Goal: Task Accomplishment & Management: Manage account settings

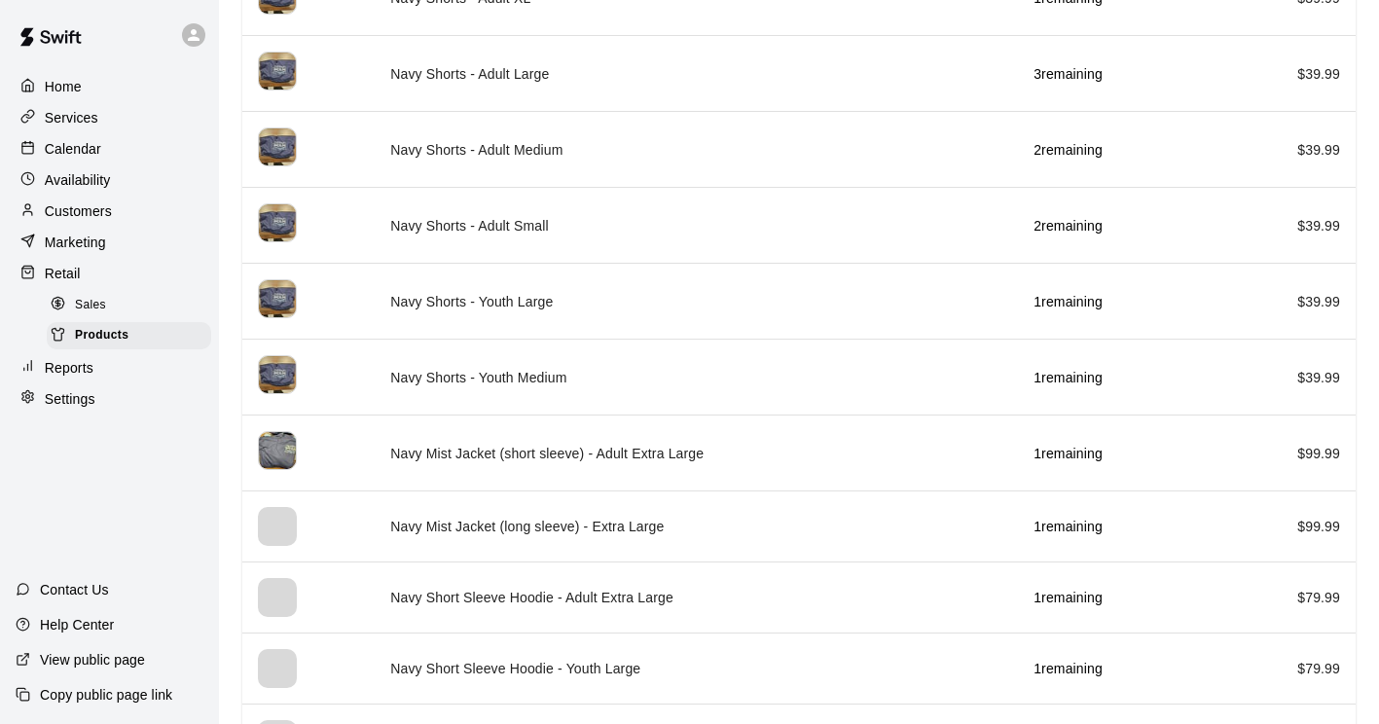
scroll to position [1601, 0]
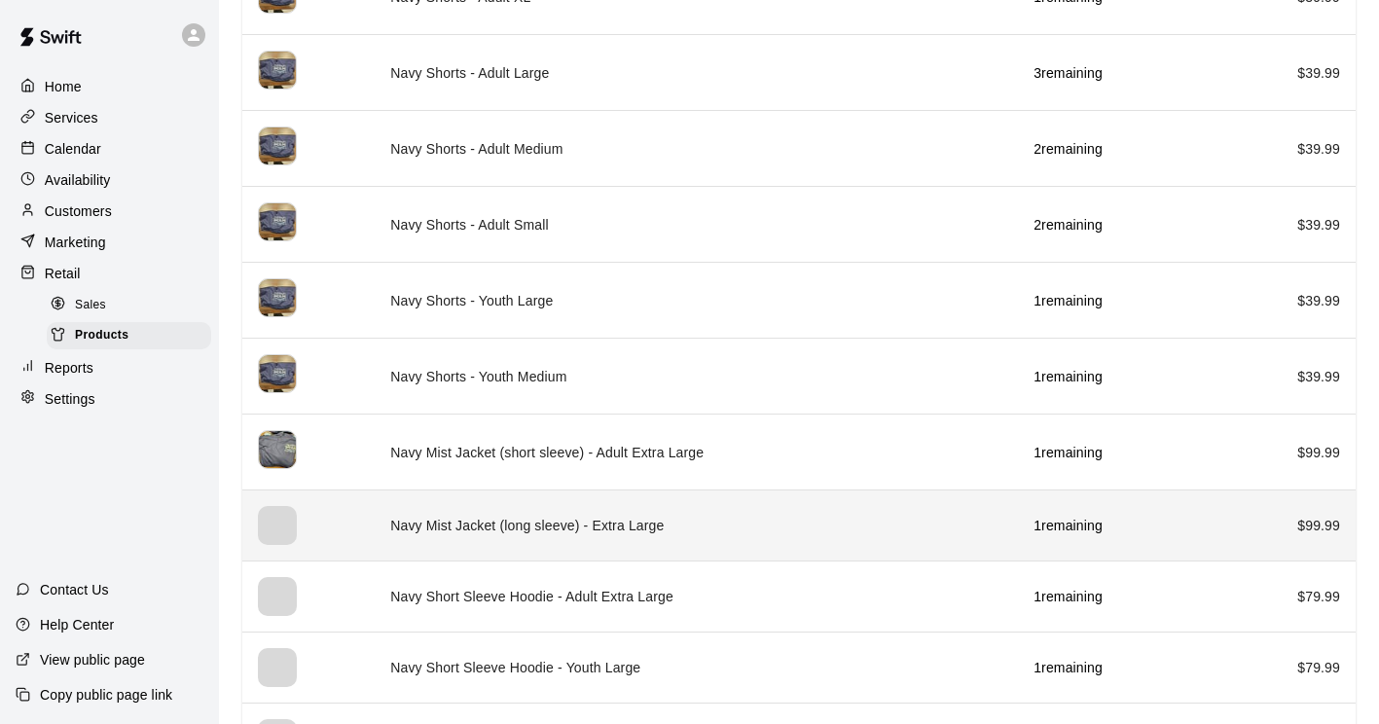
click at [273, 515] on div "simple table" at bounding box center [277, 525] width 39 height 39
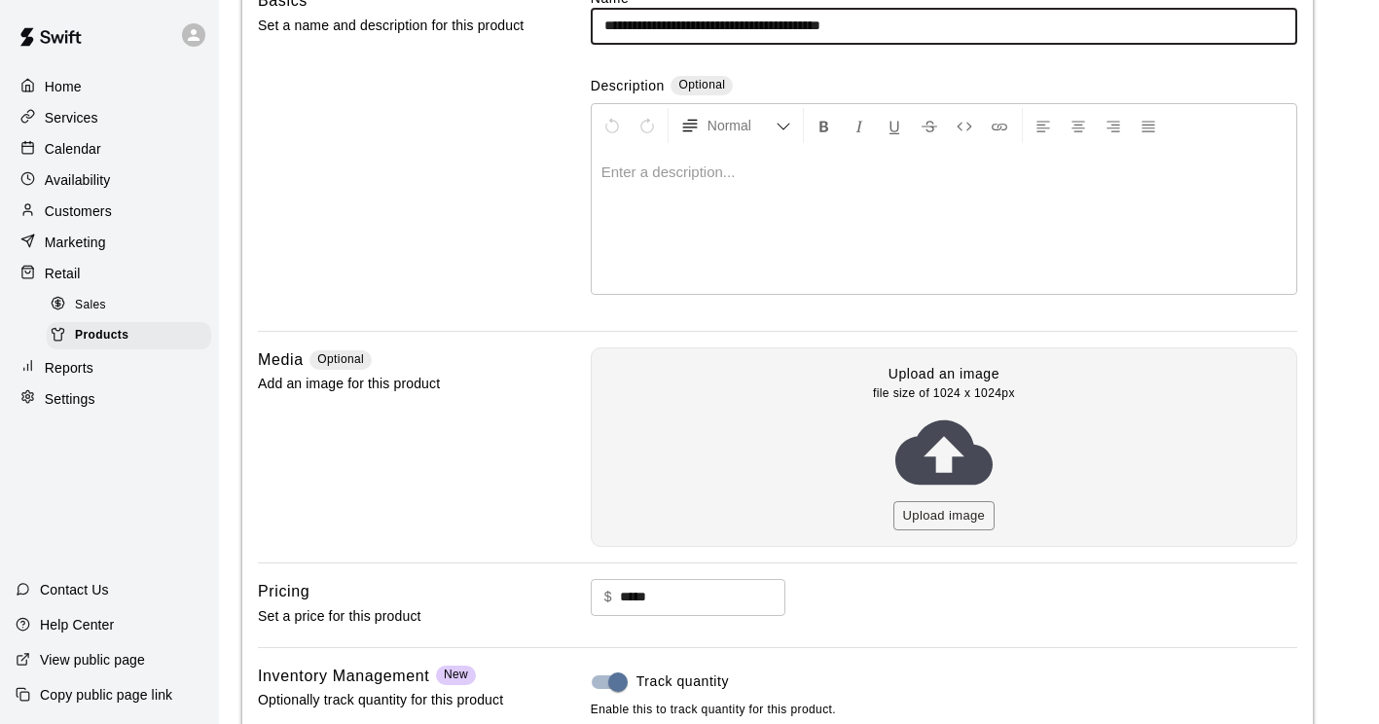
scroll to position [205, 0]
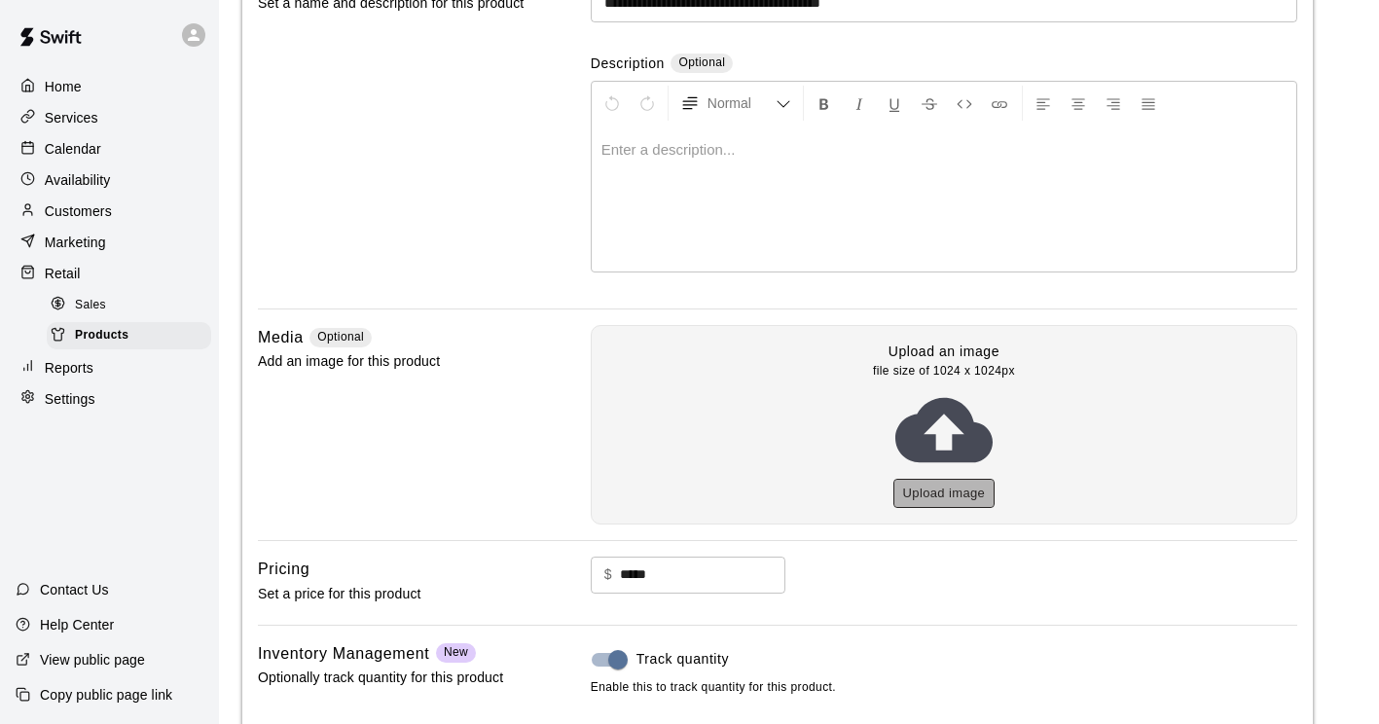
click at [955, 488] on button "Upload image" at bounding box center [944, 494] width 102 height 30
click at [928, 499] on button "Upload image" at bounding box center [944, 494] width 102 height 30
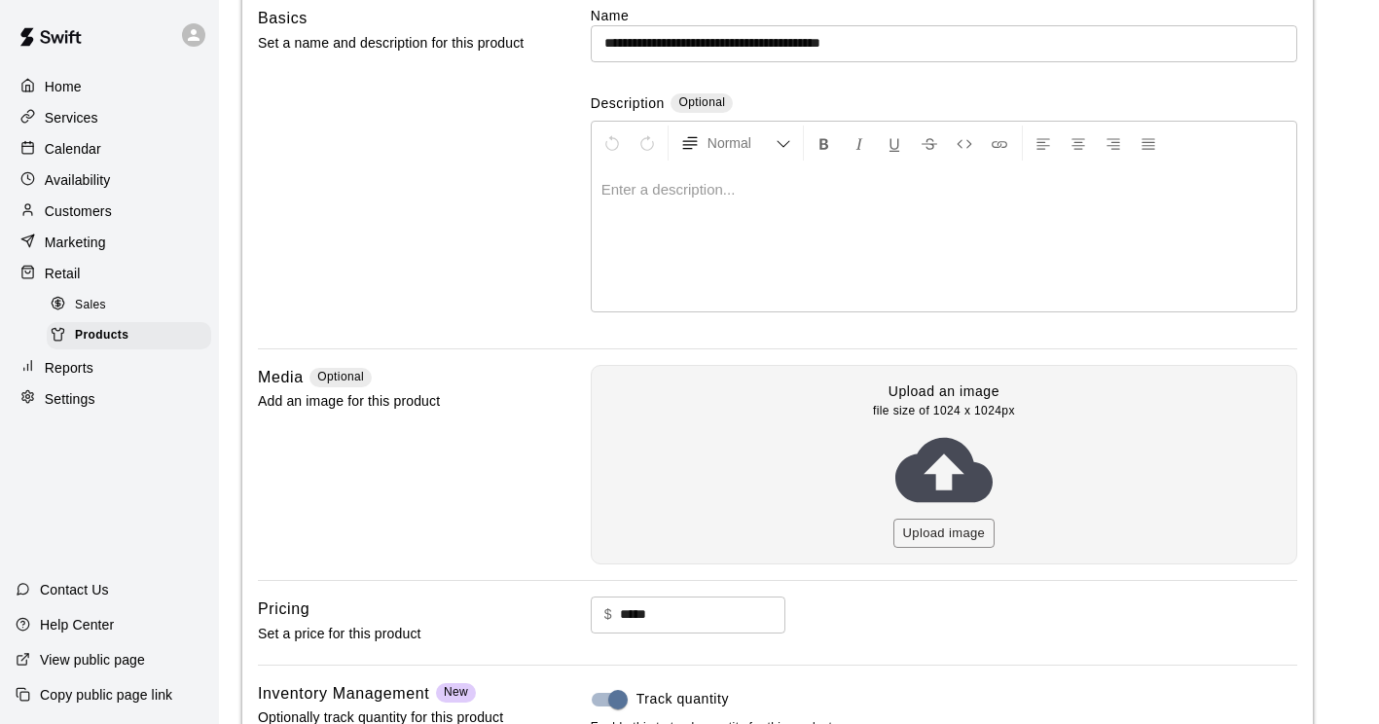
scroll to position [164, 0]
click at [933, 535] on button "Upload image" at bounding box center [944, 535] width 102 height 30
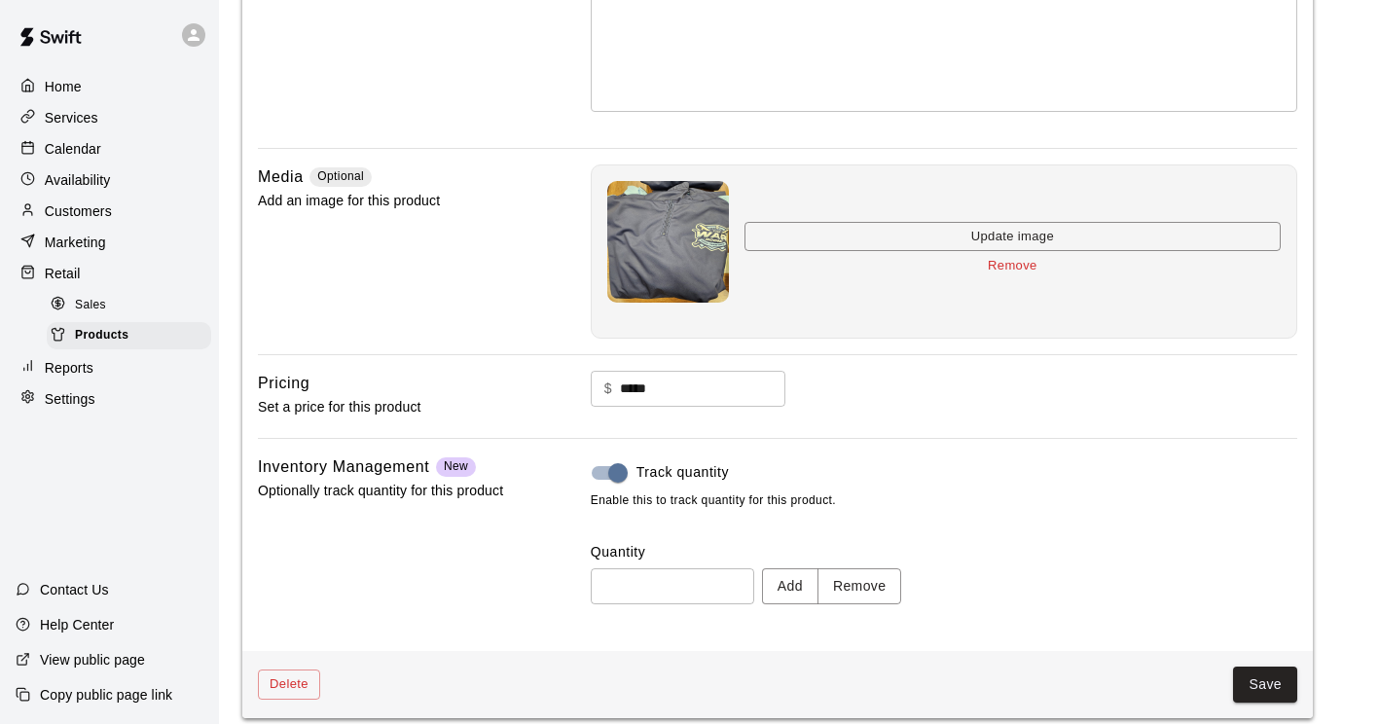
scroll to position [382, 0]
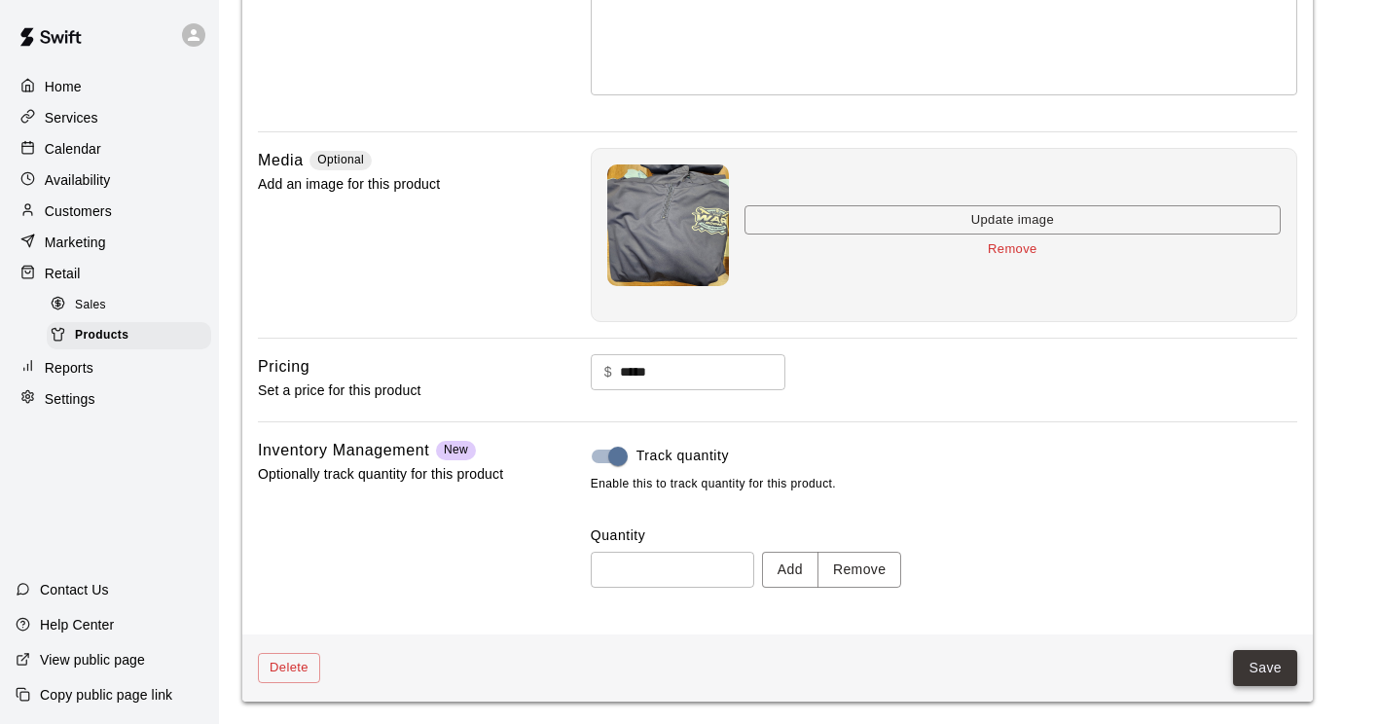
click at [1248, 672] on button "Save" at bounding box center [1265, 668] width 64 height 36
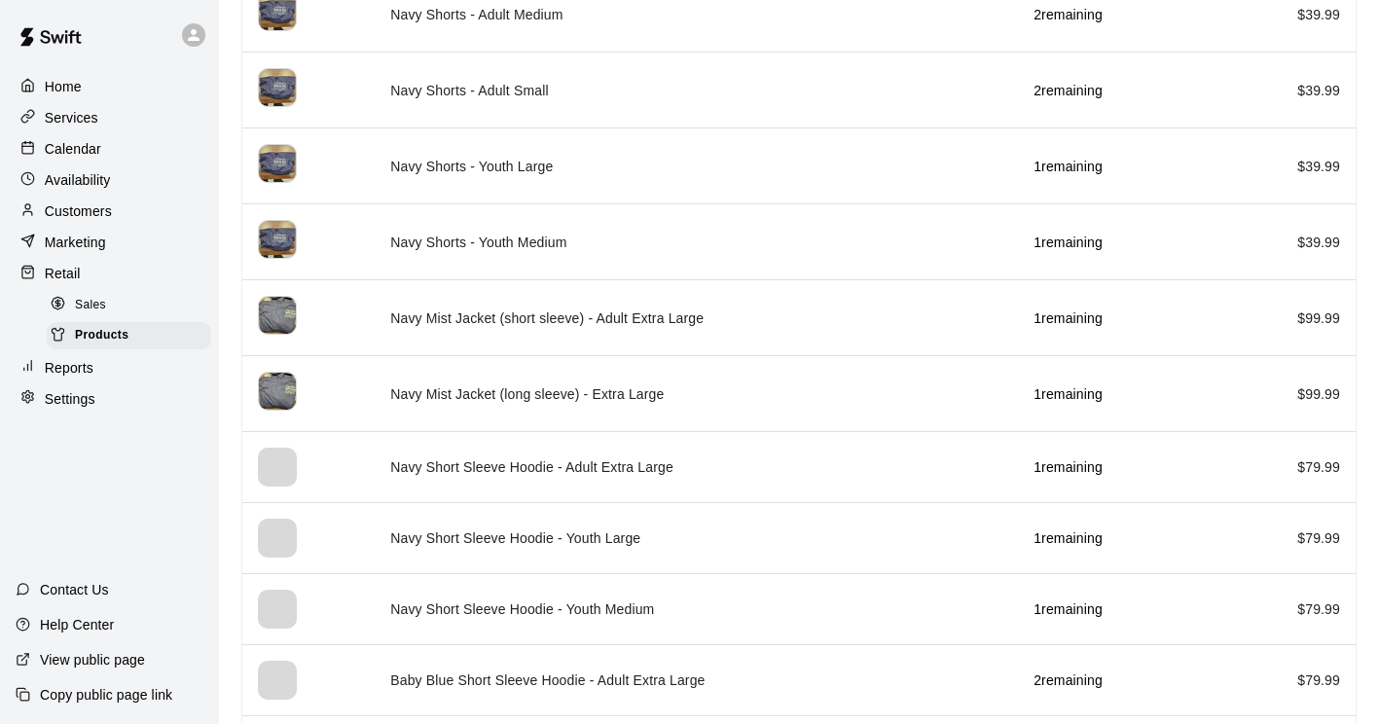
scroll to position [1736, 0]
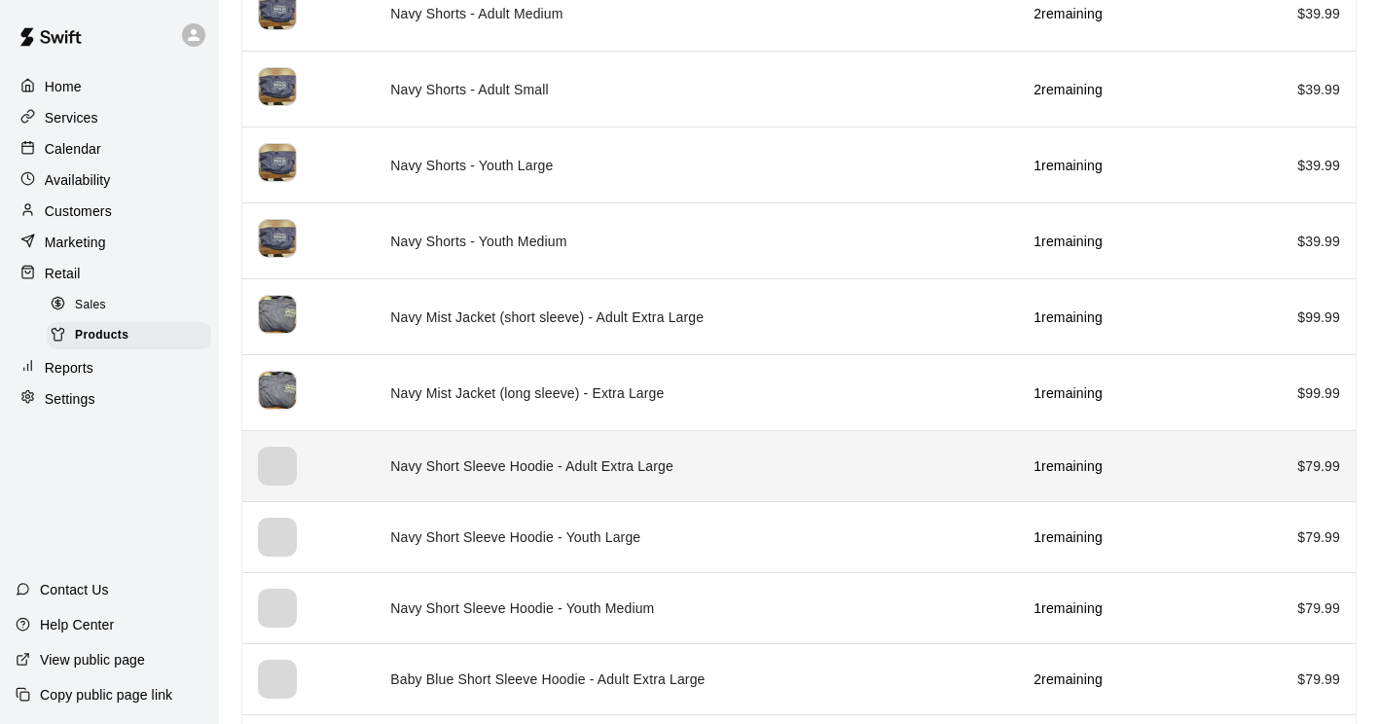
click at [309, 457] on th "simple table" at bounding box center [308, 466] width 132 height 71
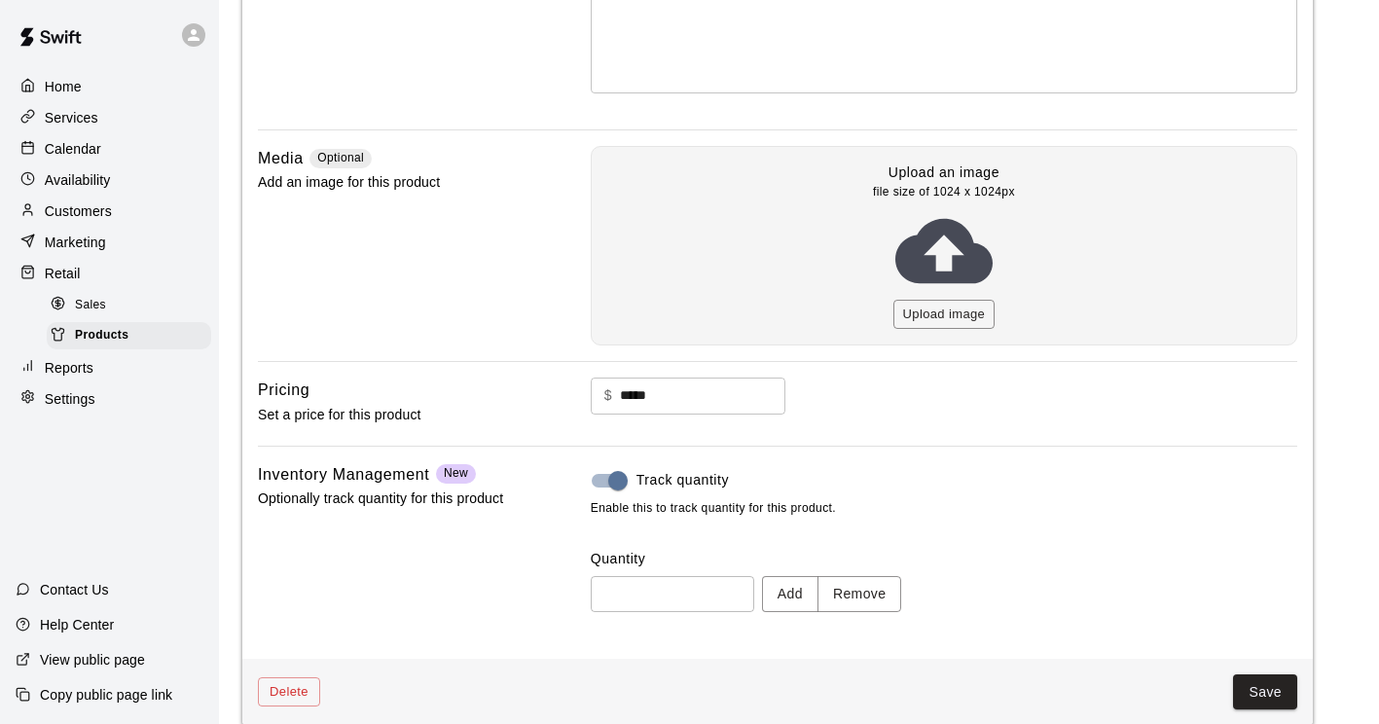
scroll to position [408, 0]
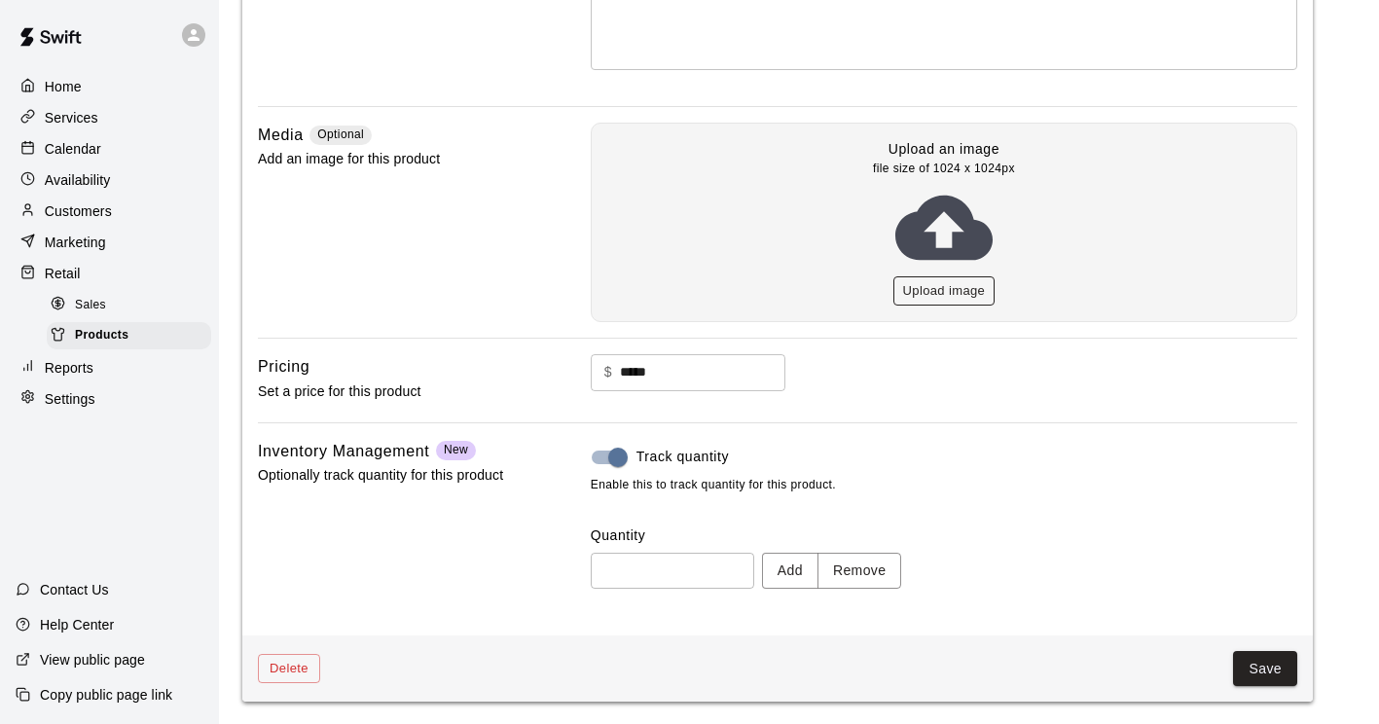
click at [914, 287] on button "Upload image" at bounding box center [944, 291] width 102 height 30
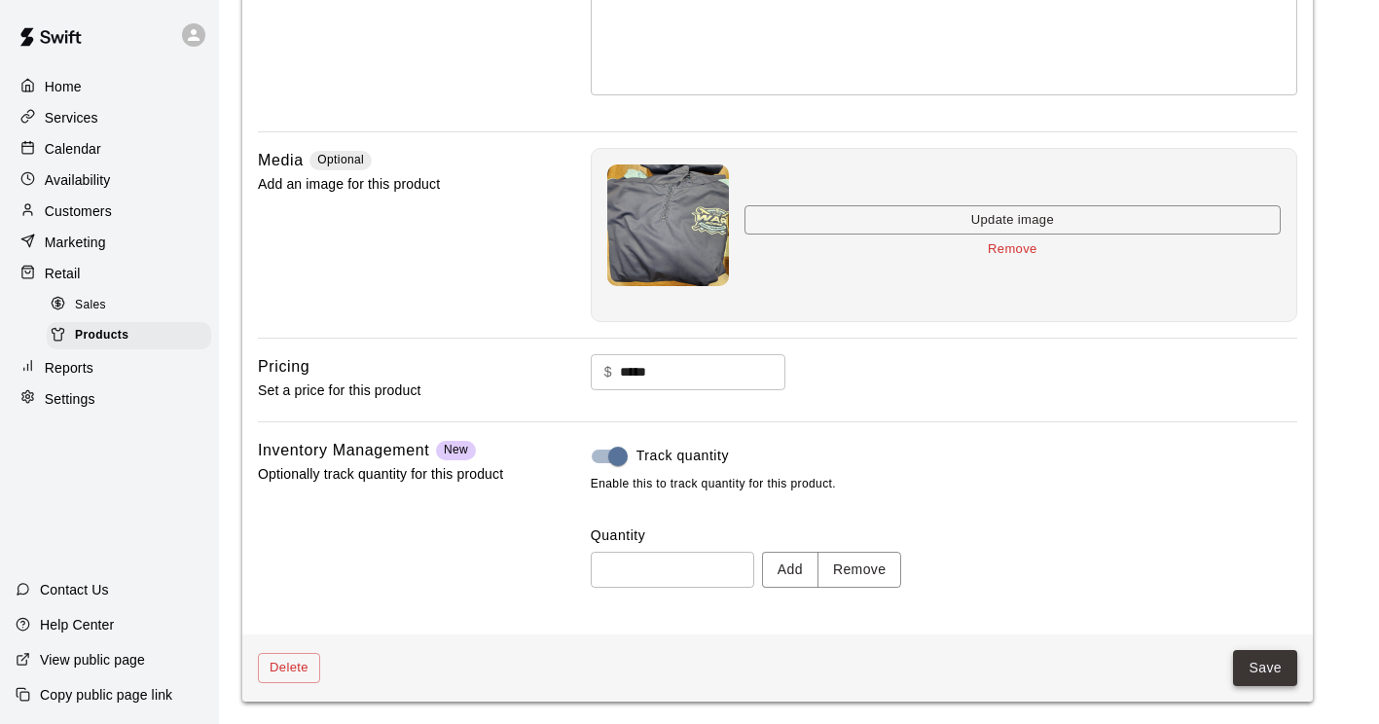
click at [1270, 677] on button "Save" at bounding box center [1265, 668] width 64 height 36
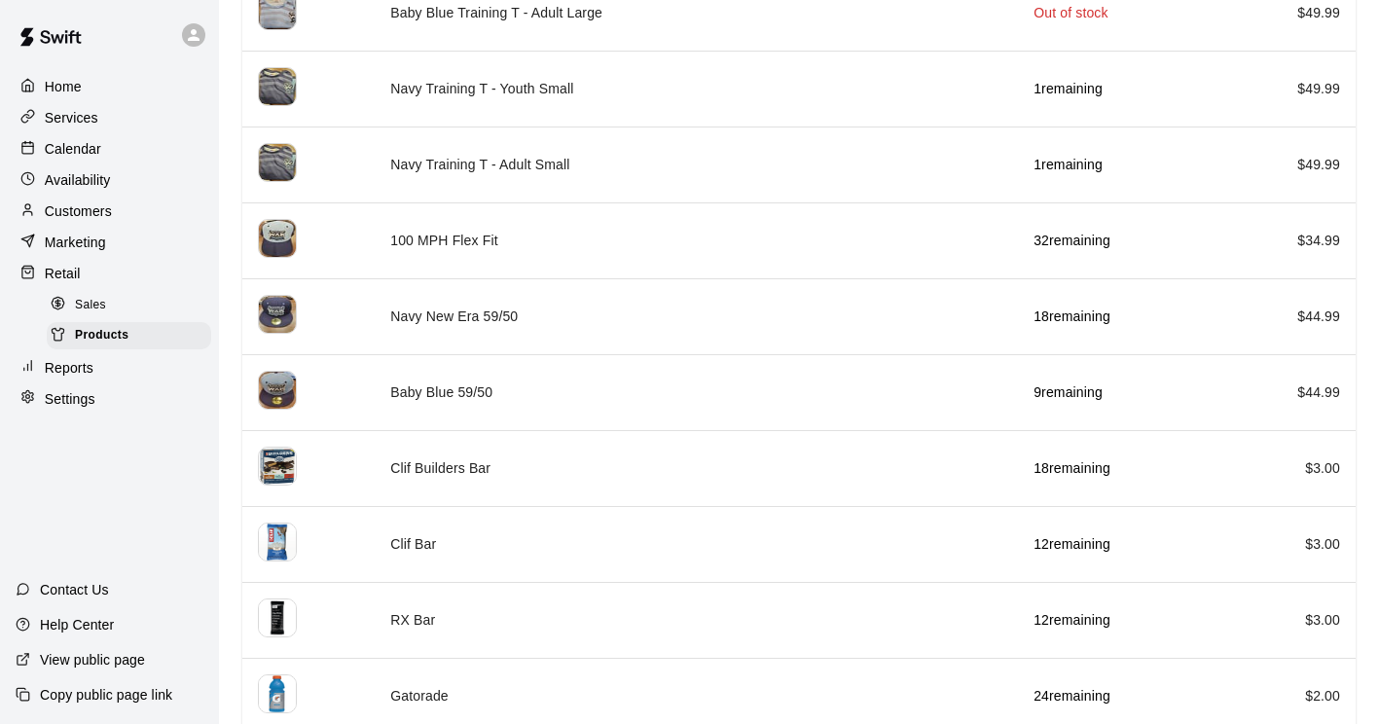
scroll to position [4924, 0]
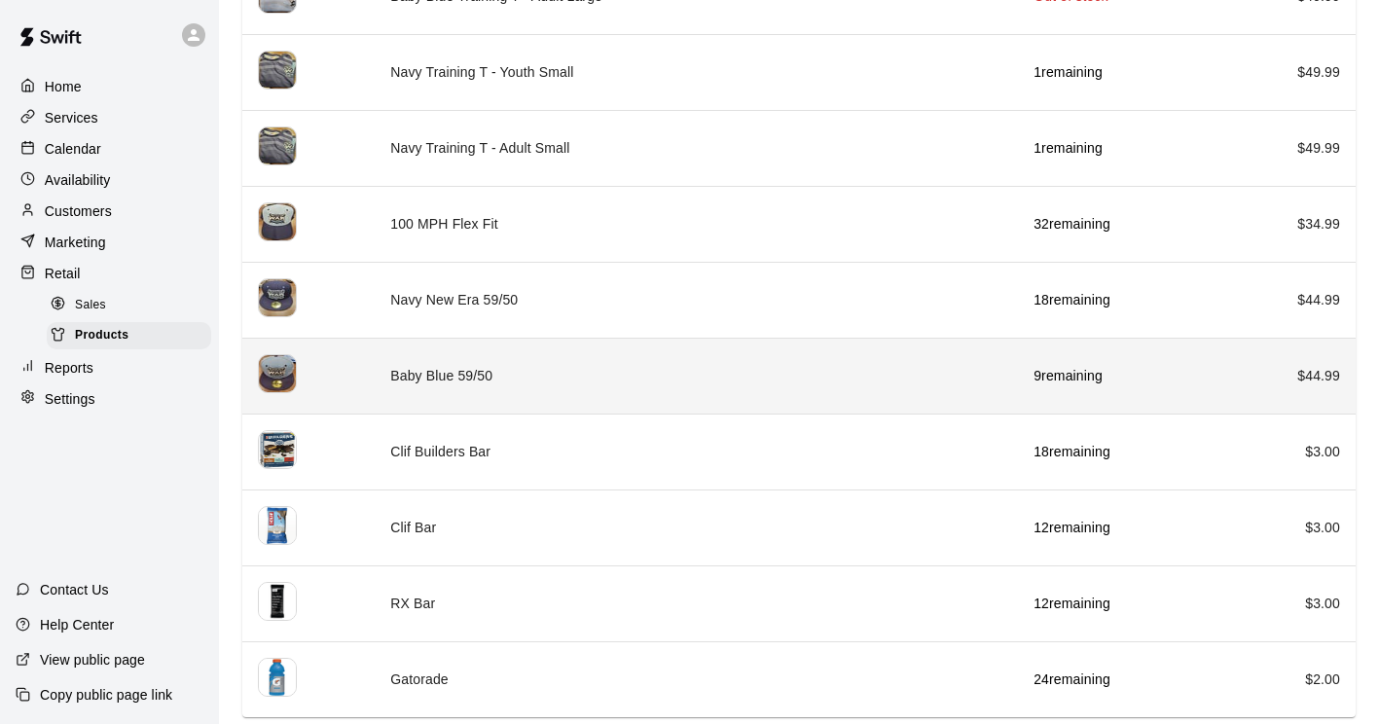
click at [389, 379] on td "Baby Blue 59/50" at bounding box center [696, 376] width 643 height 76
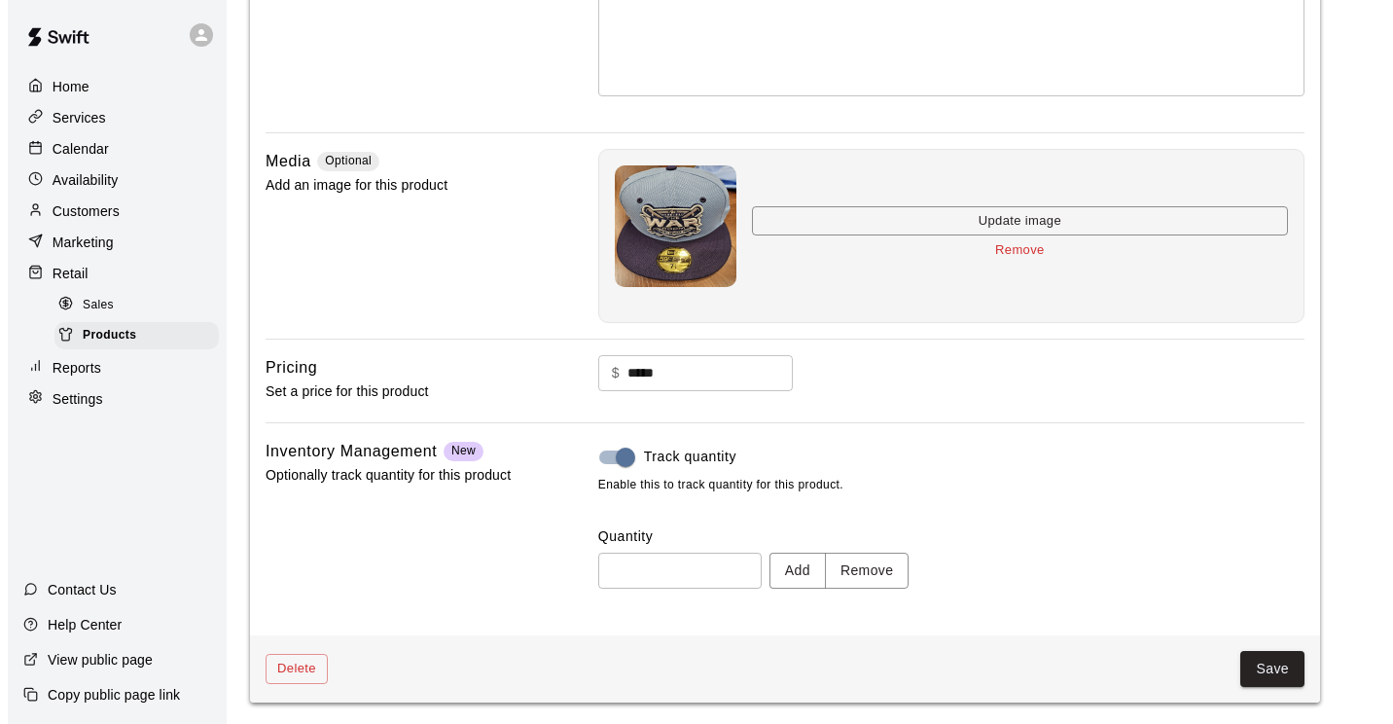
scroll to position [382, 0]
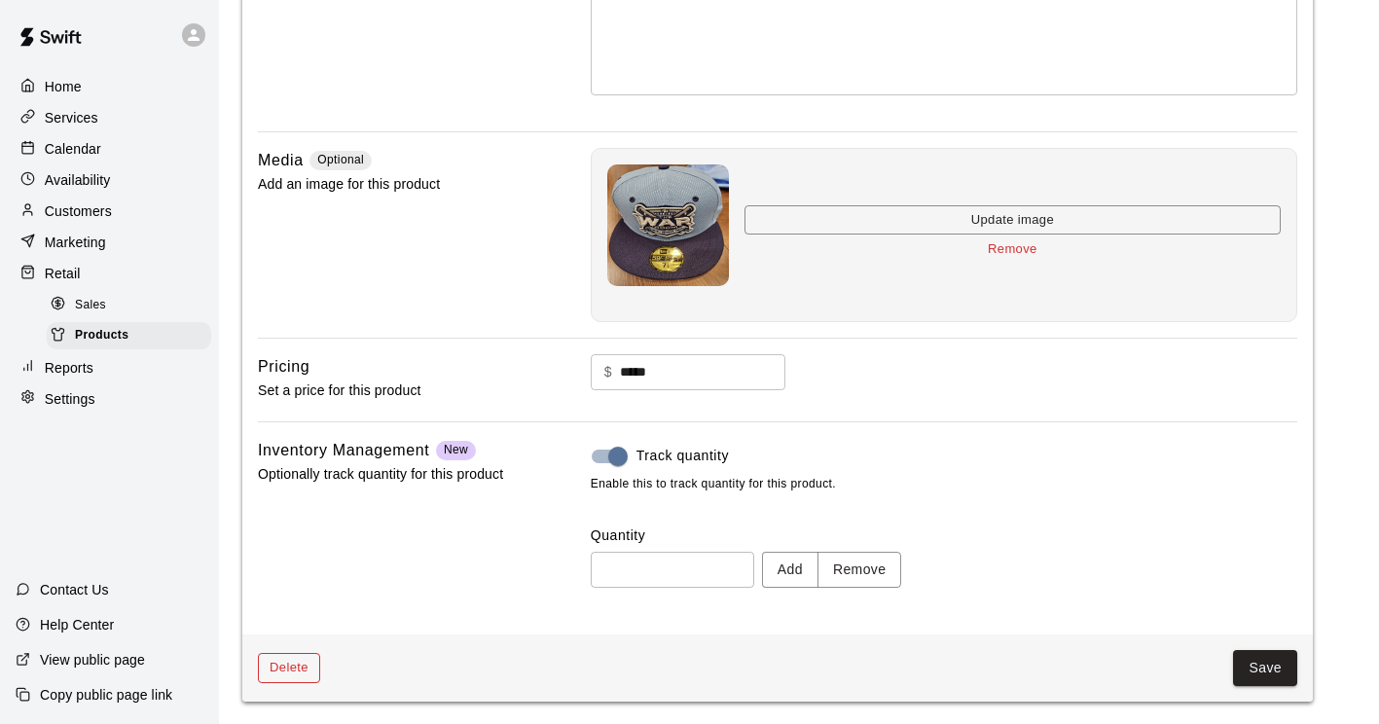
click at [296, 670] on button "Delete" at bounding box center [289, 668] width 62 height 30
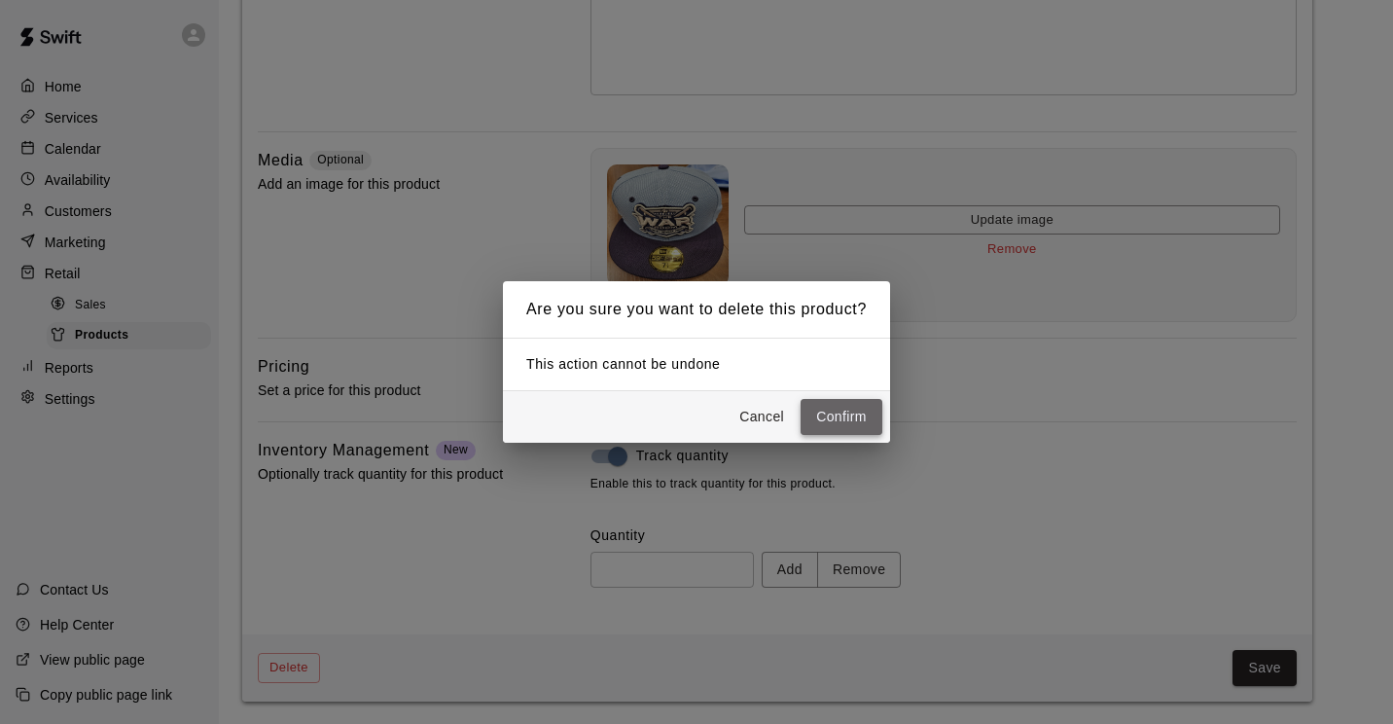
click at [814, 432] on button "Confirm" at bounding box center [842, 417] width 82 height 36
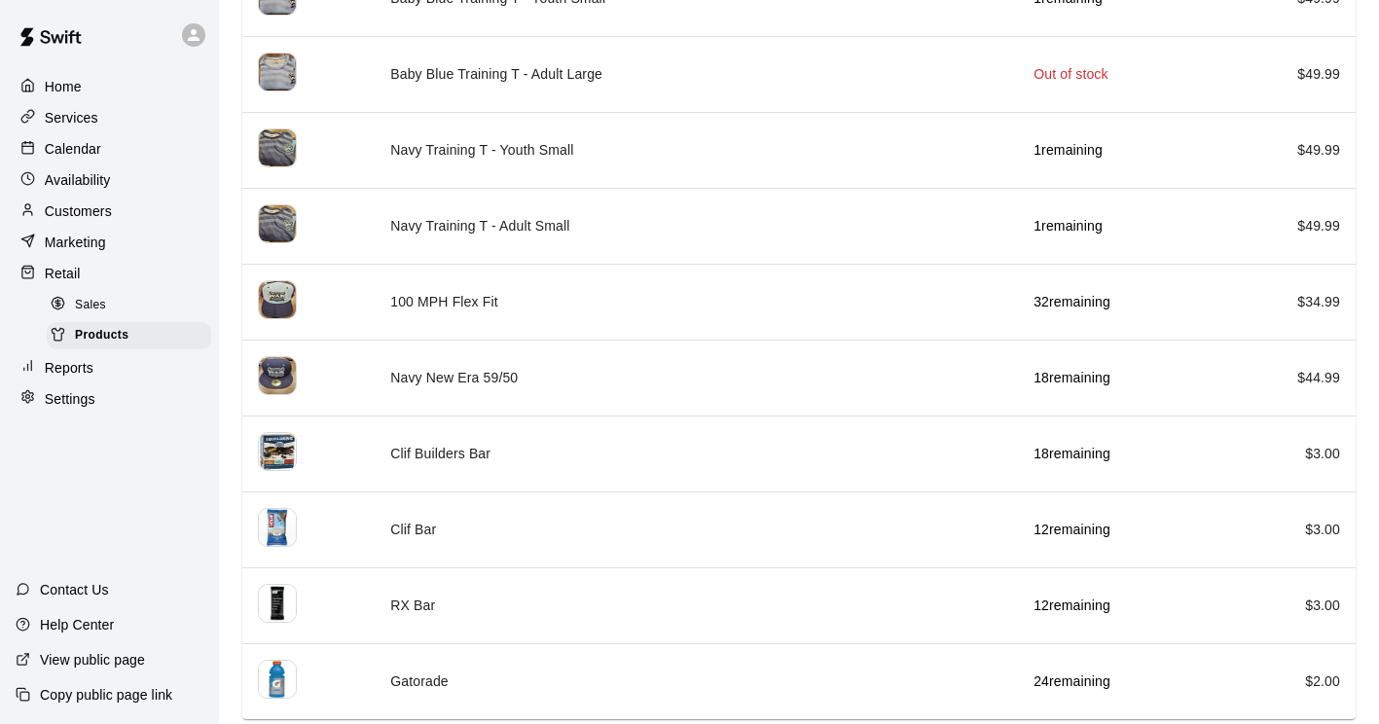
scroll to position [4848, 0]
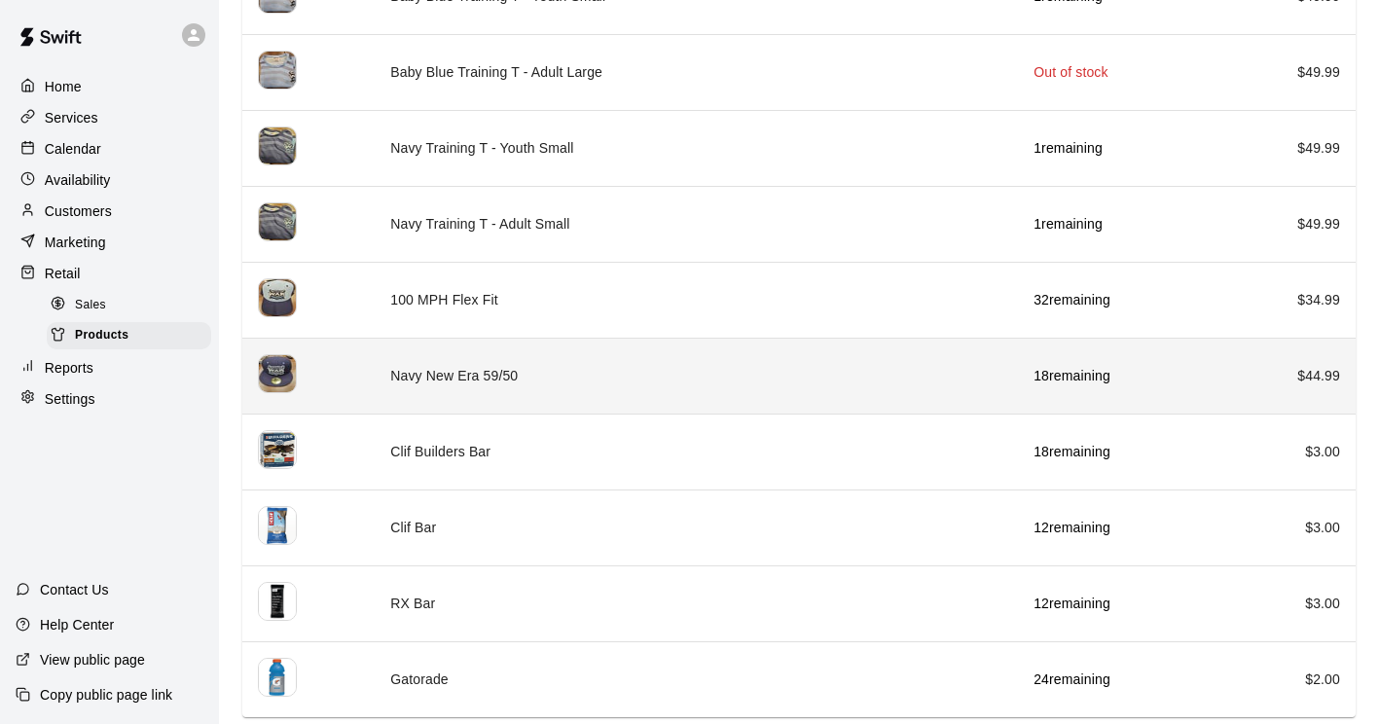
click at [277, 349] on th "simple table" at bounding box center [308, 376] width 132 height 76
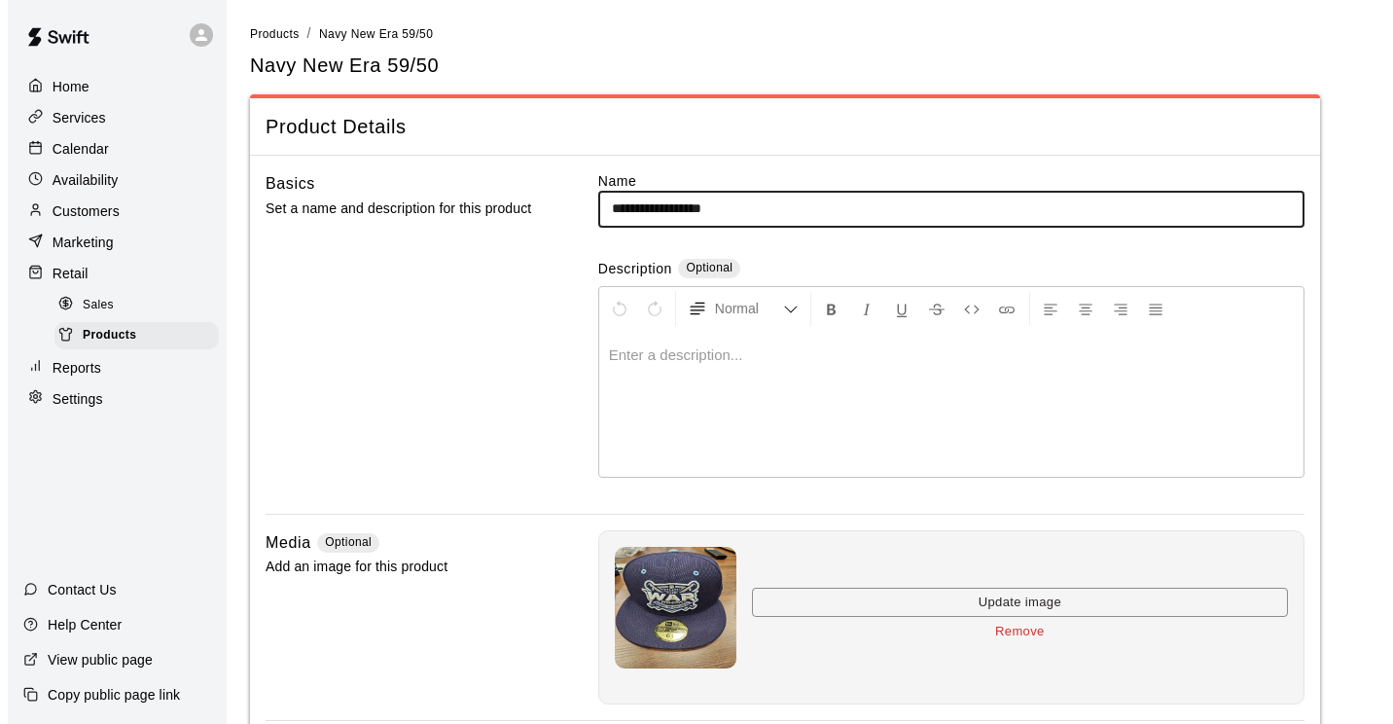
scroll to position [382, 0]
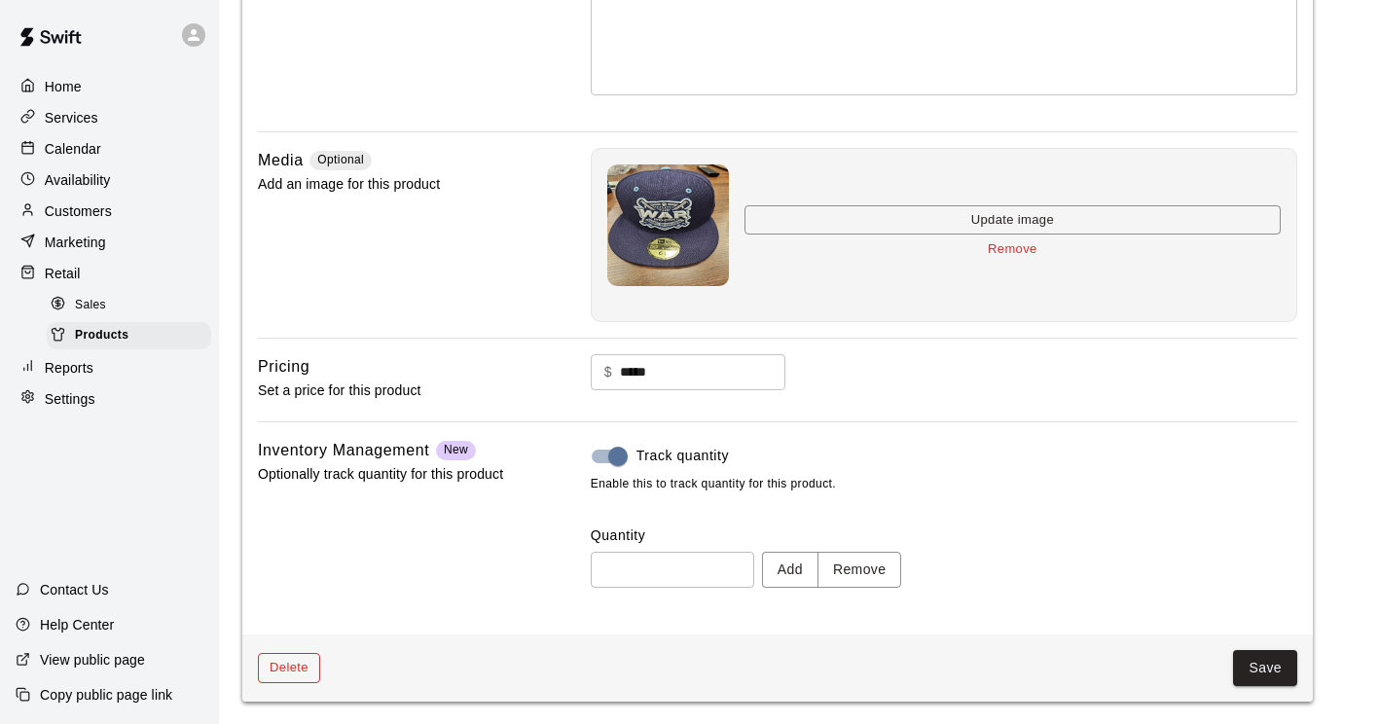
click at [259, 666] on button "Delete" at bounding box center [289, 668] width 62 height 30
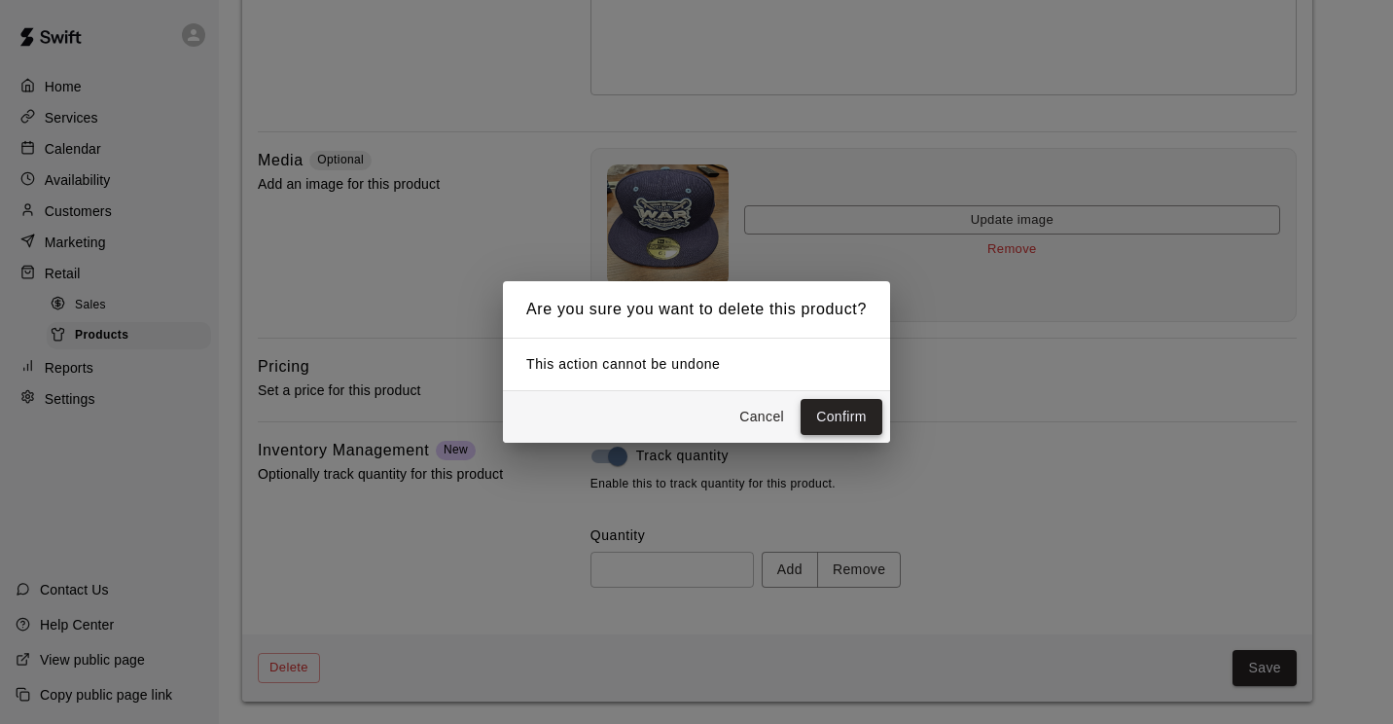
click at [835, 415] on button "Confirm" at bounding box center [842, 417] width 82 height 36
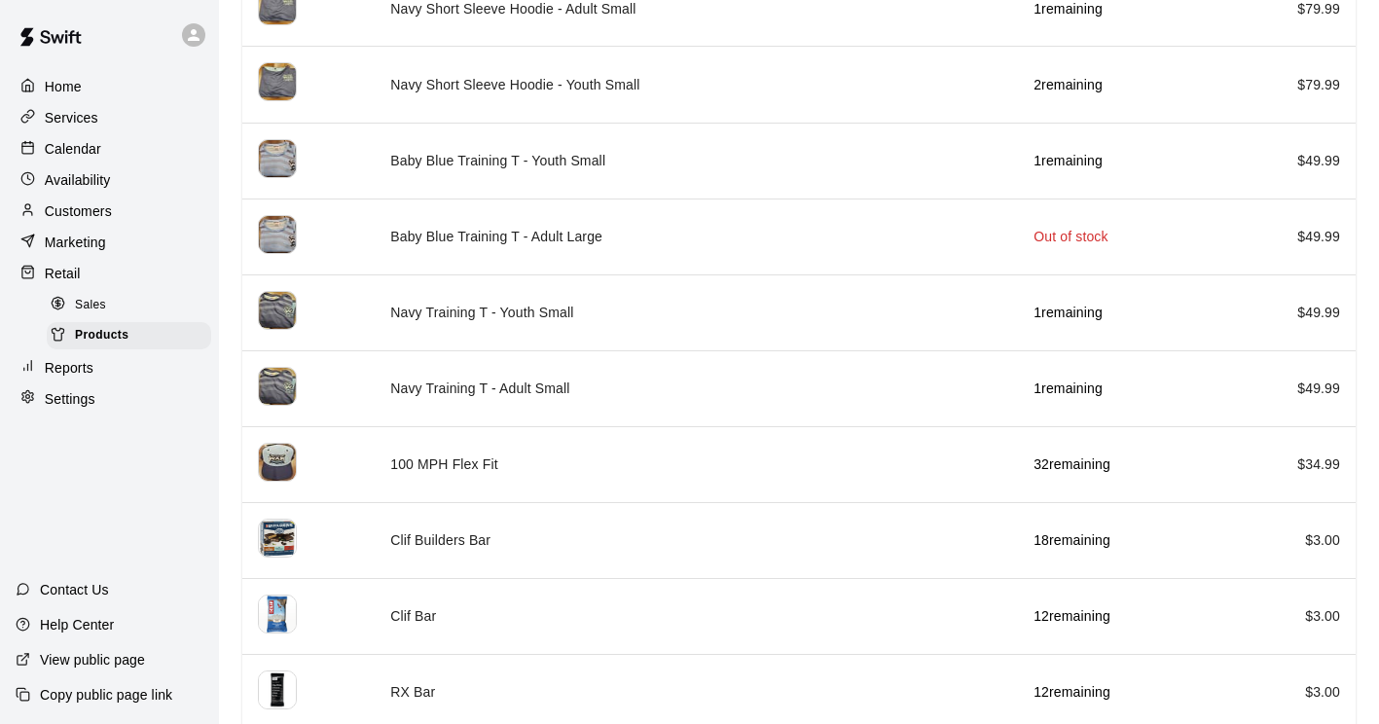
scroll to position [4686, 0]
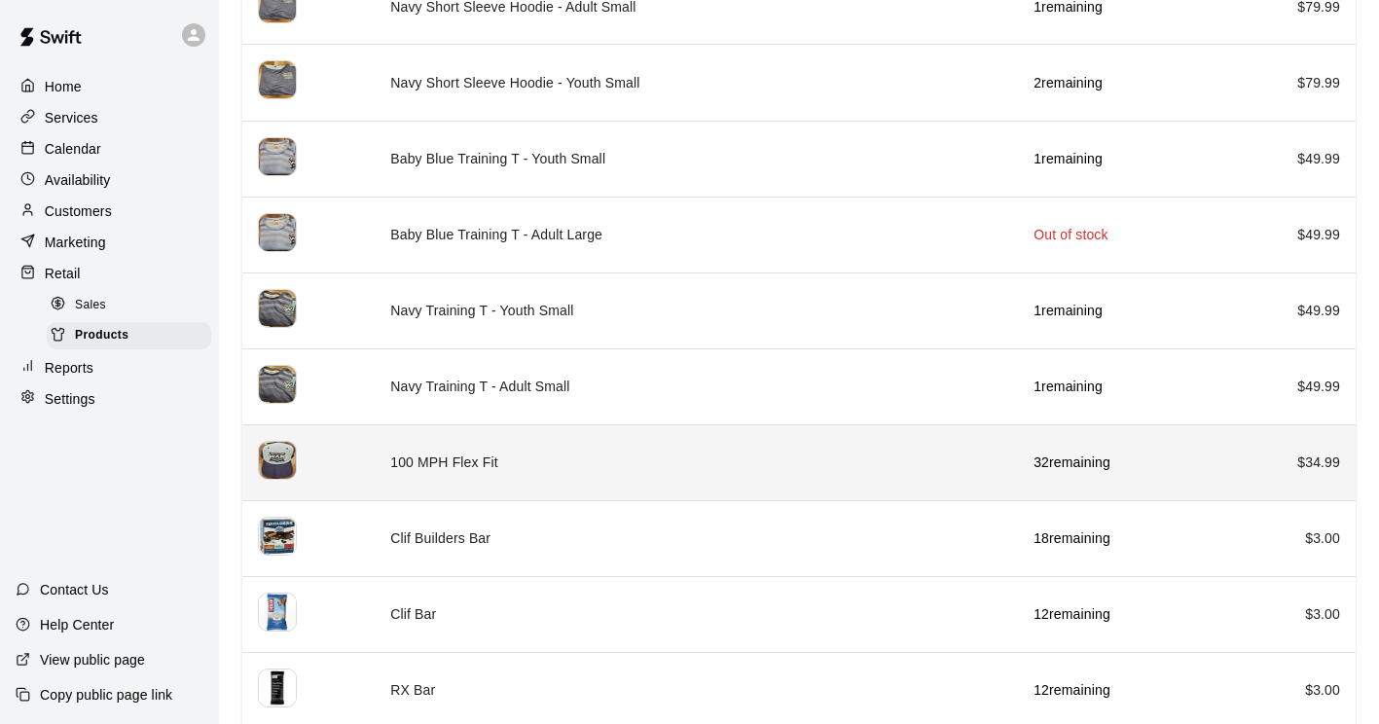
click at [312, 437] on th "simple table" at bounding box center [308, 462] width 132 height 76
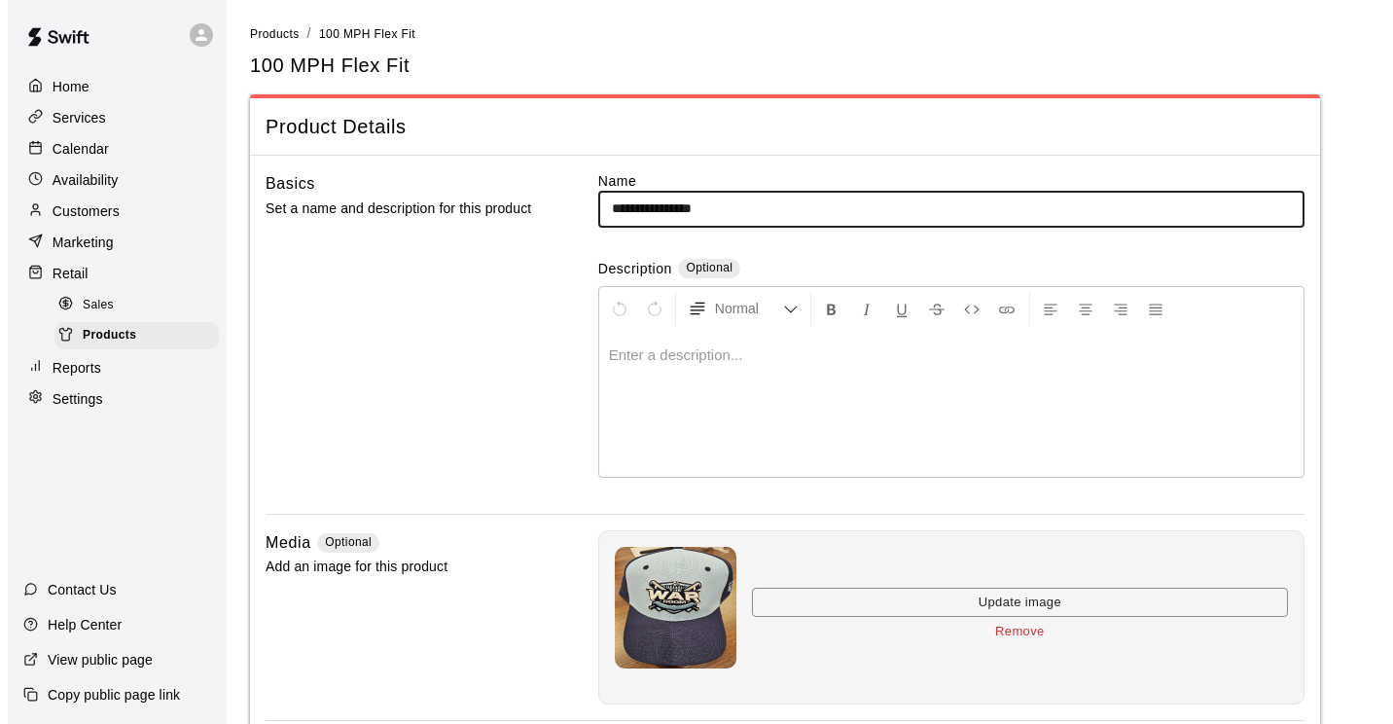
scroll to position [382, 0]
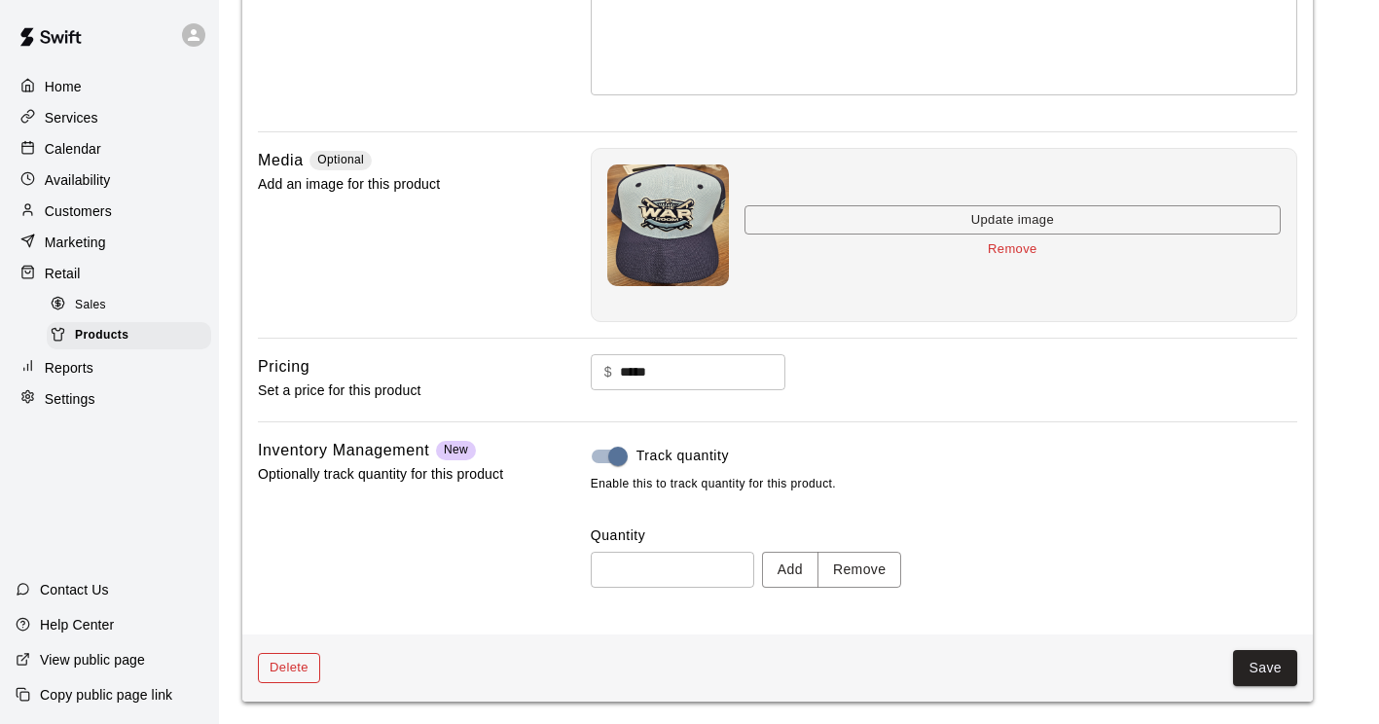
click at [277, 670] on button "Delete" at bounding box center [289, 668] width 62 height 30
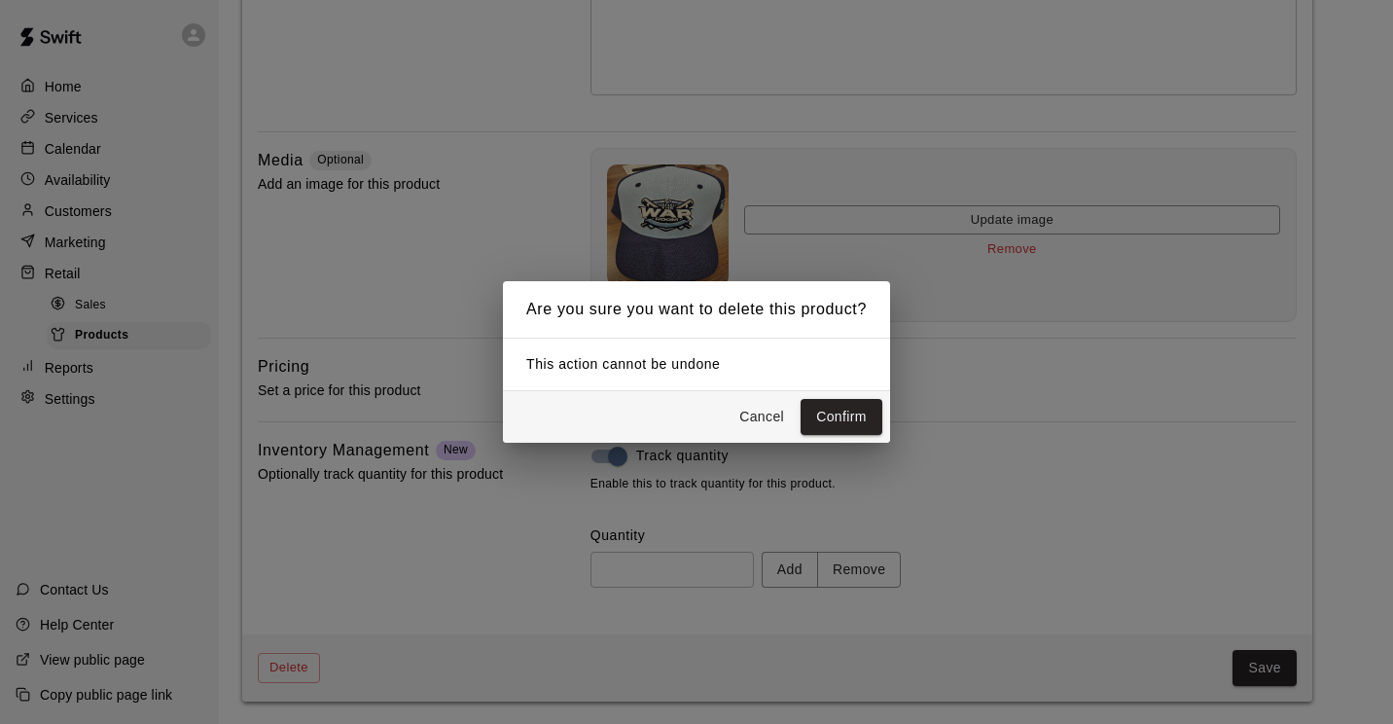
click at [826, 439] on div "Cancel Confirm" at bounding box center [696, 417] width 387 height 52
click at [835, 427] on button "Confirm" at bounding box center [842, 417] width 82 height 36
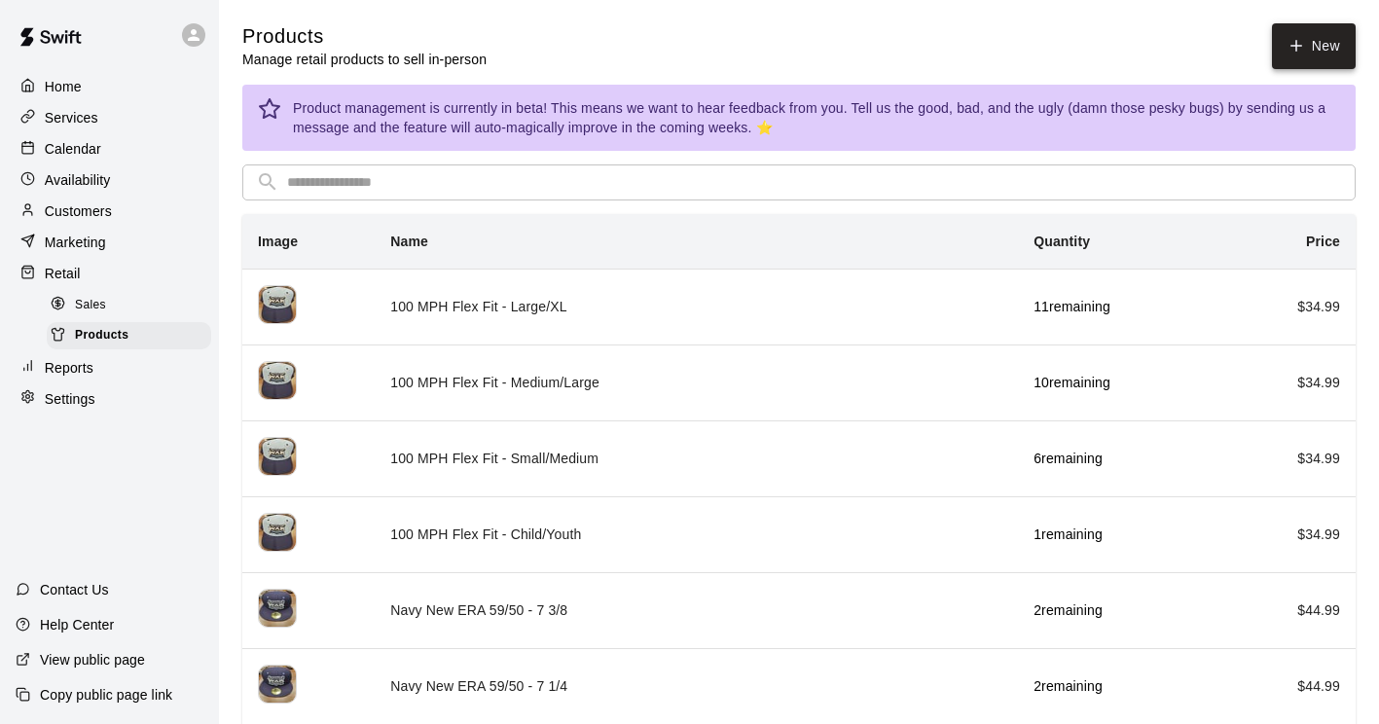
click at [1301, 47] on icon at bounding box center [1296, 46] width 18 height 18
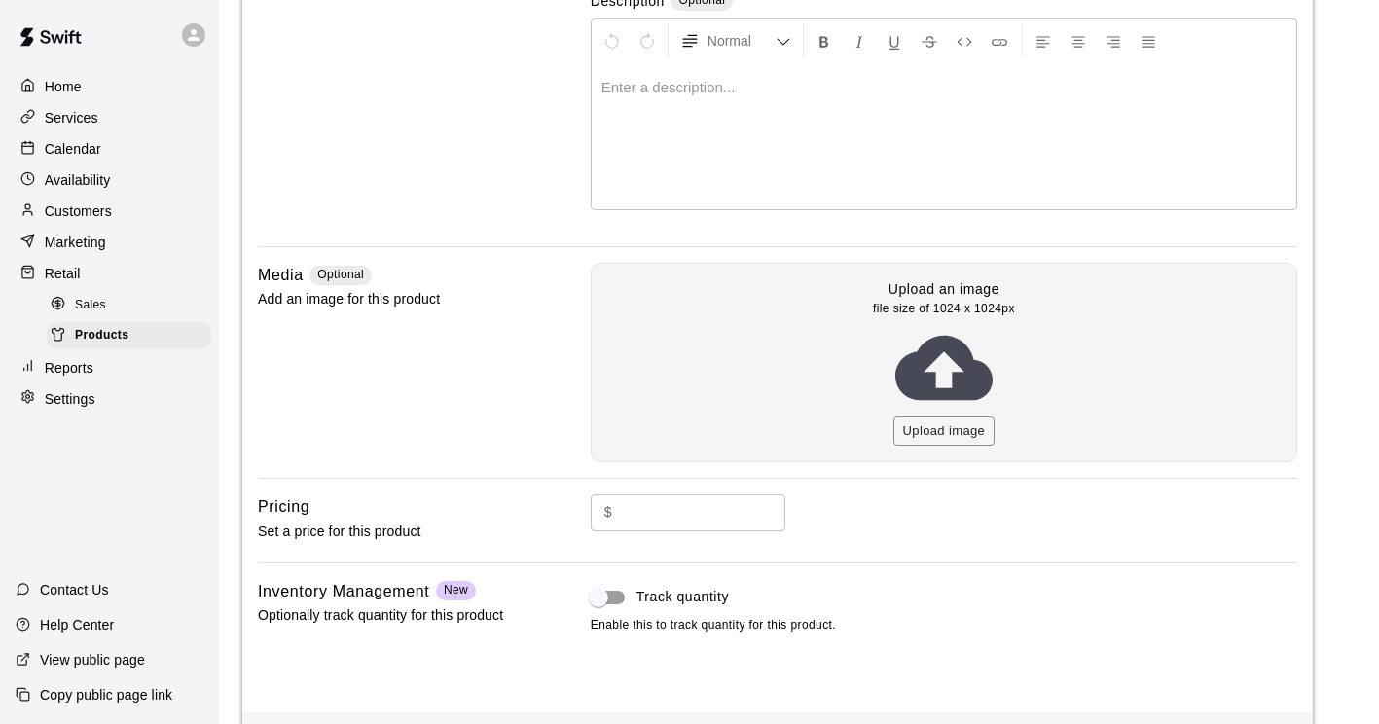
scroll to position [269, 0]
type input "*********"
click at [951, 437] on button "Upload image" at bounding box center [944, 430] width 102 height 30
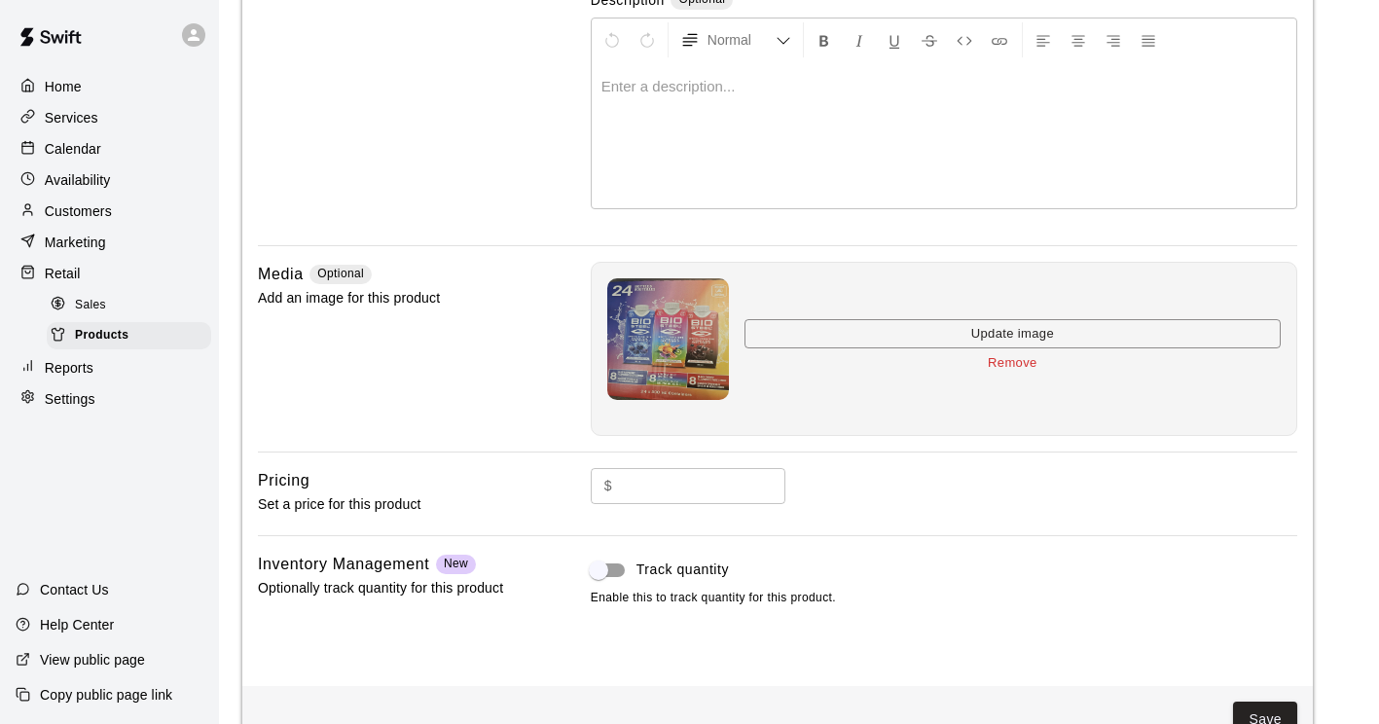
click at [745, 489] on input "text" at bounding box center [702, 486] width 165 height 36
type input "*"
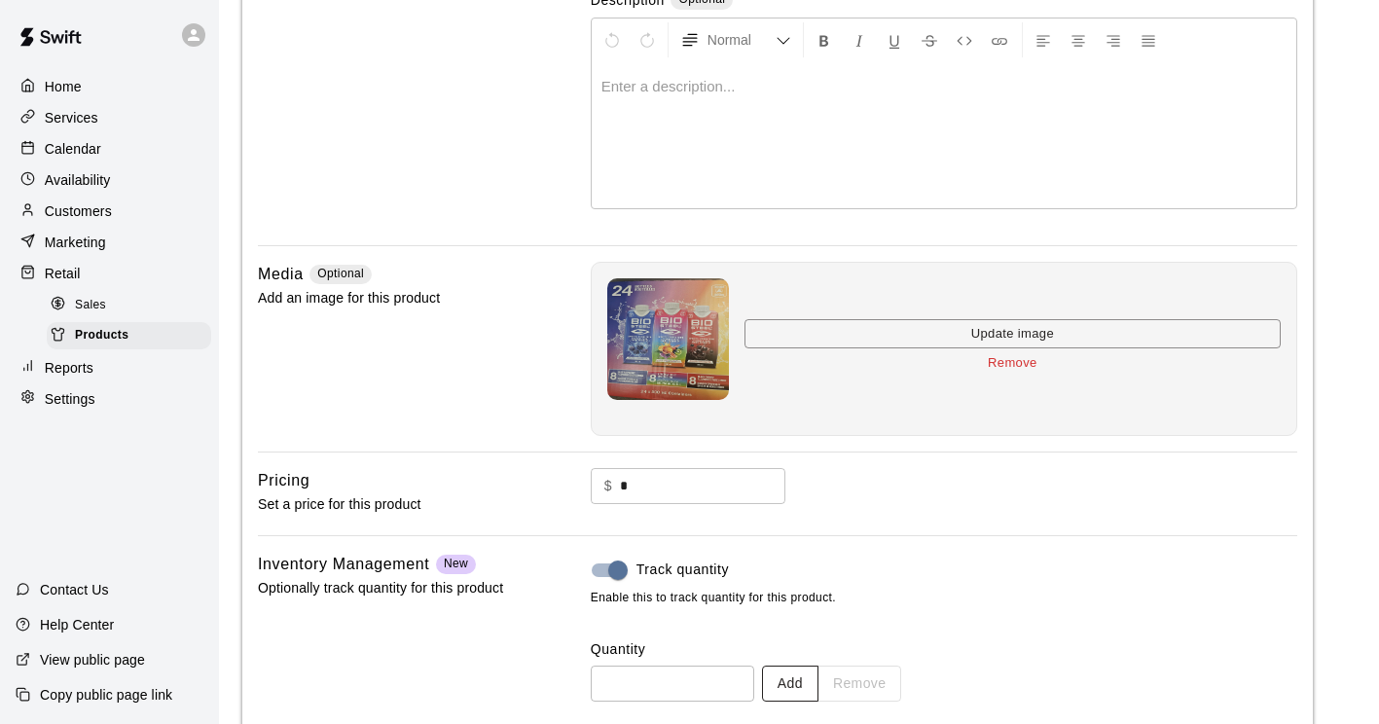
click at [783, 689] on button "Add" at bounding box center [790, 684] width 56 height 36
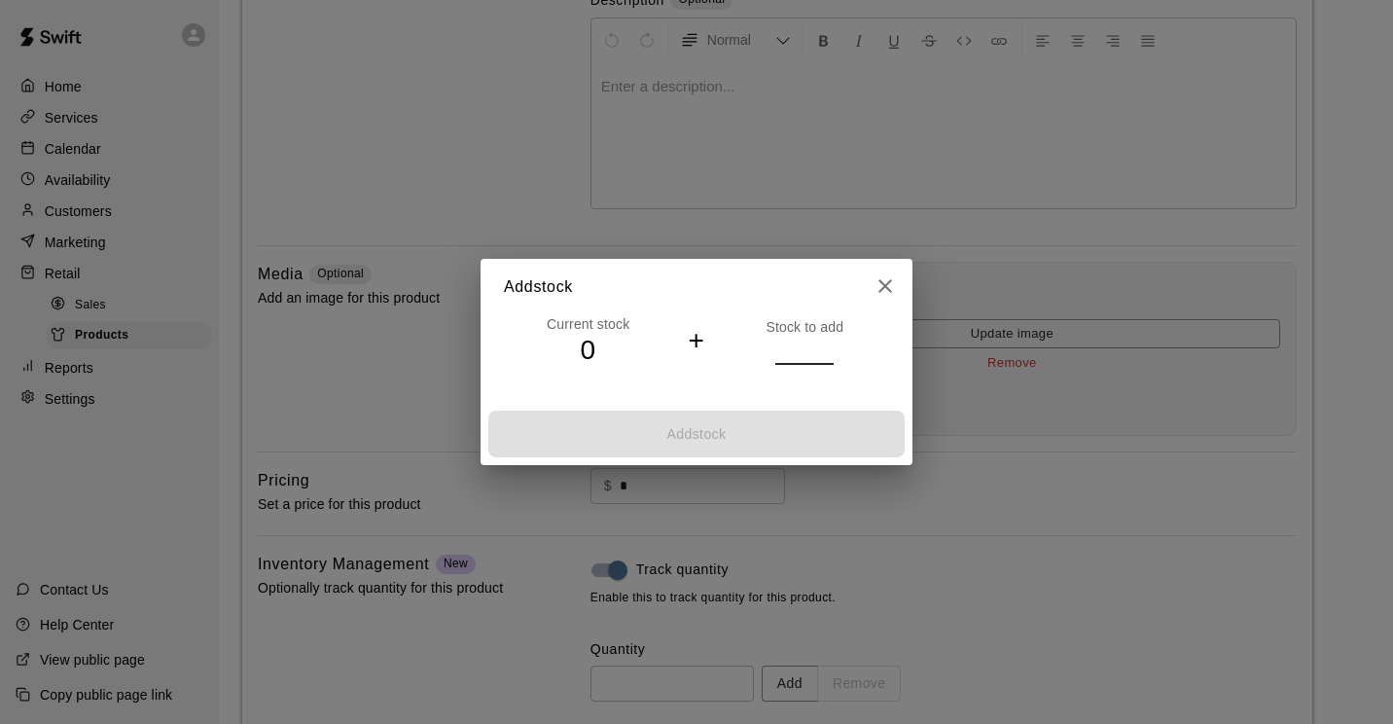
click at [814, 355] on input "number" at bounding box center [804, 351] width 58 height 28
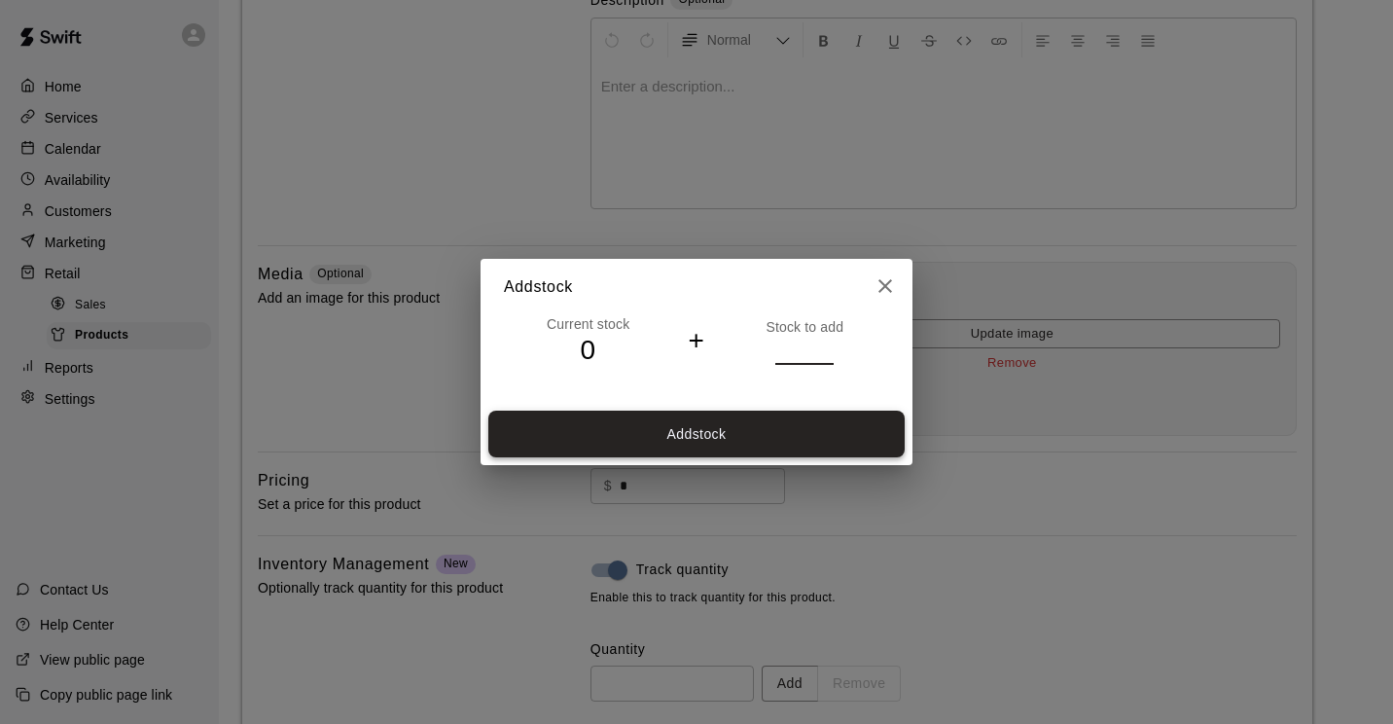
type input "**"
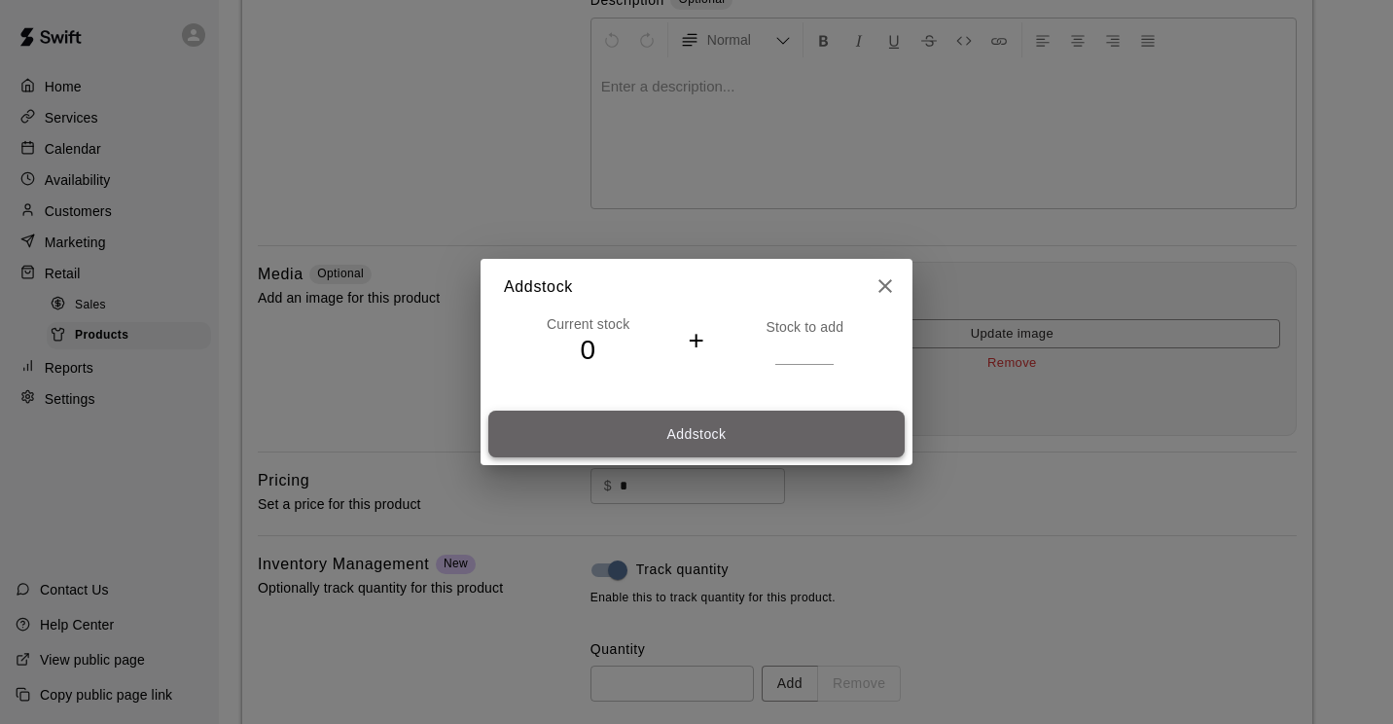
click at [760, 422] on button "Add stock" at bounding box center [696, 435] width 416 height 48
type input "**"
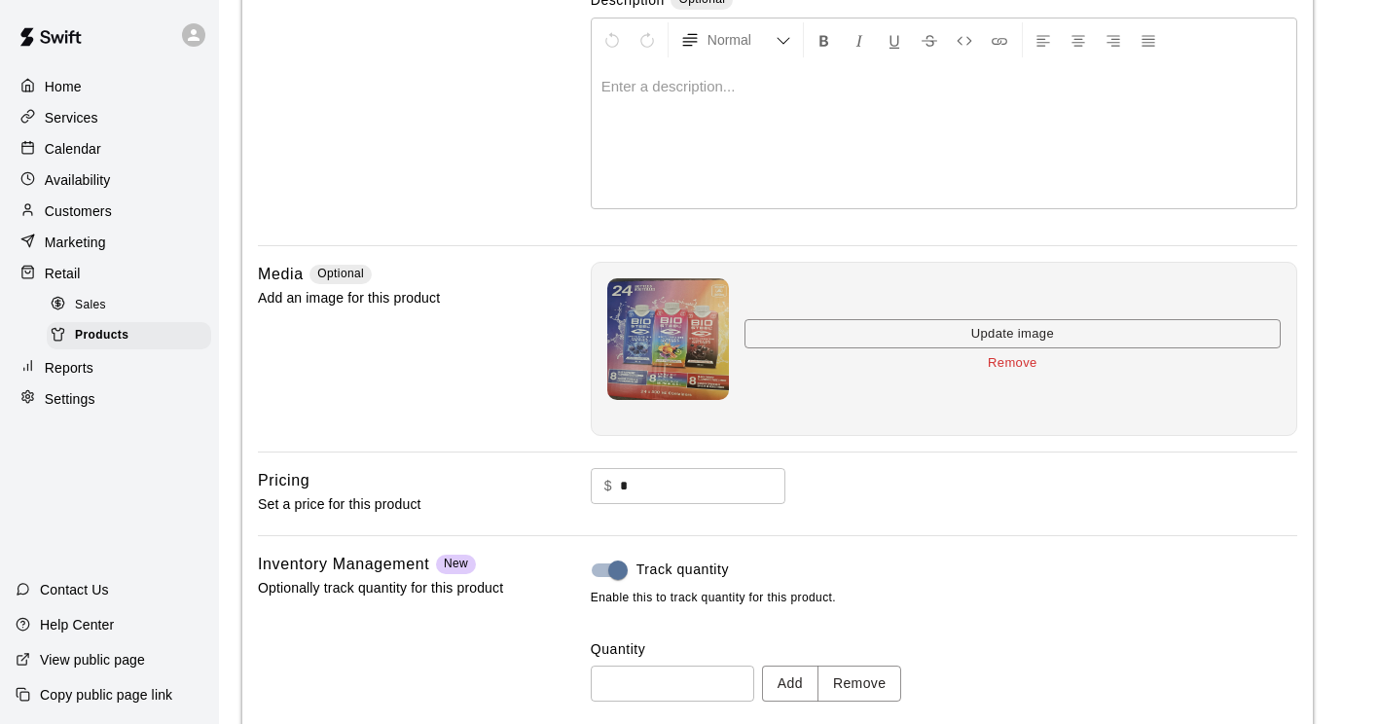
scroll to position [382, 0]
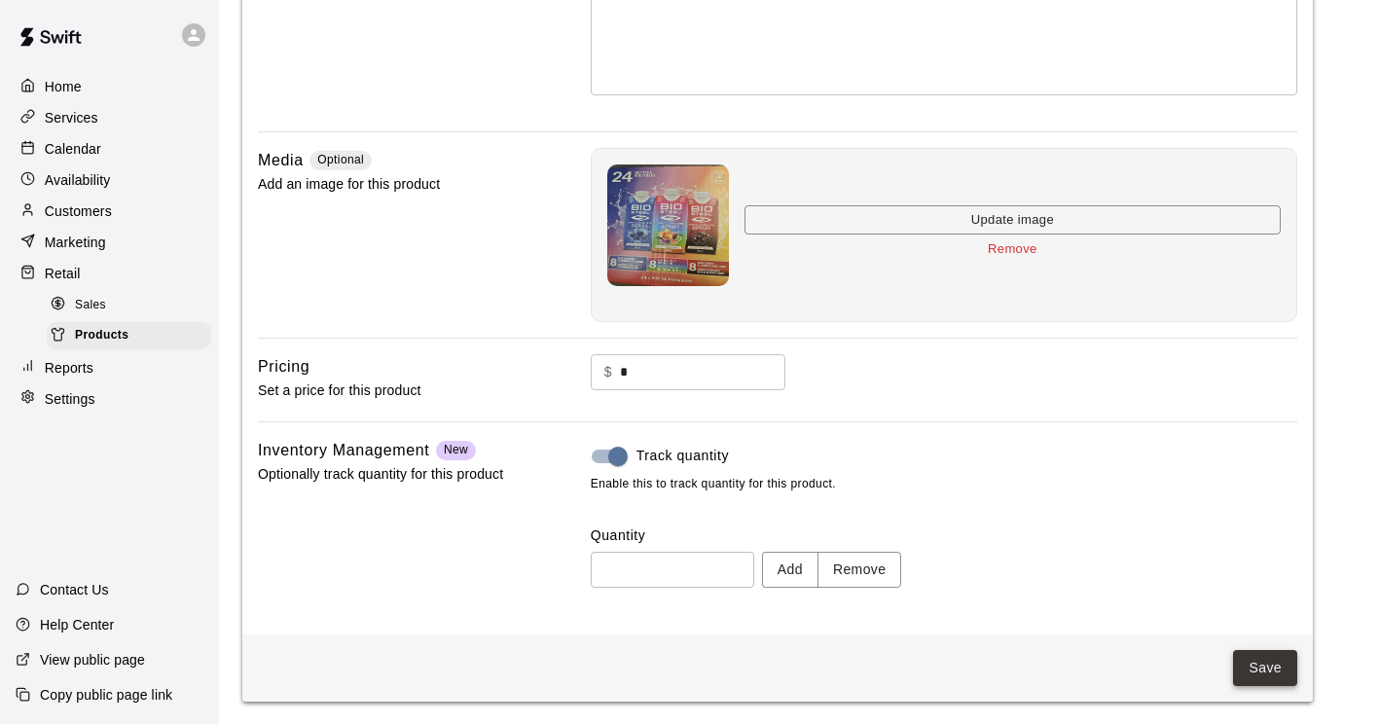
click at [1262, 659] on button "Save" at bounding box center [1265, 668] width 64 height 36
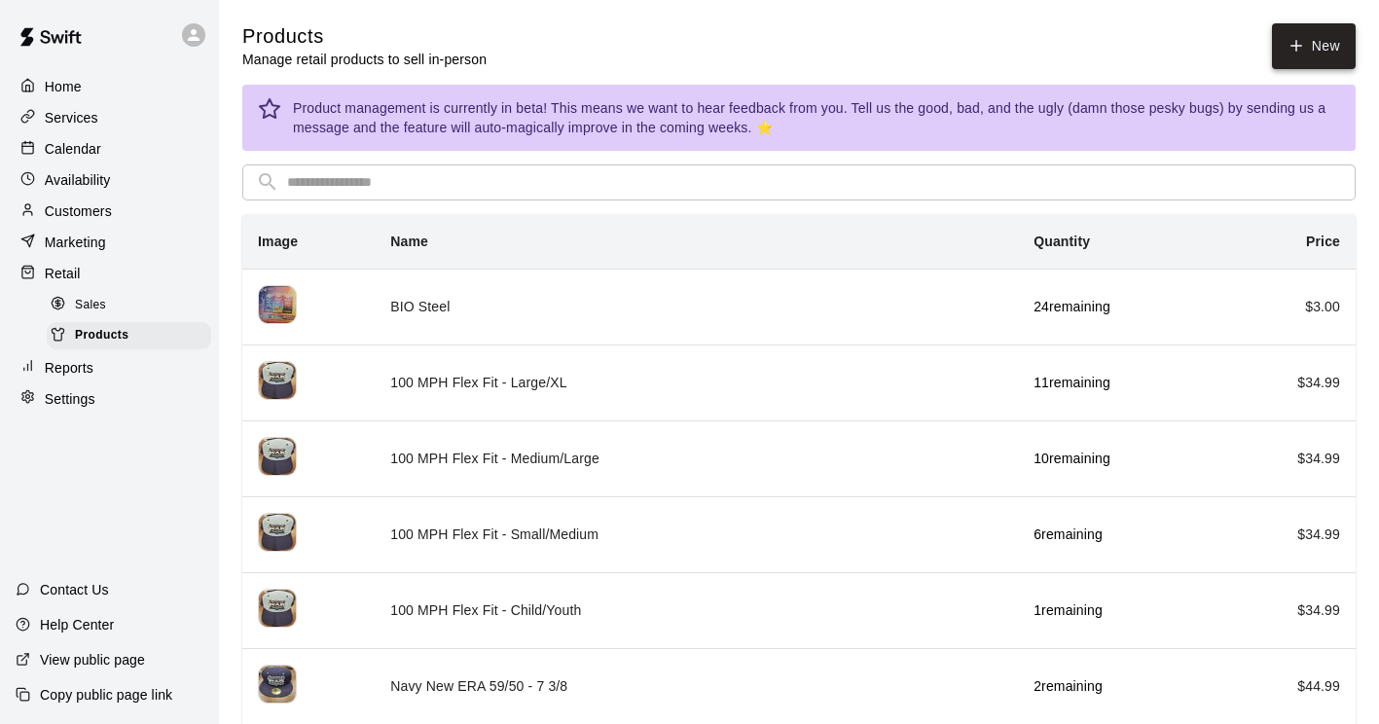
click at [1322, 31] on link "New" at bounding box center [1314, 46] width 84 height 46
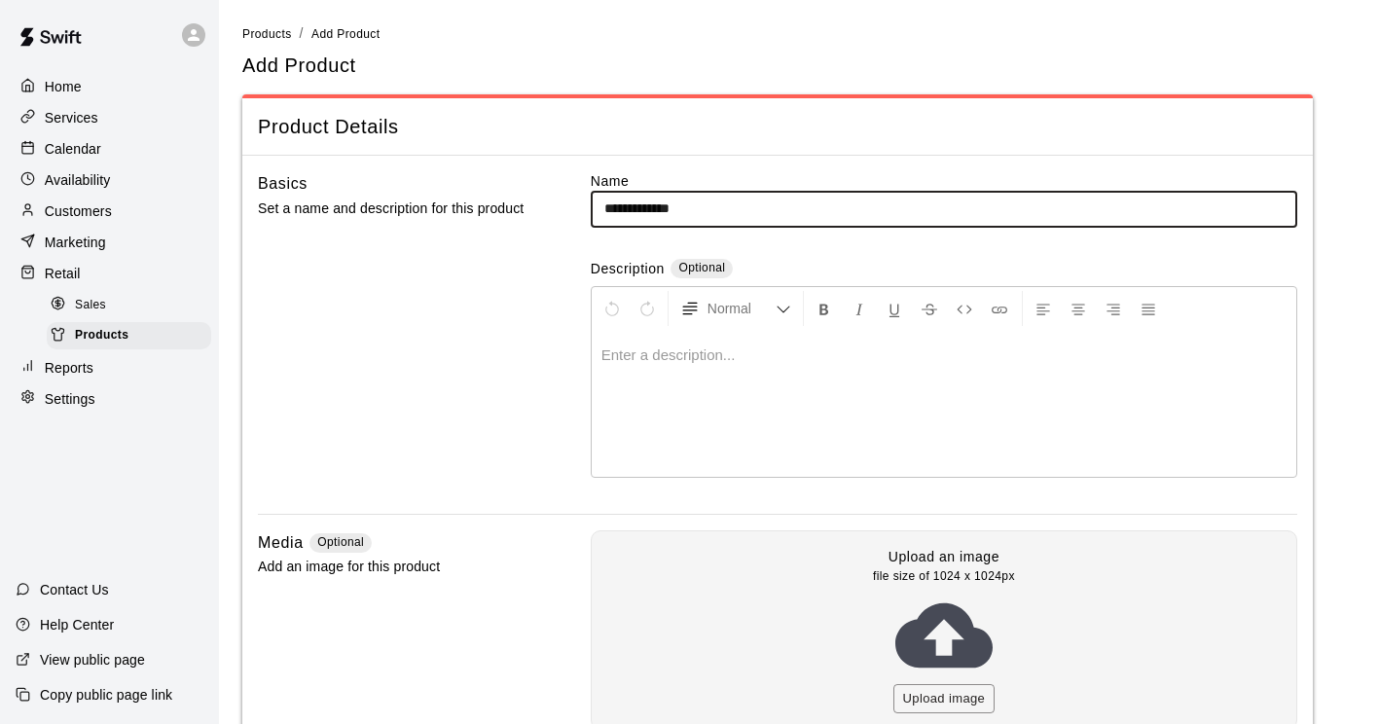
type input "**********"
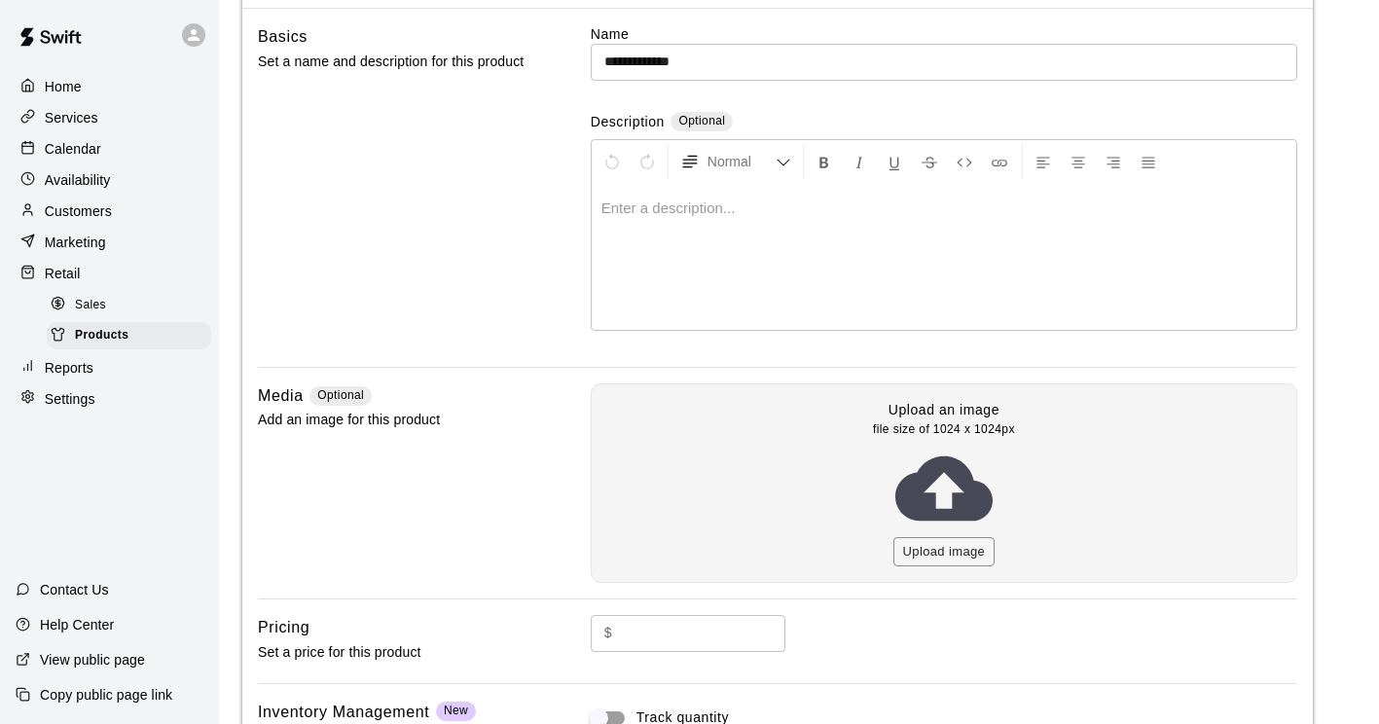
scroll to position [149, 0]
click at [948, 548] on button "Upload image" at bounding box center [944, 550] width 102 height 30
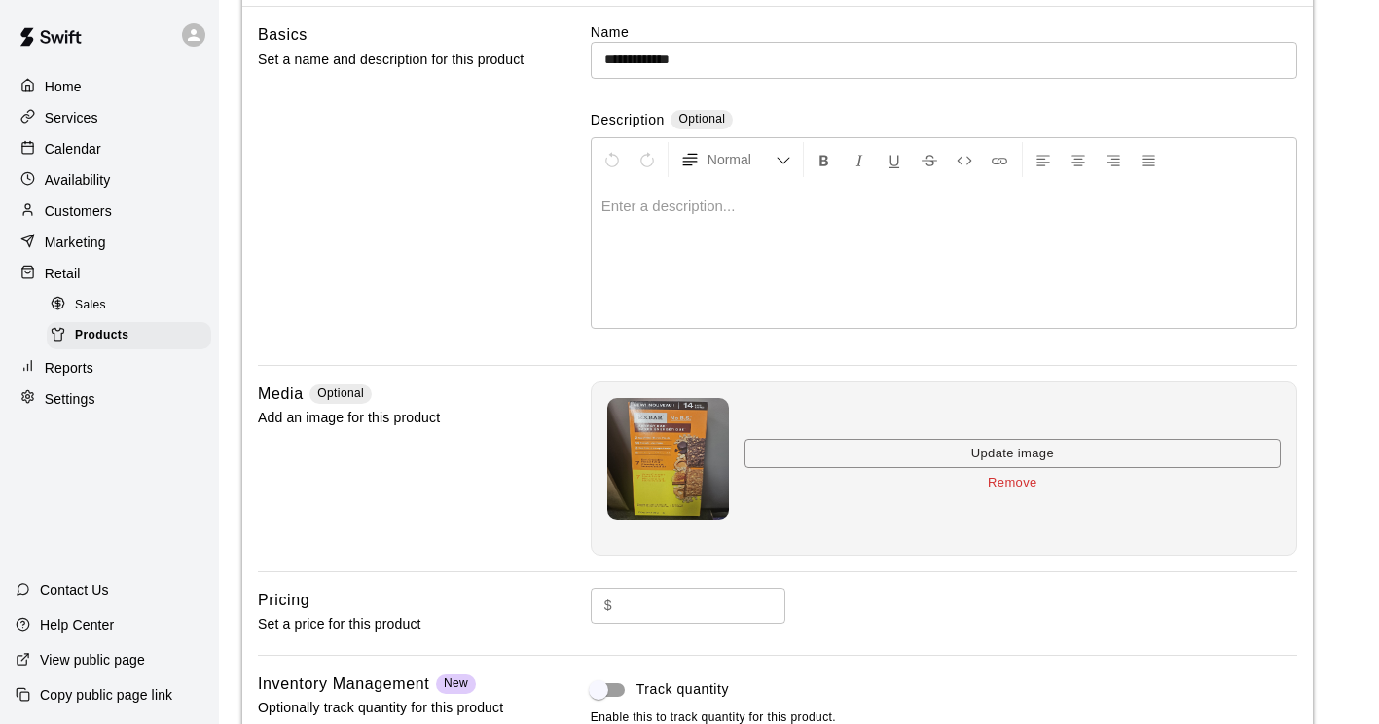
scroll to position [320, 0]
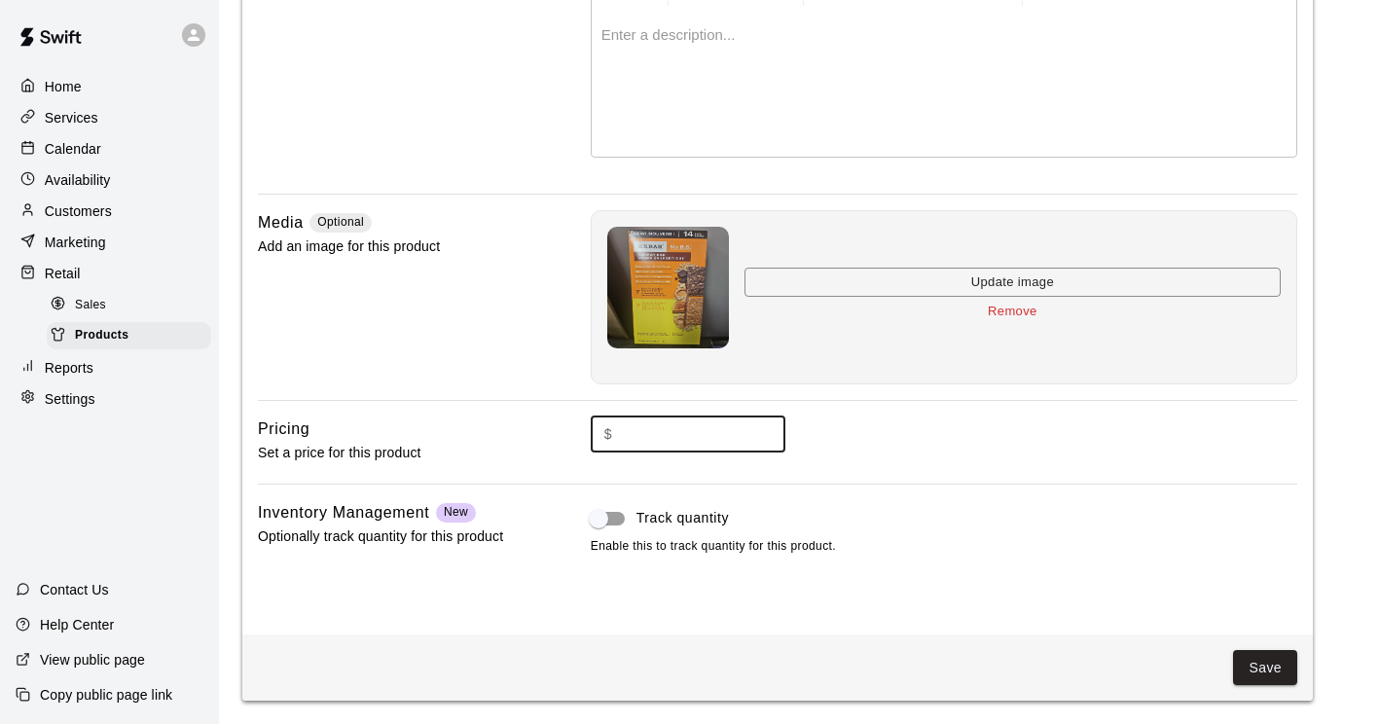
click at [655, 434] on input "text" at bounding box center [702, 434] width 165 height 36
type input "*"
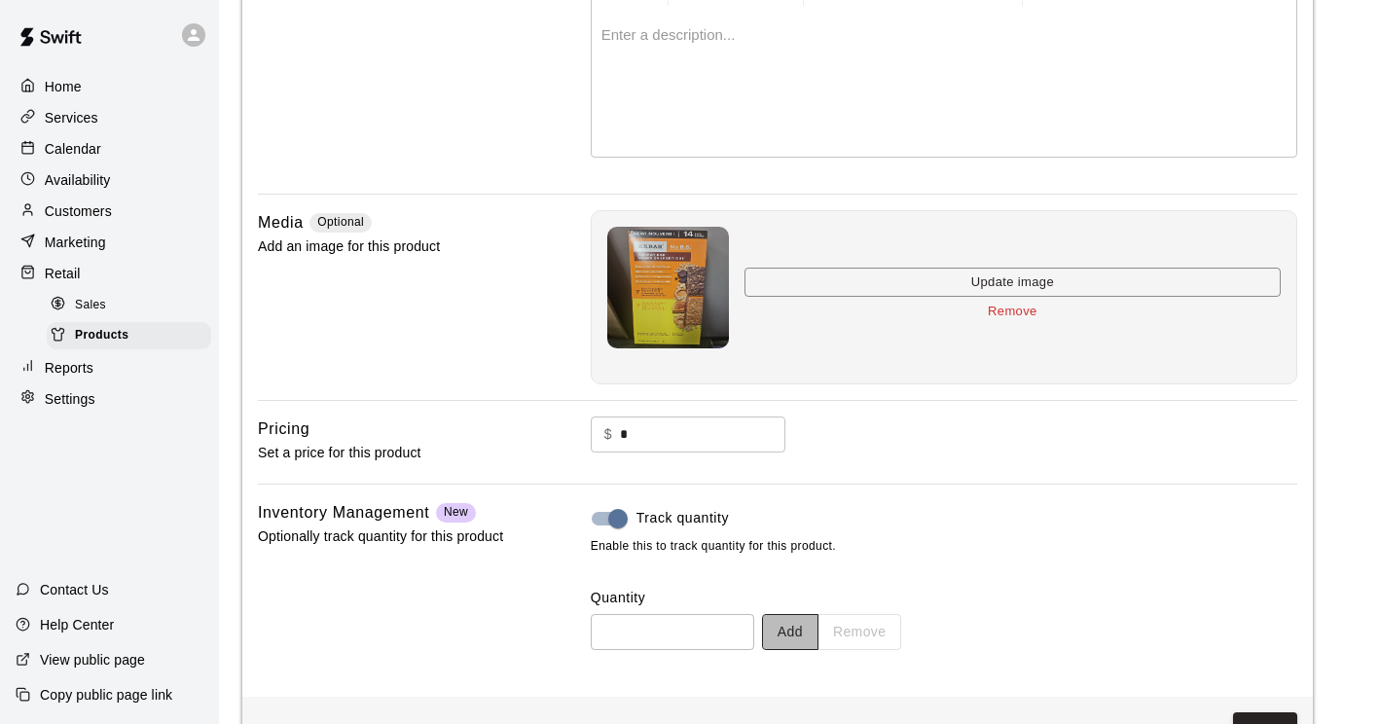
click at [818, 643] on button "Add" at bounding box center [790, 632] width 56 height 36
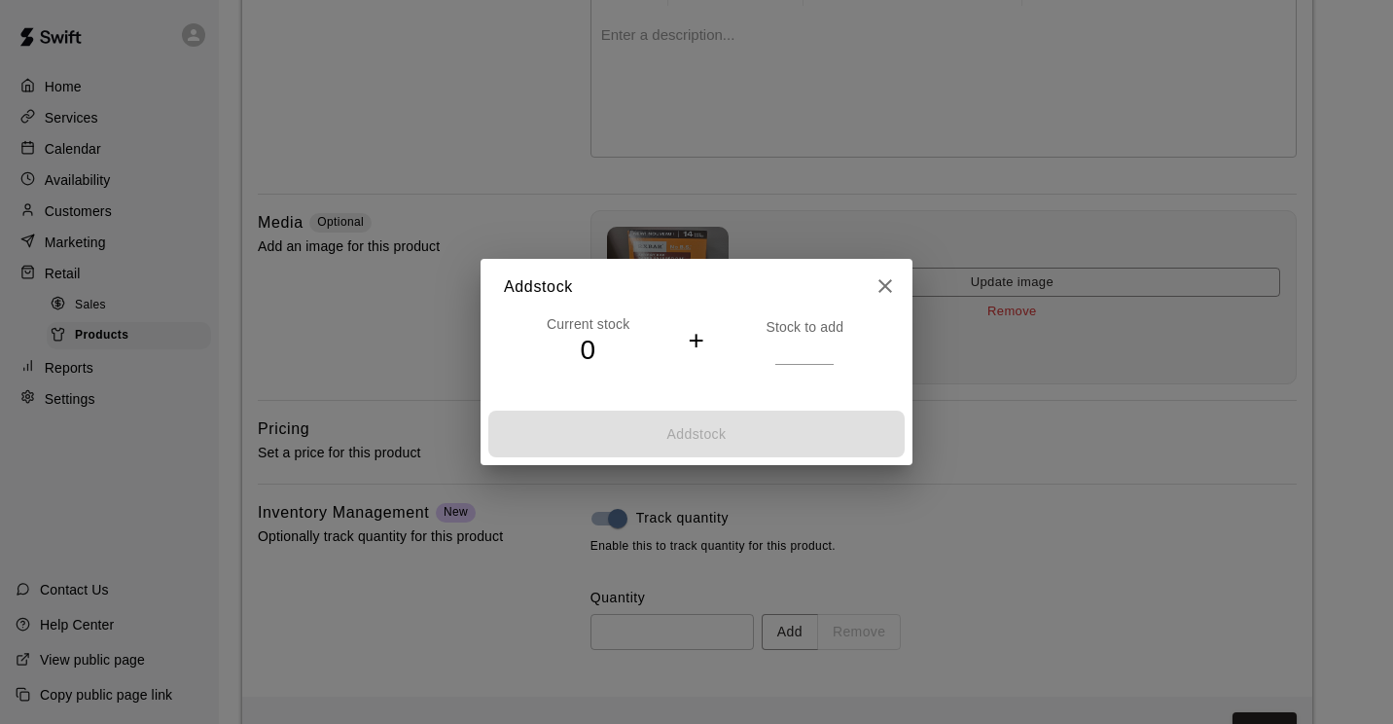
click at [806, 360] on input "number" at bounding box center [804, 351] width 58 height 28
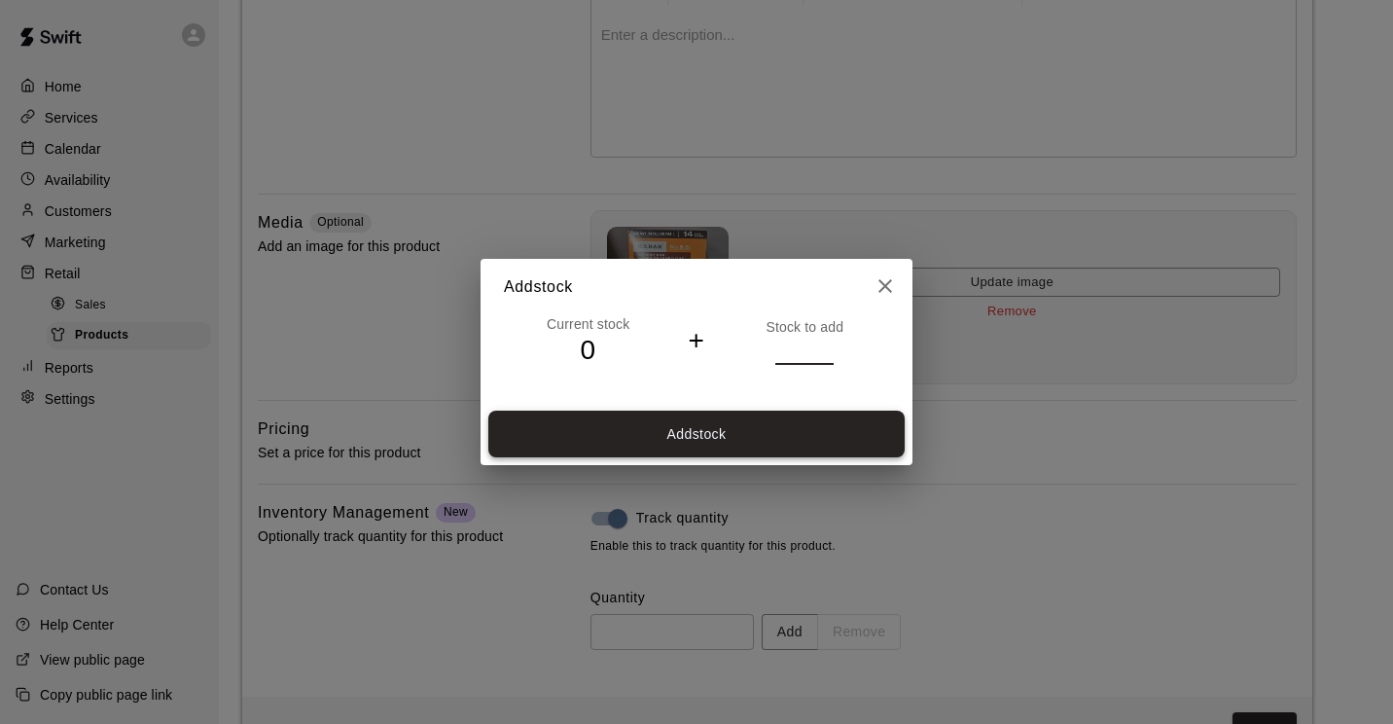
type input "**"
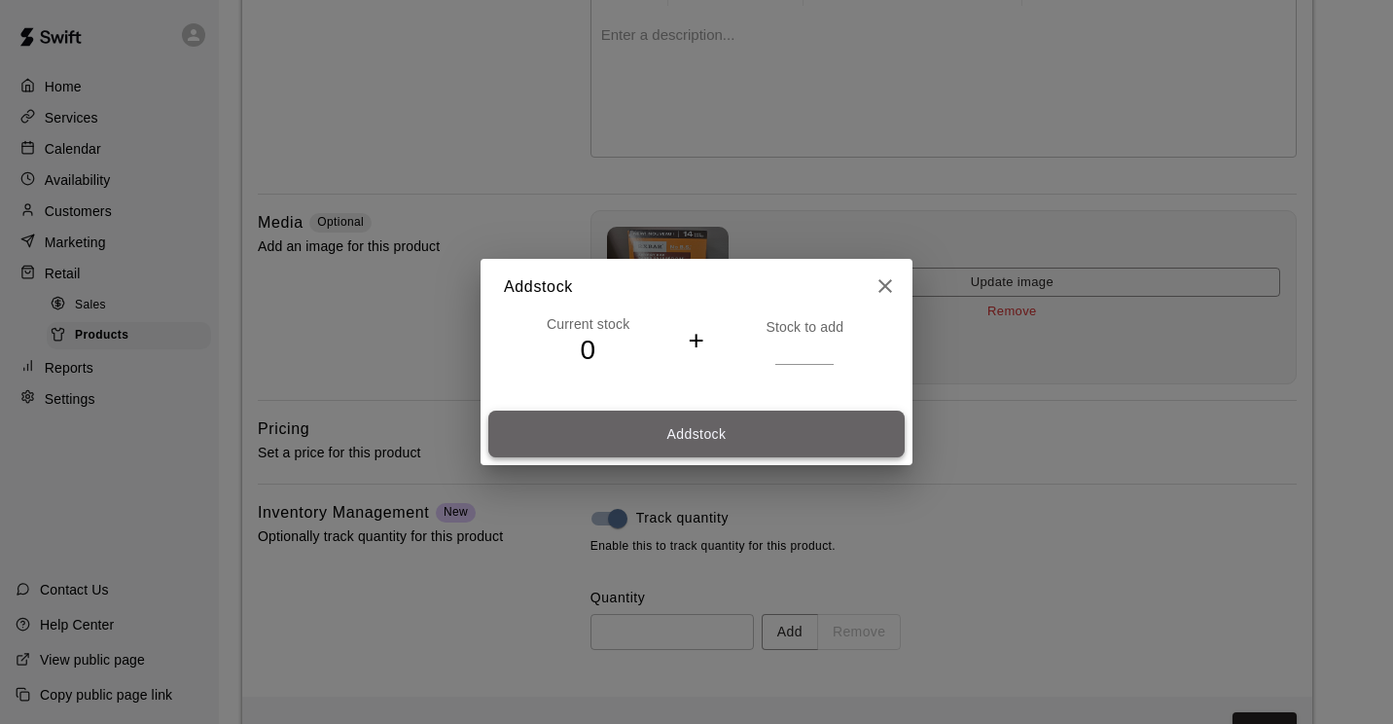
click at [755, 436] on button "Add stock" at bounding box center [696, 435] width 416 height 48
type input "**"
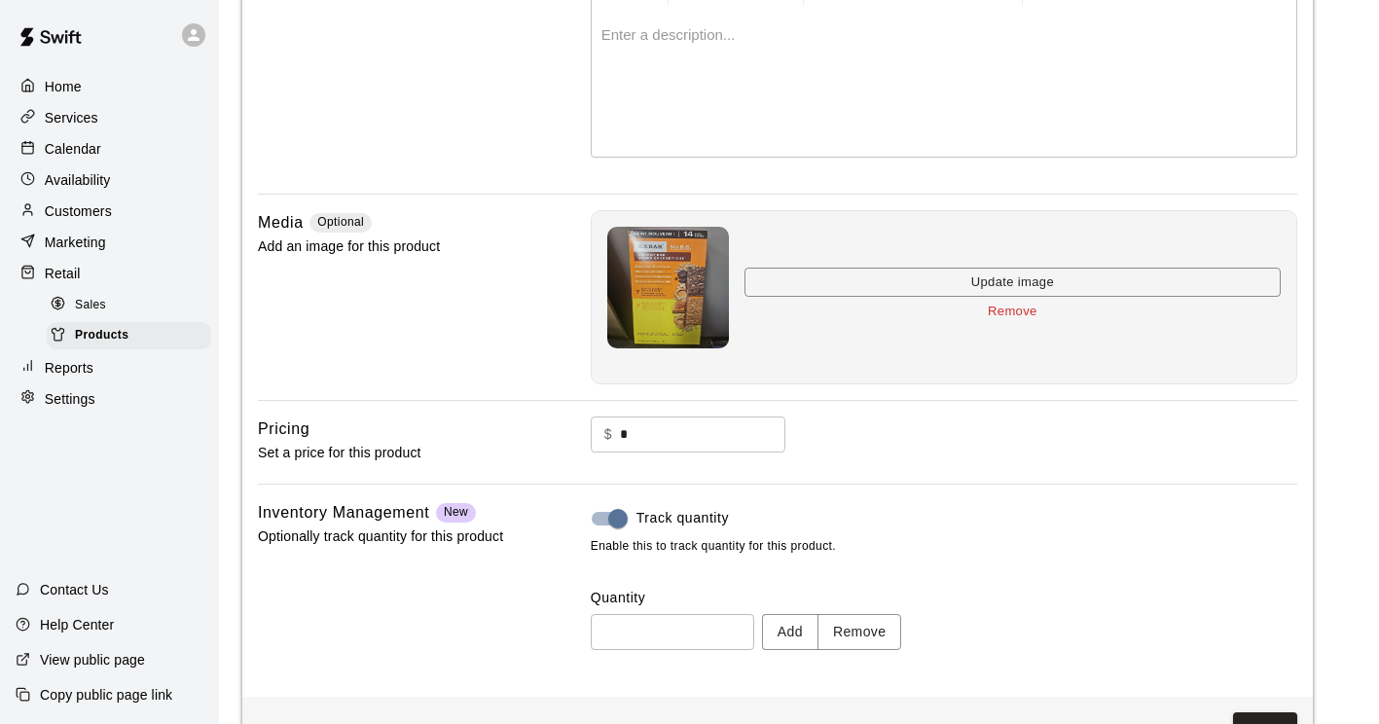
scroll to position [382, 0]
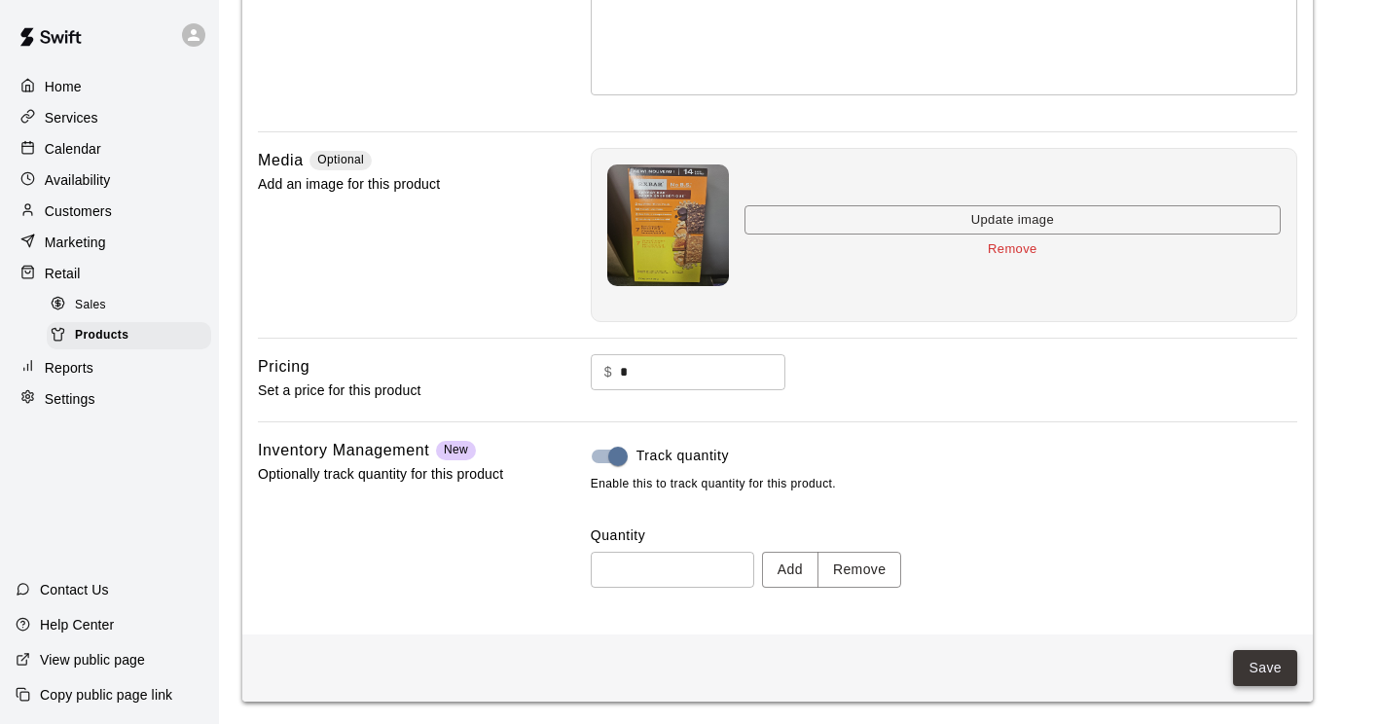
click at [1264, 668] on button "Save" at bounding box center [1265, 668] width 64 height 36
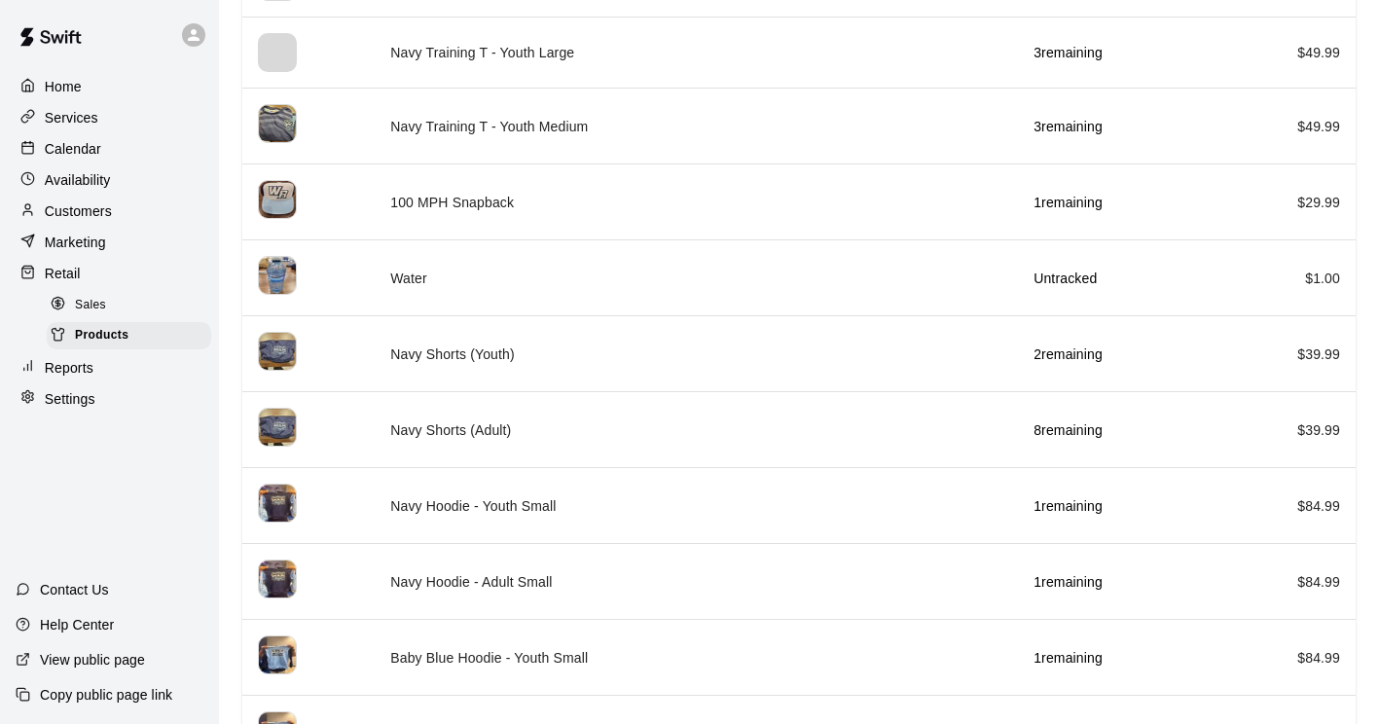
scroll to position [3648, 0]
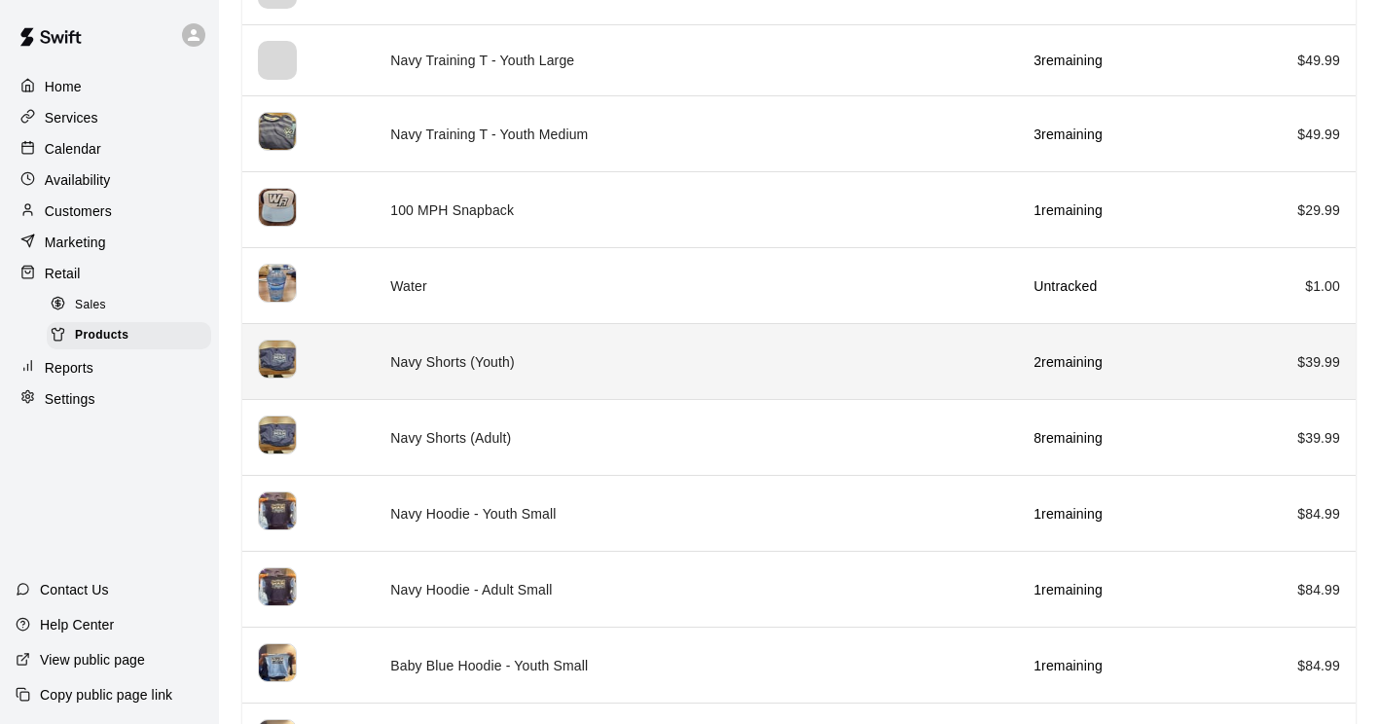
click at [270, 354] on img "simple table" at bounding box center [277, 359] width 39 height 39
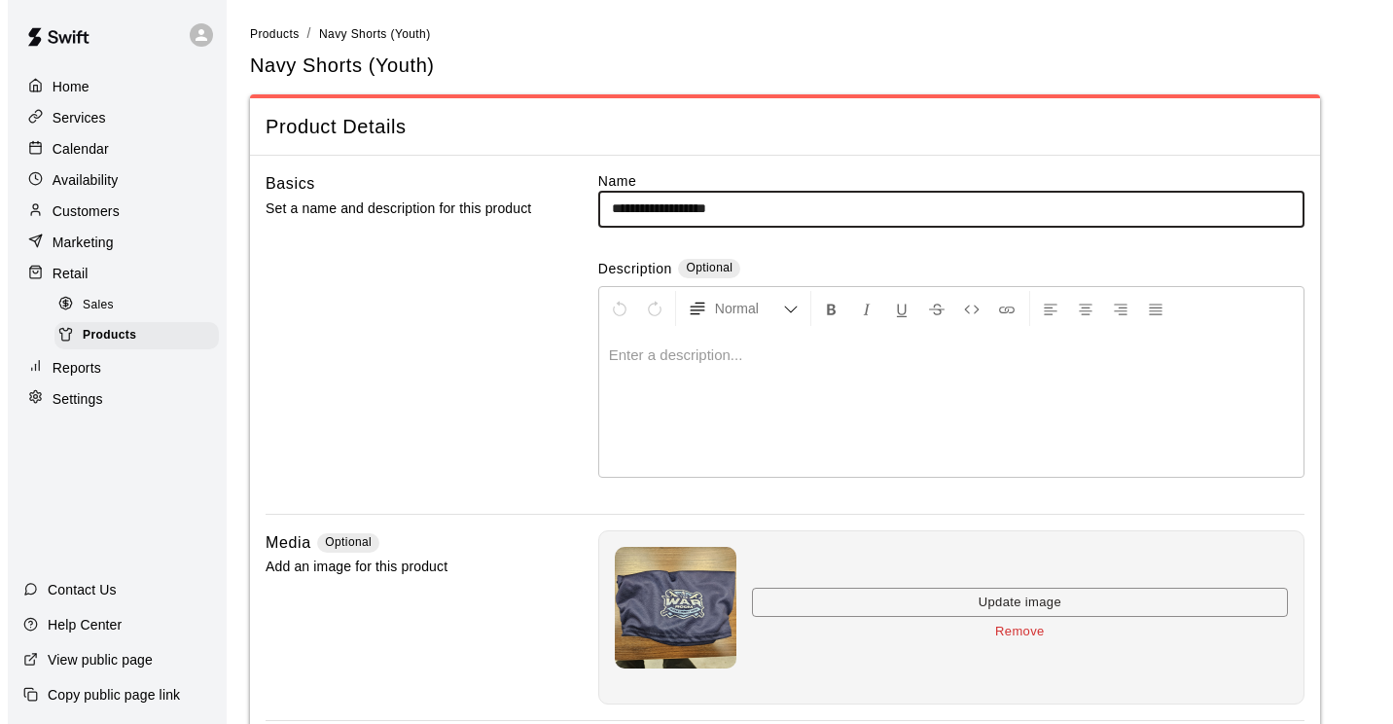
scroll to position [382, 0]
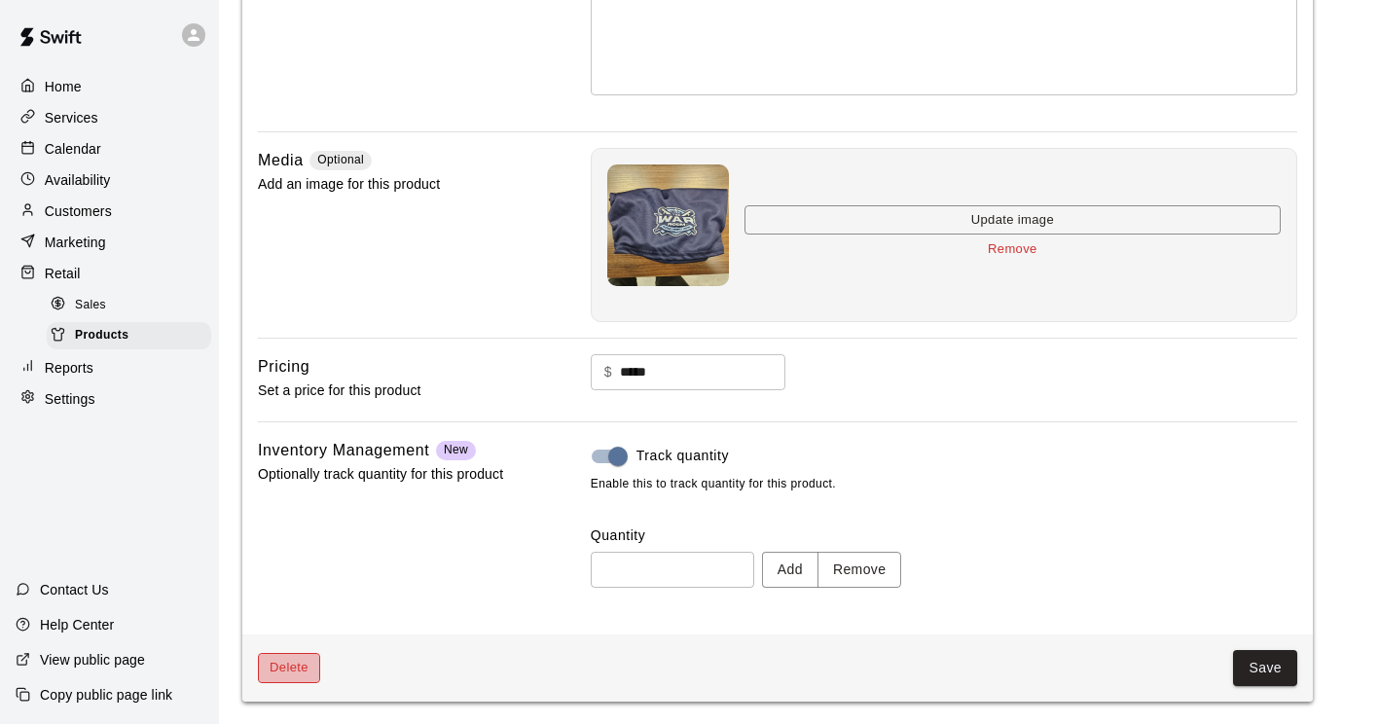
click at [281, 669] on button "Delete" at bounding box center [289, 668] width 62 height 30
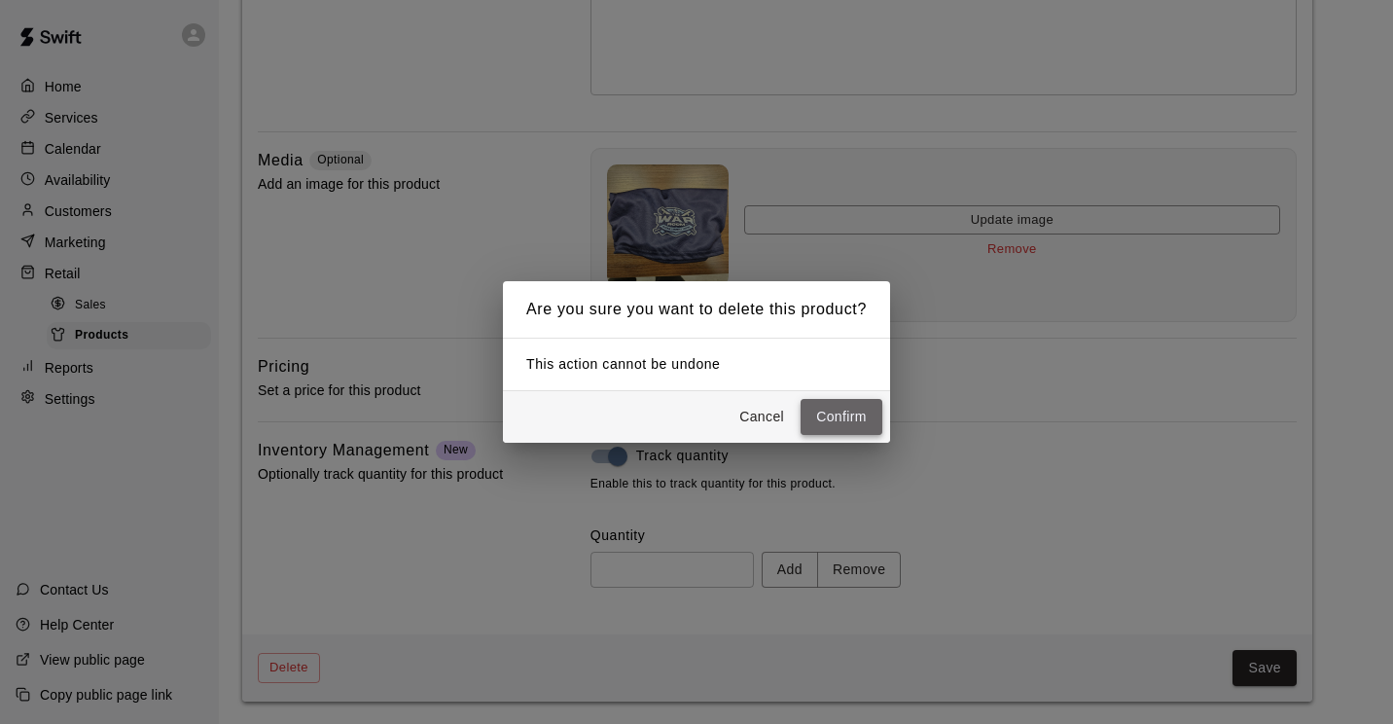
click at [837, 411] on button "Confirm" at bounding box center [842, 417] width 82 height 36
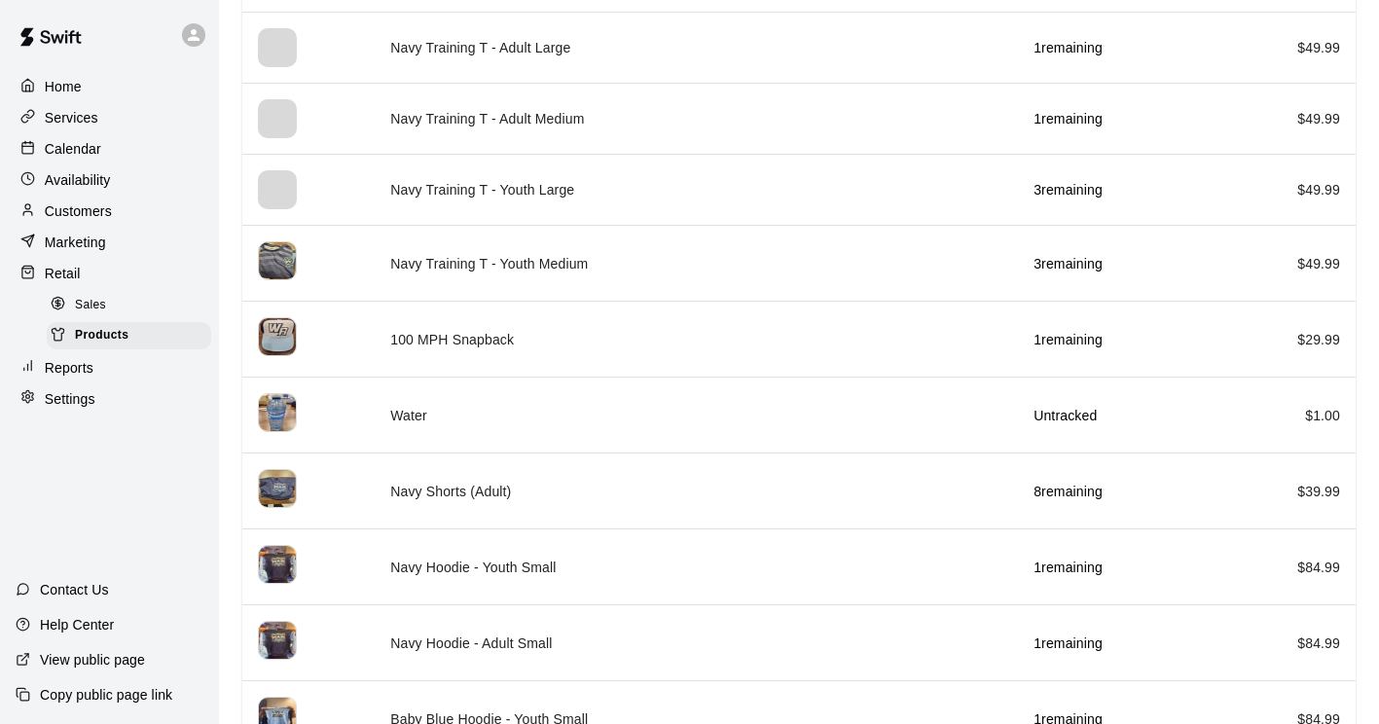
scroll to position [3517, 0]
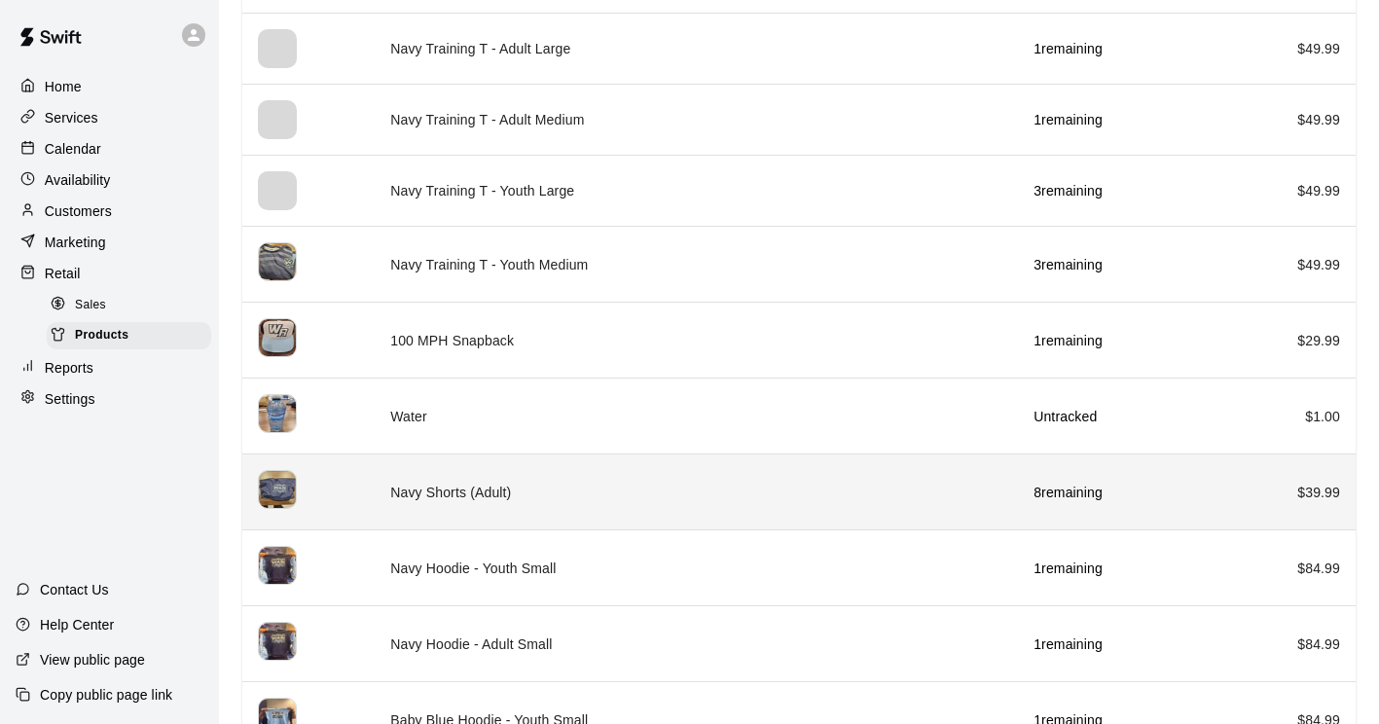
click at [299, 495] on th "simple table" at bounding box center [308, 492] width 132 height 76
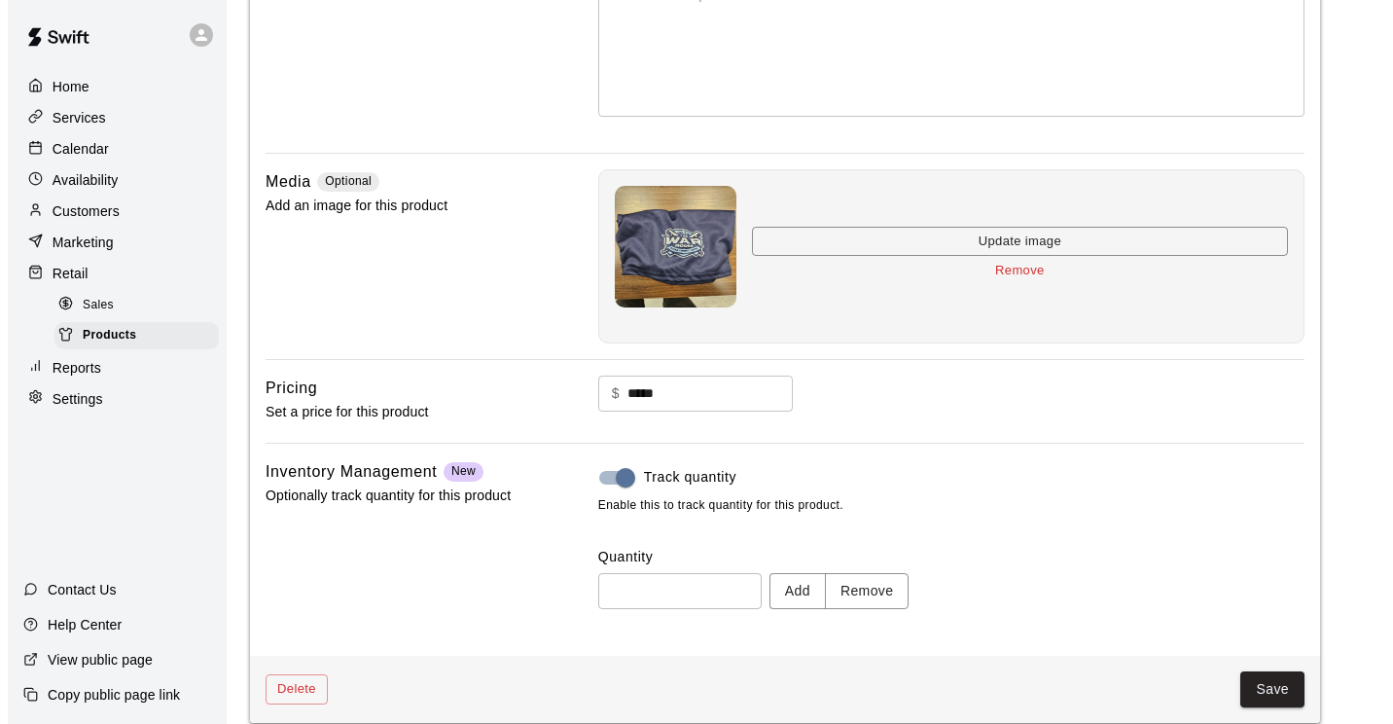
scroll to position [363, 0]
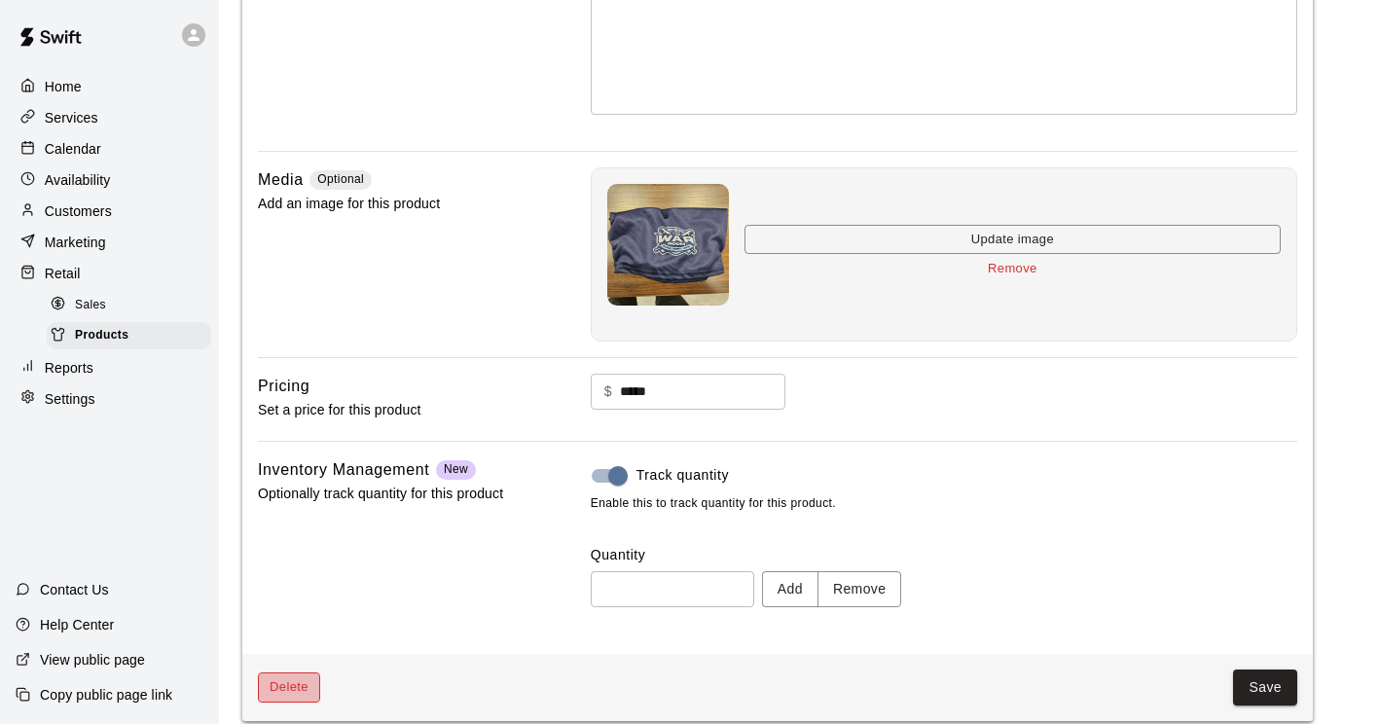
click at [283, 691] on button "Delete" at bounding box center [289, 687] width 62 height 30
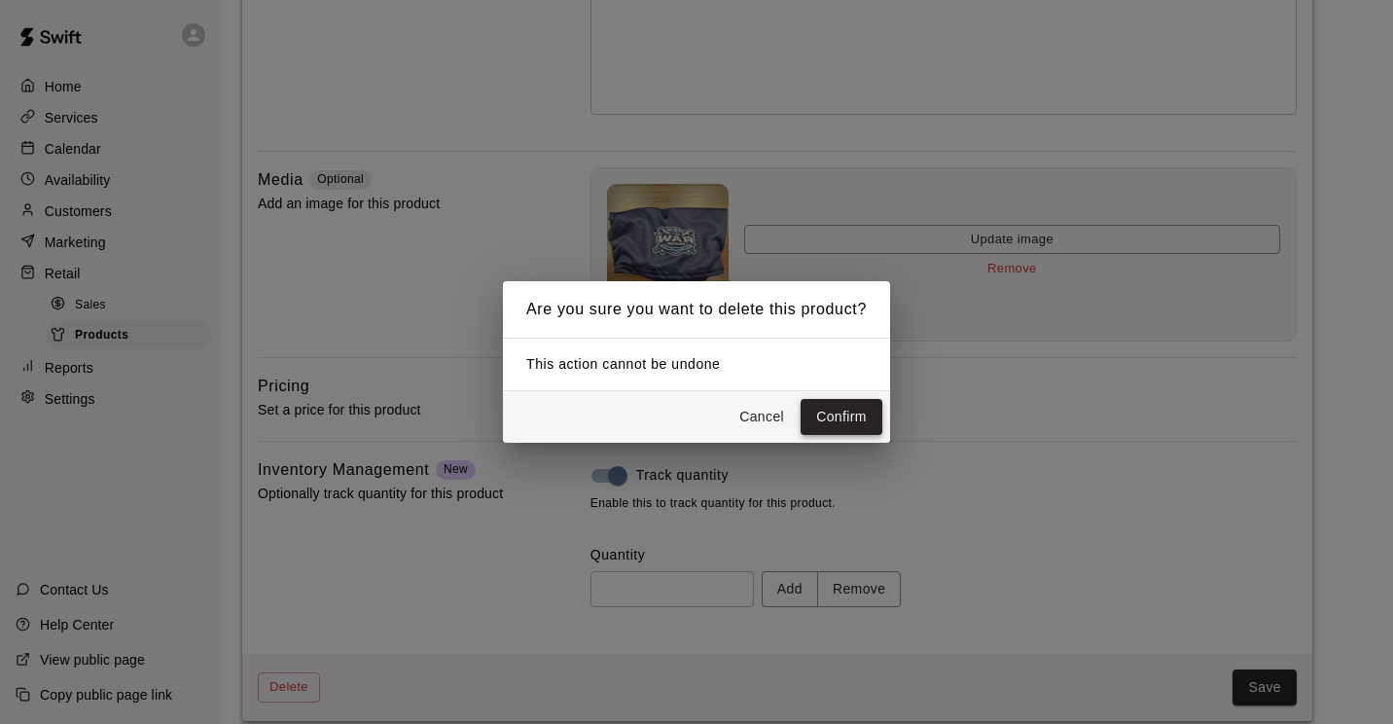
click at [818, 422] on button "Confirm" at bounding box center [842, 417] width 82 height 36
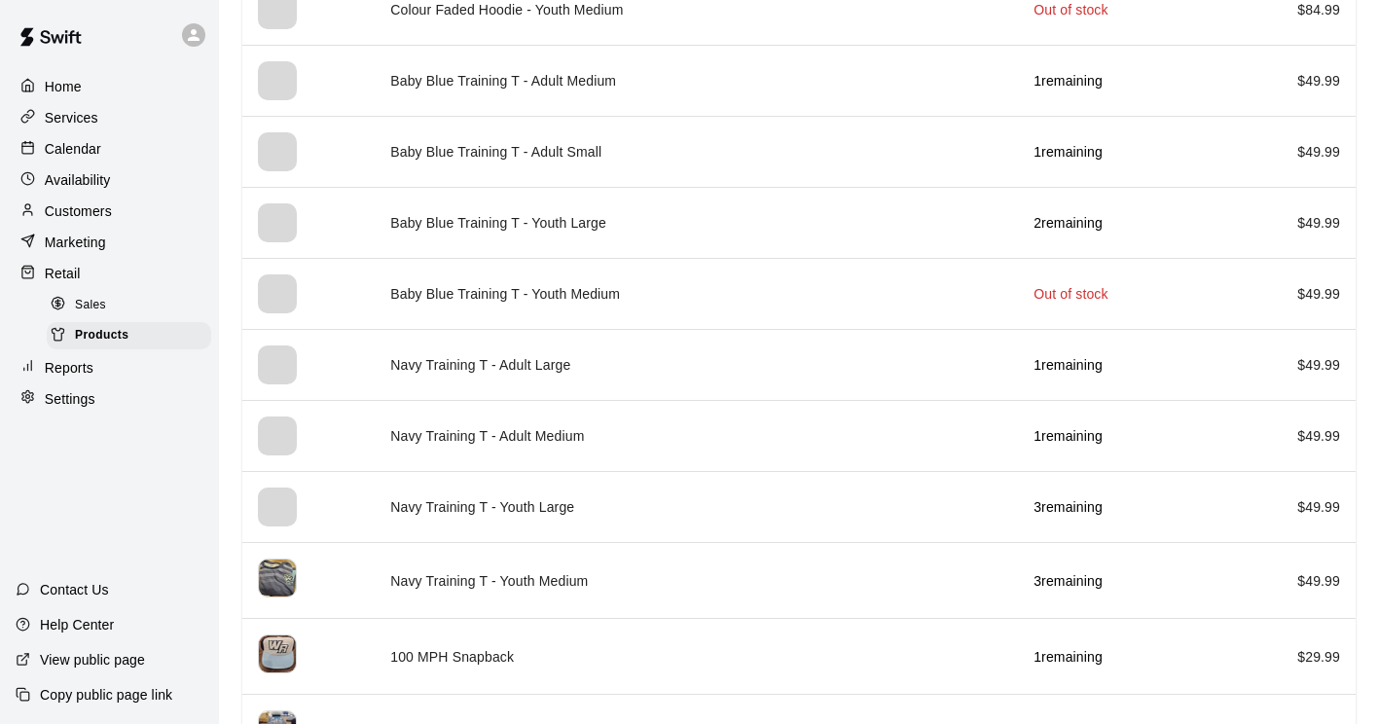
scroll to position [3202, 0]
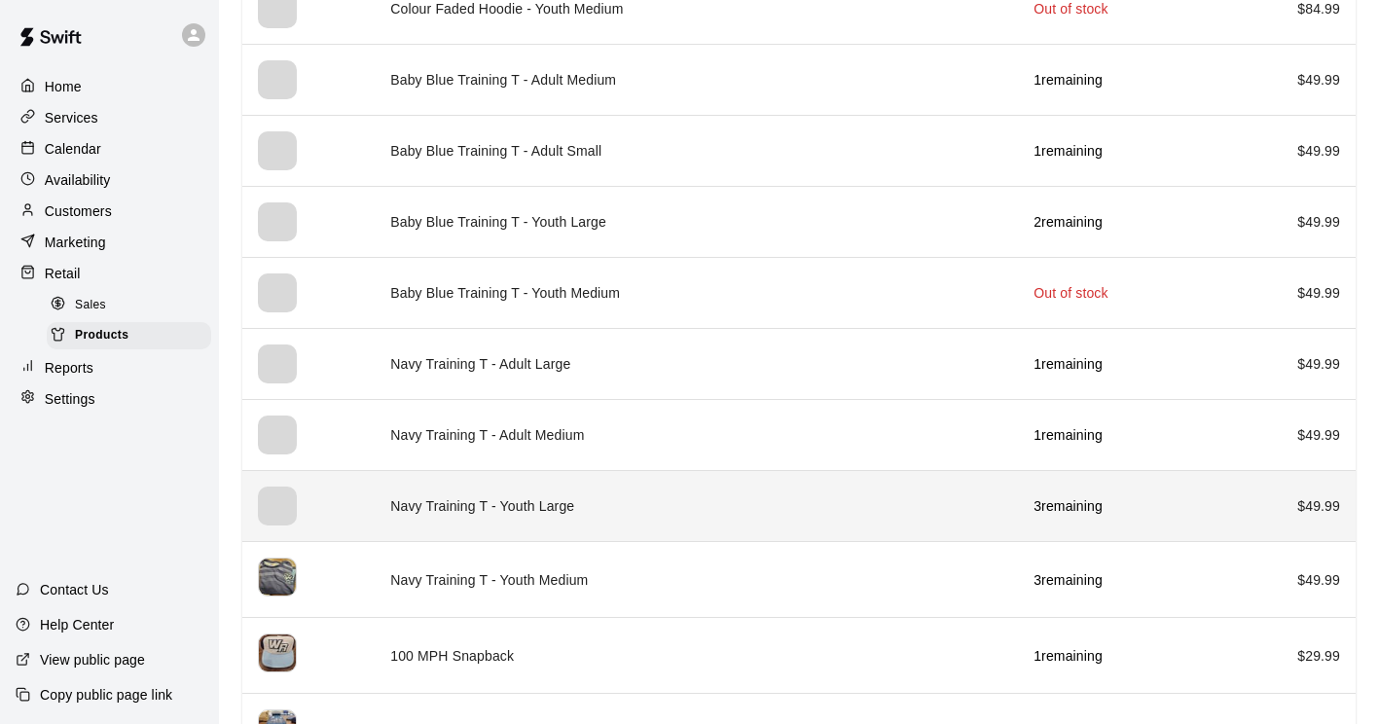
click at [269, 494] on div "simple table" at bounding box center [277, 505] width 39 height 39
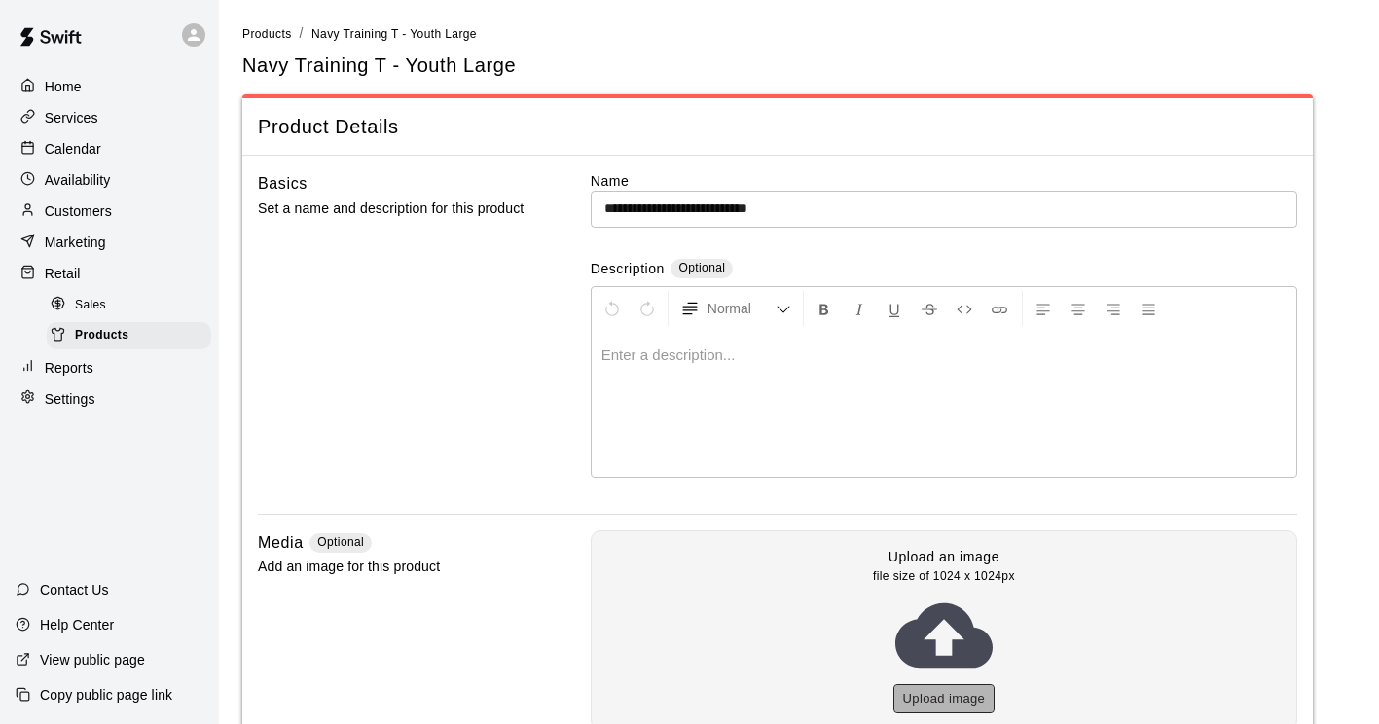
click at [933, 697] on button "Upload image" at bounding box center [944, 699] width 102 height 30
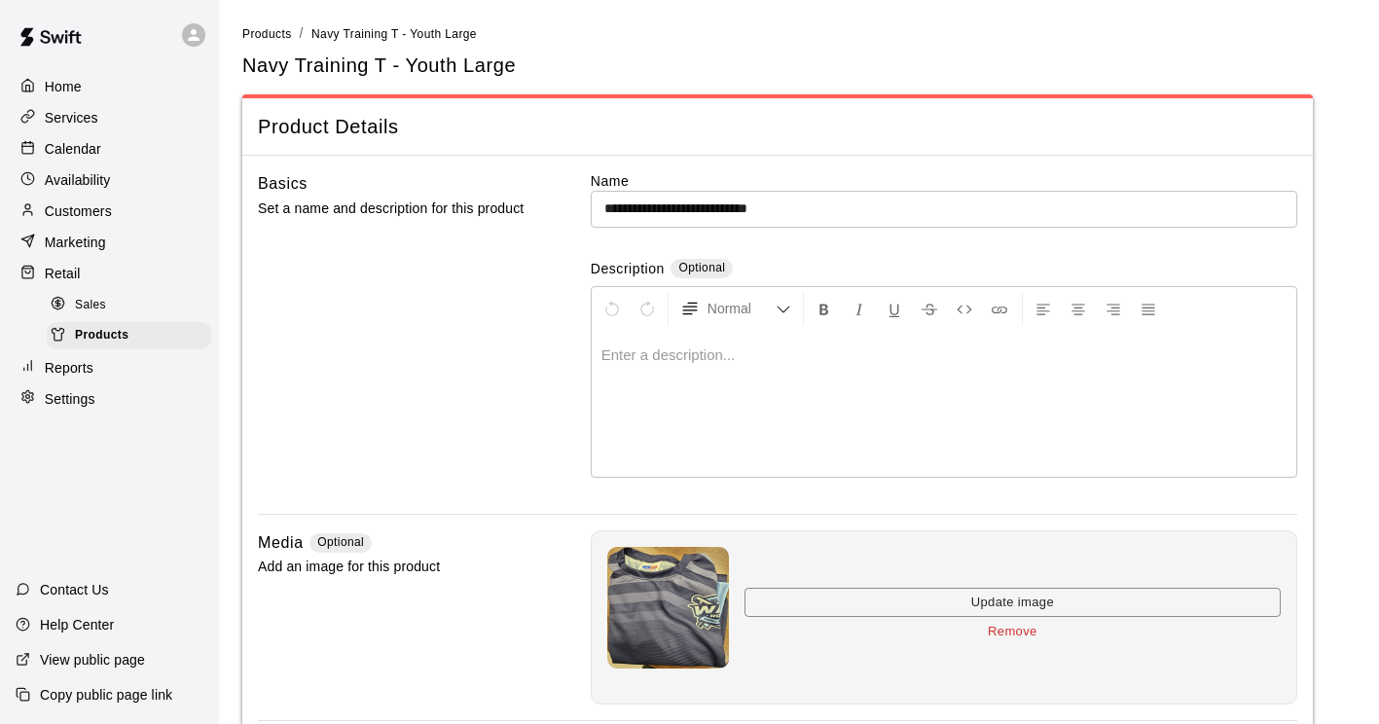
scroll to position [382, 0]
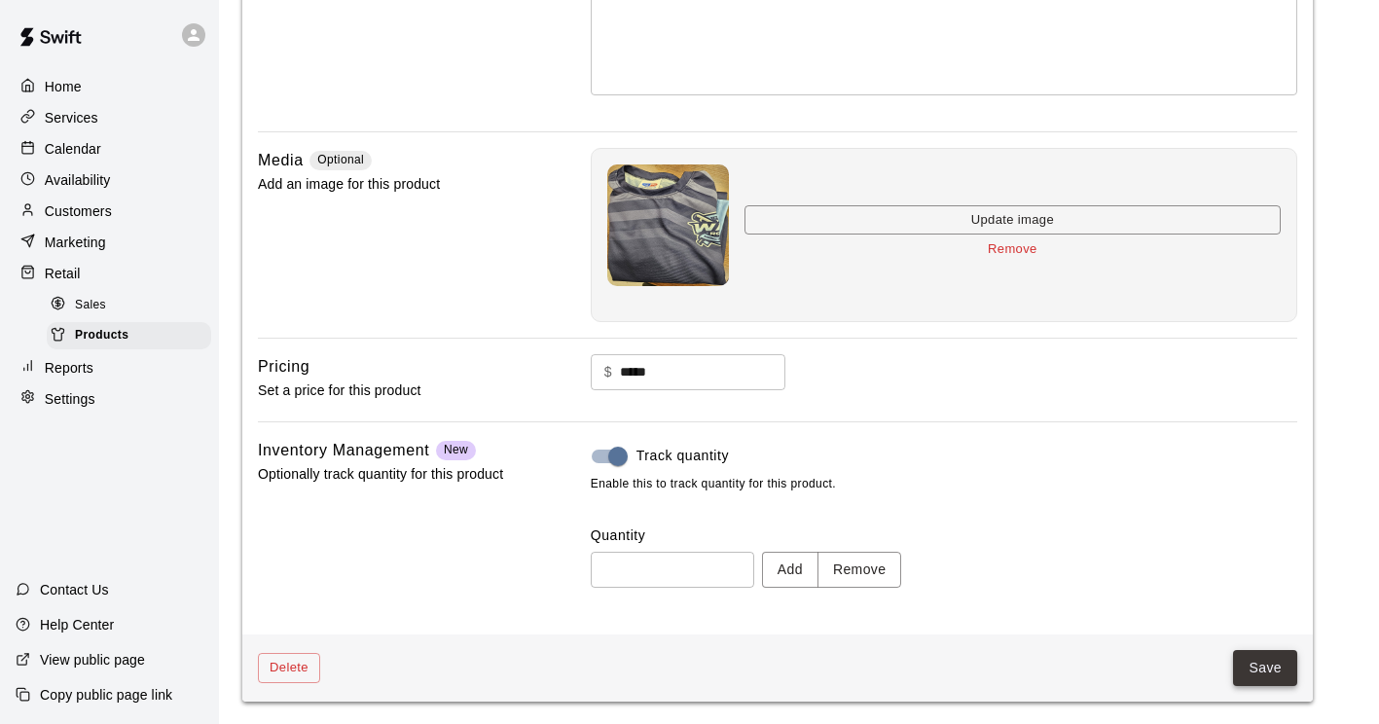
click at [1240, 664] on button "Save" at bounding box center [1265, 668] width 64 height 36
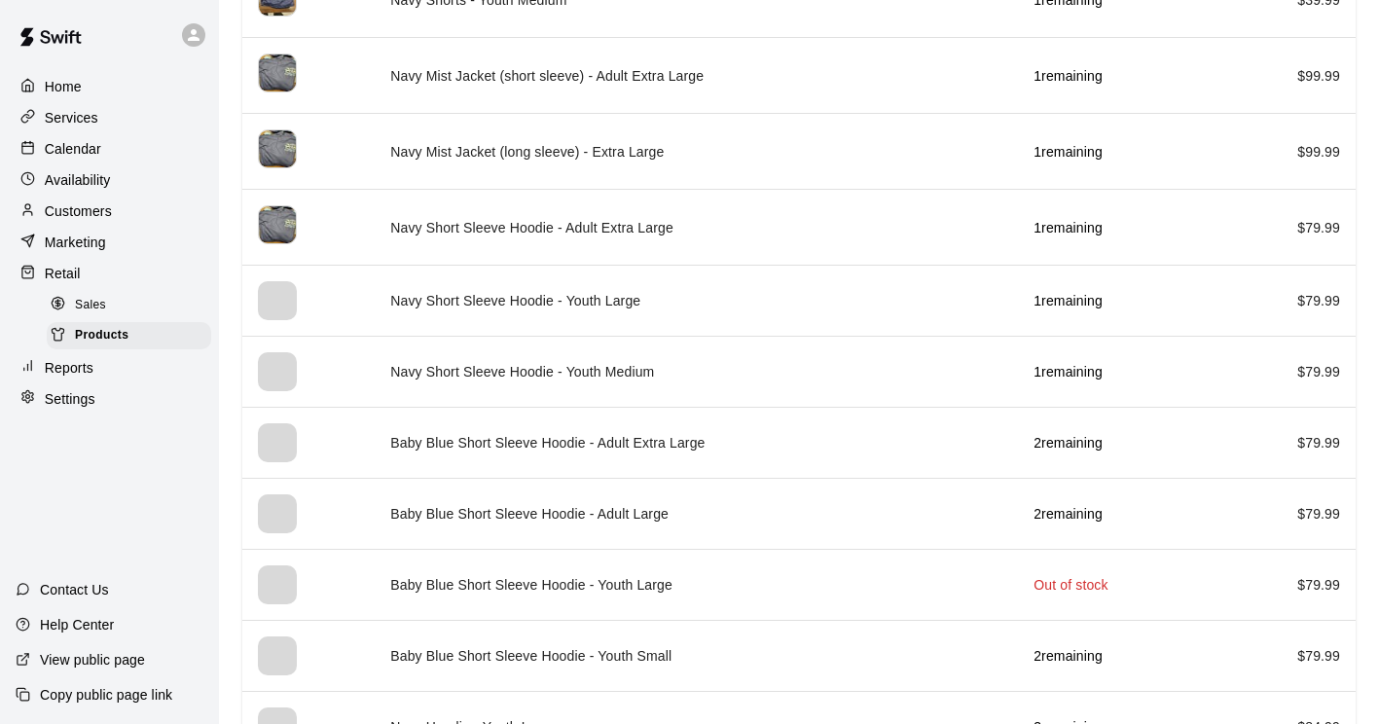
scroll to position [2130, 0]
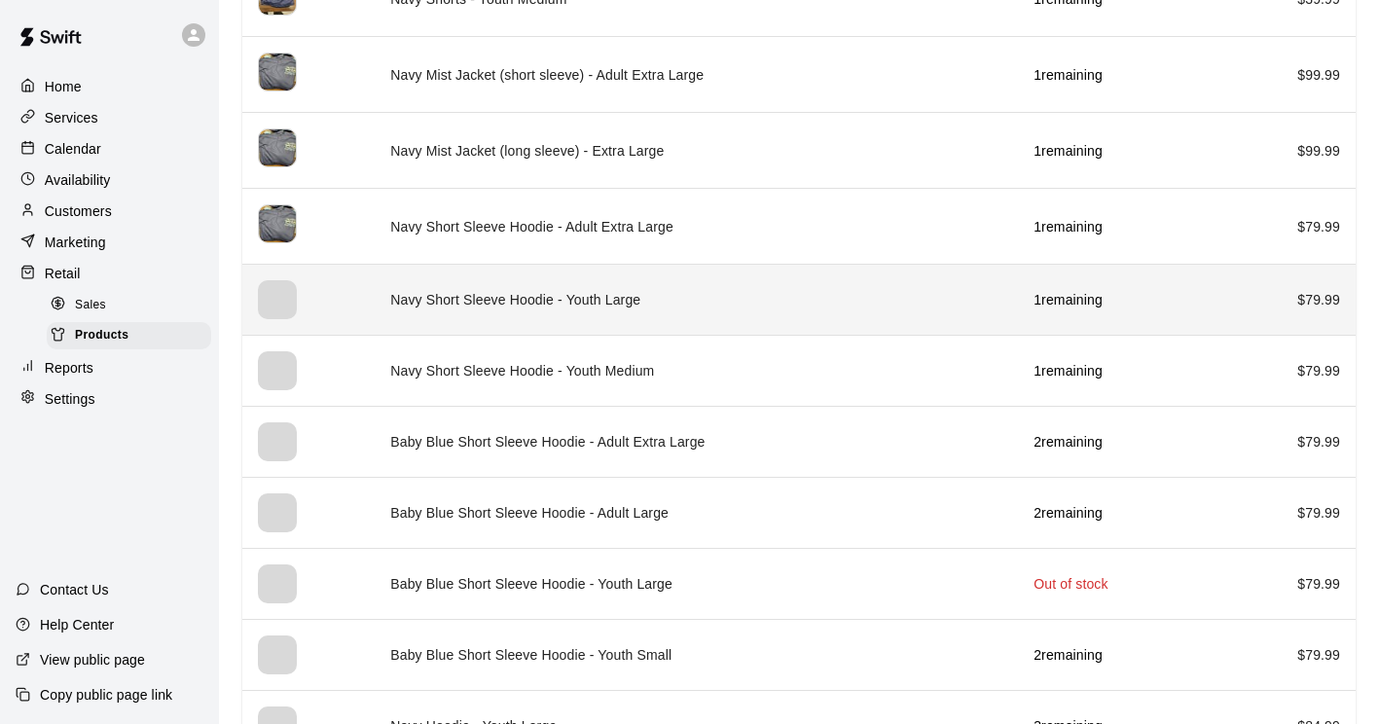
click at [292, 304] on div "simple table" at bounding box center [277, 299] width 39 height 39
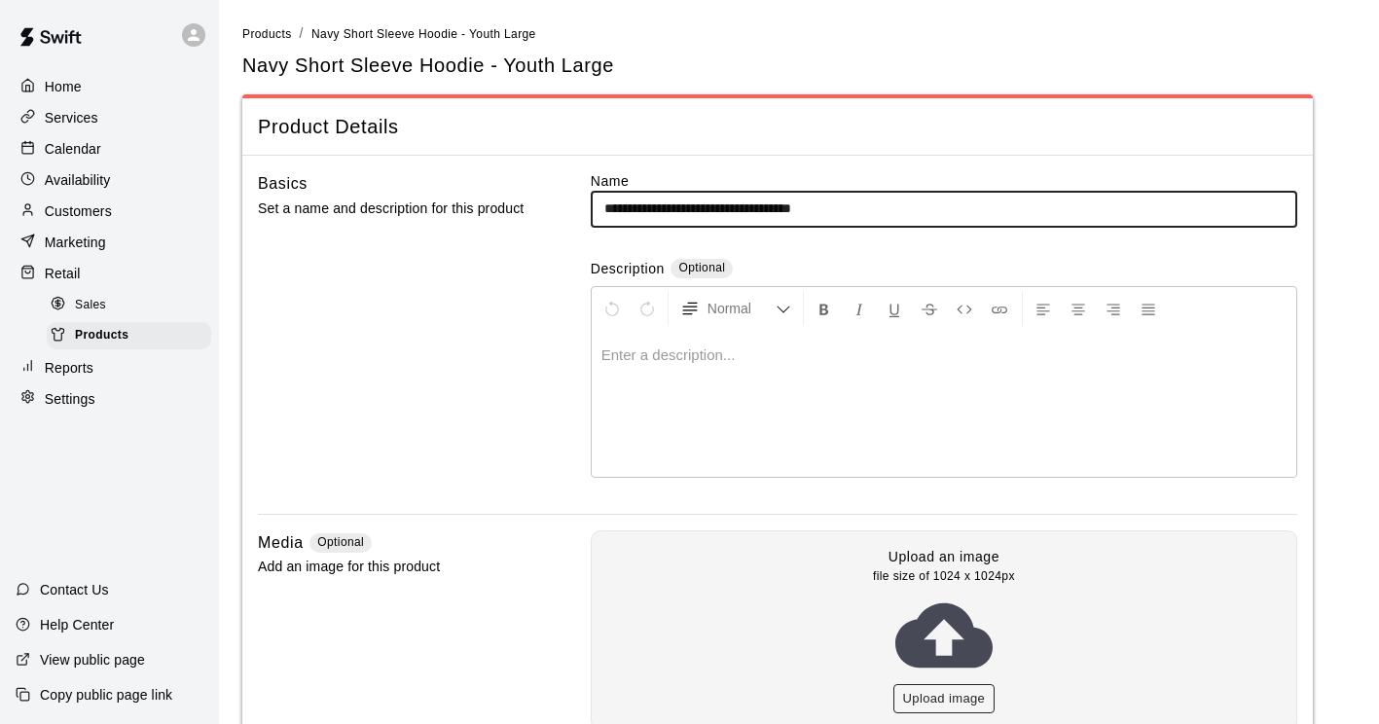
click at [916, 691] on button "Upload image" at bounding box center [944, 699] width 102 height 30
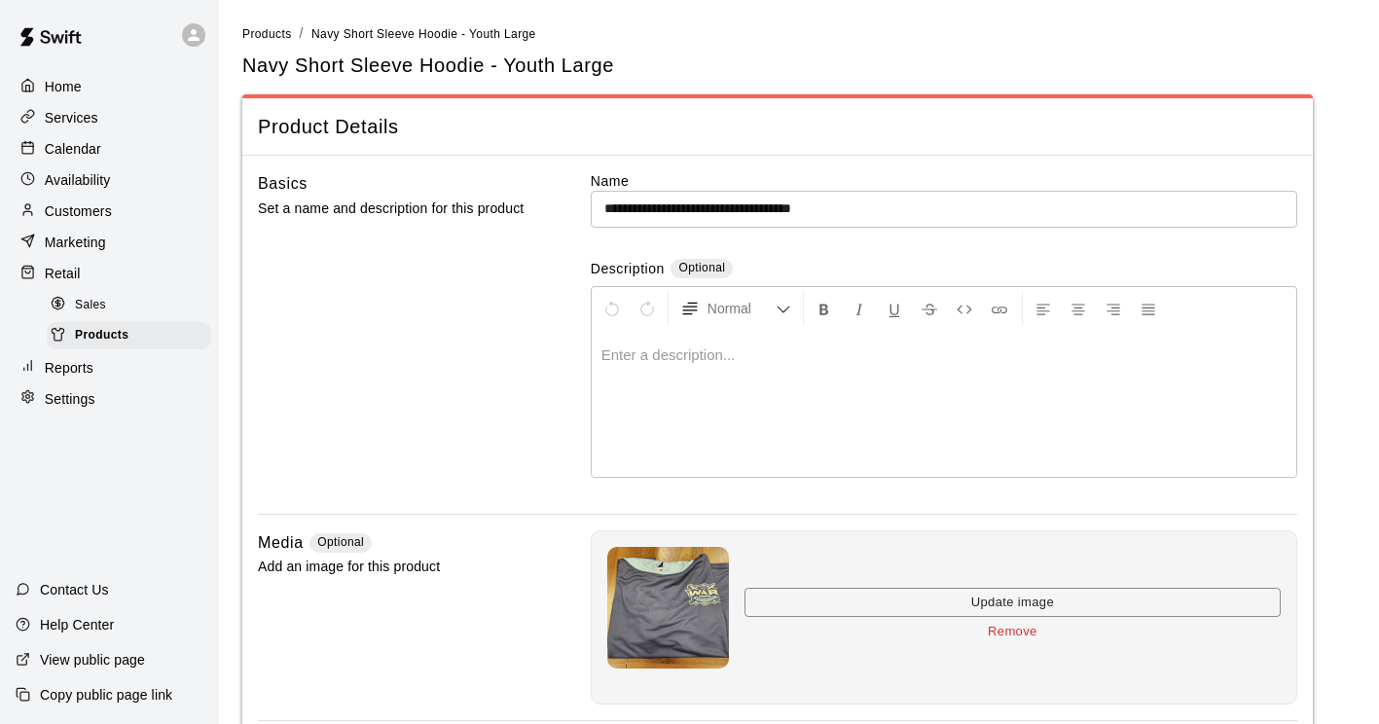
scroll to position [382, 0]
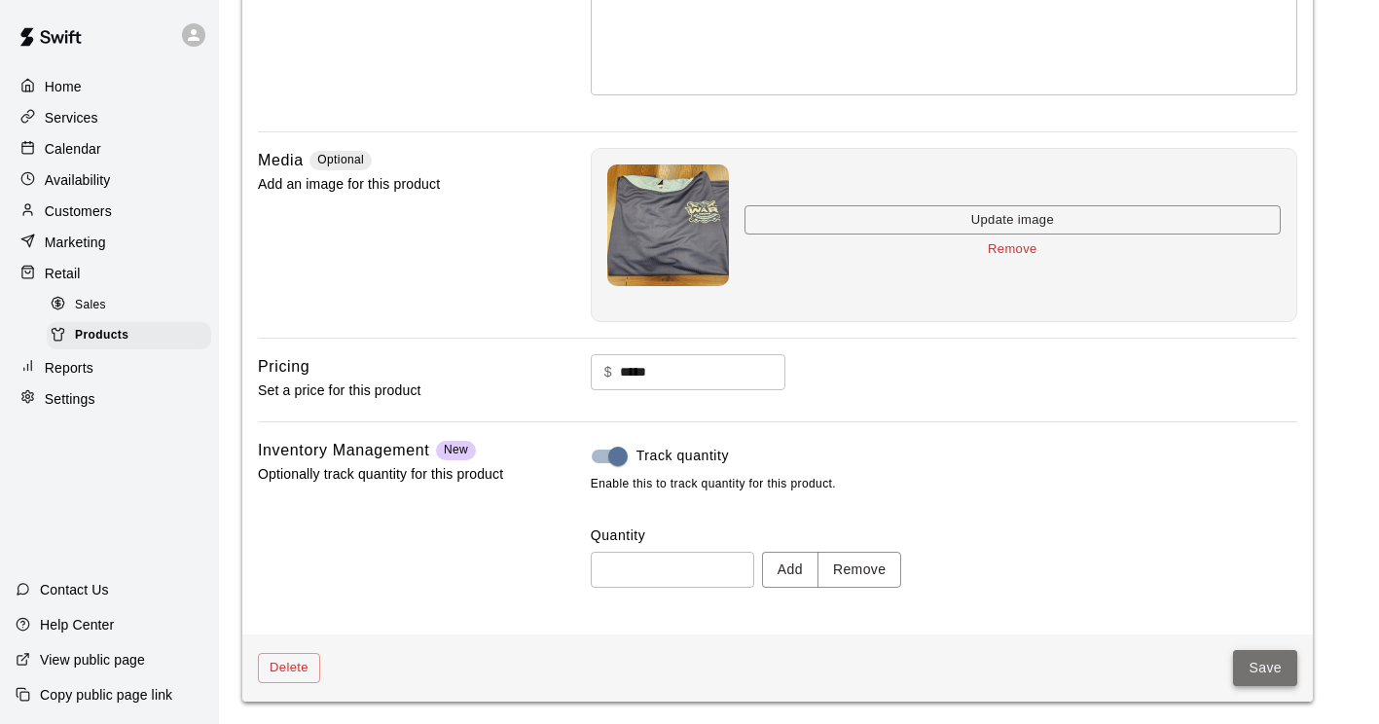
click at [1252, 664] on button "Save" at bounding box center [1265, 668] width 64 height 36
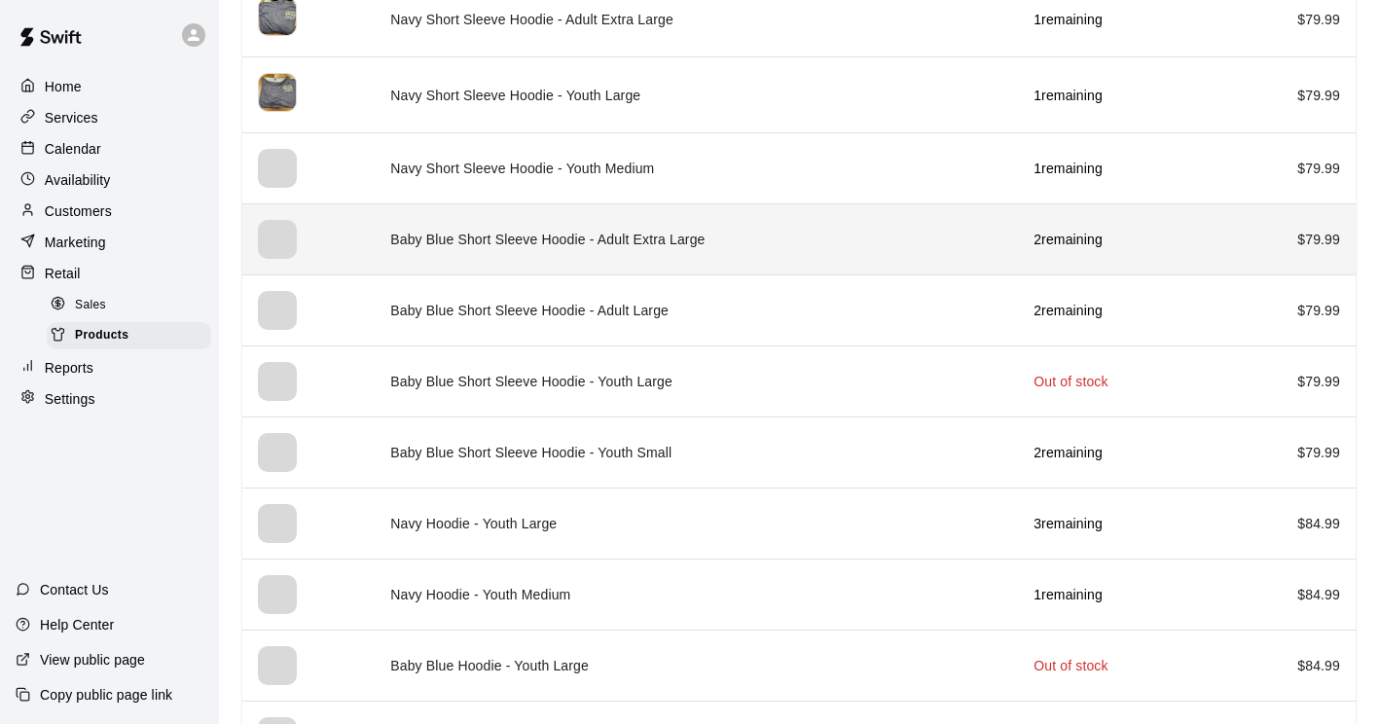
scroll to position [2338, 0]
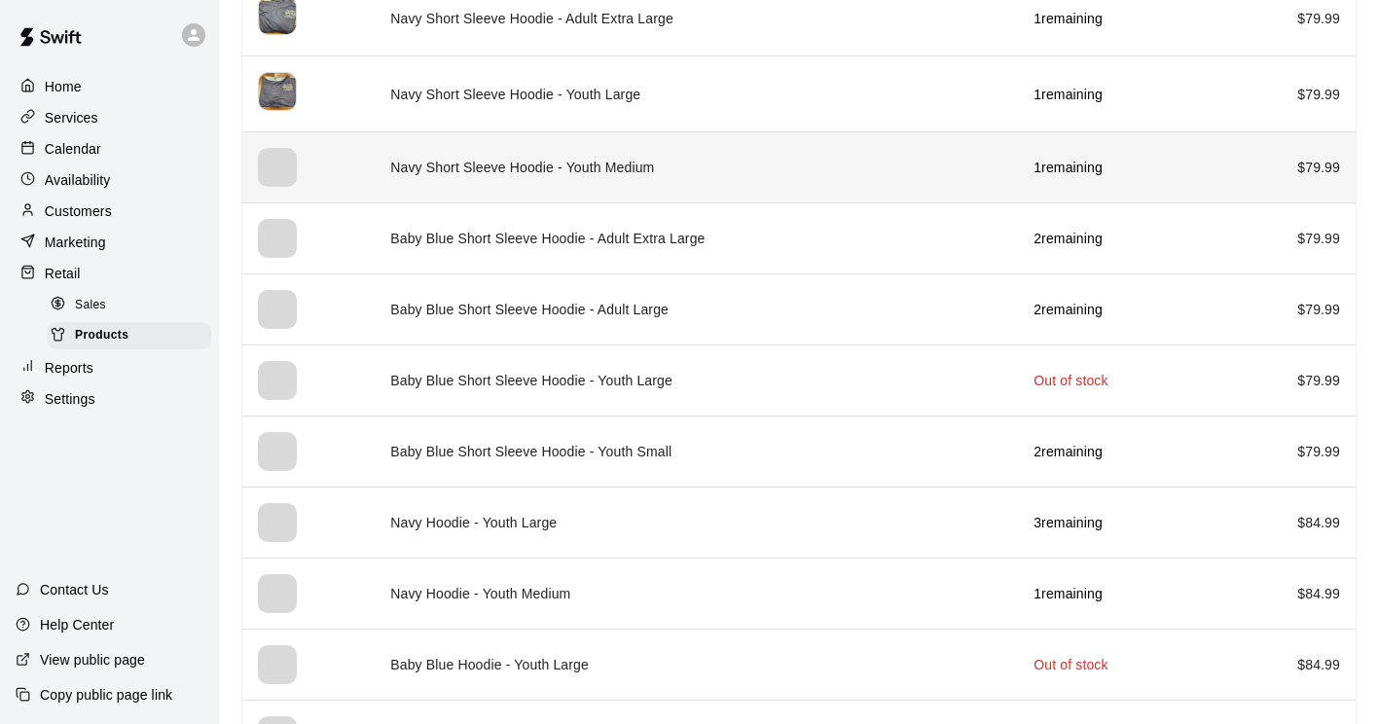
click at [278, 167] on div "simple table" at bounding box center [277, 167] width 39 height 39
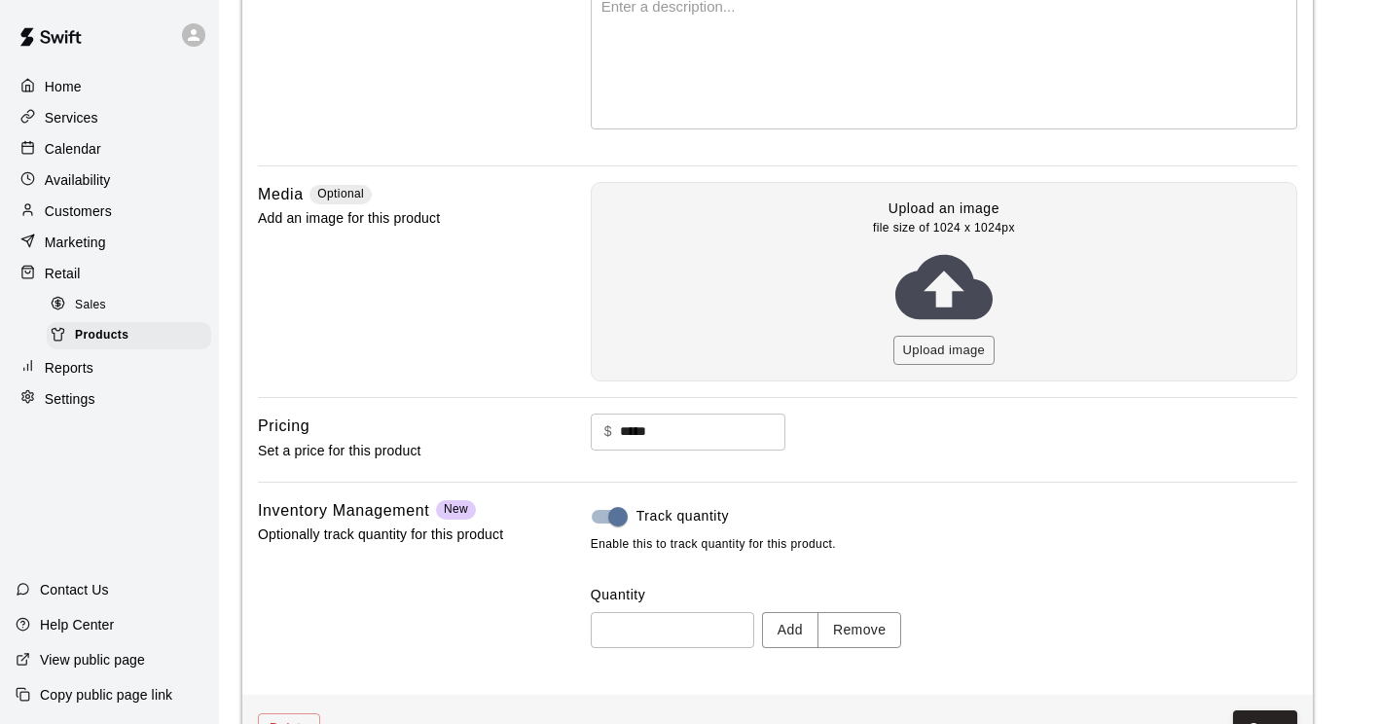
scroll to position [351, 0]
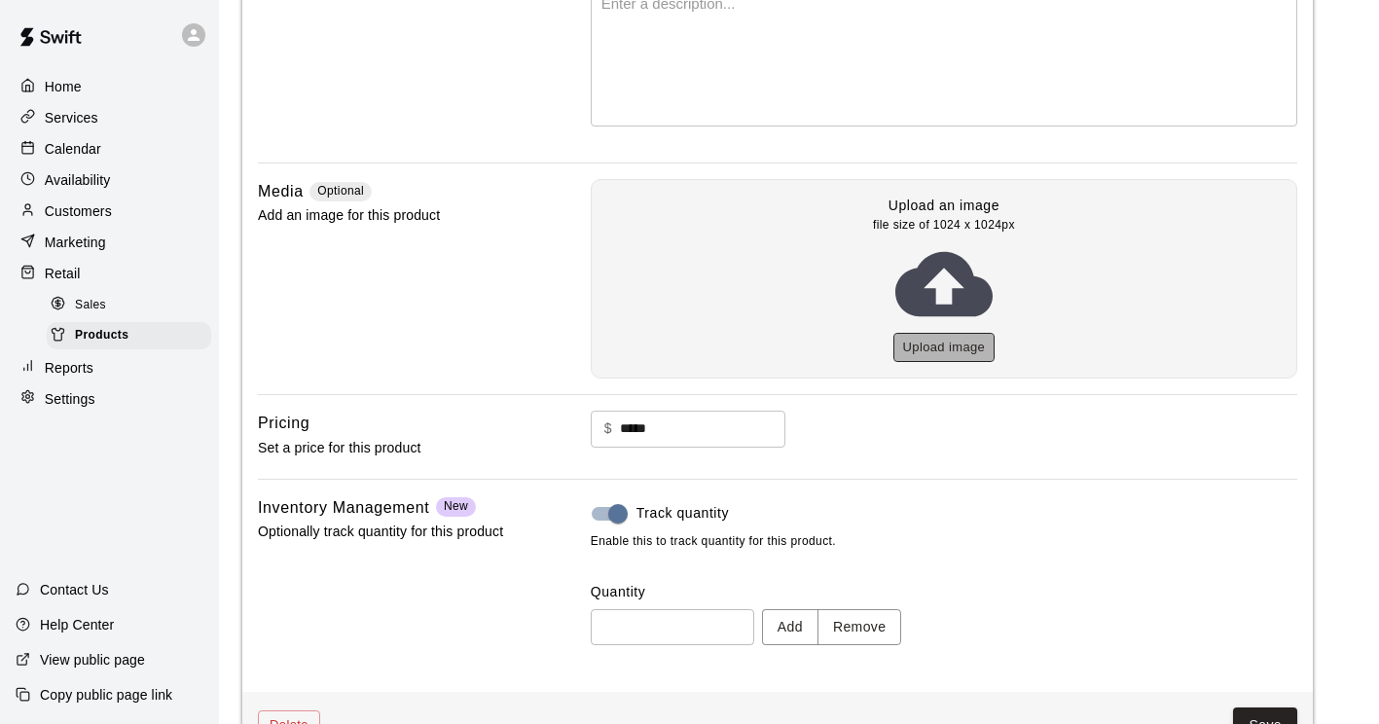
click at [950, 351] on button "Upload image" at bounding box center [944, 348] width 102 height 30
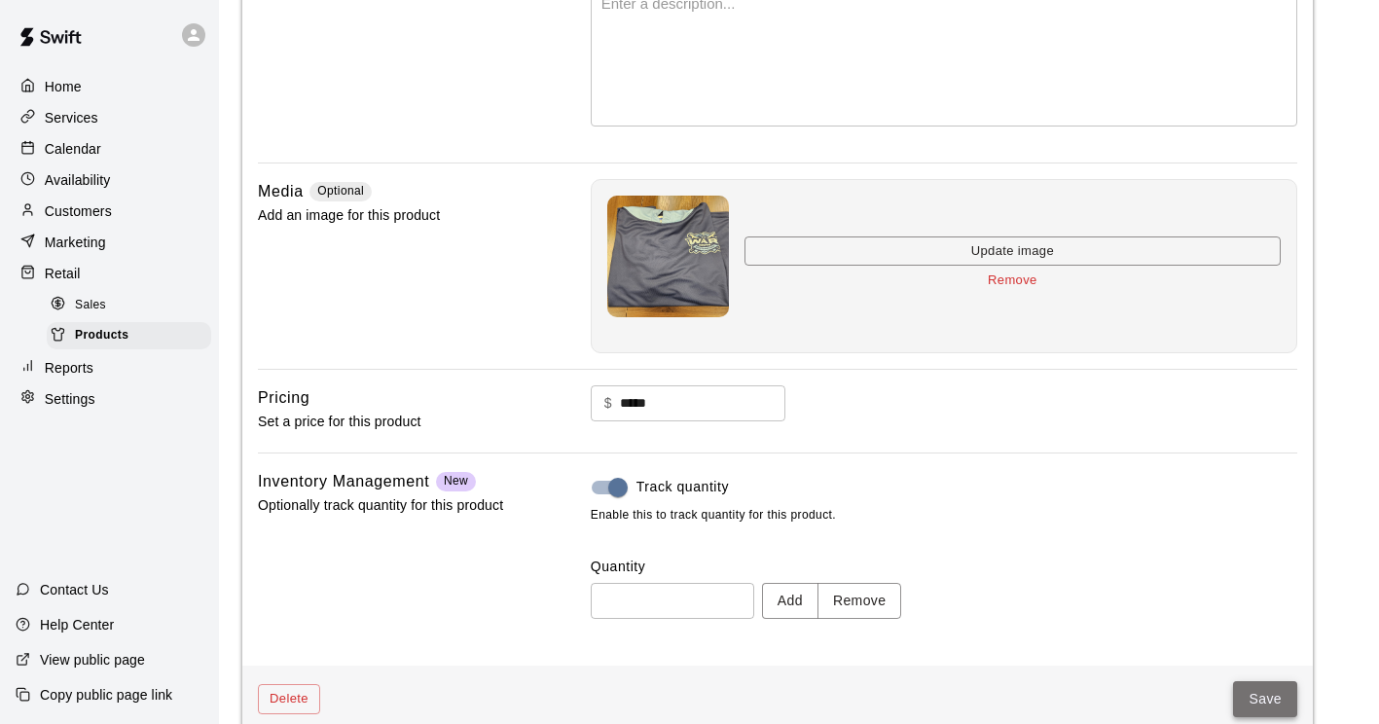
click at [1249, 695] on button "Save" at bounding box center [1265, 699] width 64 height 36
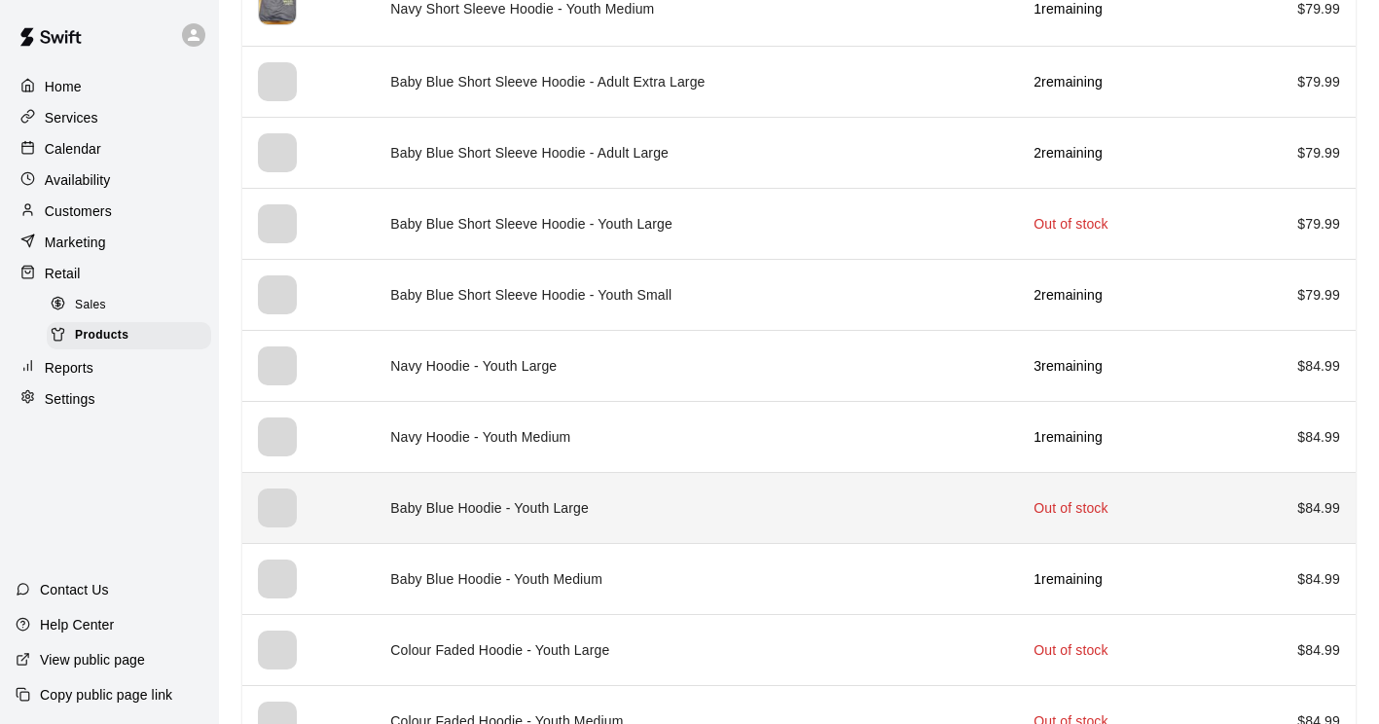
scroll to position [2503, 0]
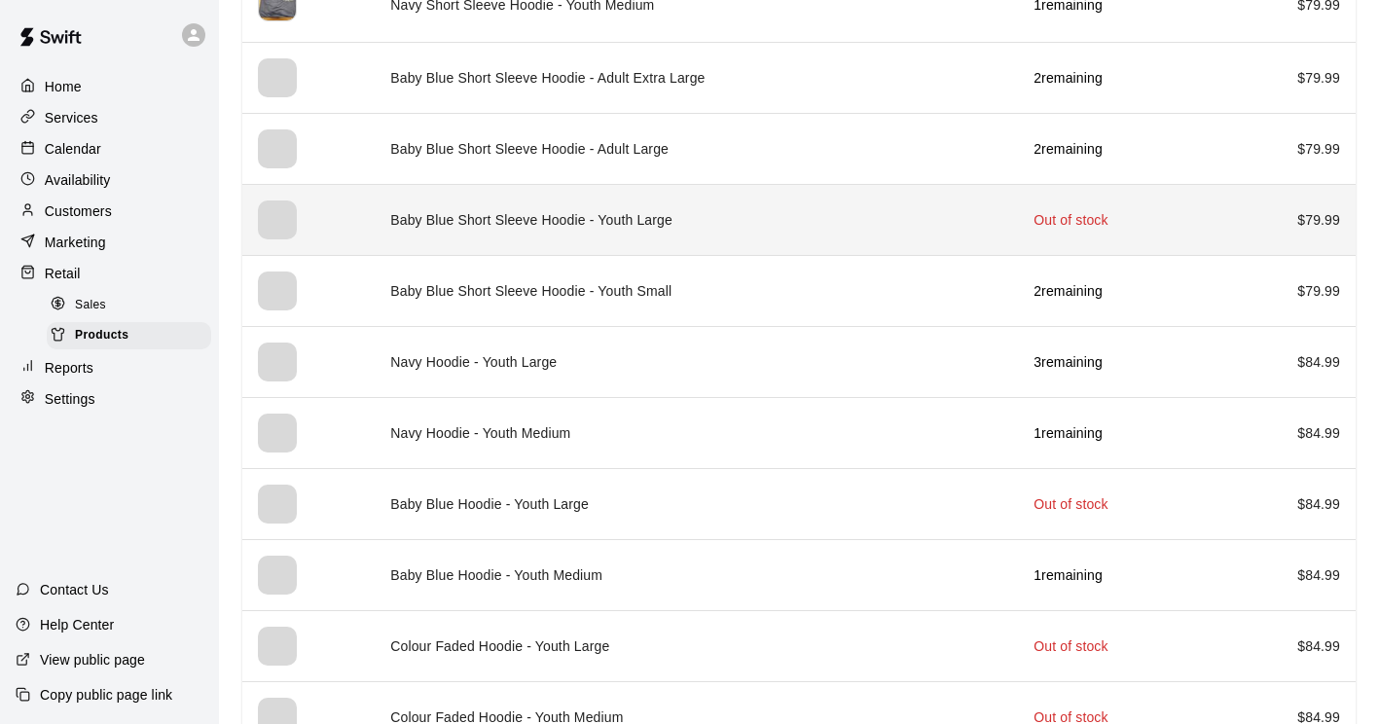
click at [291, 228] on div "simple table" at bounding box center [277, 219] width 39 height 39
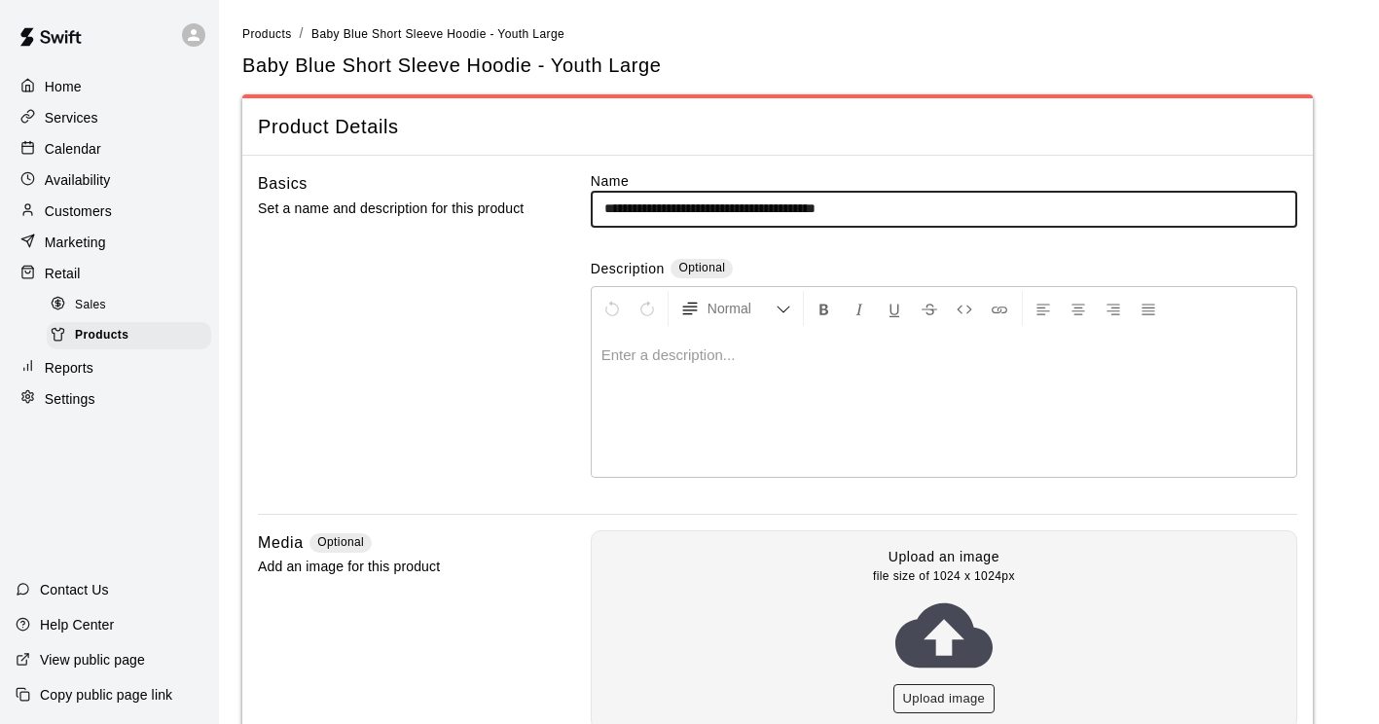
click at [940, 705] on button "Upload image" at bounding box center [944, 699] width 102 height 30
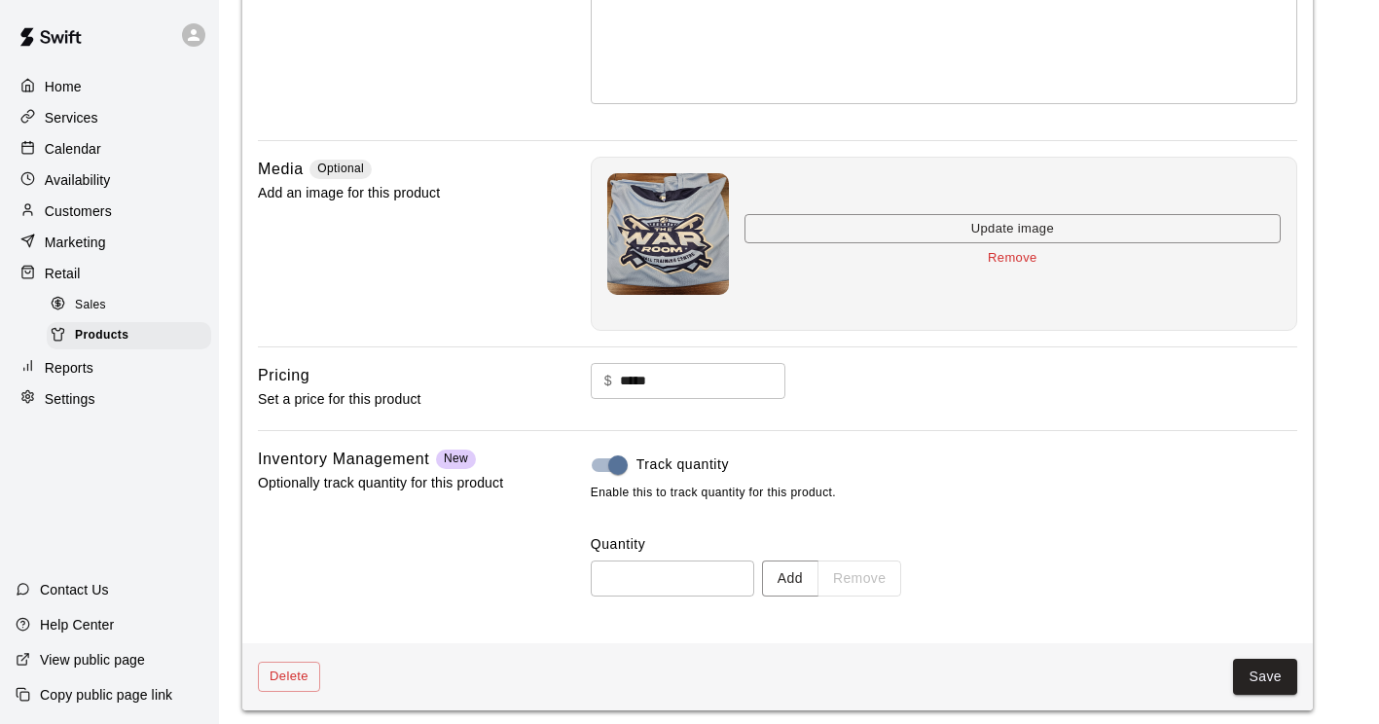
scroll to position [382, 0]
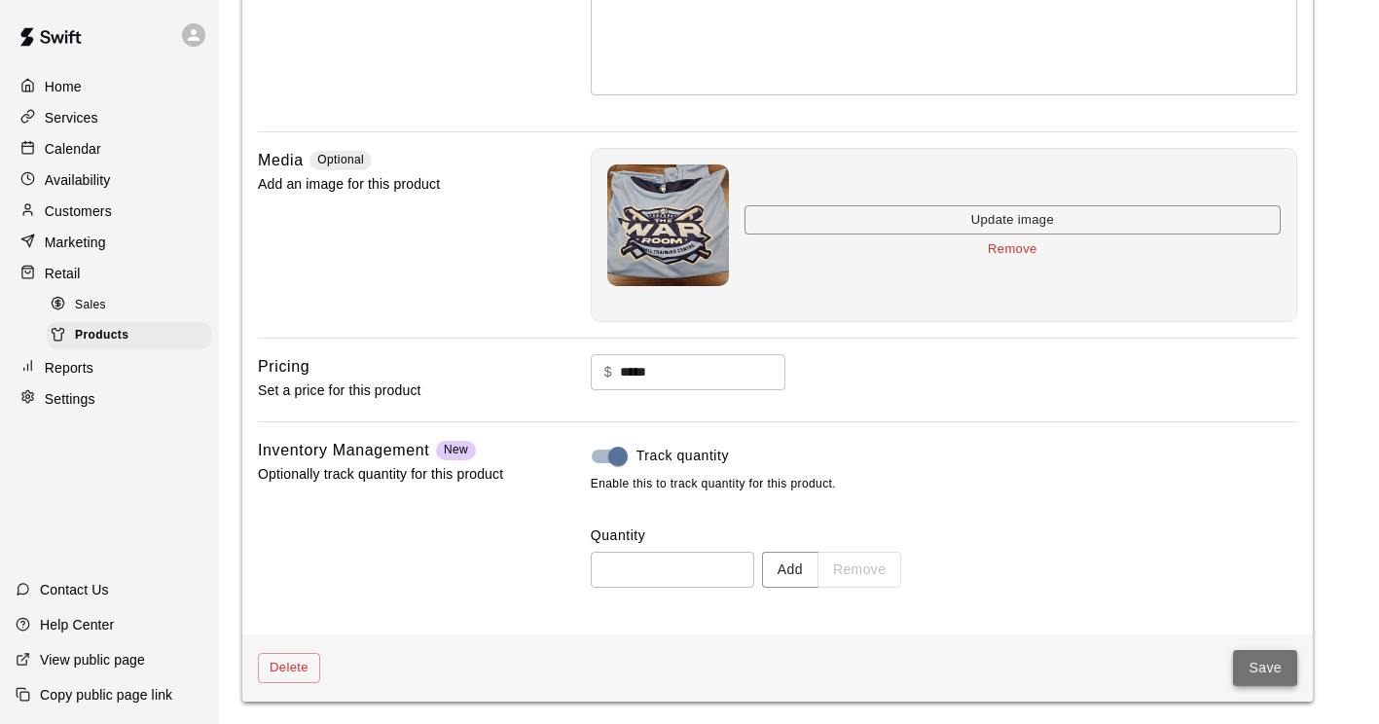
click at [1252, 662] on button "Save" at bounding box center [1265, 668] width 64 height 36
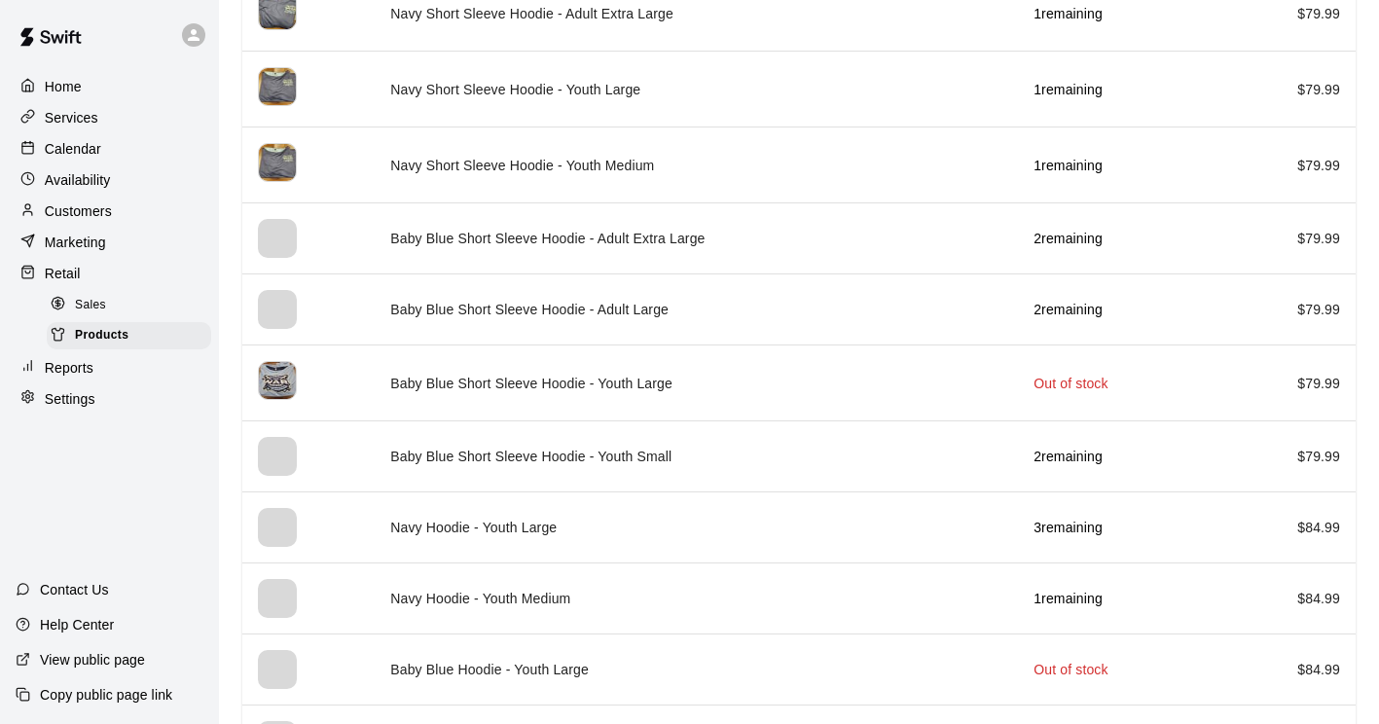
scroll to position [2344, 0]
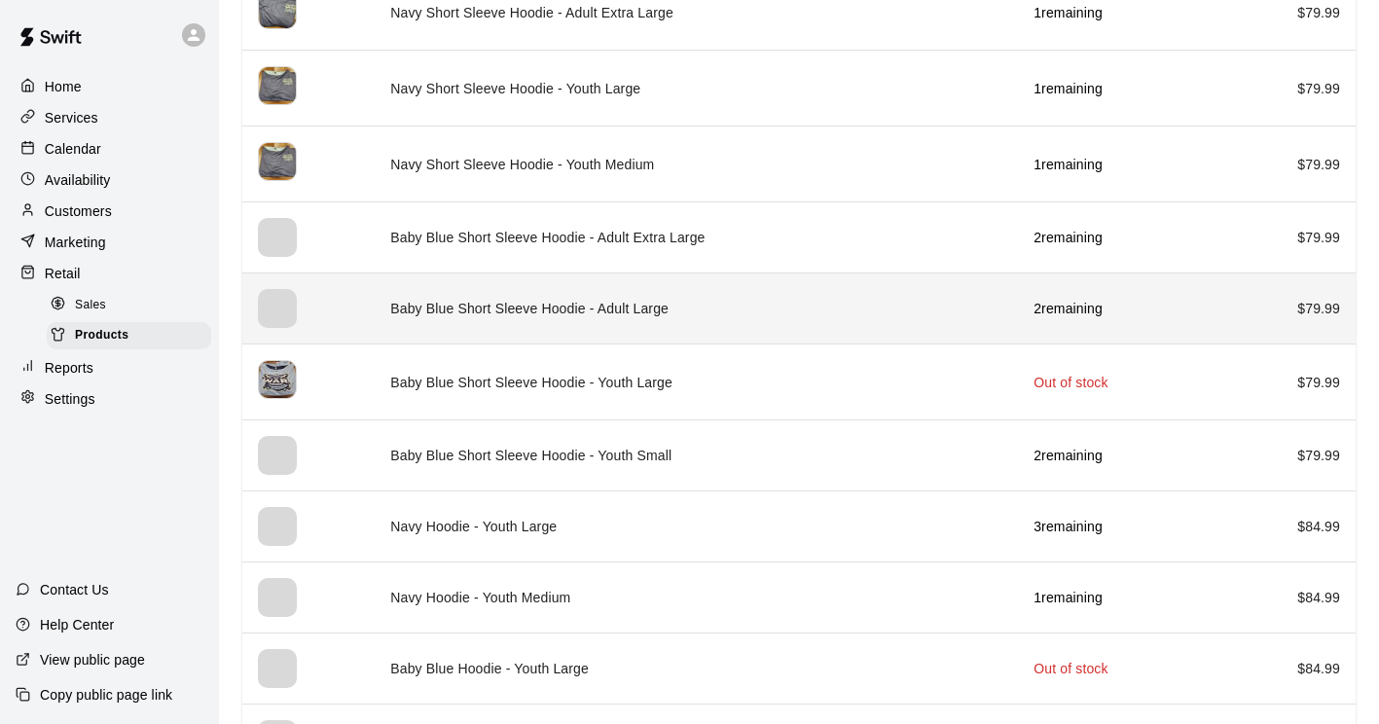
click at [270, 306] on div "simple table" at bounding box center [277, 308] width 39 height 39
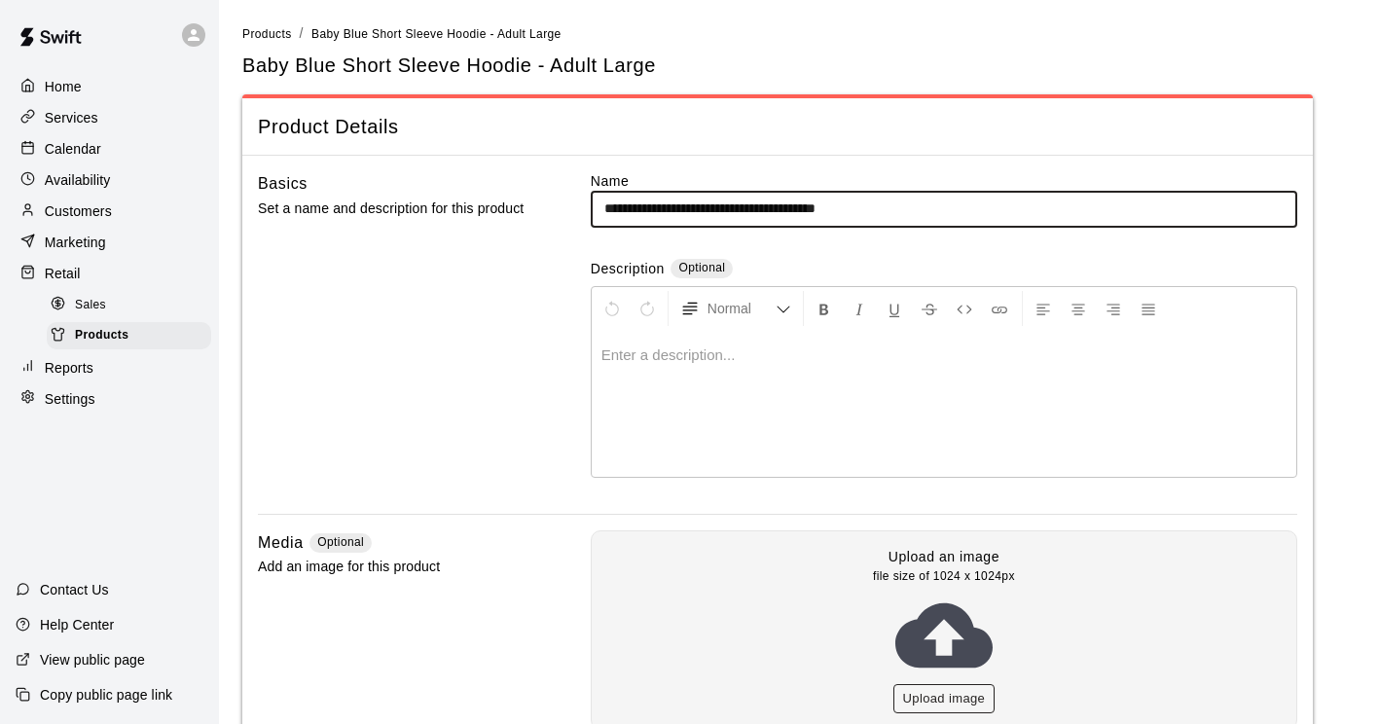
click at [926, 689] on button "Upload image" at bounding box center [944, 699] width 102 height 30
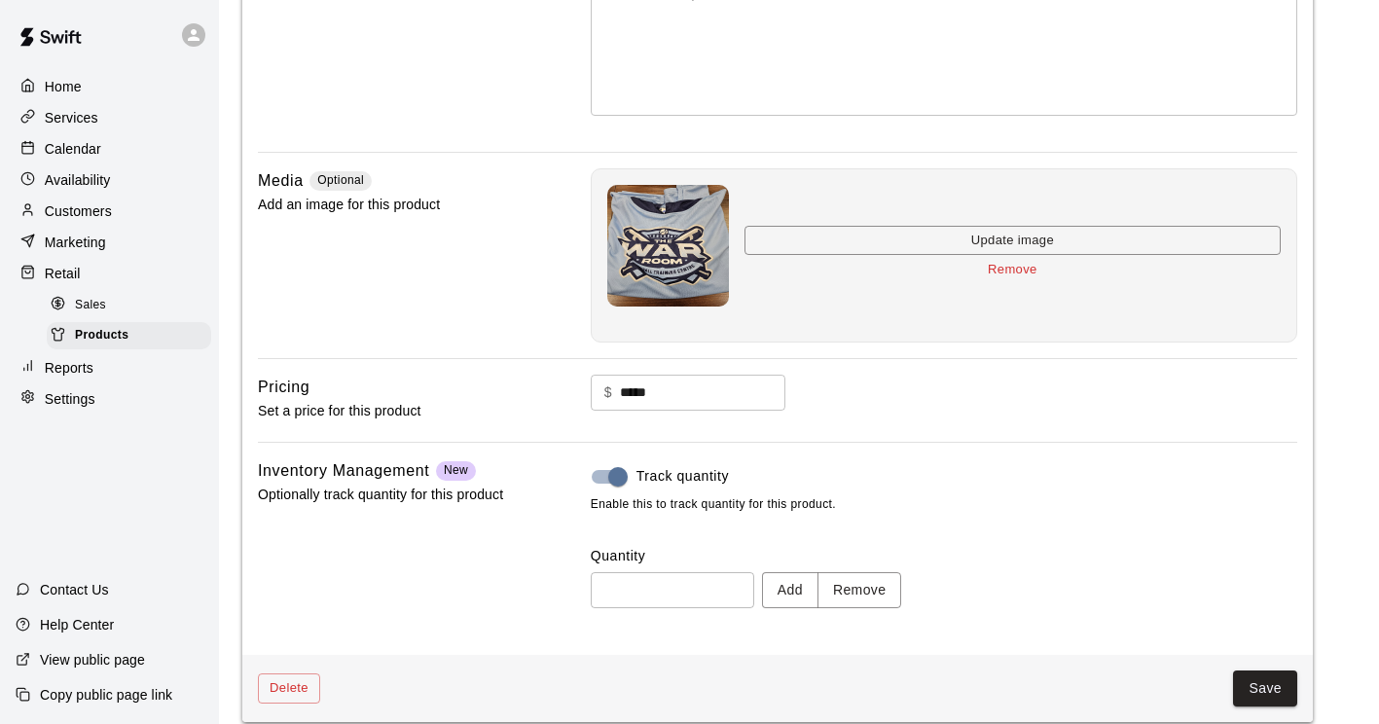
scroll to position [382, 0]
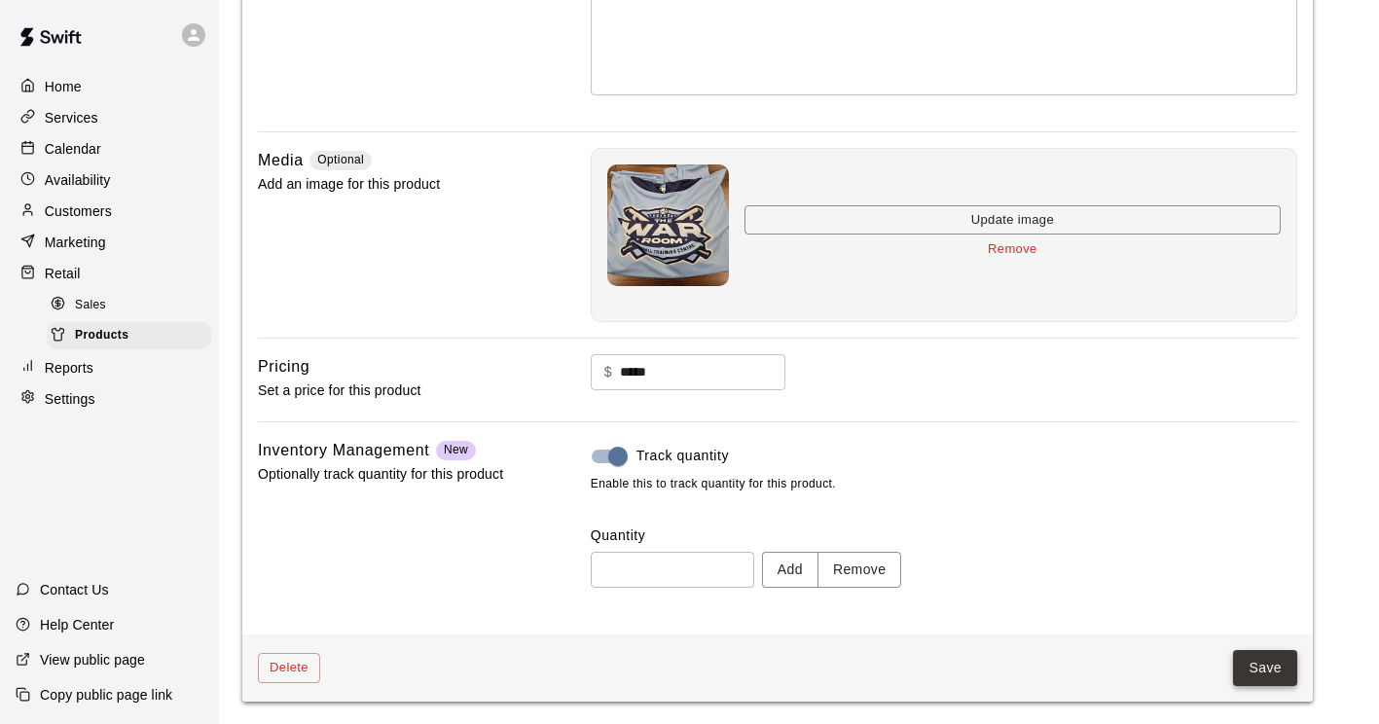
click at [1265, 676] on button "Save" at bounding box center [1265, 668] width 64 height 36
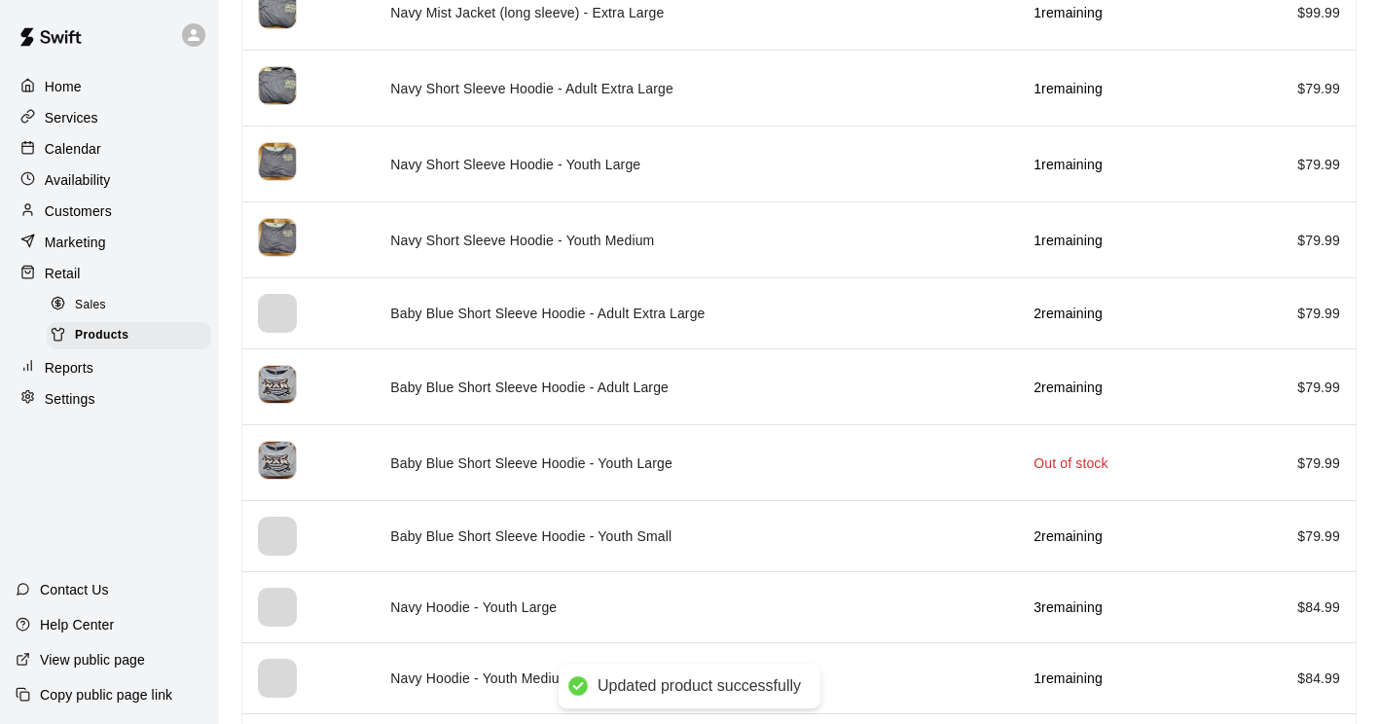
scroll to position [2270, 0]
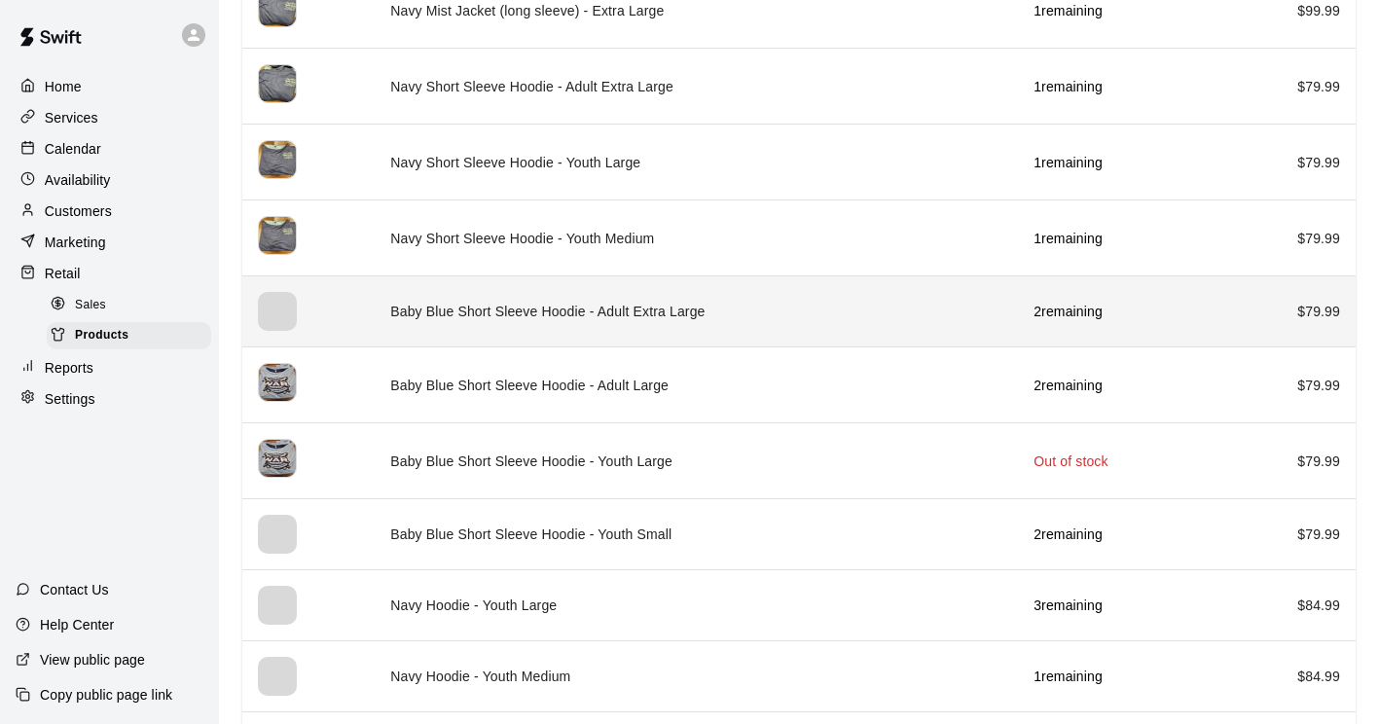
click at [267, 298] on div "simple table" at bounding box center [277, 311] width 39 height 39
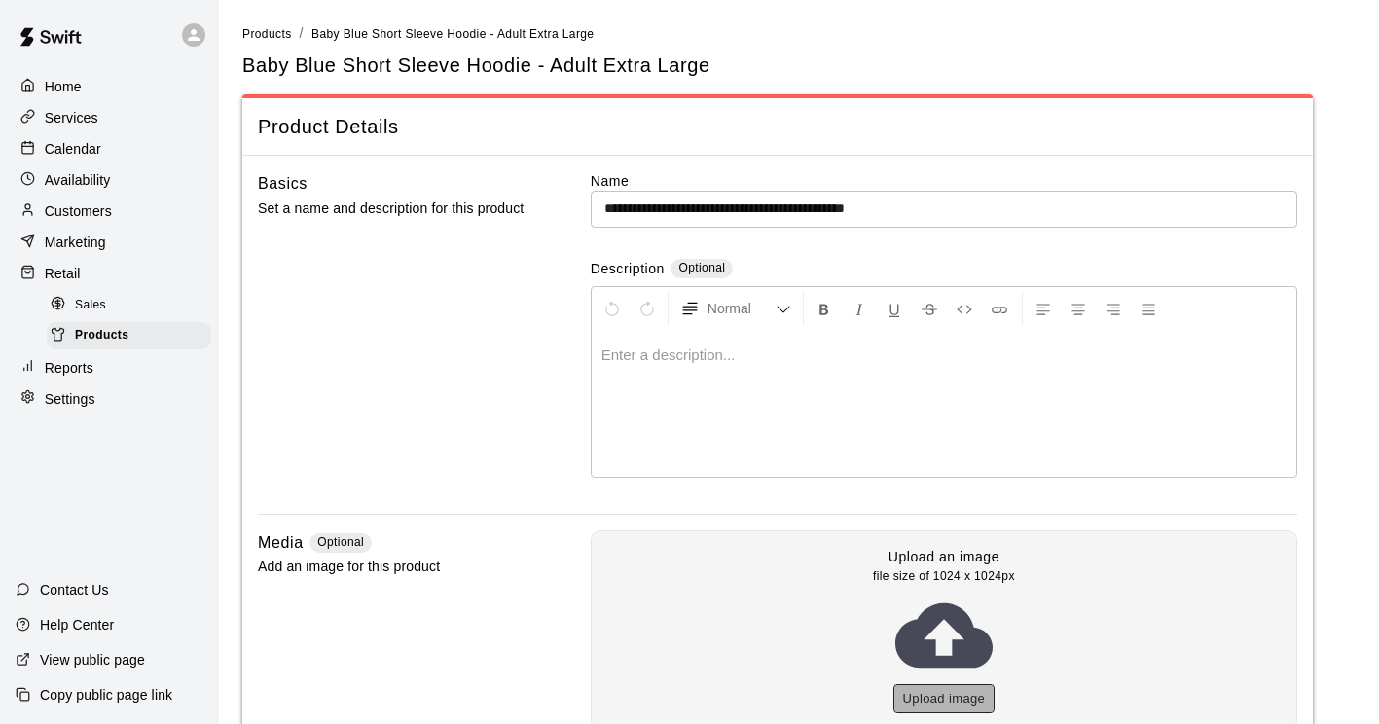
click at [931, 700] on button "Upload image" at bounding box center [944, 699] width 102 height 30
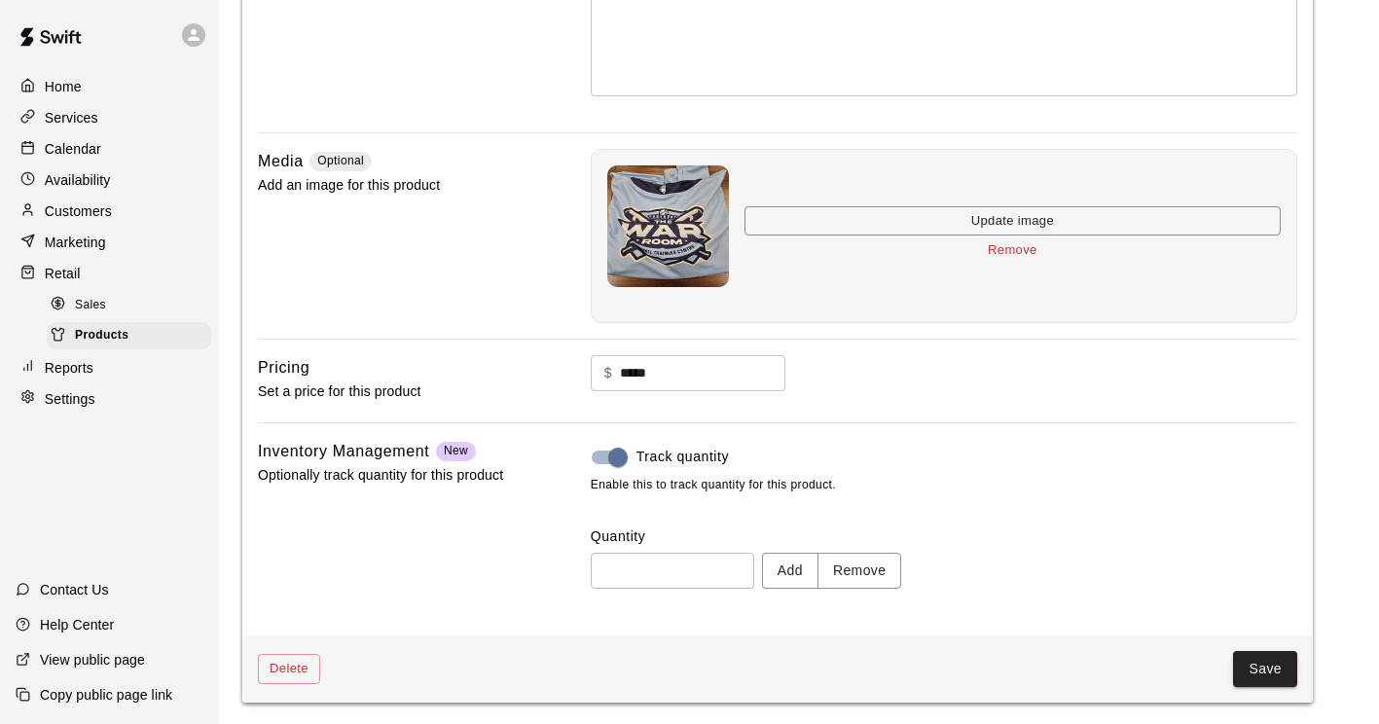
scroll to position [382, 0]
click at [1277, 668] on button "Save" at bounding box center [1265, 668] width 64 height 36
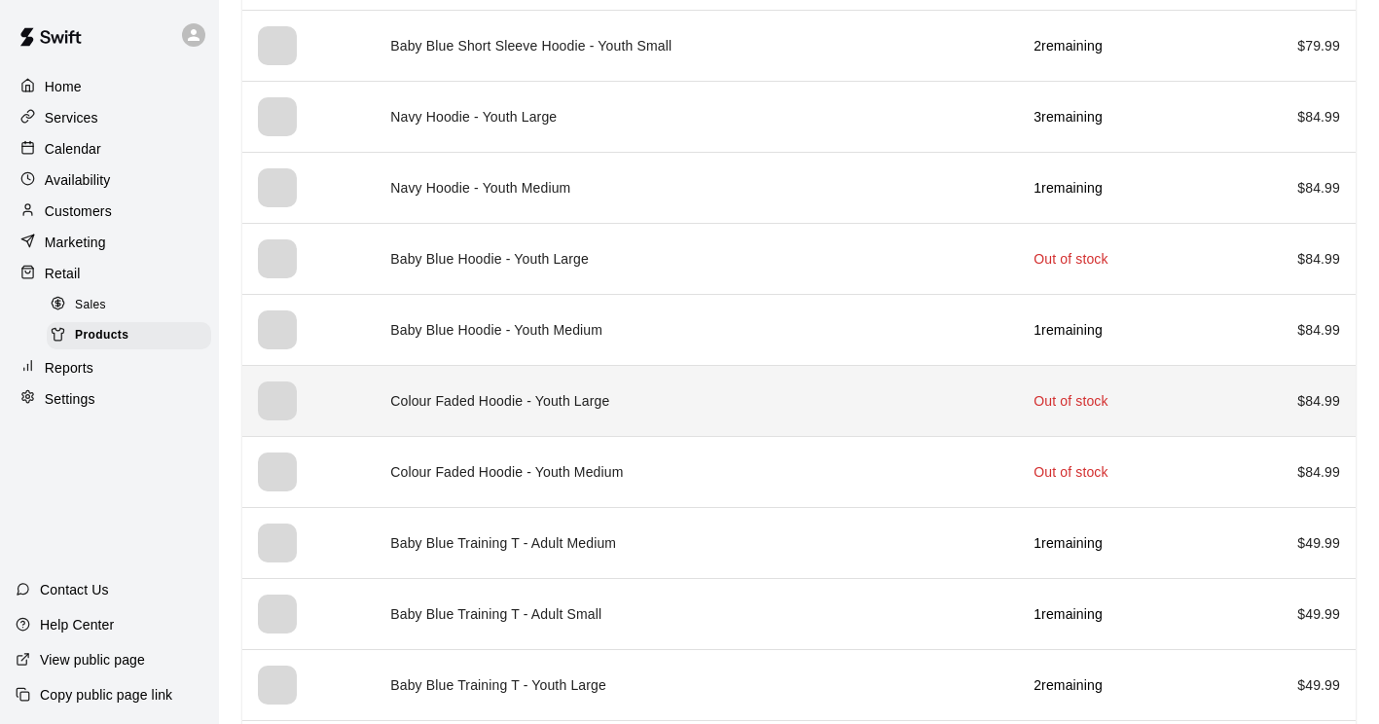
scroll to position [2776, 0]
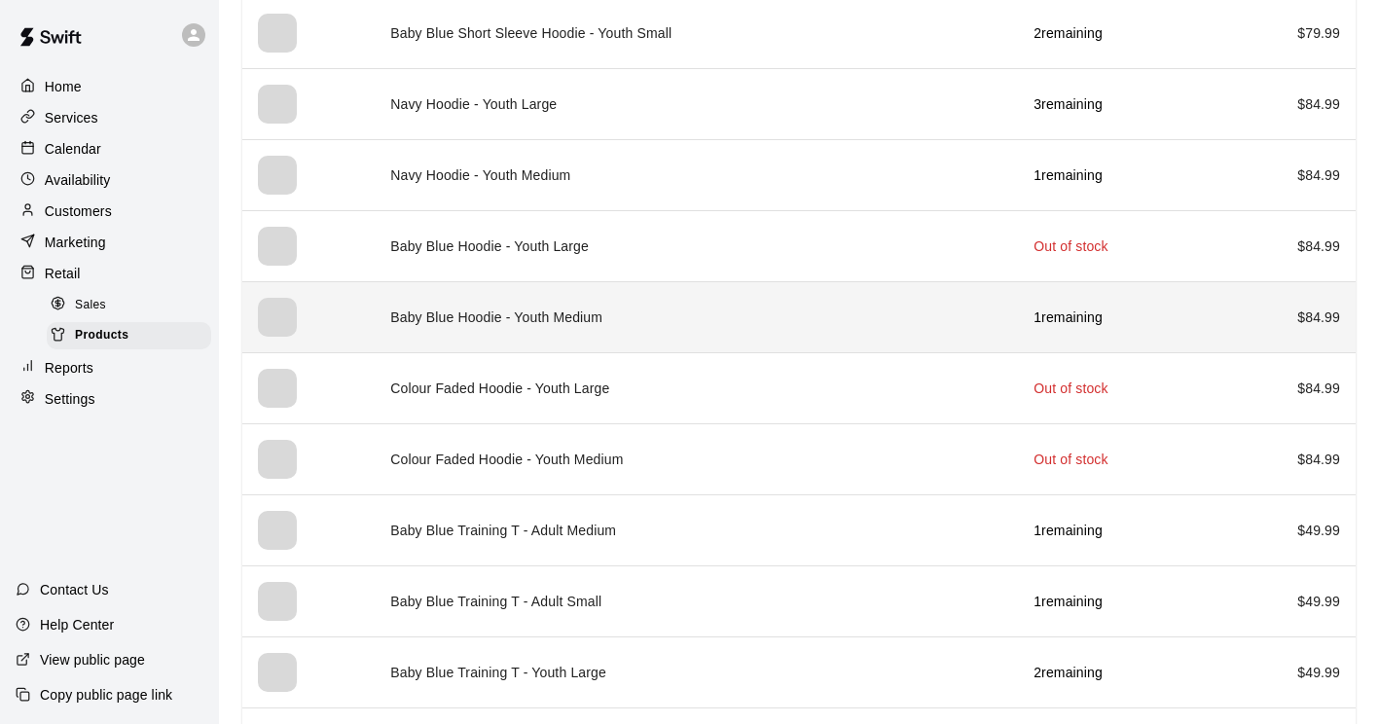
click at [268, 308] on div "simple table" at bounding box center [277, 317] width 39 height 39
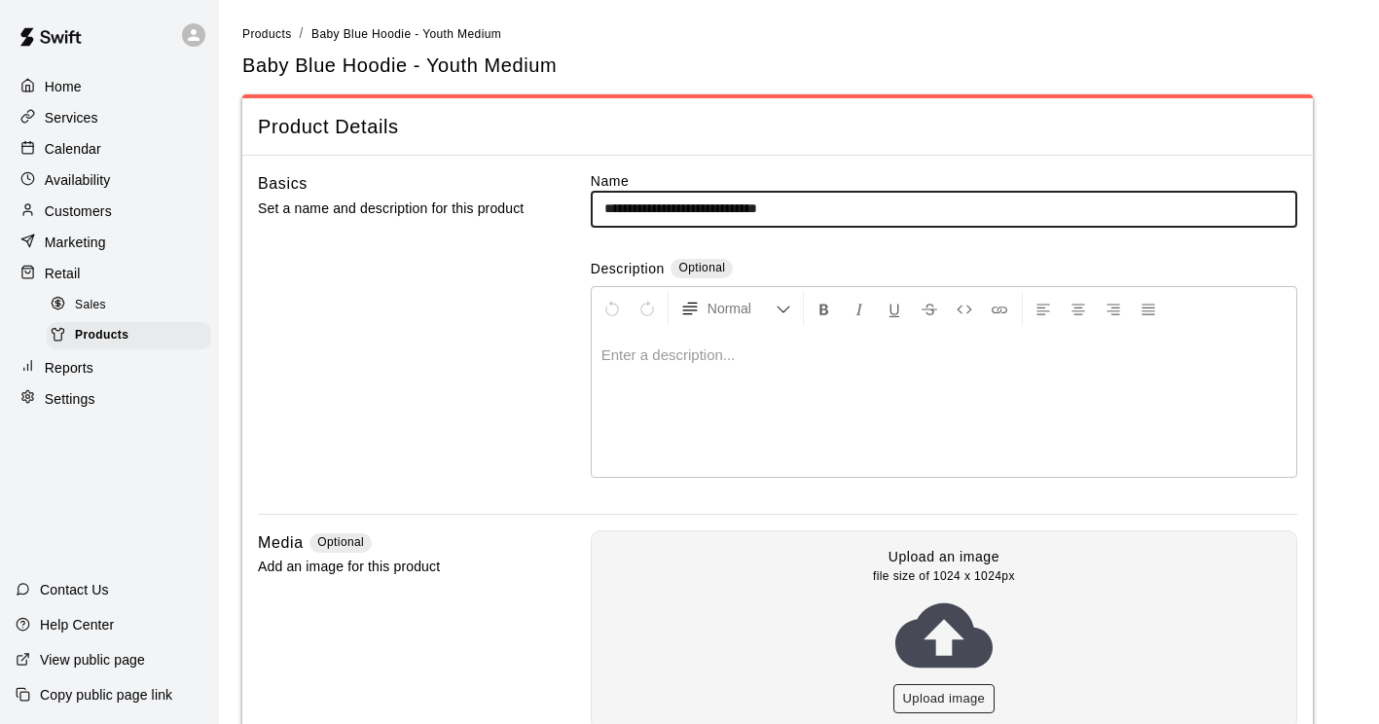
click at [956, 707] on button "Upload image" at bounding box center [944, 699] width 102 height 30
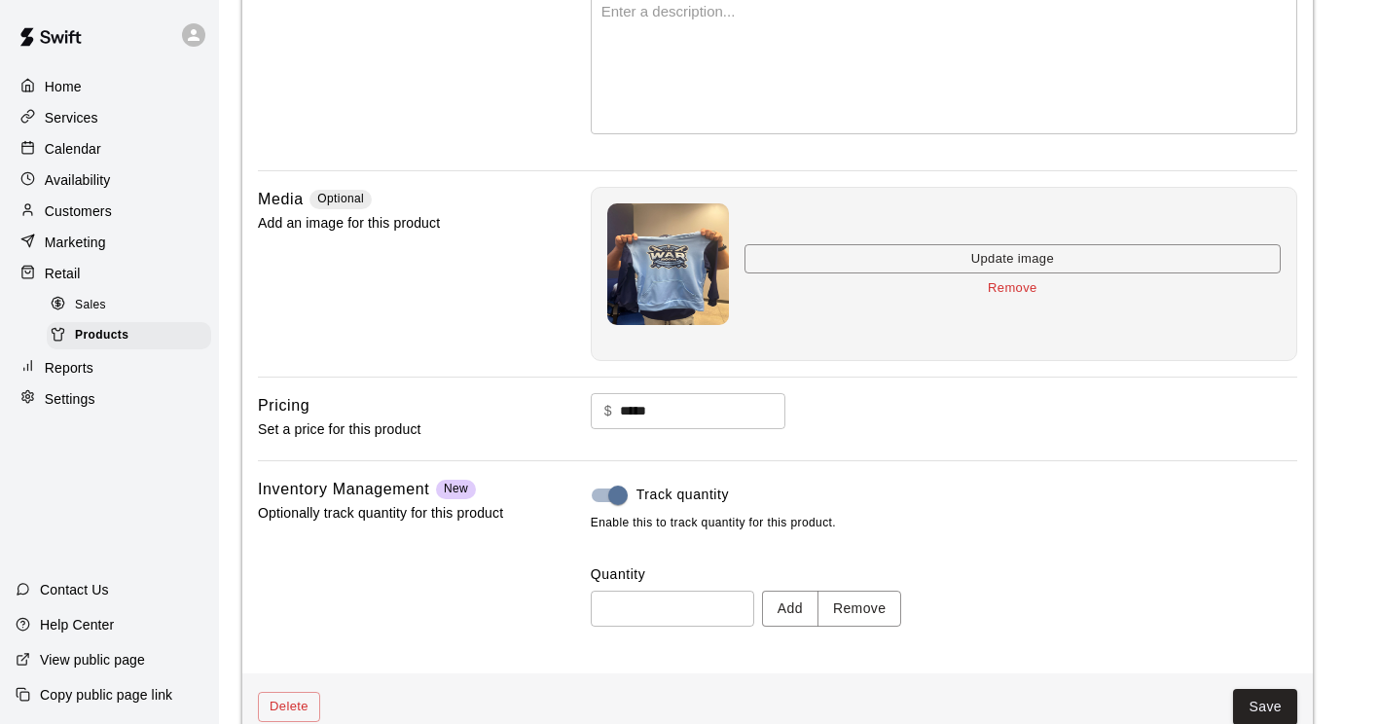
scroll to position [347, 0]
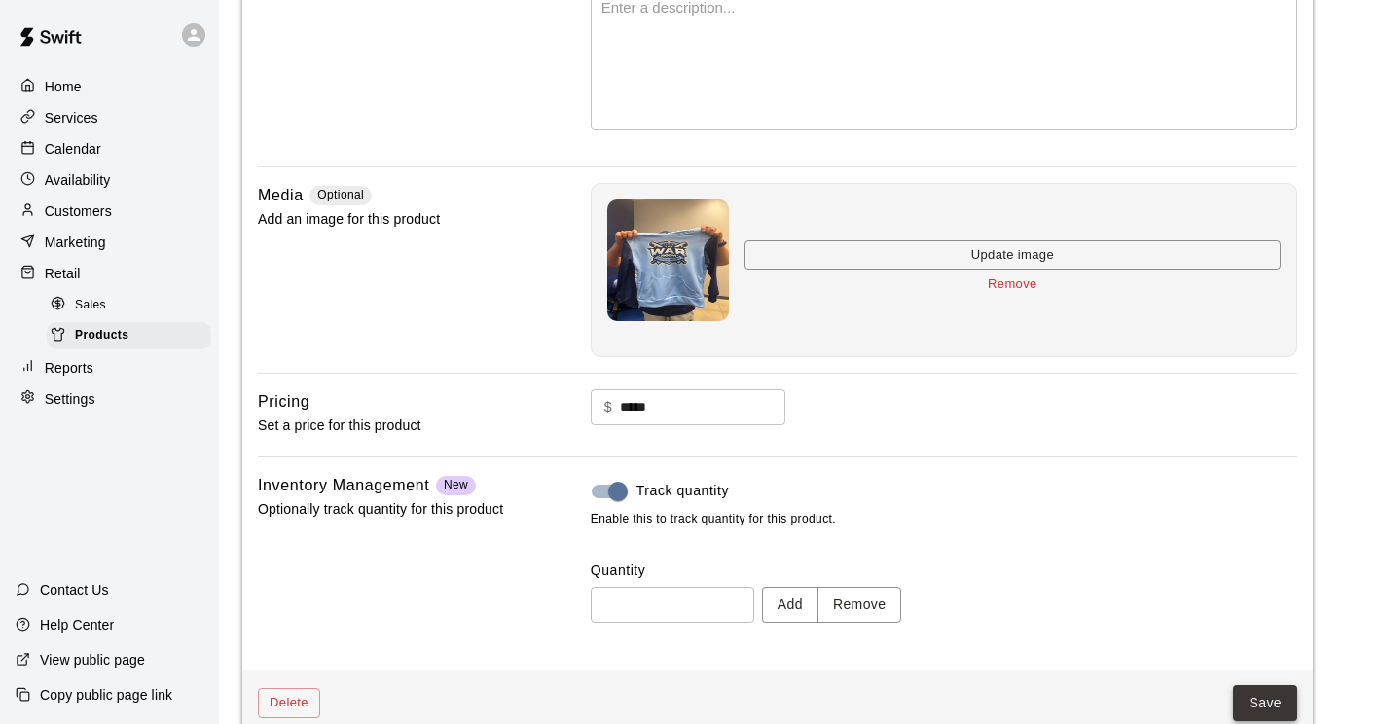
click at [1277, 698] on button "Save" at bounding box center [1265, 703] width 64 height 36
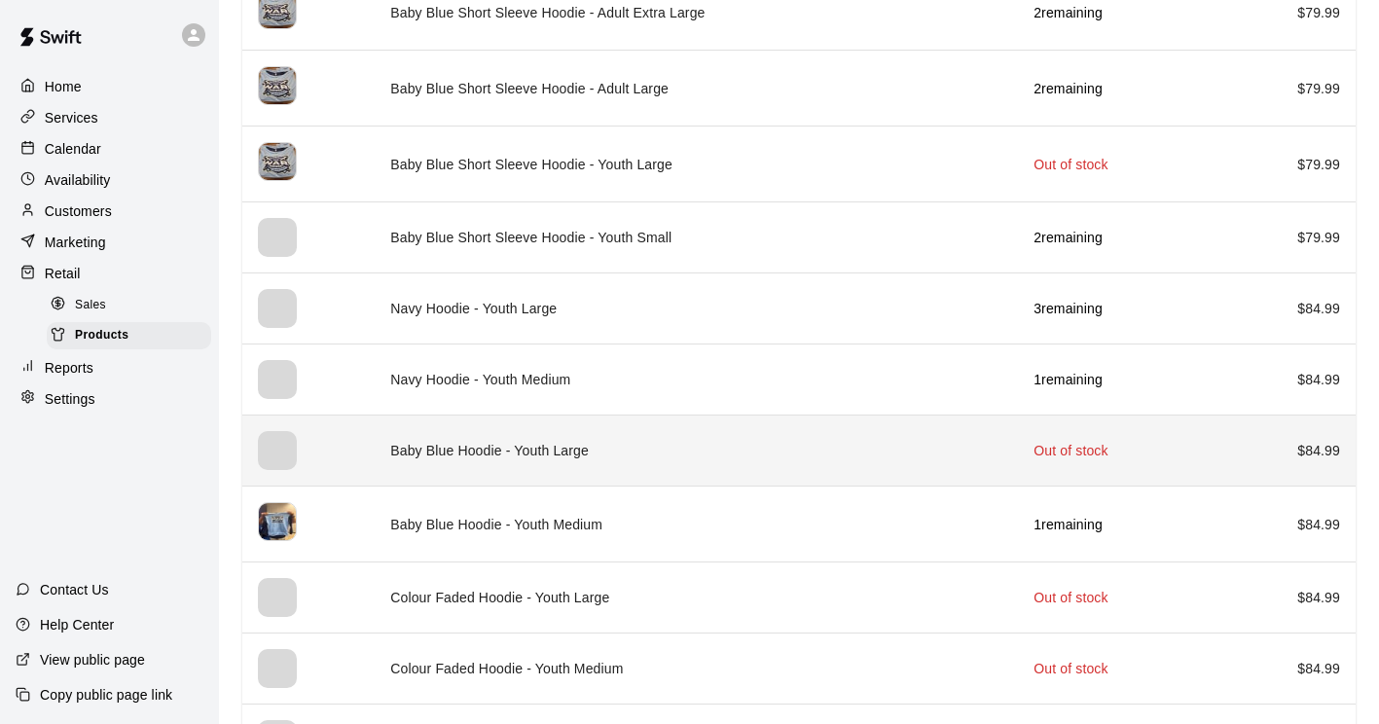
scroll to position [2574, 0]
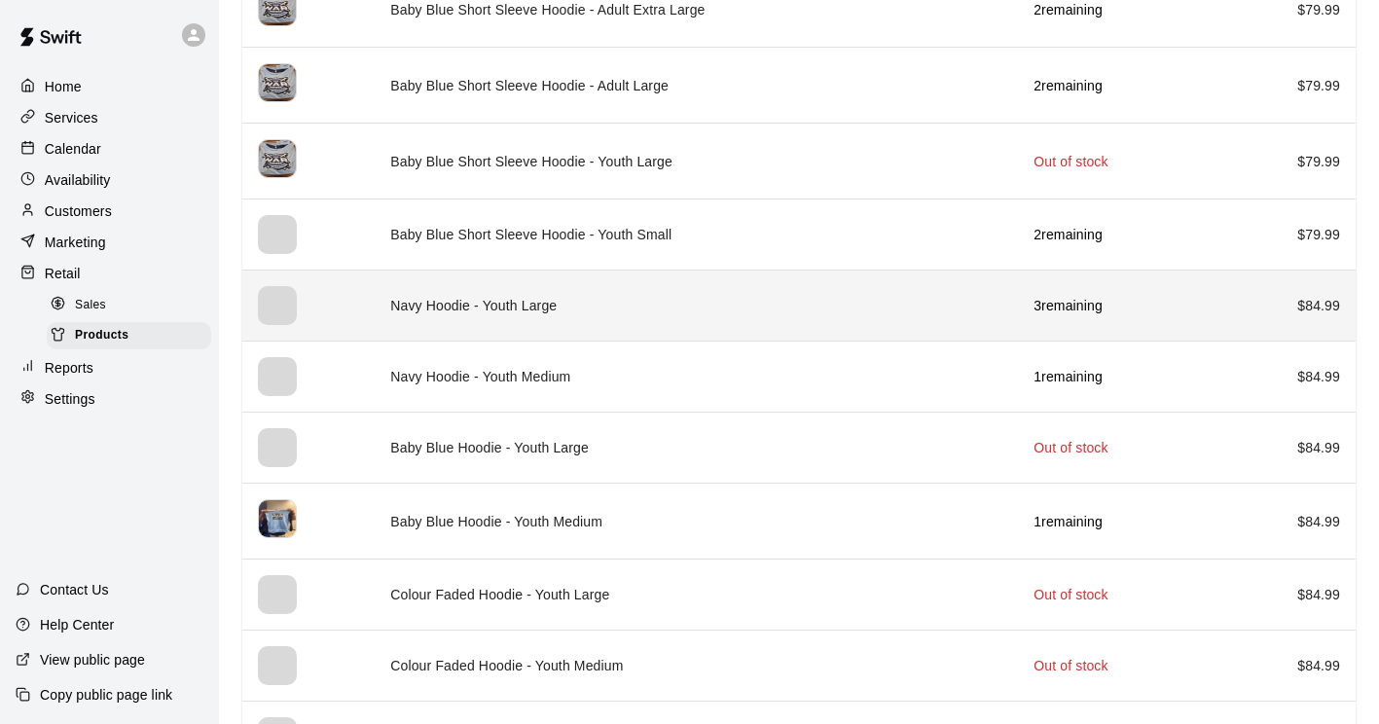
click at [264, 295] on div "simple table" at bounding box center [277, 305] width 39 height 39
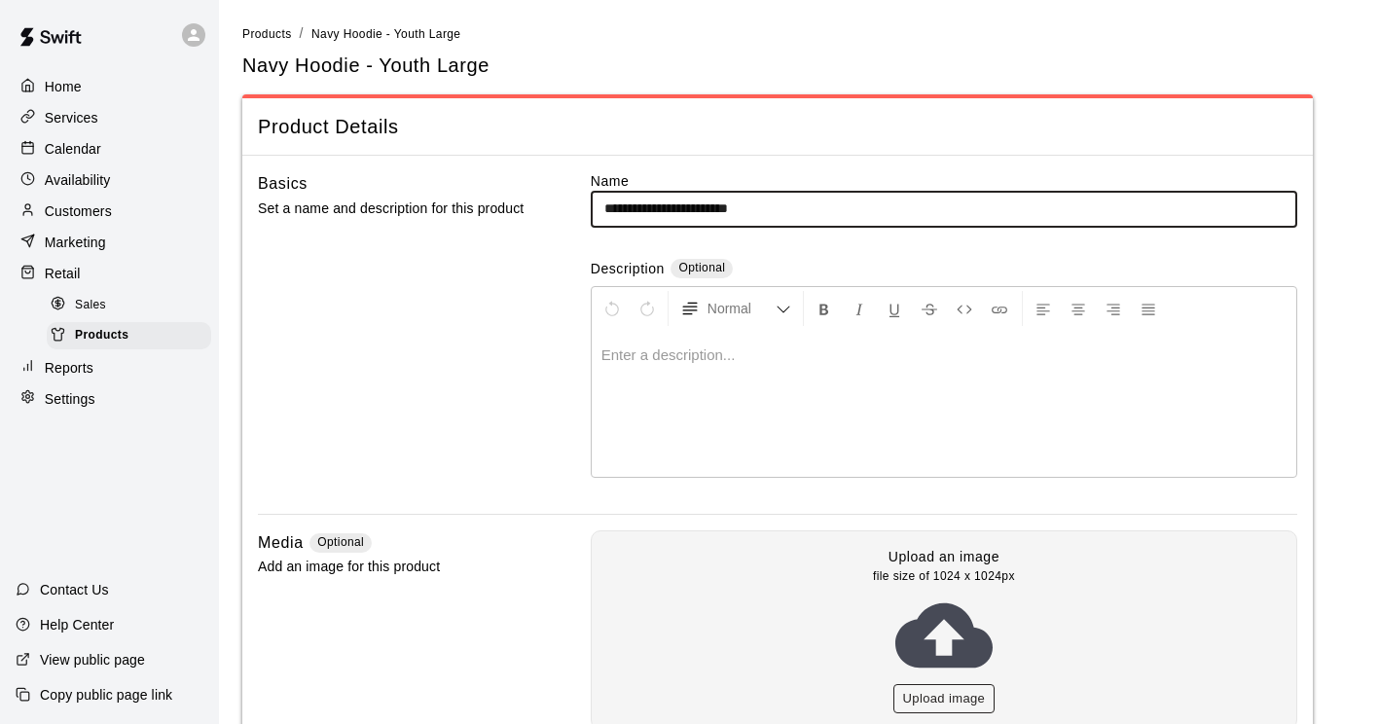
click at [953, 700] on button "Upload image" at bounding box center [944, 699] width 102 height 30
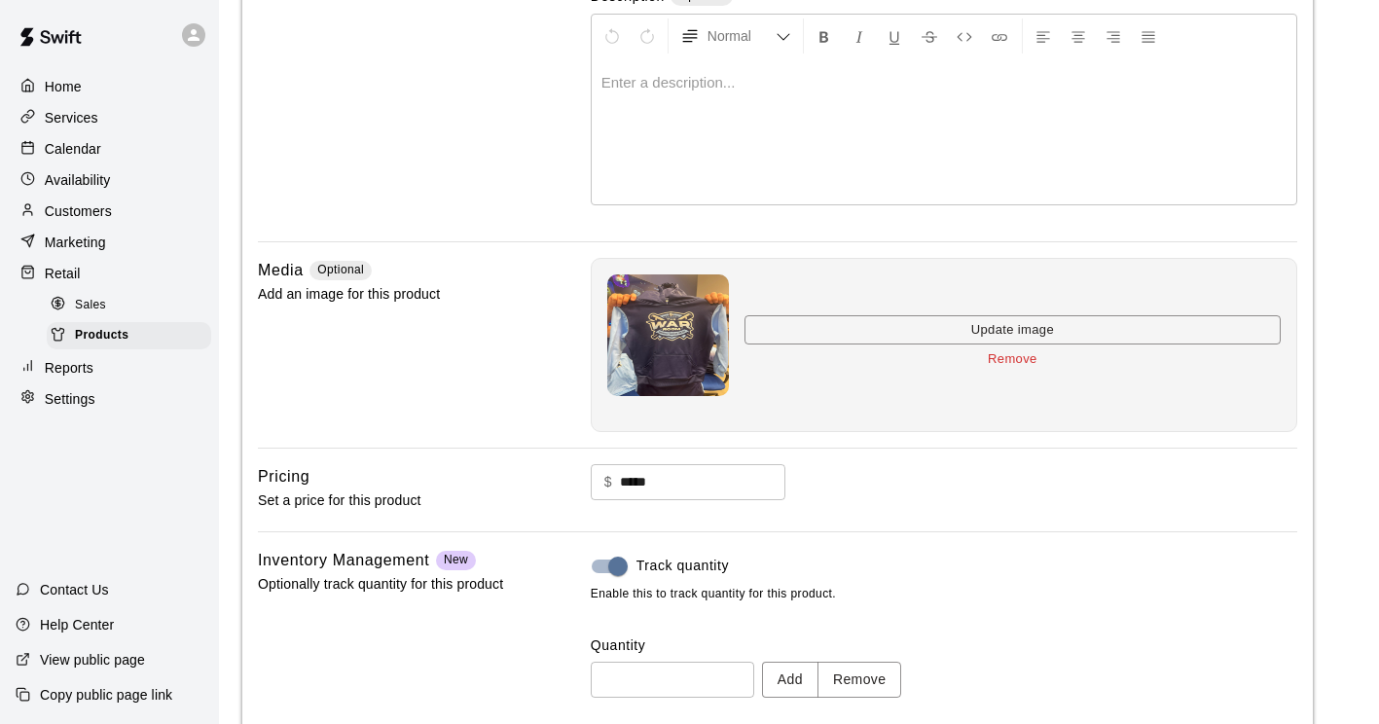
scroll to position [382, 0]
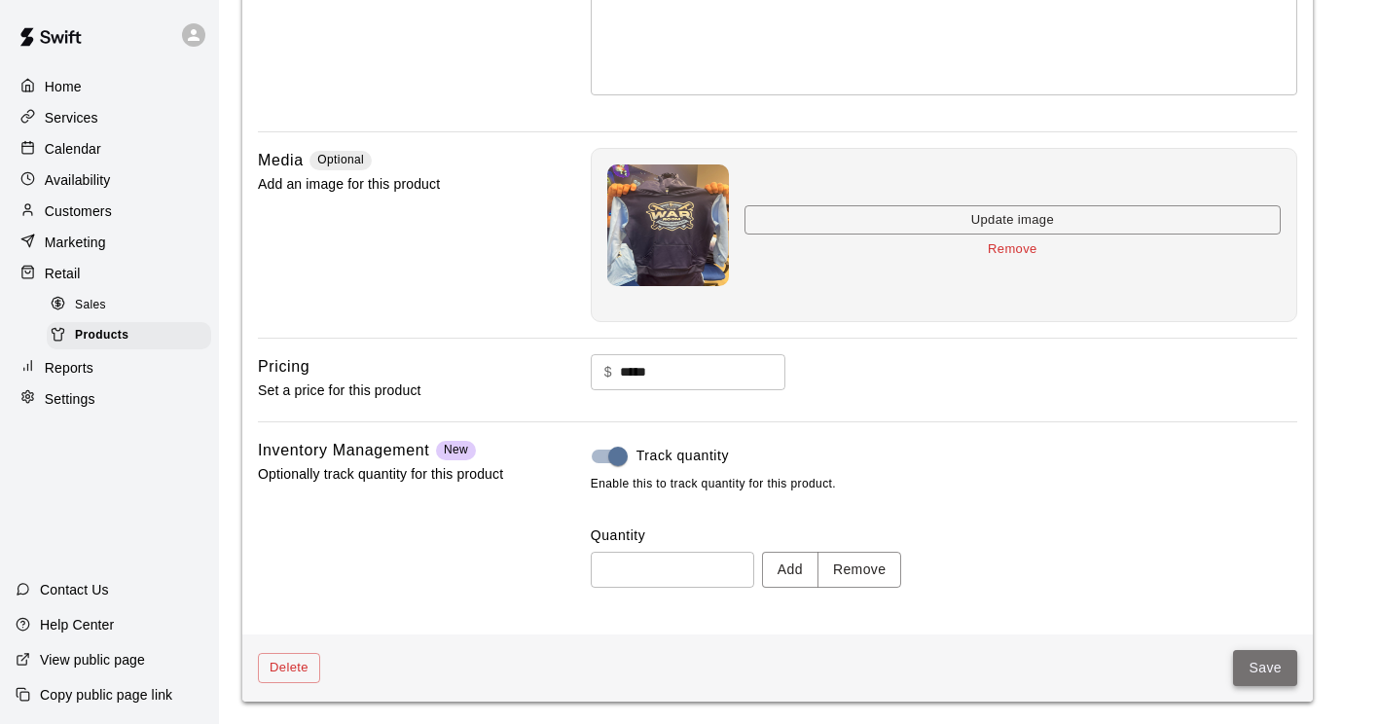
click at [1255, 666] on button "Save" at bounding box center [1265, 668] width 64 height 36
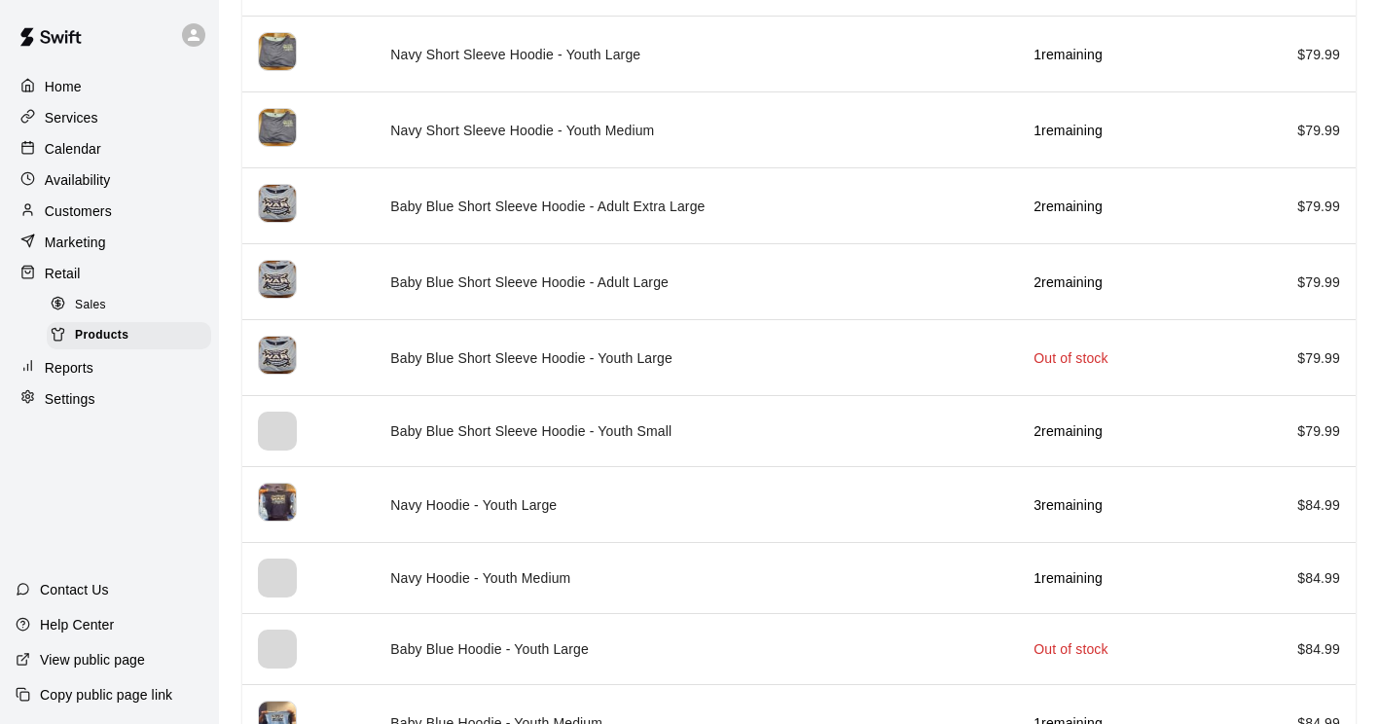
scroll to position [2384, 0]
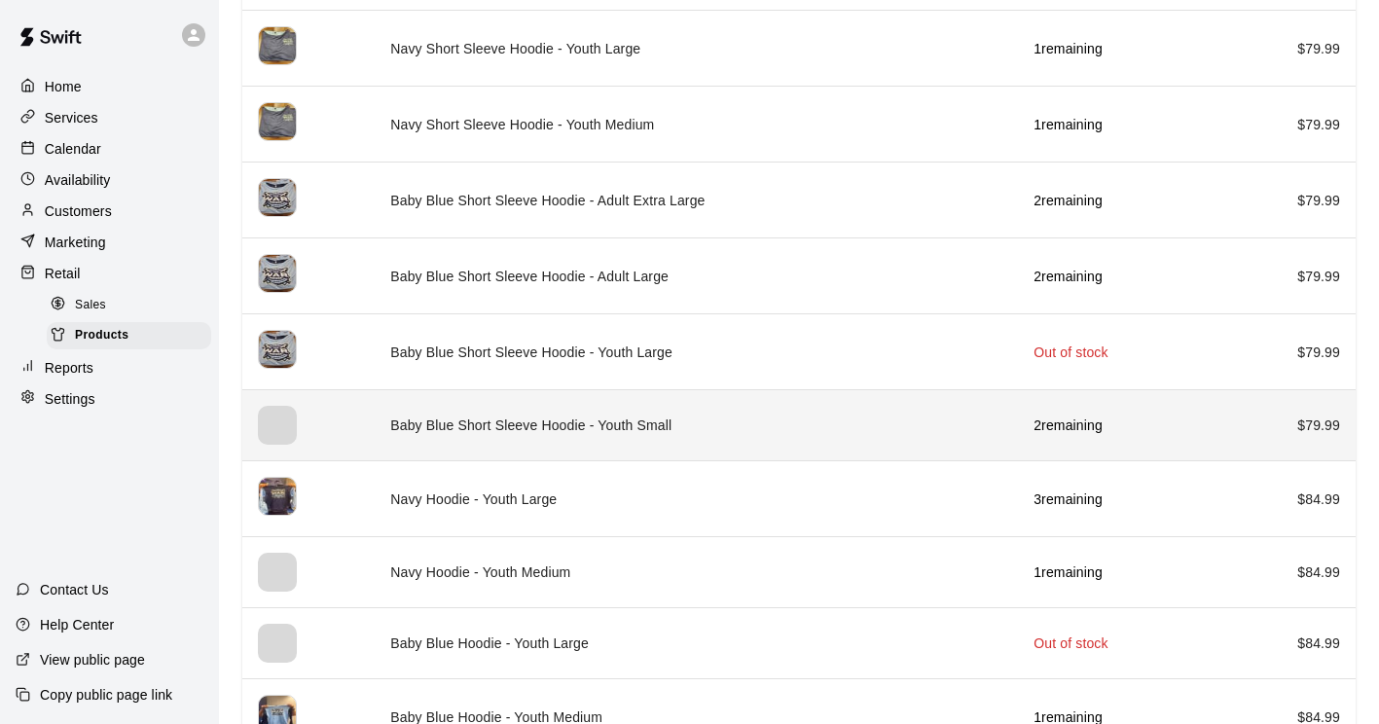
click at [294, 425] on div "simple table" at bounding box center [277, 425] width 39 height 39
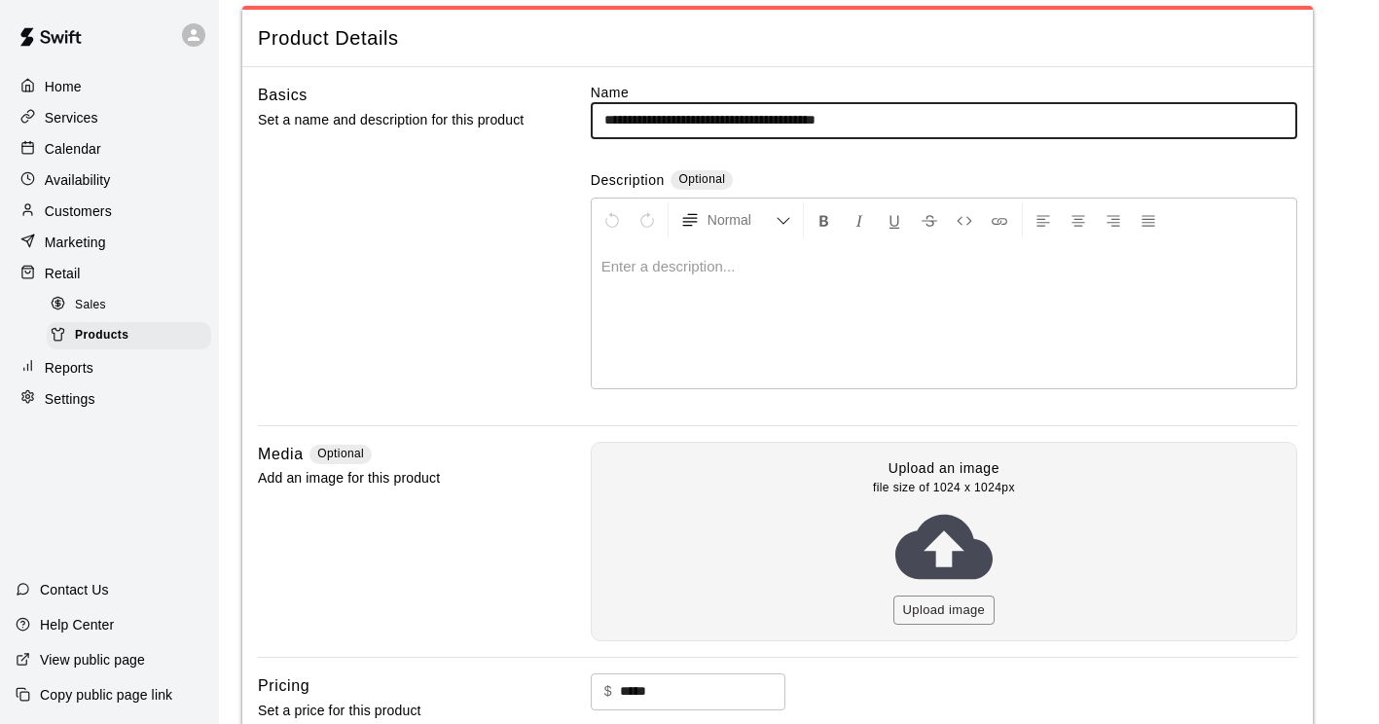
scroll to position [90, 0]
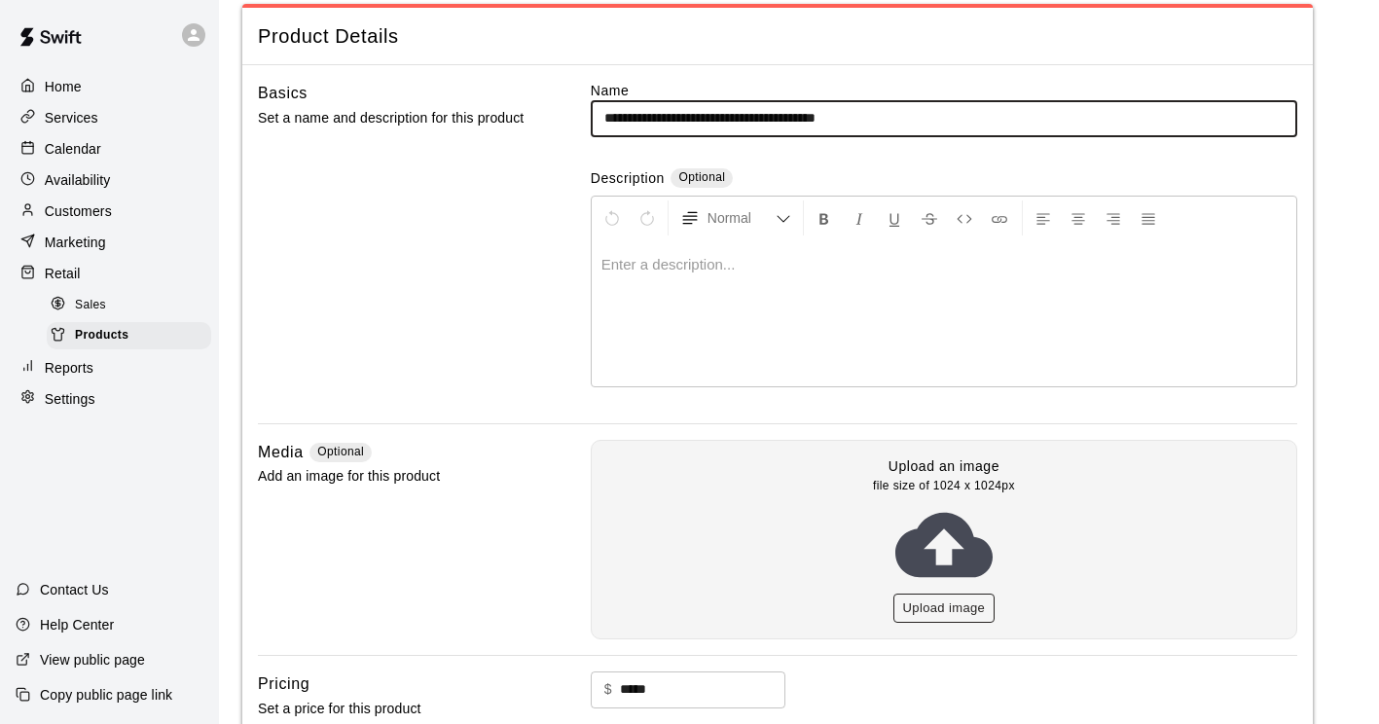
click at [943, 608] on button "Upload image" at bounding box center [944, 609] width 102 height 30
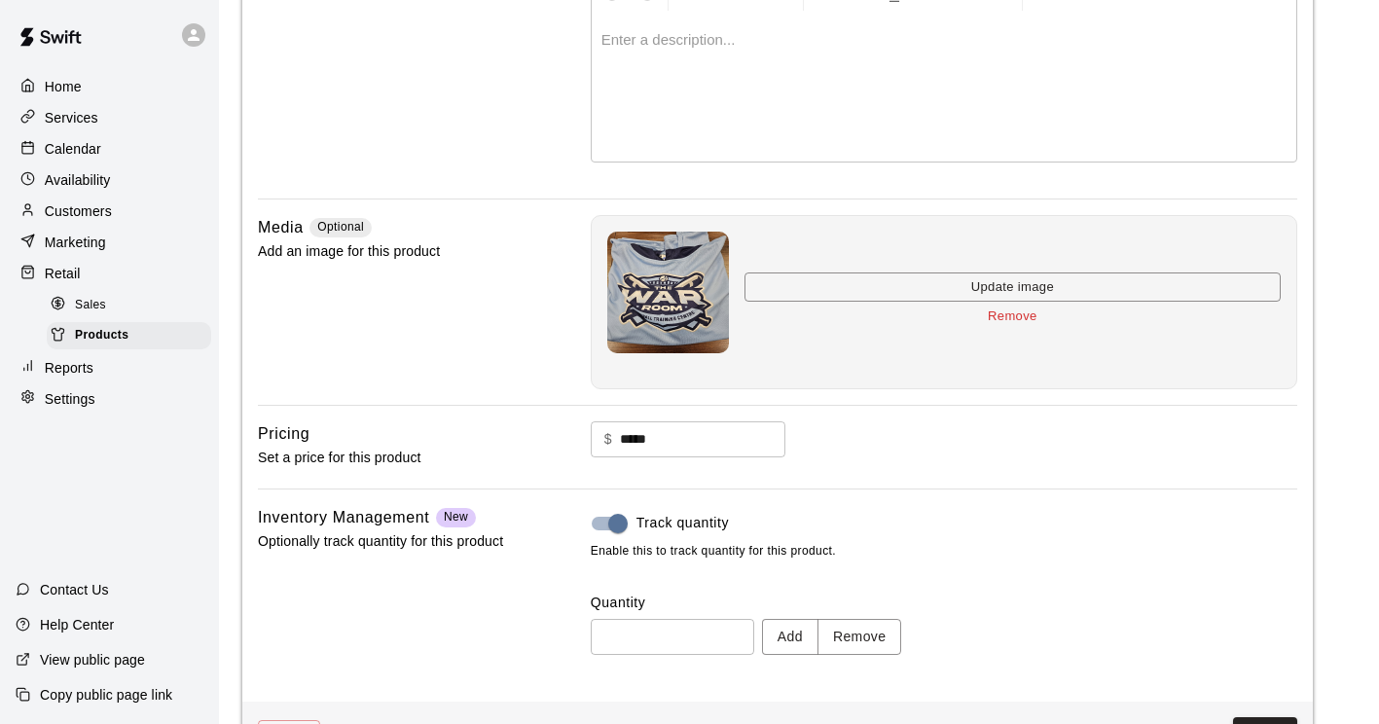
scroll to position [382, 0]
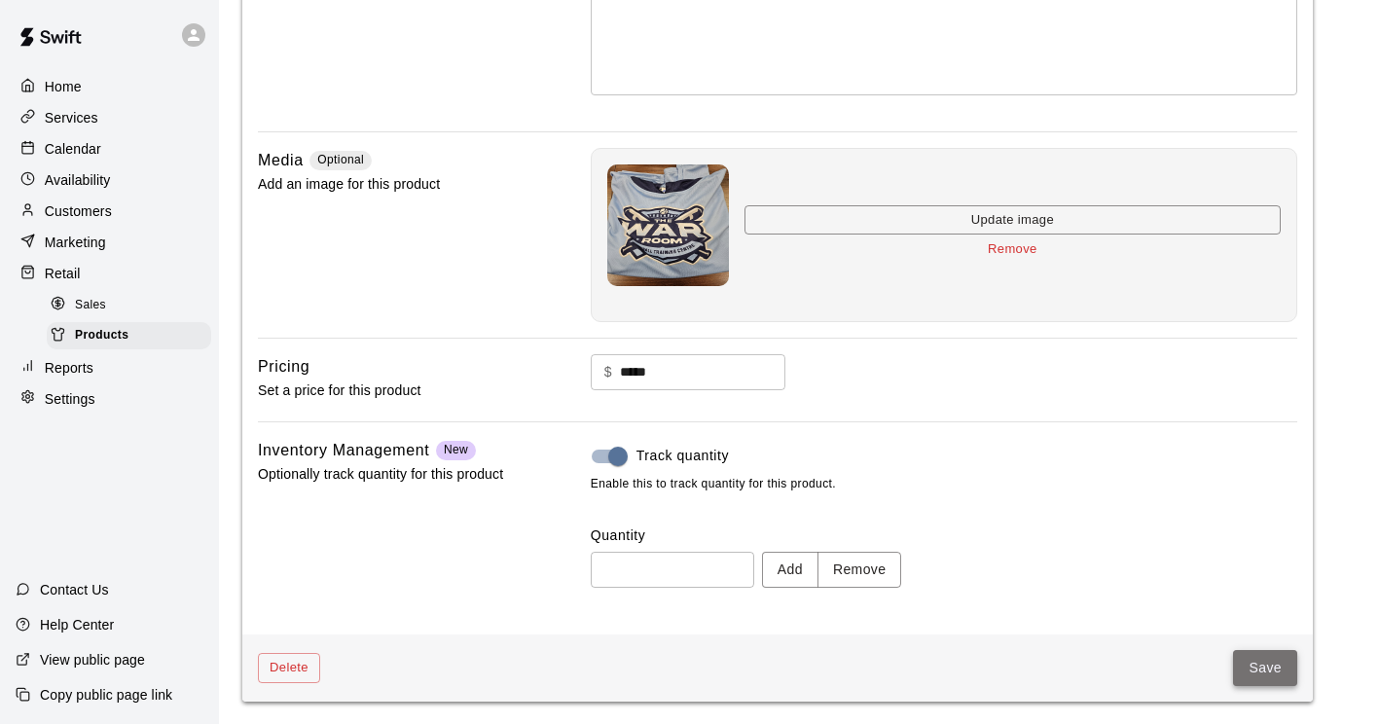
click at [1255, 661] on button "Save" at bounding box center [1265, 668] width 64 height 36
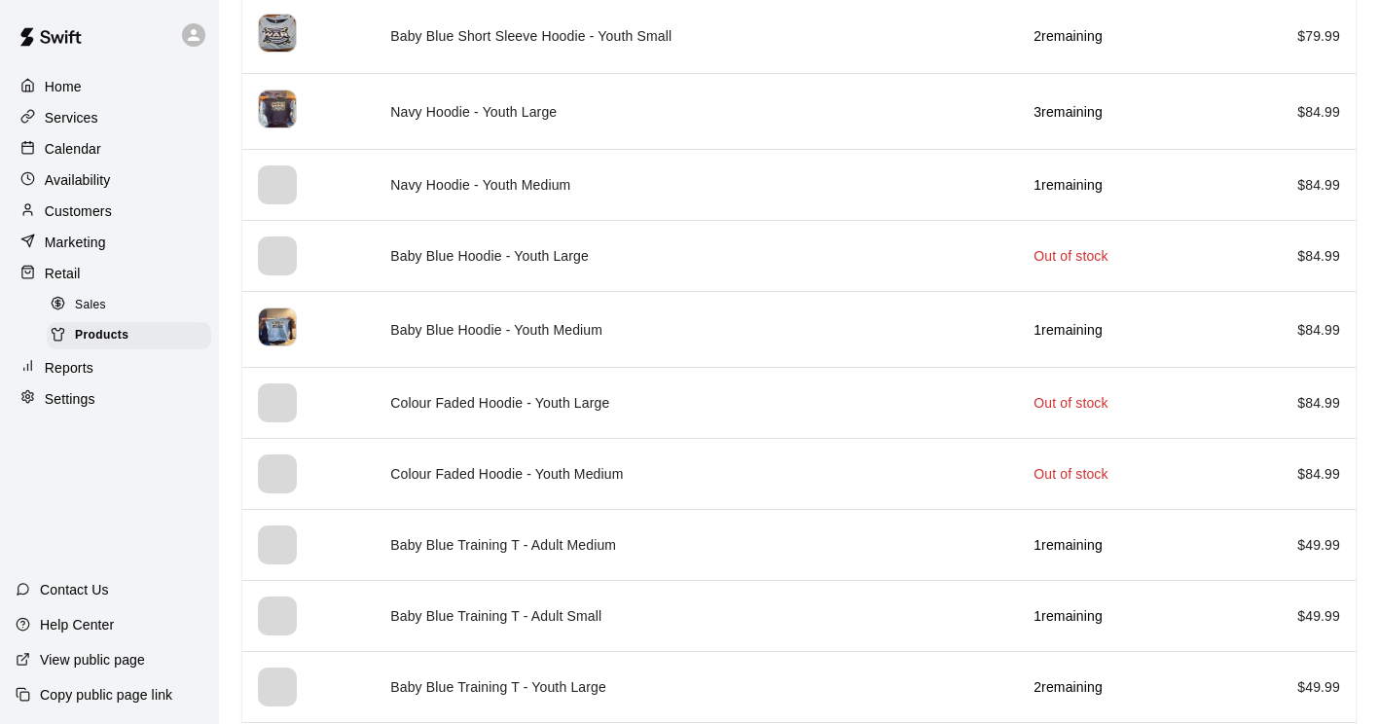
scroll to position [2782, 0]
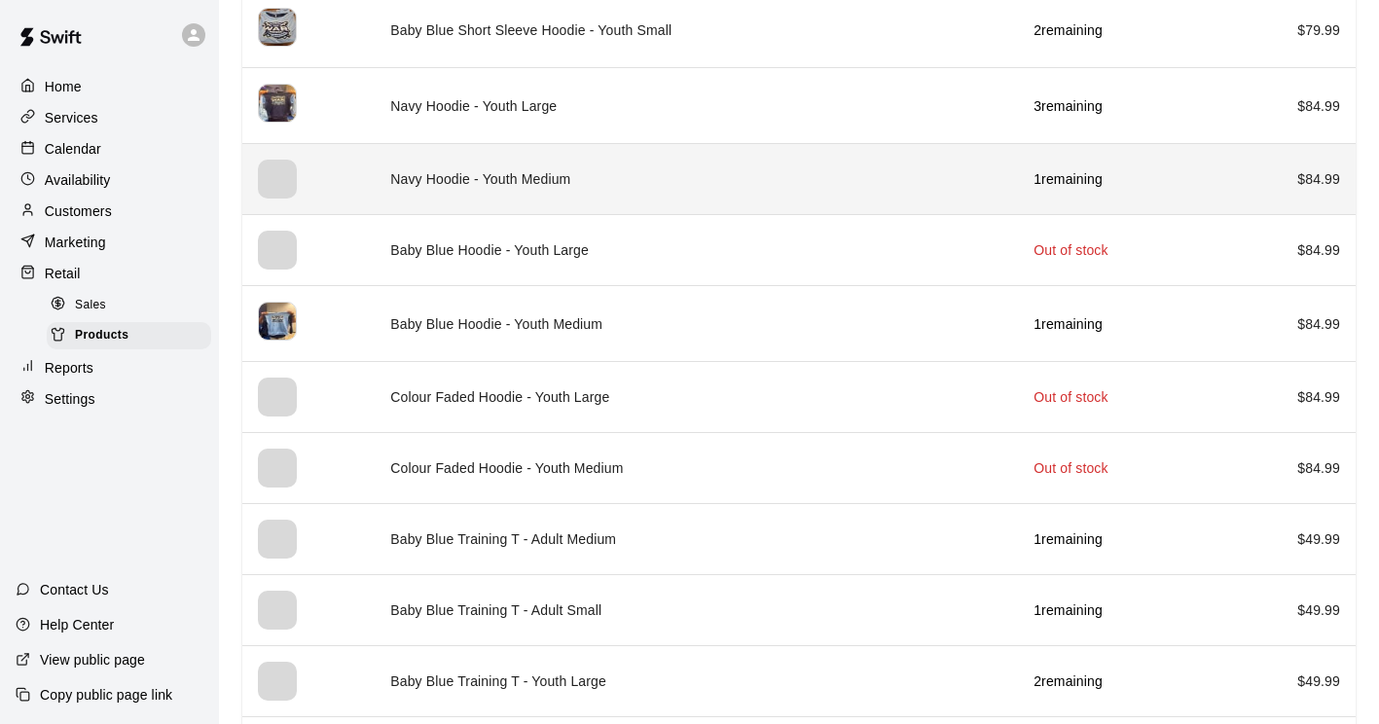
click at [283, 174] on div "simple table" at bounding box center [277, 179] width 39 height 39
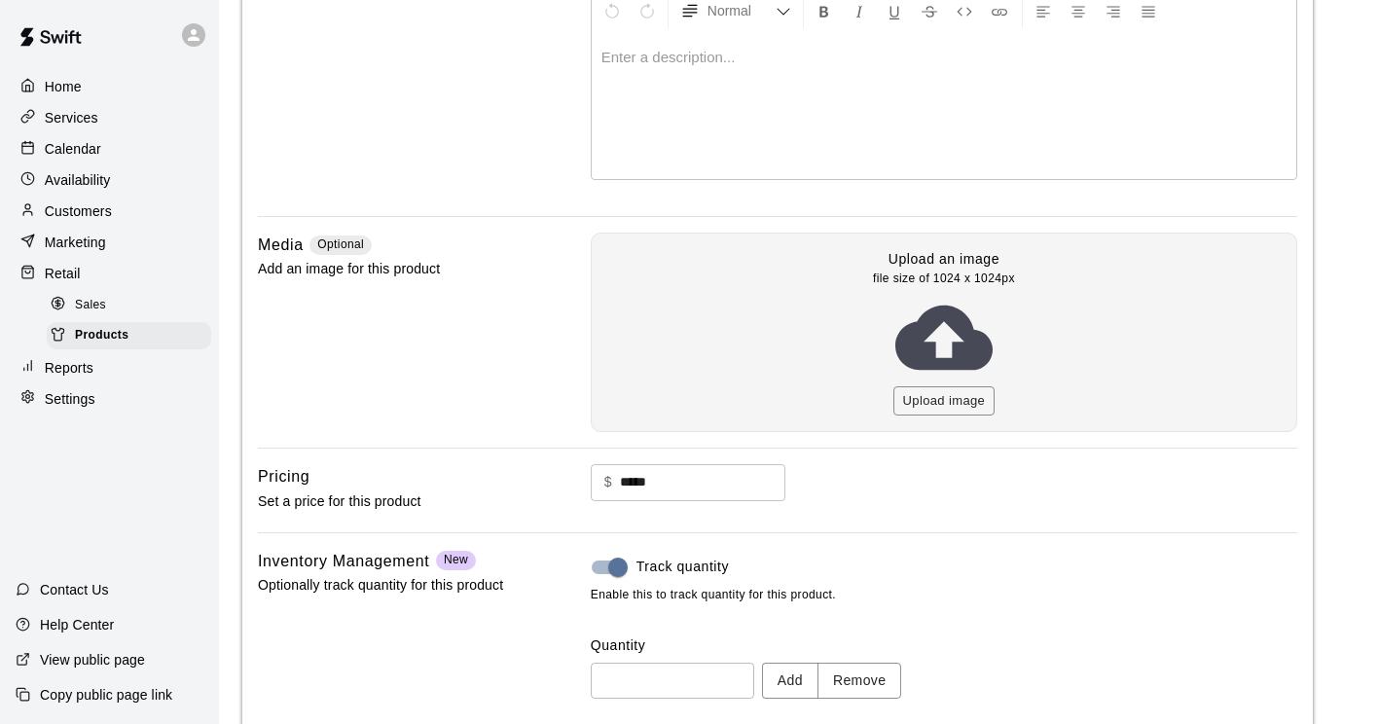
scroll to position [299, 0]
click at [954, 392] on button "Upload image" at bounding box center [944, 400] width 102 height 30
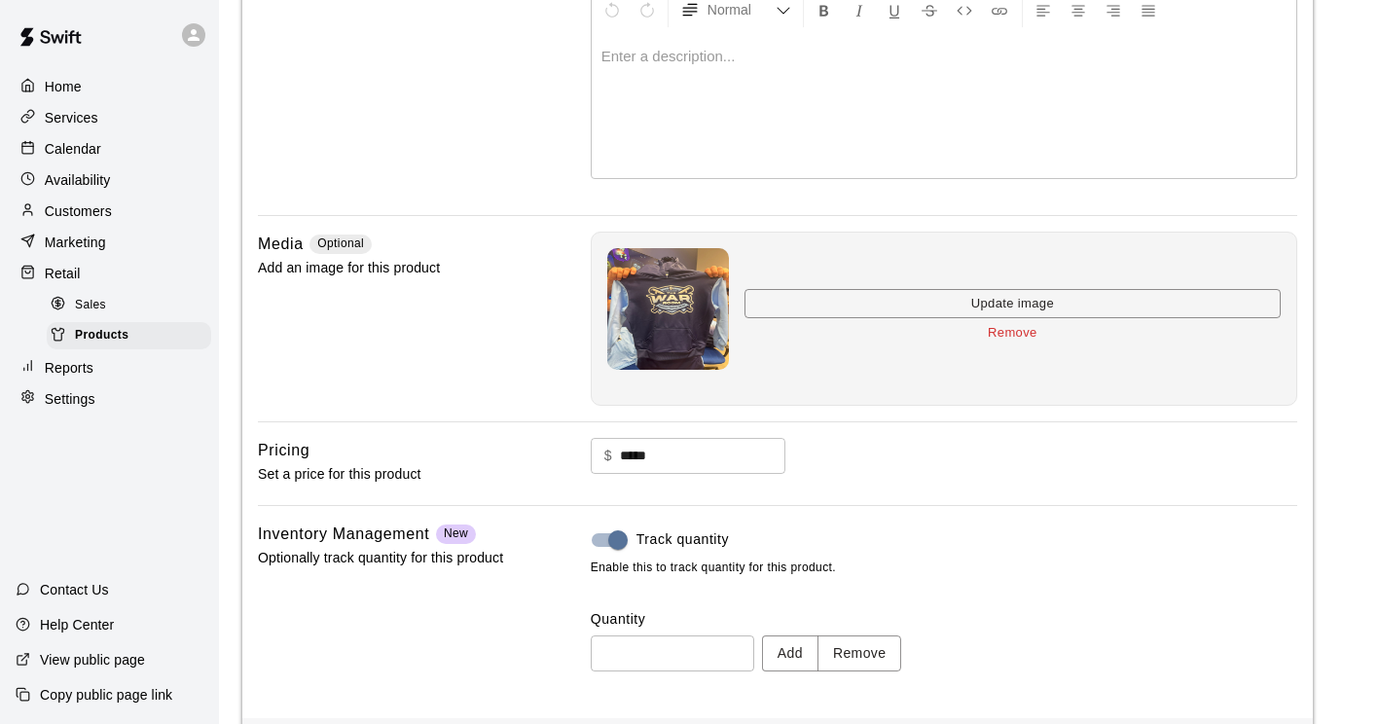
scroll to position [382, 0]
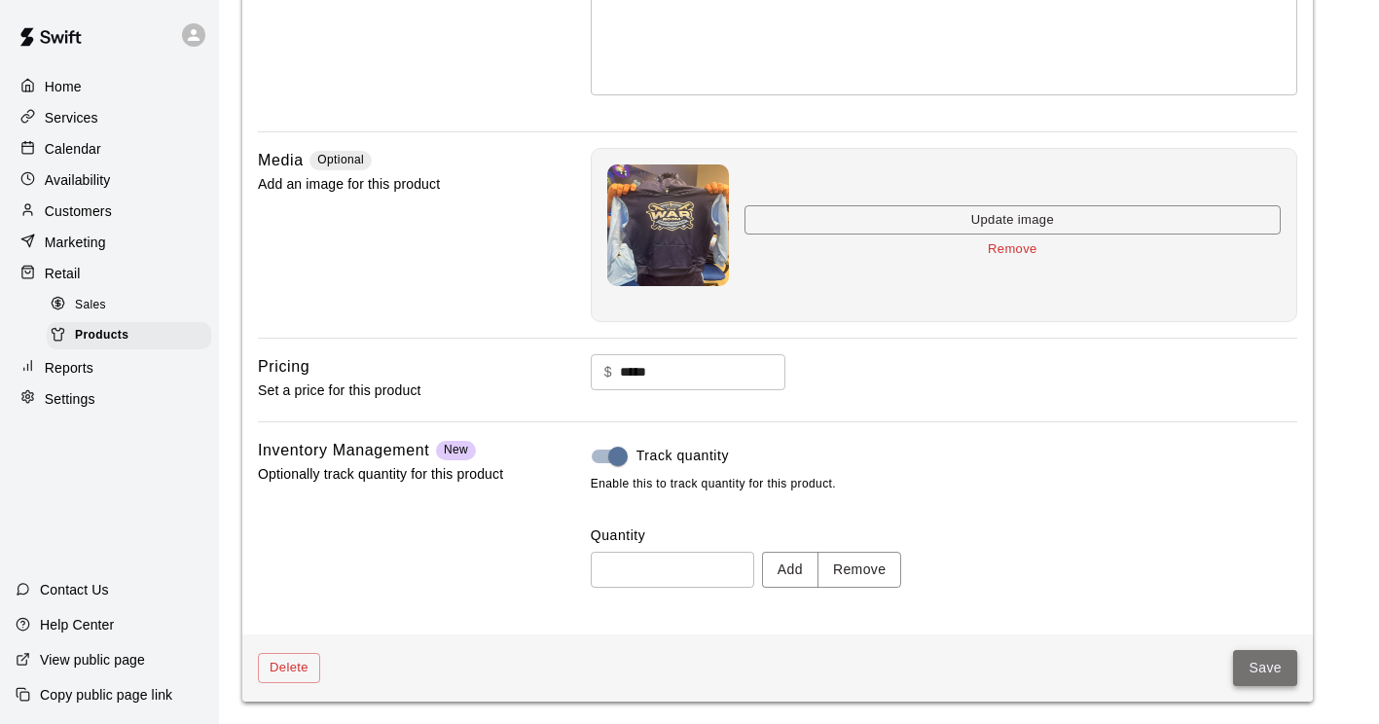
click at [1267, 657] on button "Save" at bounding box center [1265, 668] width 64 height 36
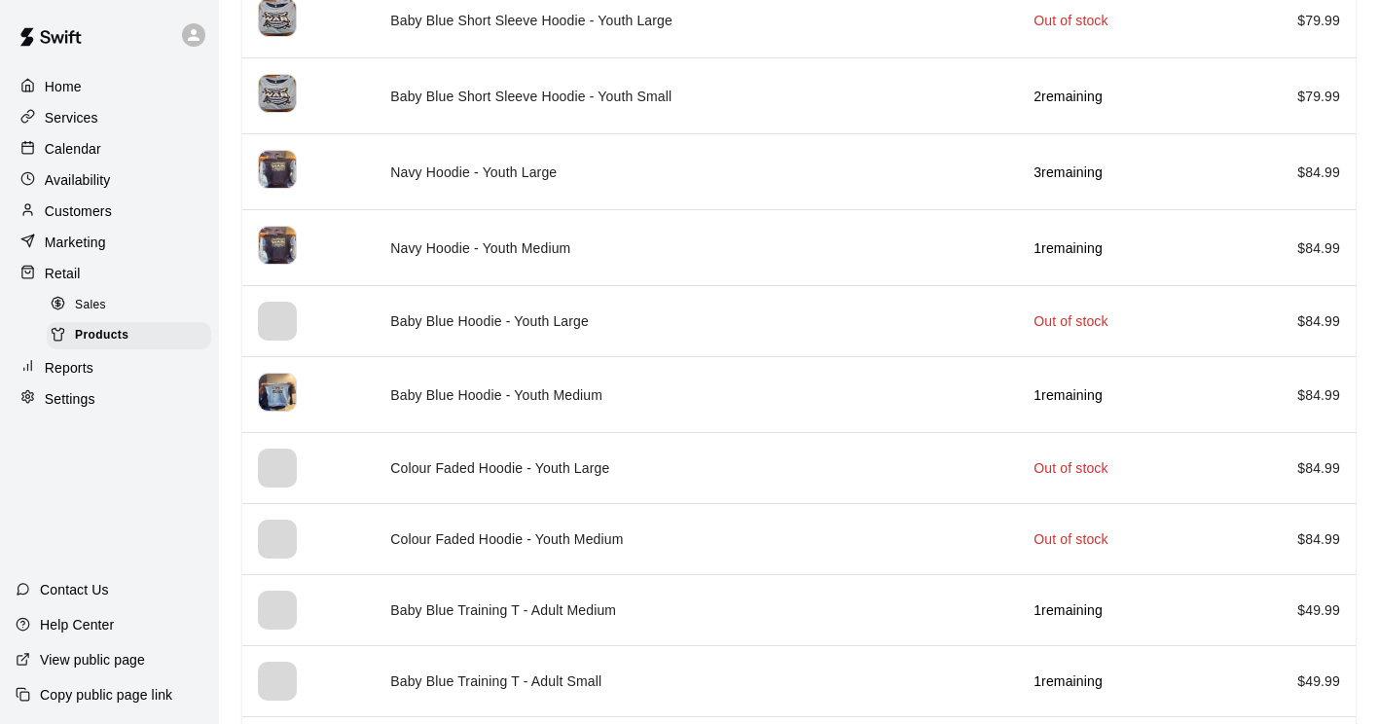
scroll to position [2718, 0]
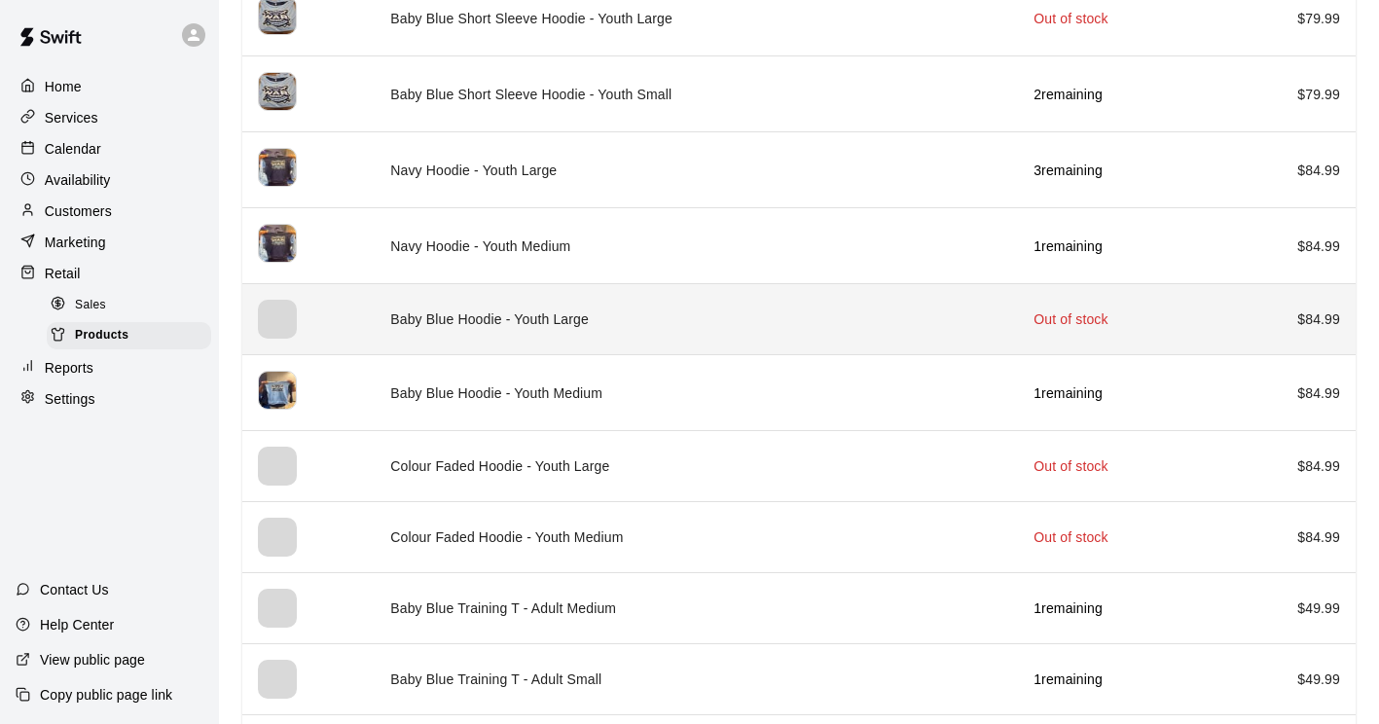
click at [285, 316] on div "simple table" at bounding box center [277, 319] width 39 height 39
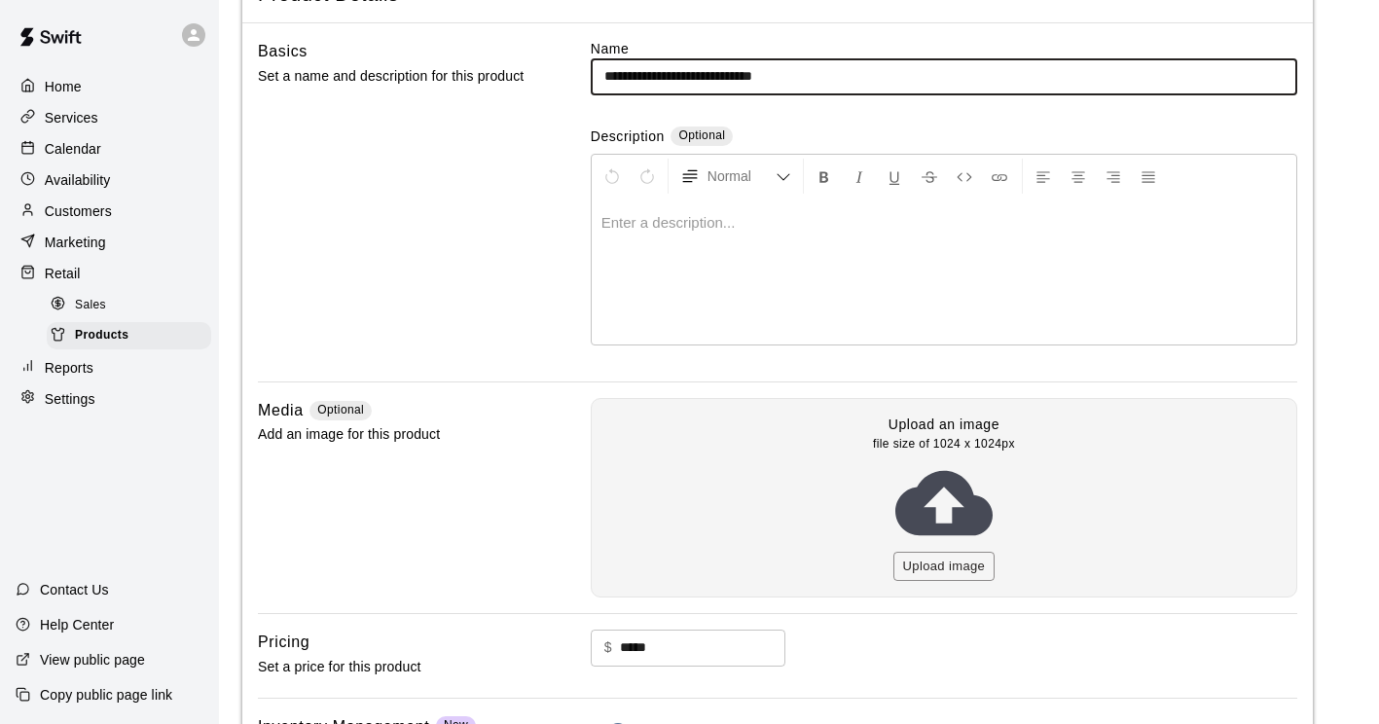
scroll to position [140, 0]
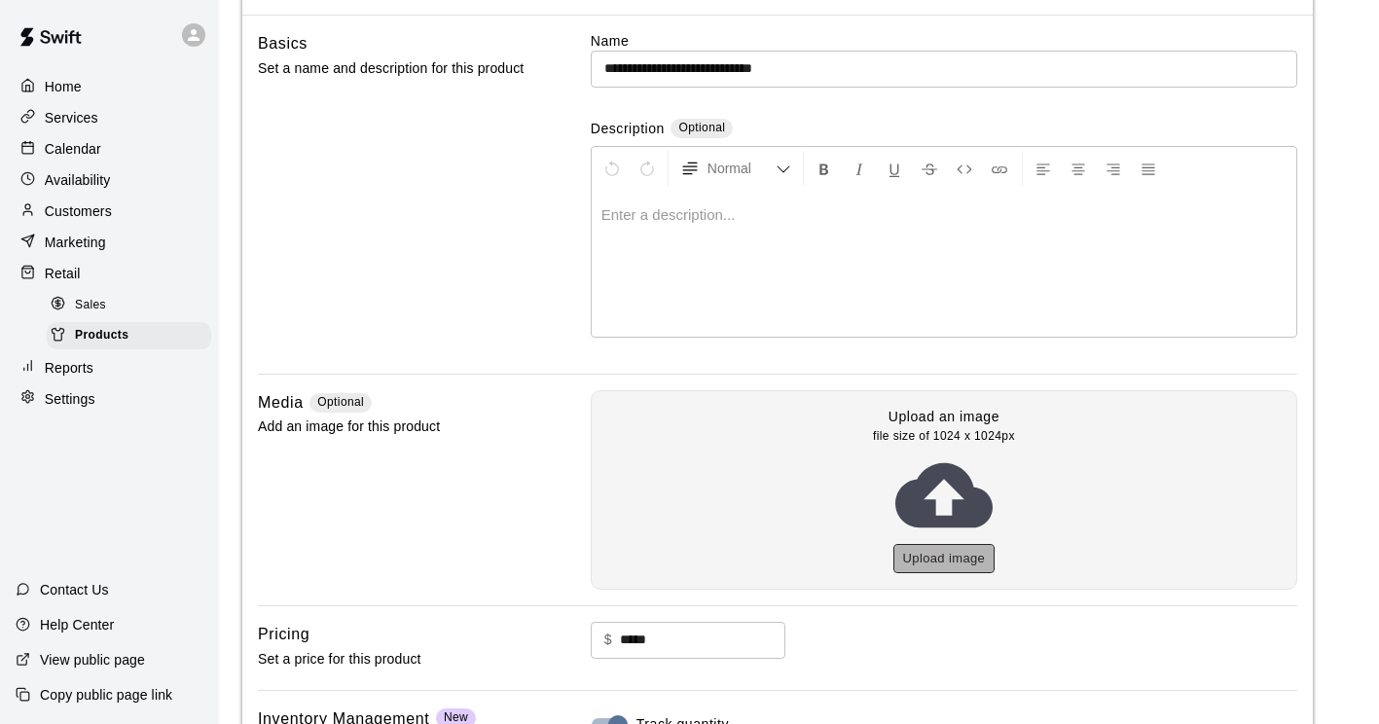
click at [920, 558] on button "Upload image" at bounding box center [944, 559] width 102 height 30
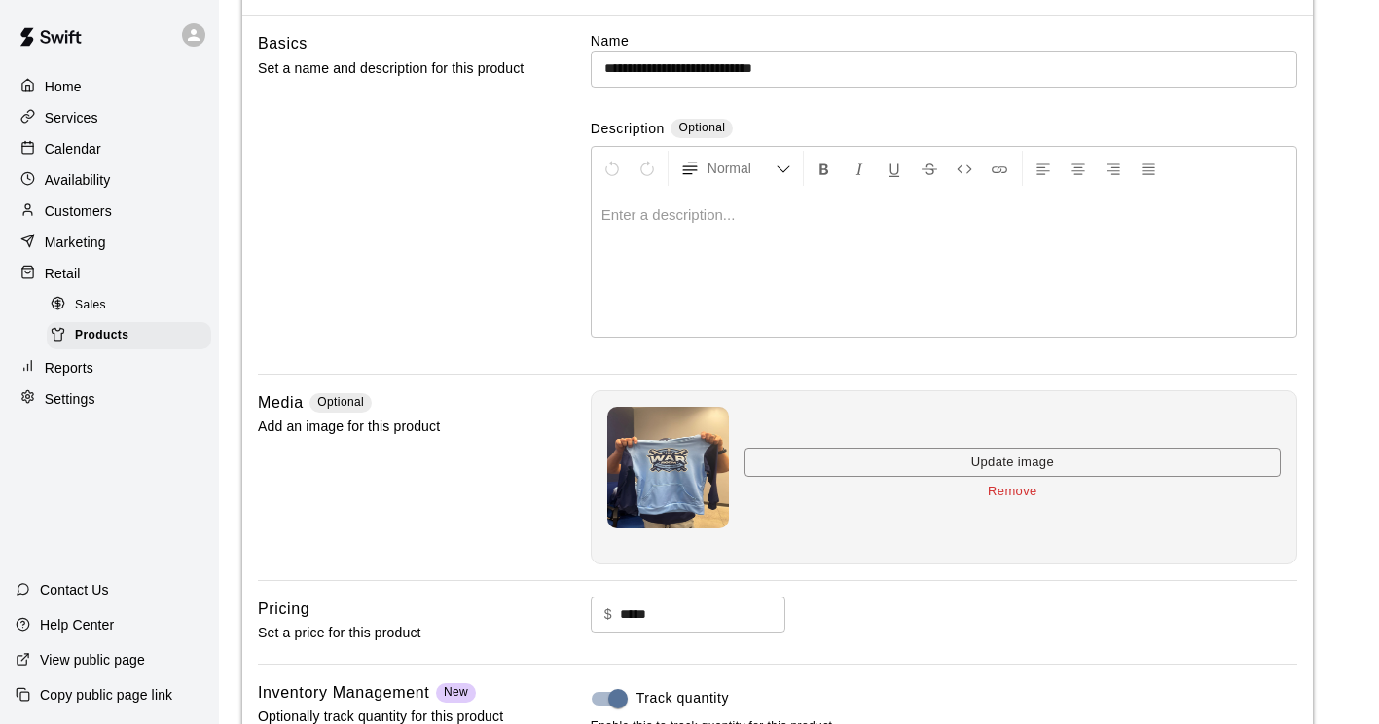
scroll to position [382, 0]
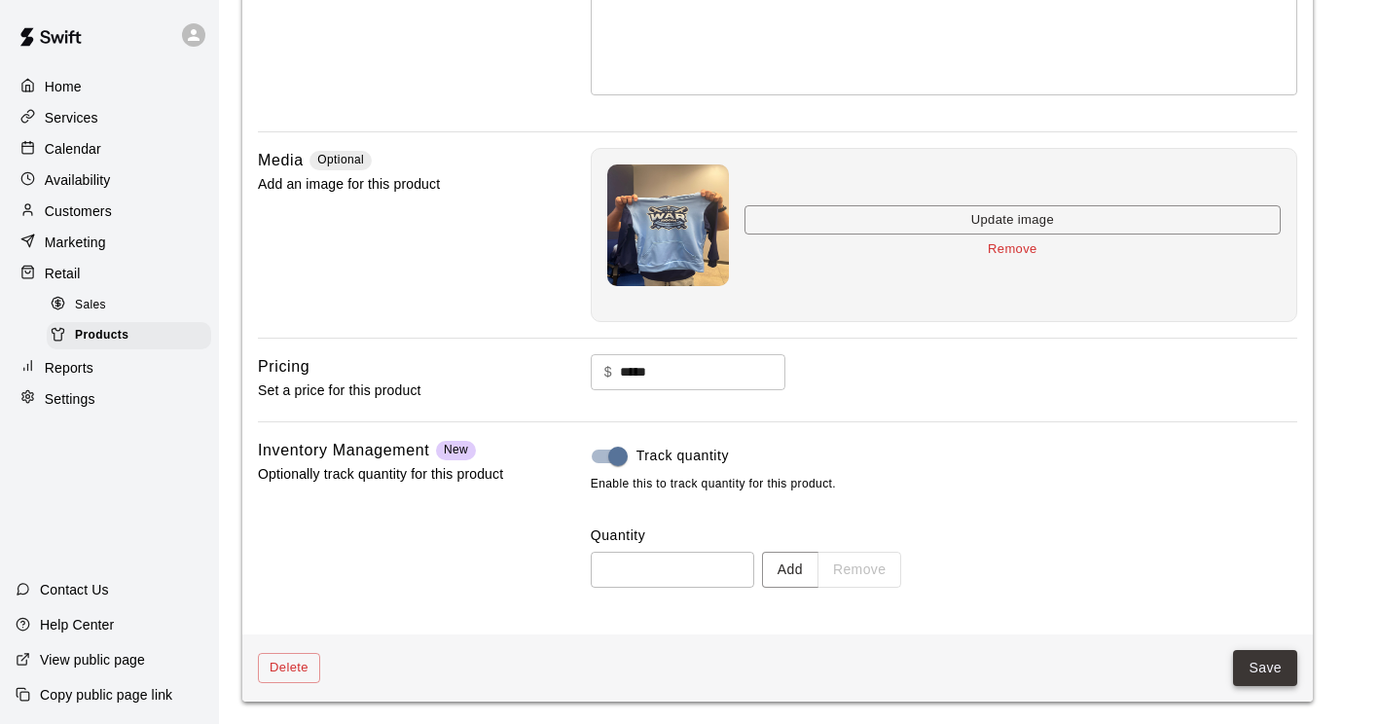
click at [1250, 661] on button "Save" at bounding box center [1265, 668] width 64 height 36
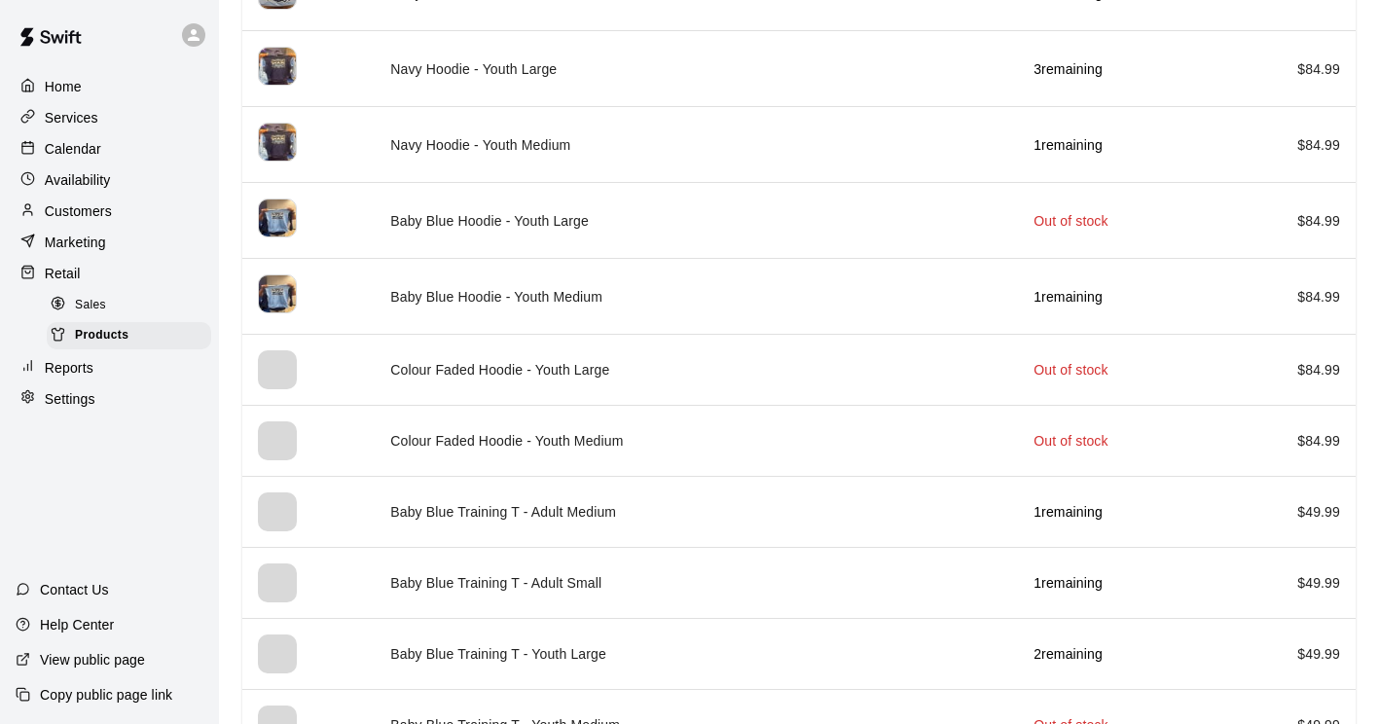
scroll to position [2820, 0]
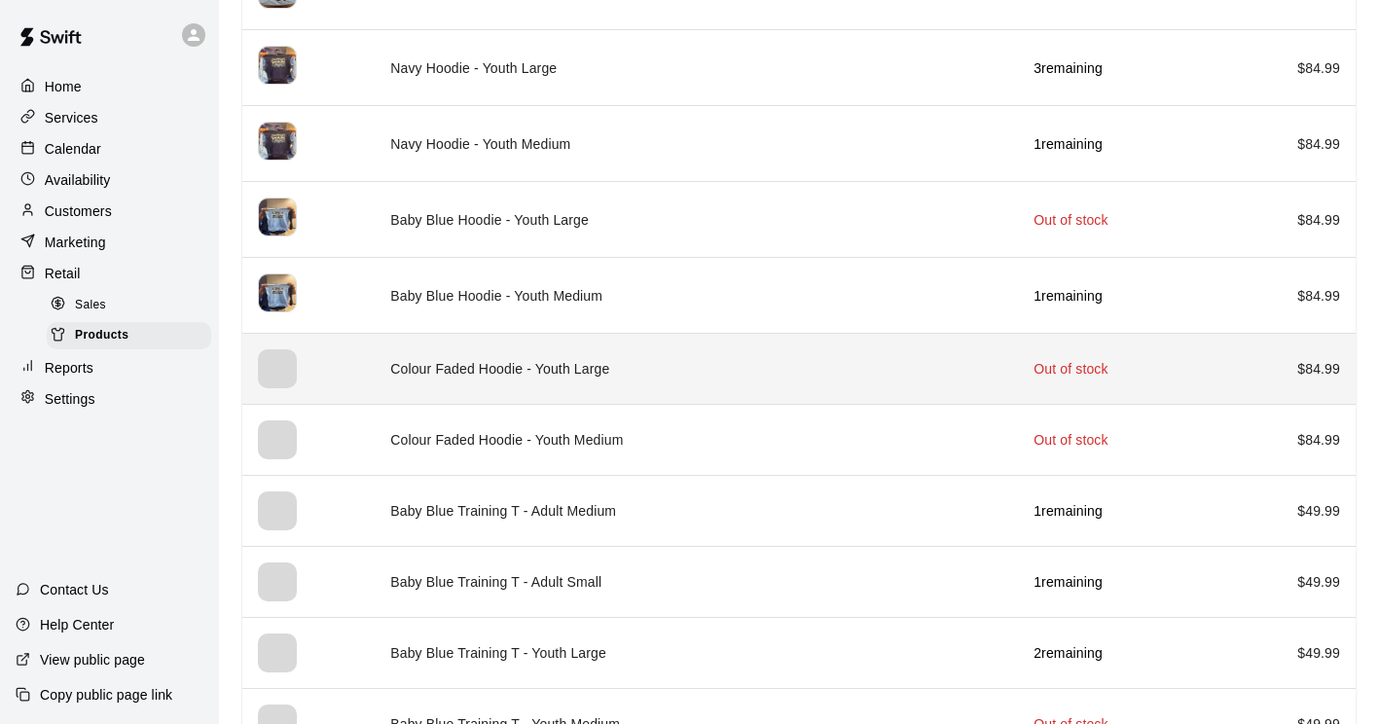
click at [323, 369] on th "simple table" at bounding box center [308, 369] width 132 height 71
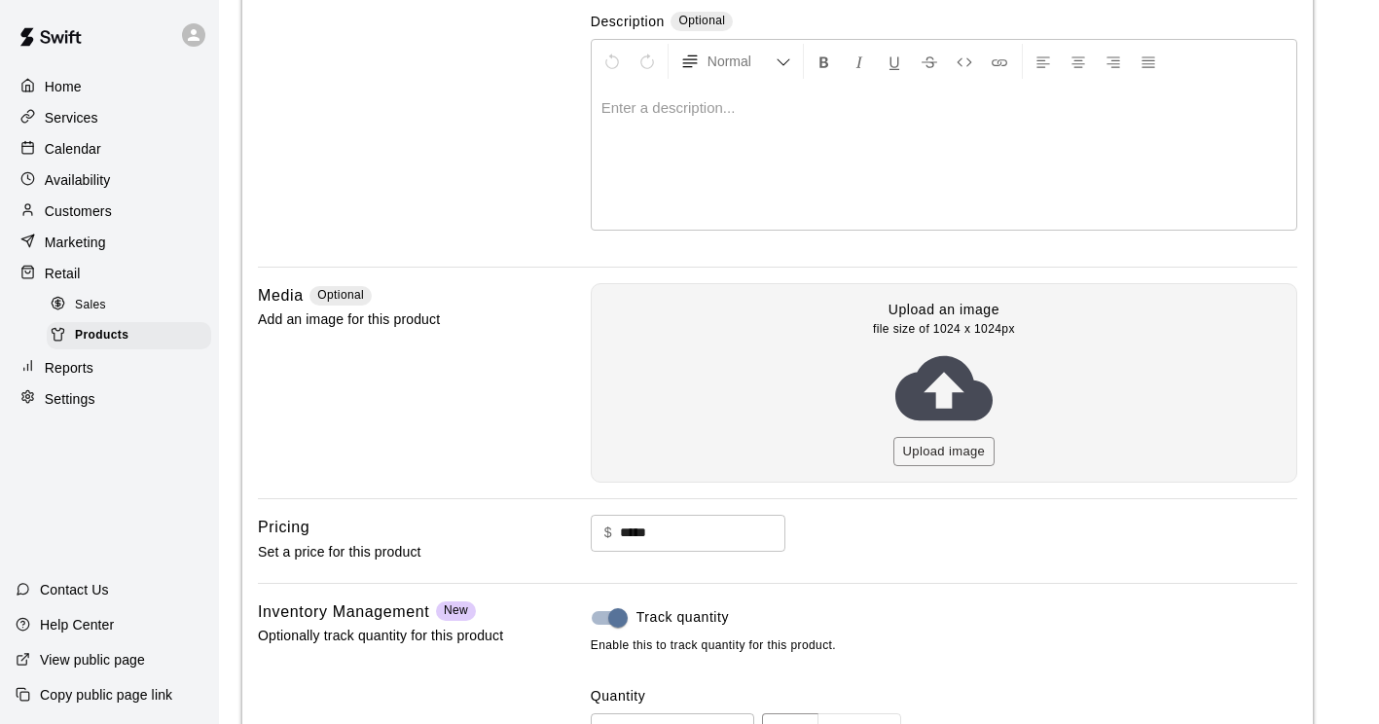
scroll to position [248, 0]
click at [949, 457] on button "Upload image" at bounding box center [944, 451] width 102 height 30
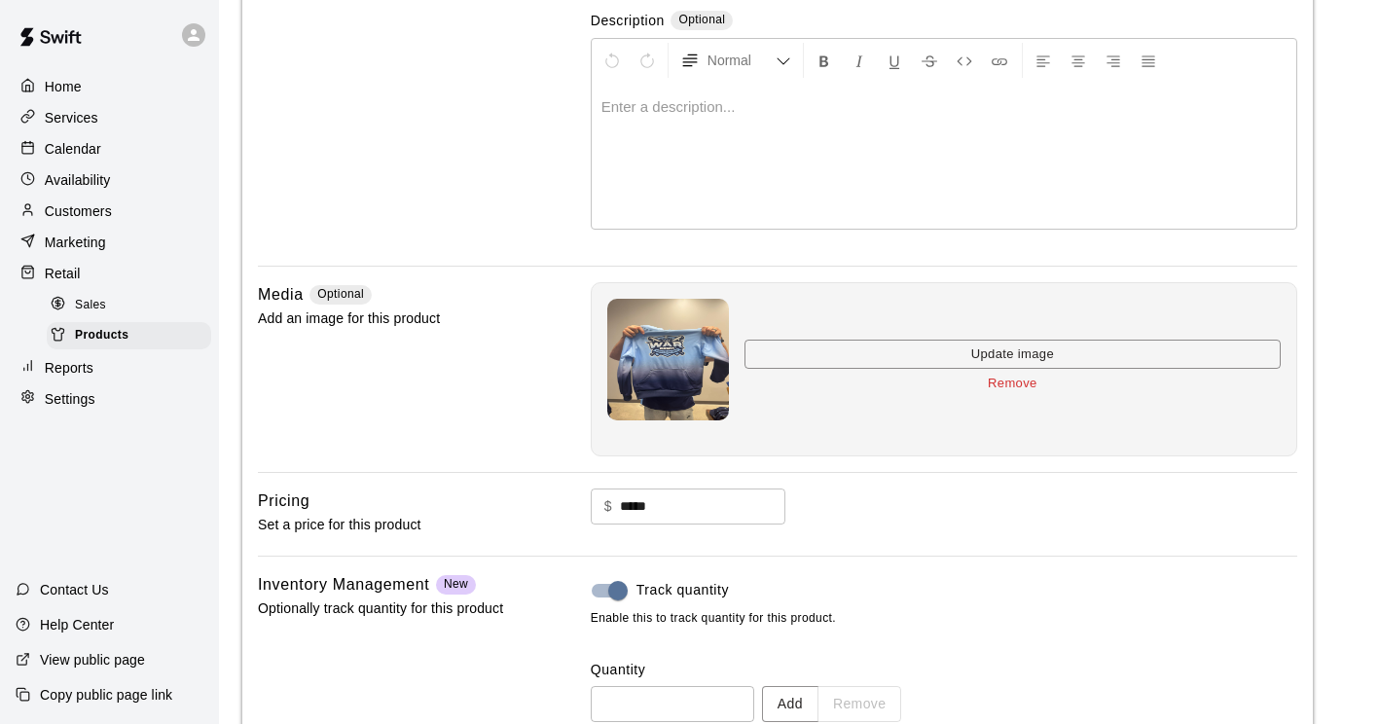
scroll to position [382, 0]
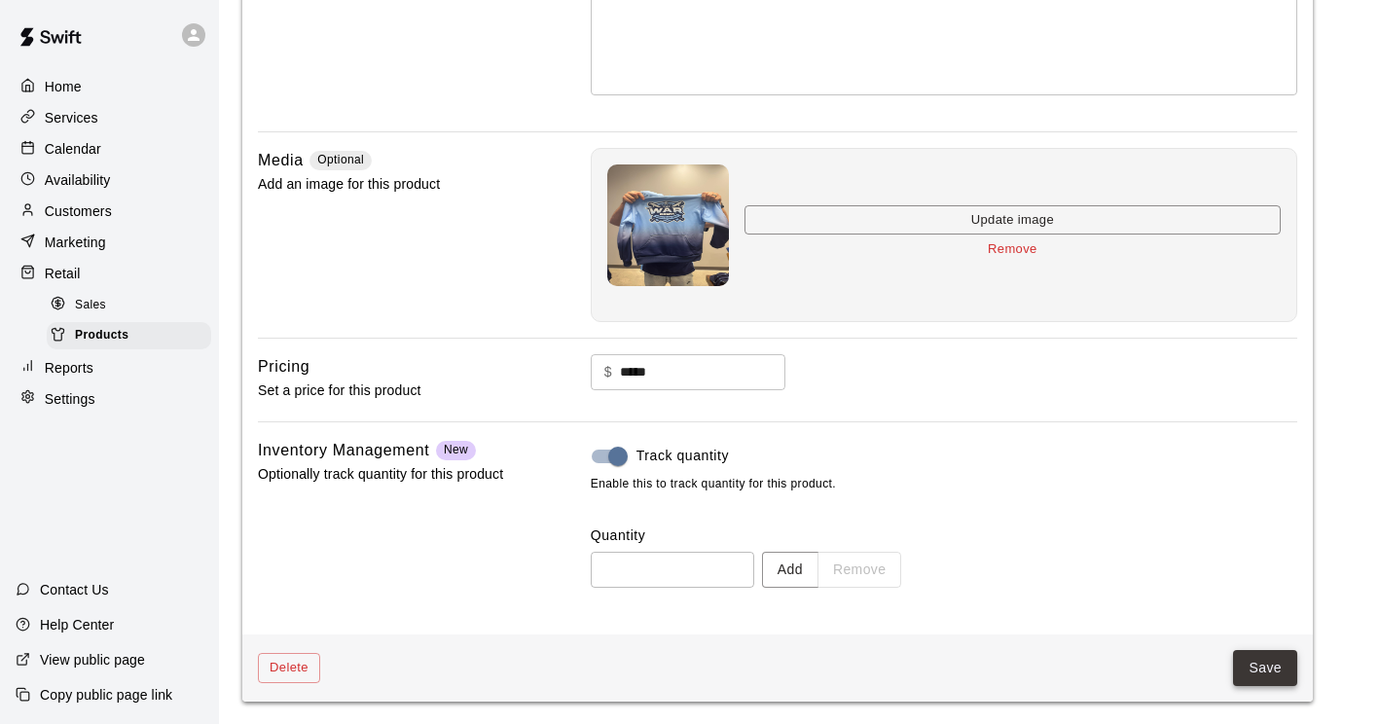
click at [1263, 664] on button "Save" at bounding box center [1265, 668] width 64 height 36
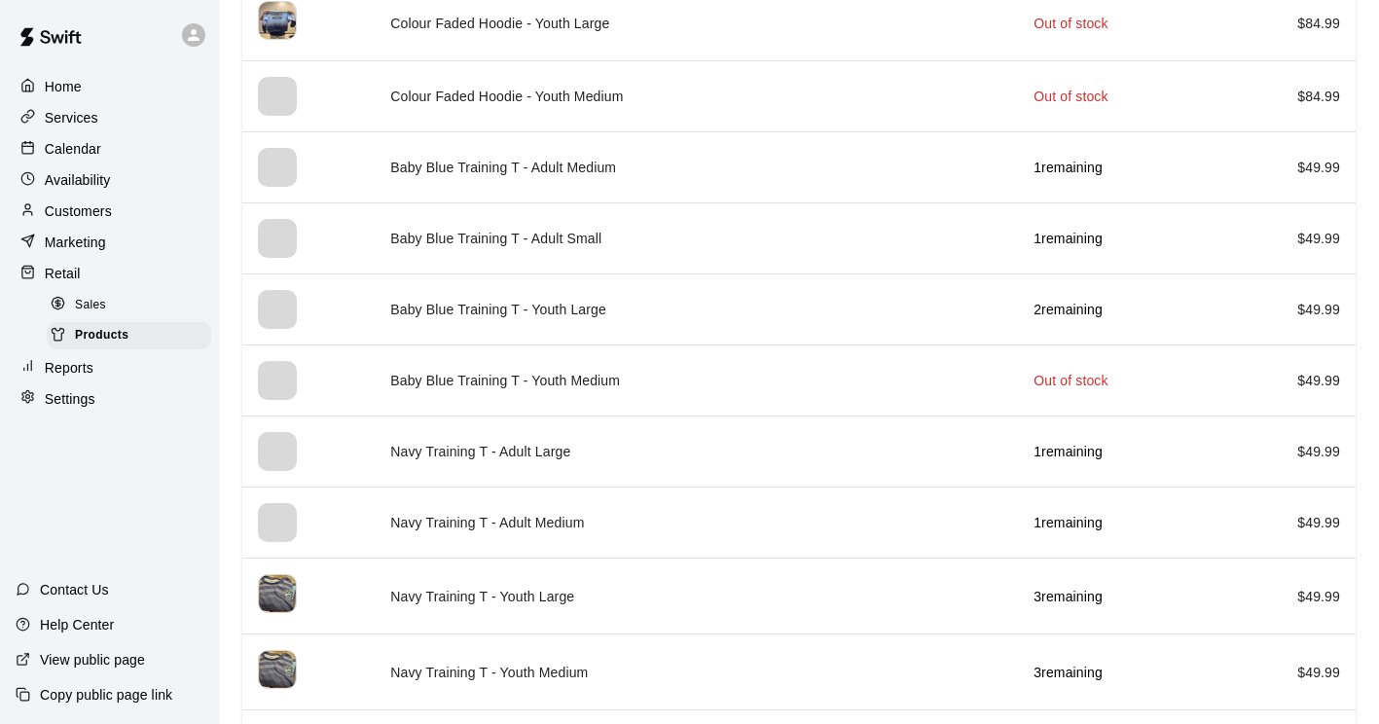
scroll to position [3201, 0]
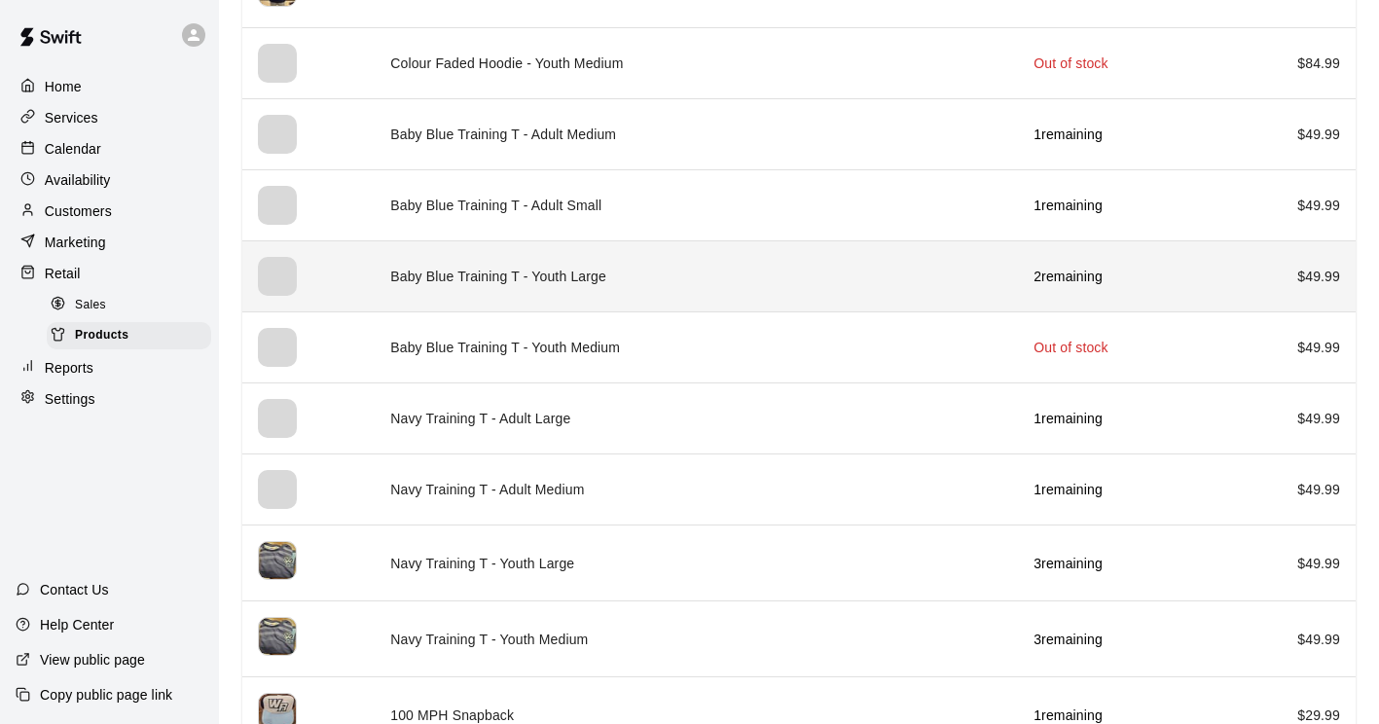
click at [270, 285] on div "simple table" at bounding box center [277, 276] width 39 height 39
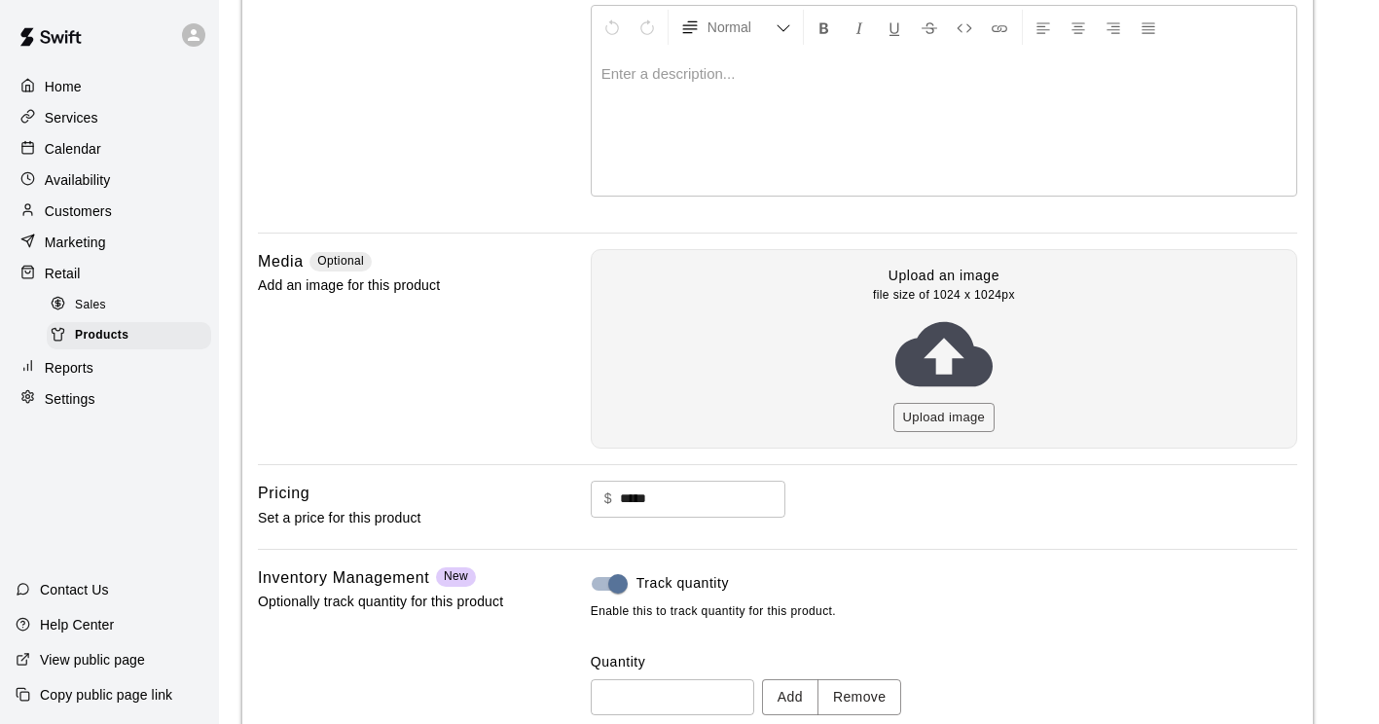
scroll to position [408, 0]
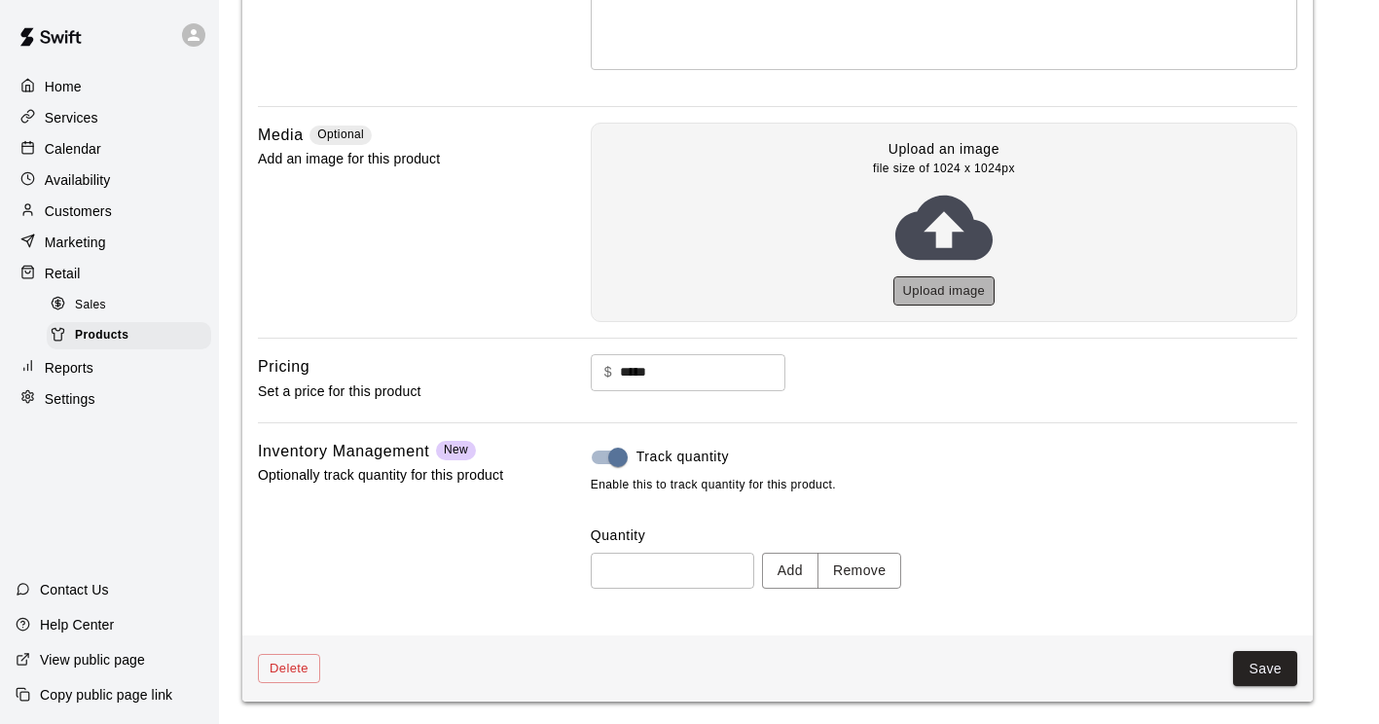
click at [951, 291] on button "Upload image" at bounding box center [944, 291] width 102 height 30
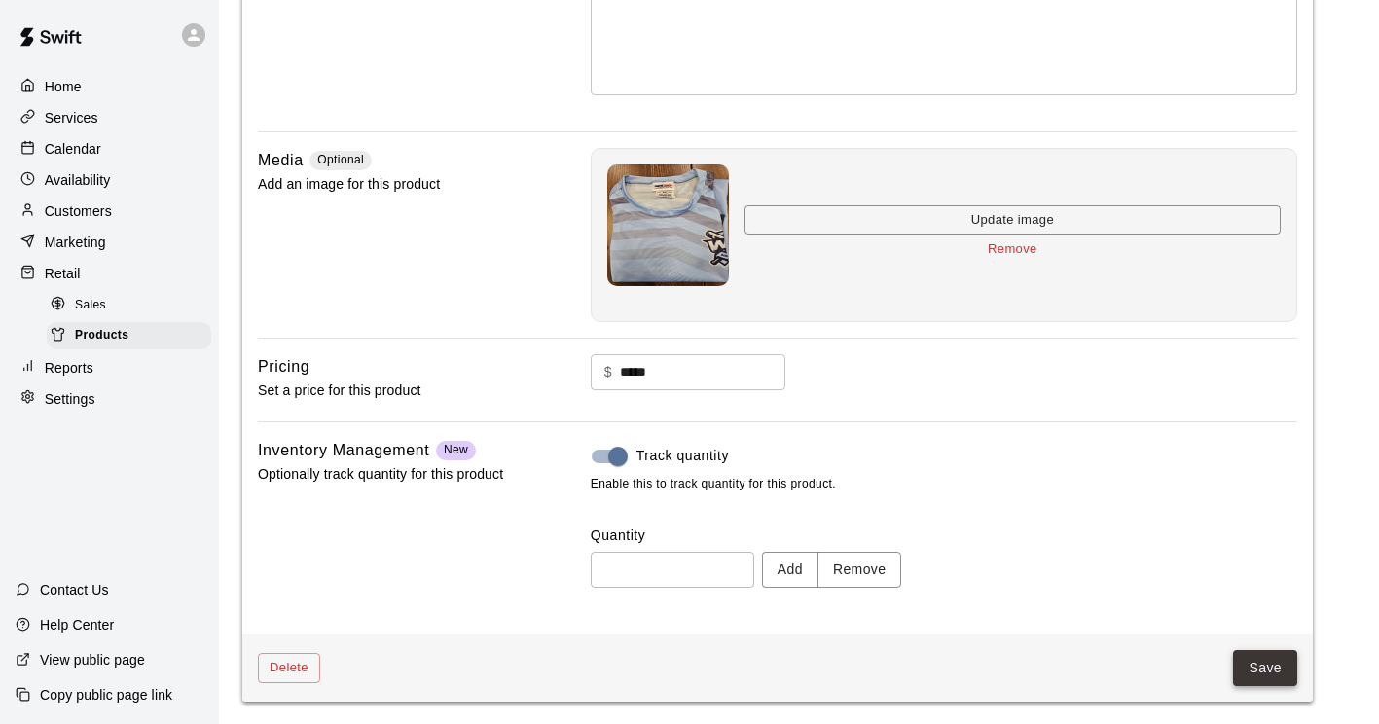
click at [1266, 665] on button "Save" at bounding box center [1265, 668] width 64 height 36
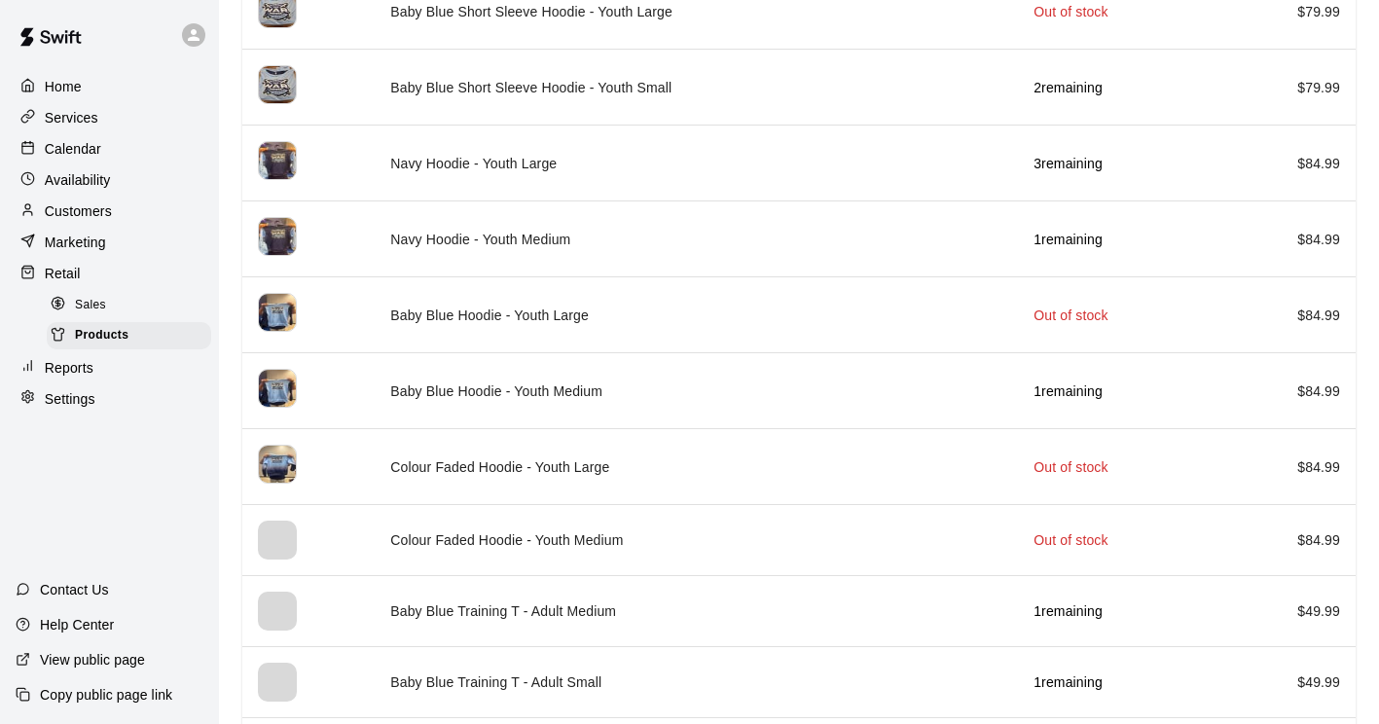
scroll to position [2729, 0]
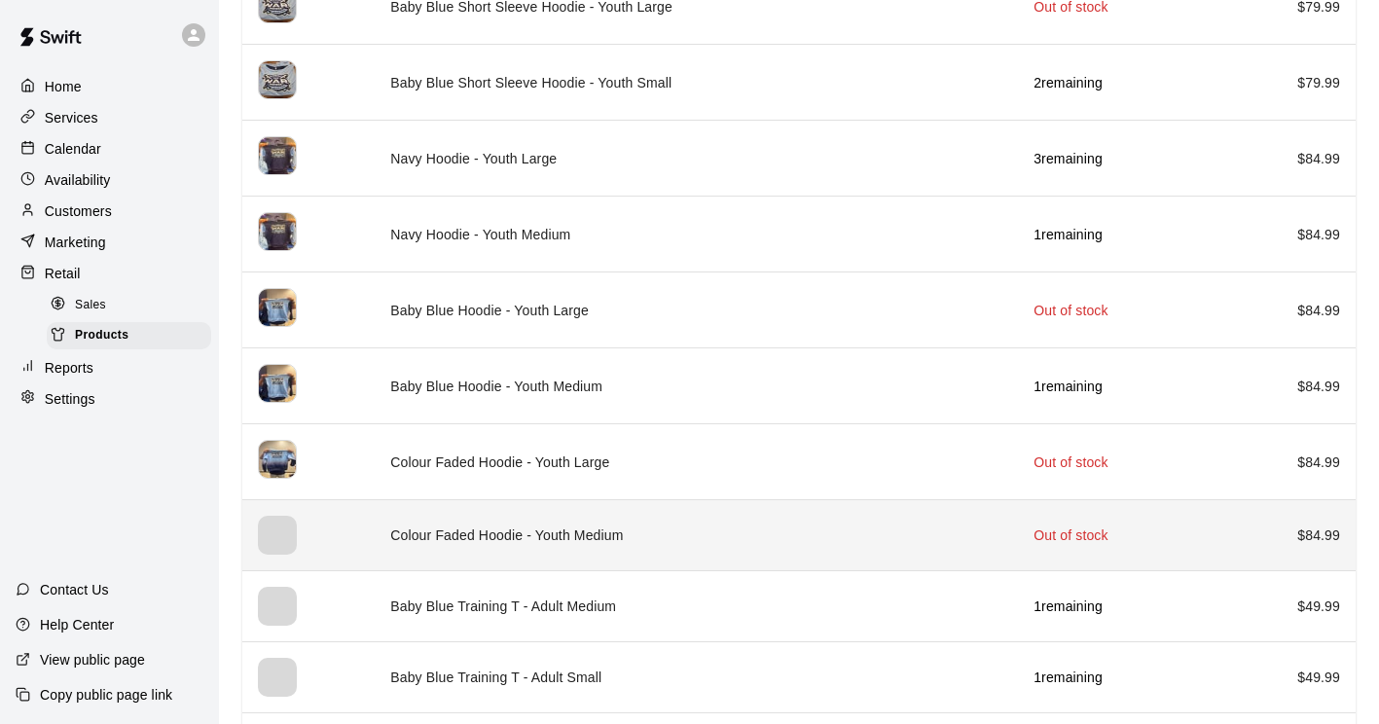
click at [283, 524] on div "simple table" at bounding box center [277, 535] width 39 height 39
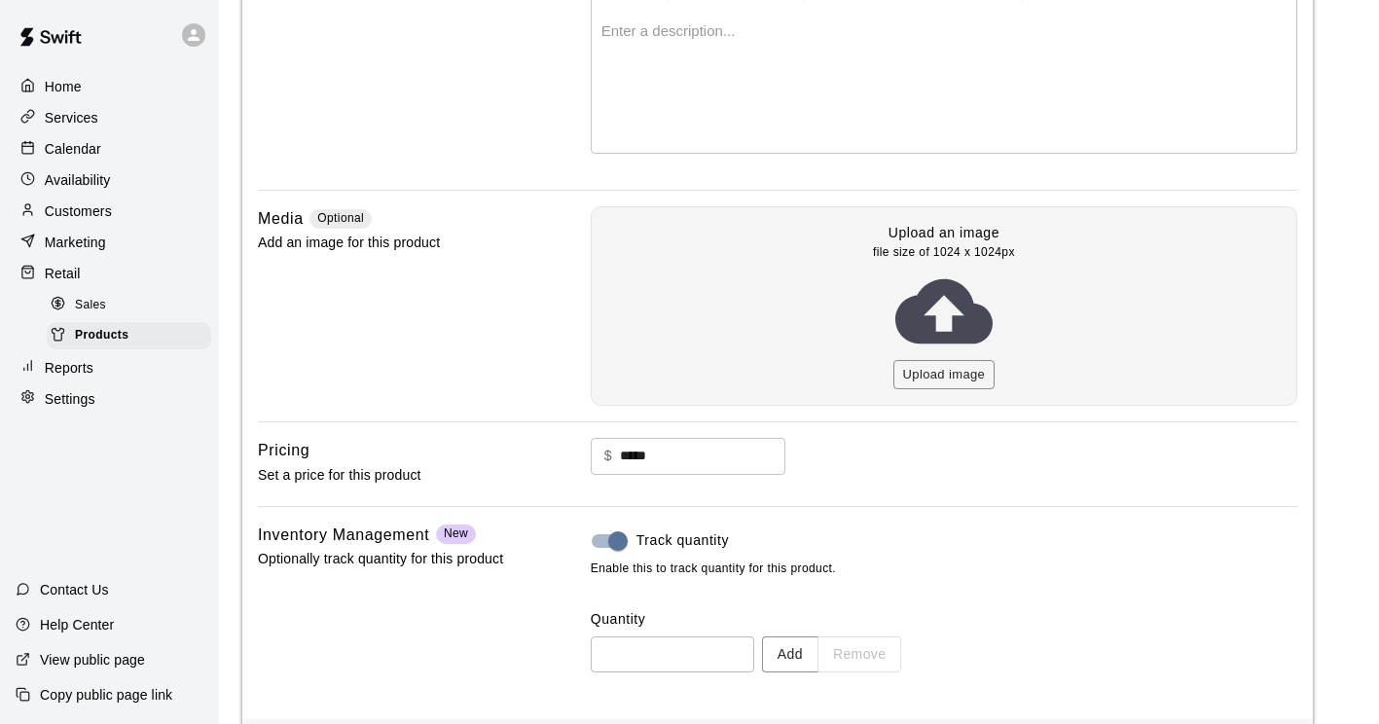
scroll to position [365, 0]
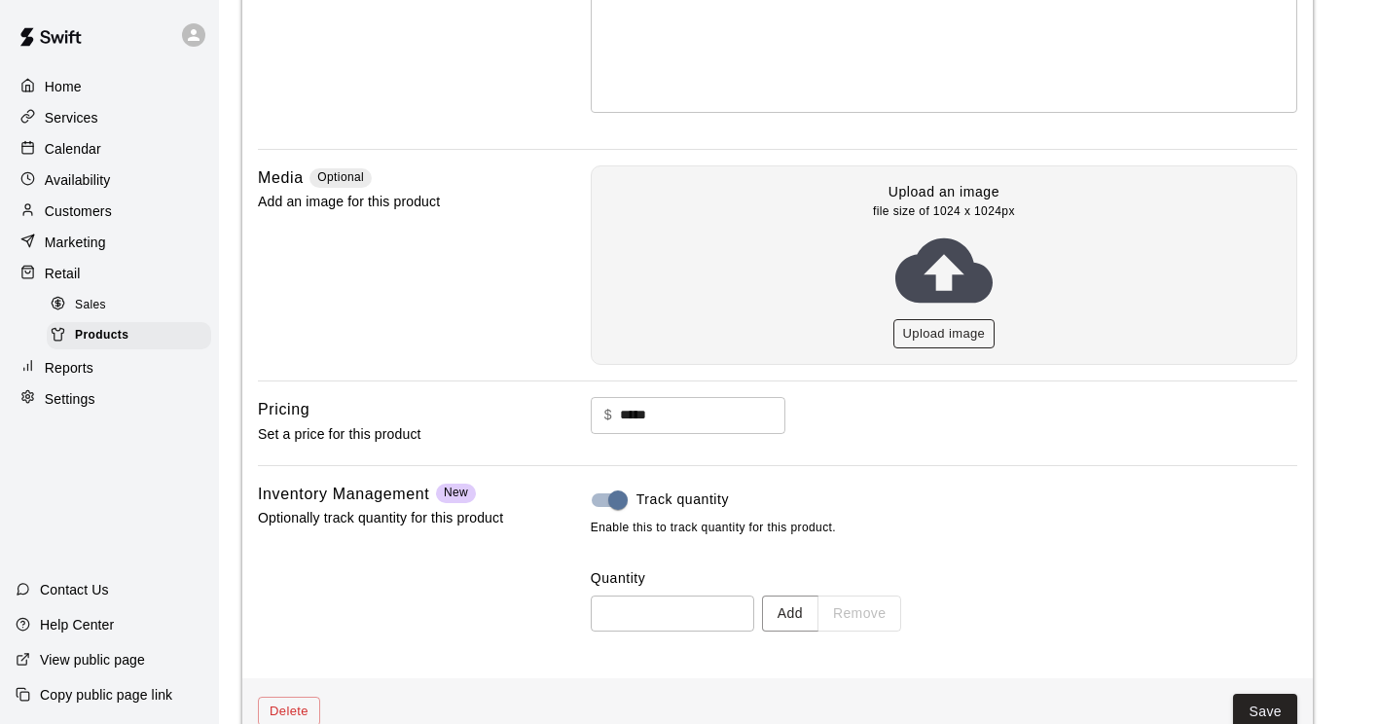
click at [944, 341] on button "Upload image" at bounding box center [944, 334] width 102 height 30
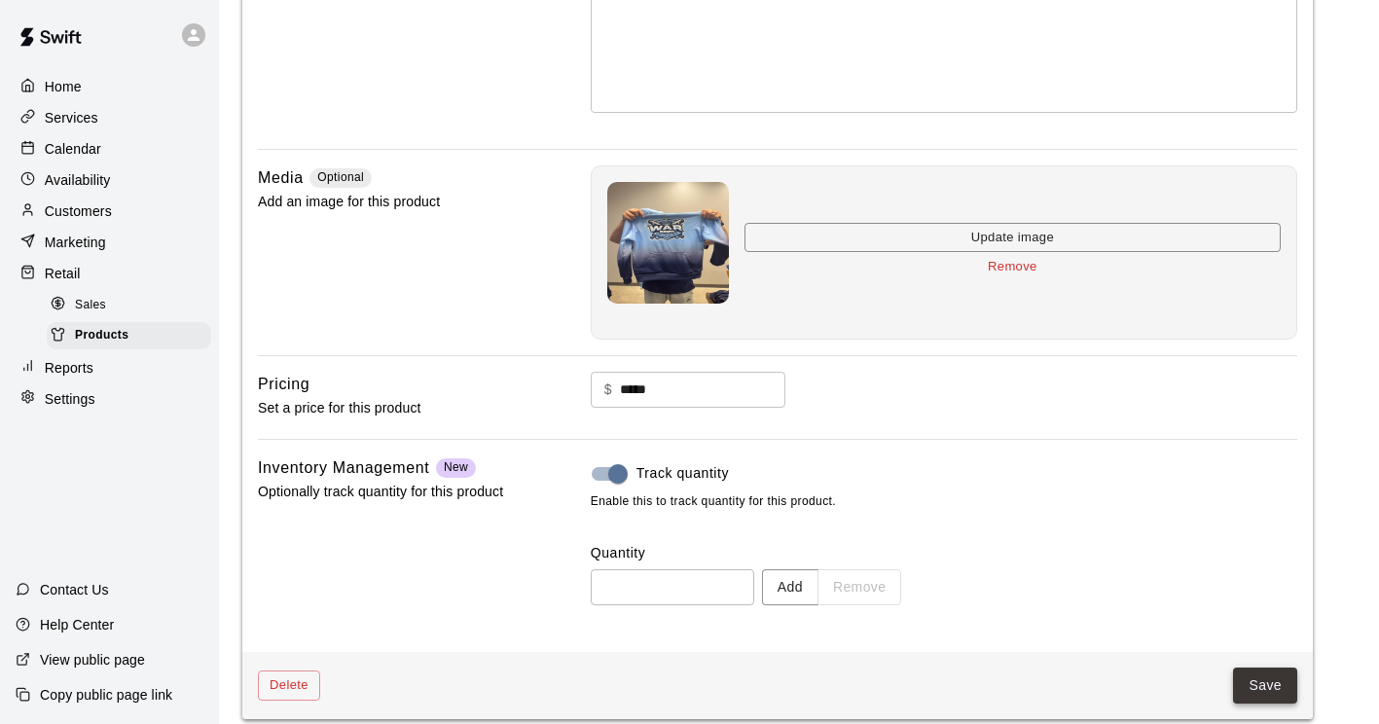
click at [1257, 688] on button "Save" at bounding box center [1265, 685] width 64 height 36
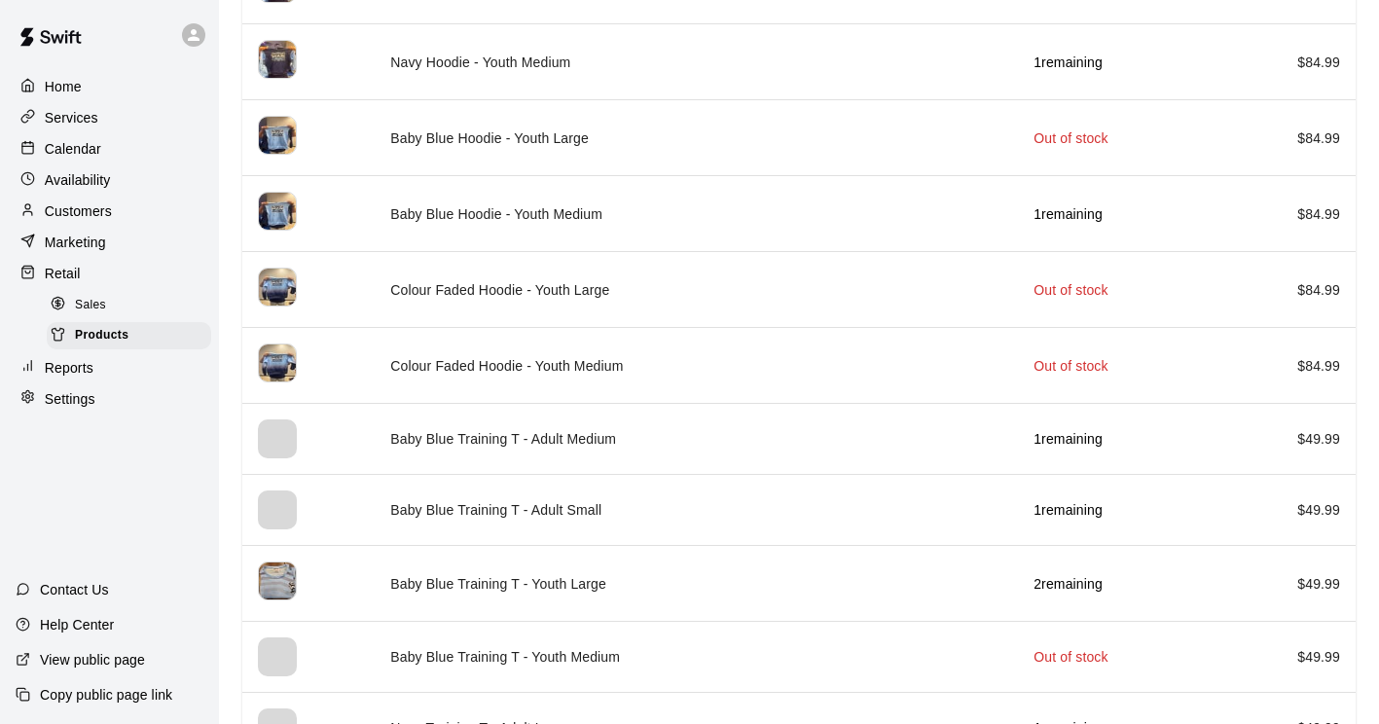
scroll to position [2907, 0]
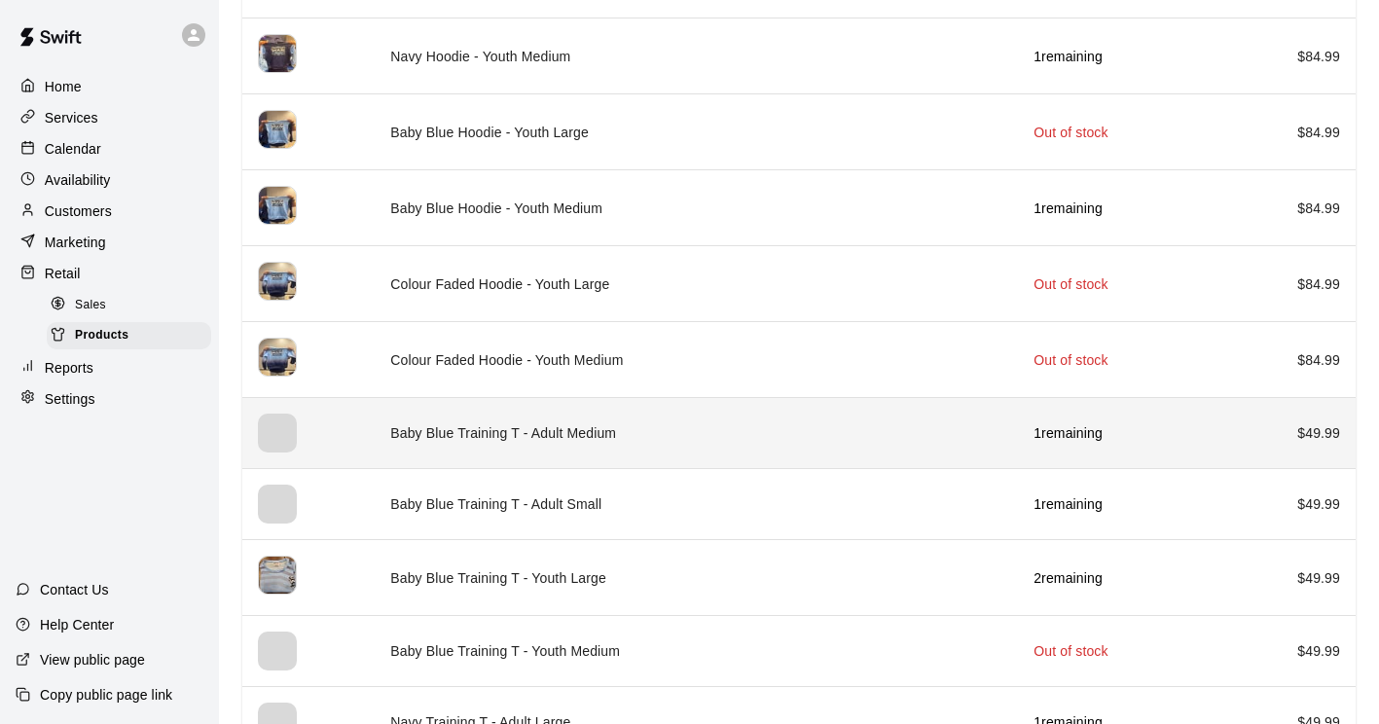
click at [314, 433] on th "simple table" at bounding box center [308, 433] width 132 height 71
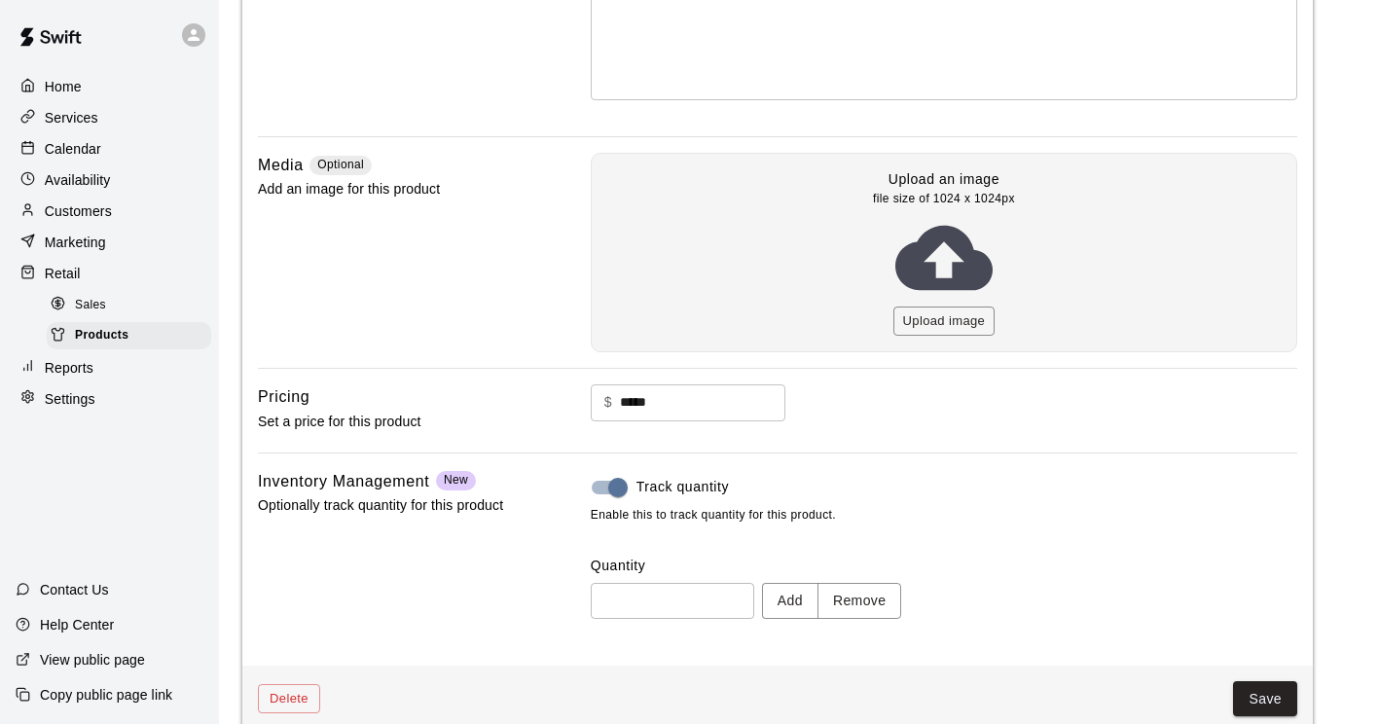
scroll to position [381, 0]
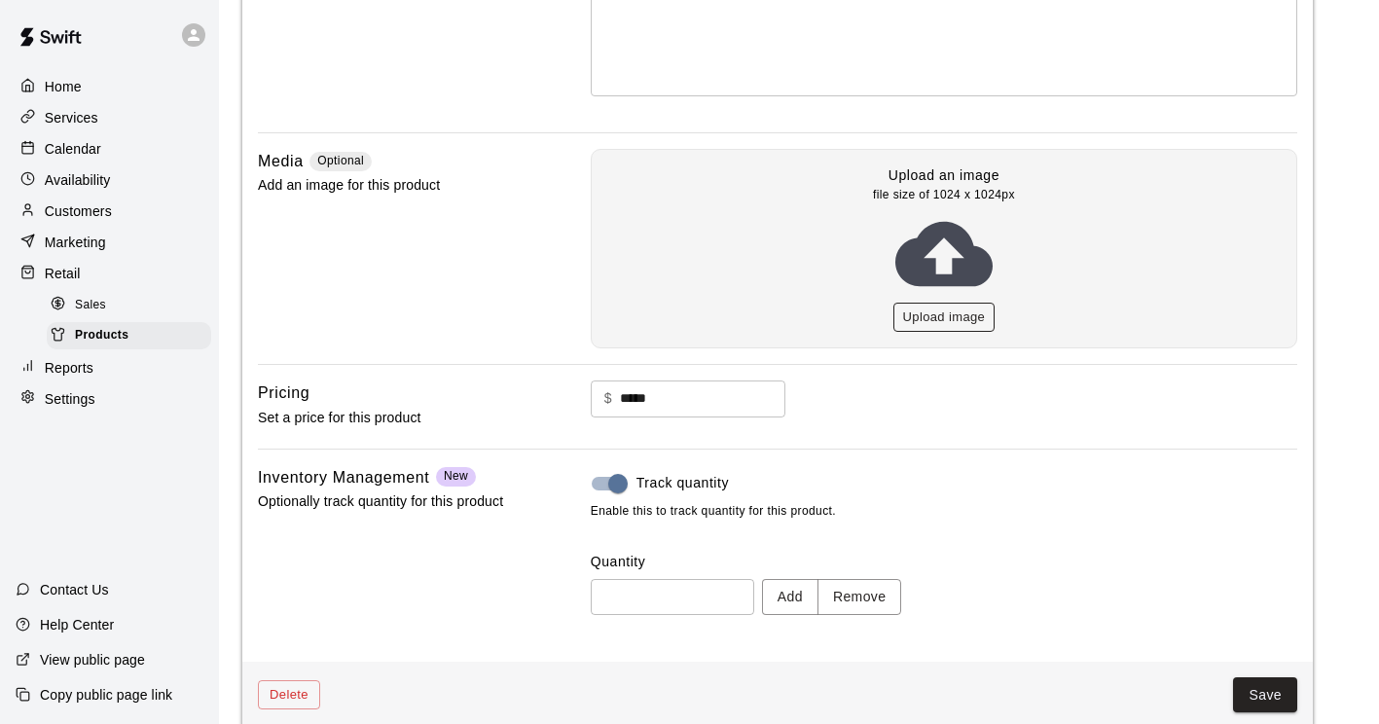
click at [924, 315] on button "Upload image" at bounding box center [944, 318] width 102 height 30
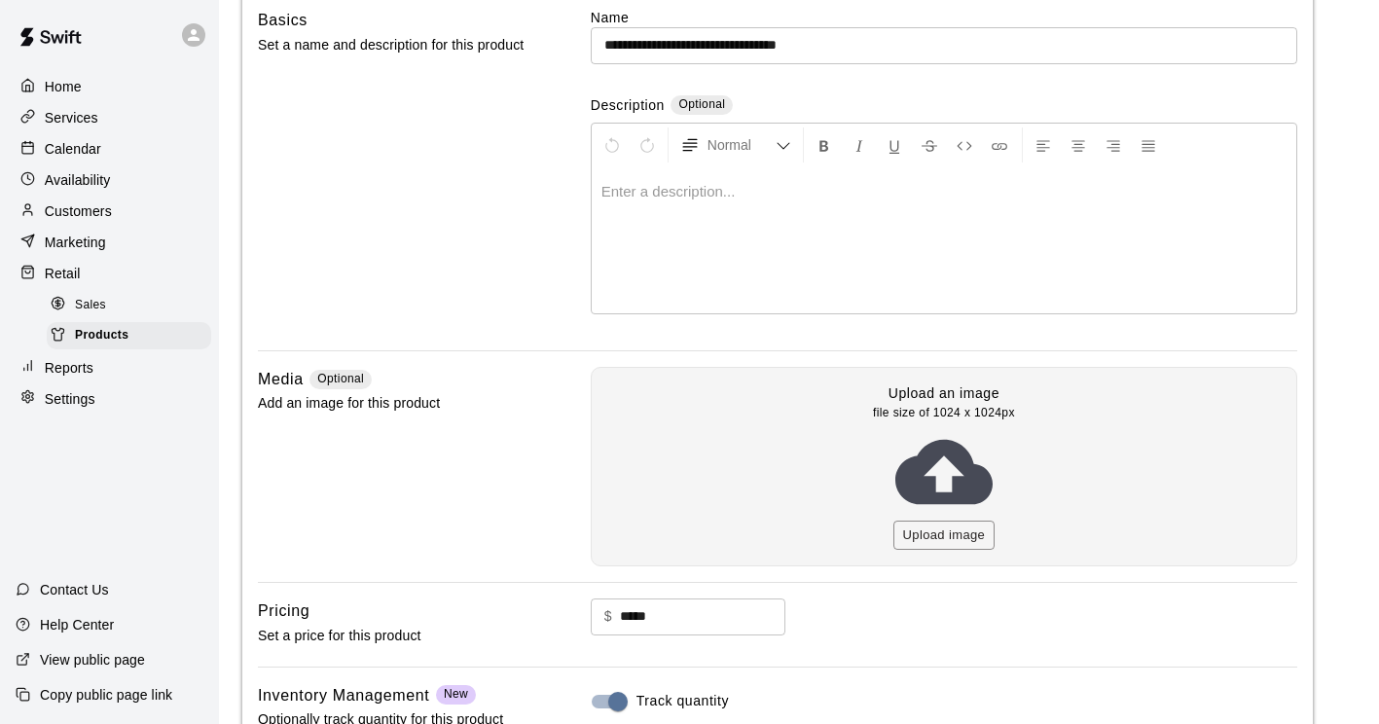
scroll to position [164, 0]
click at [954, 520] on button "Upload image" at bounding box center [944, 535] width 102 height 30
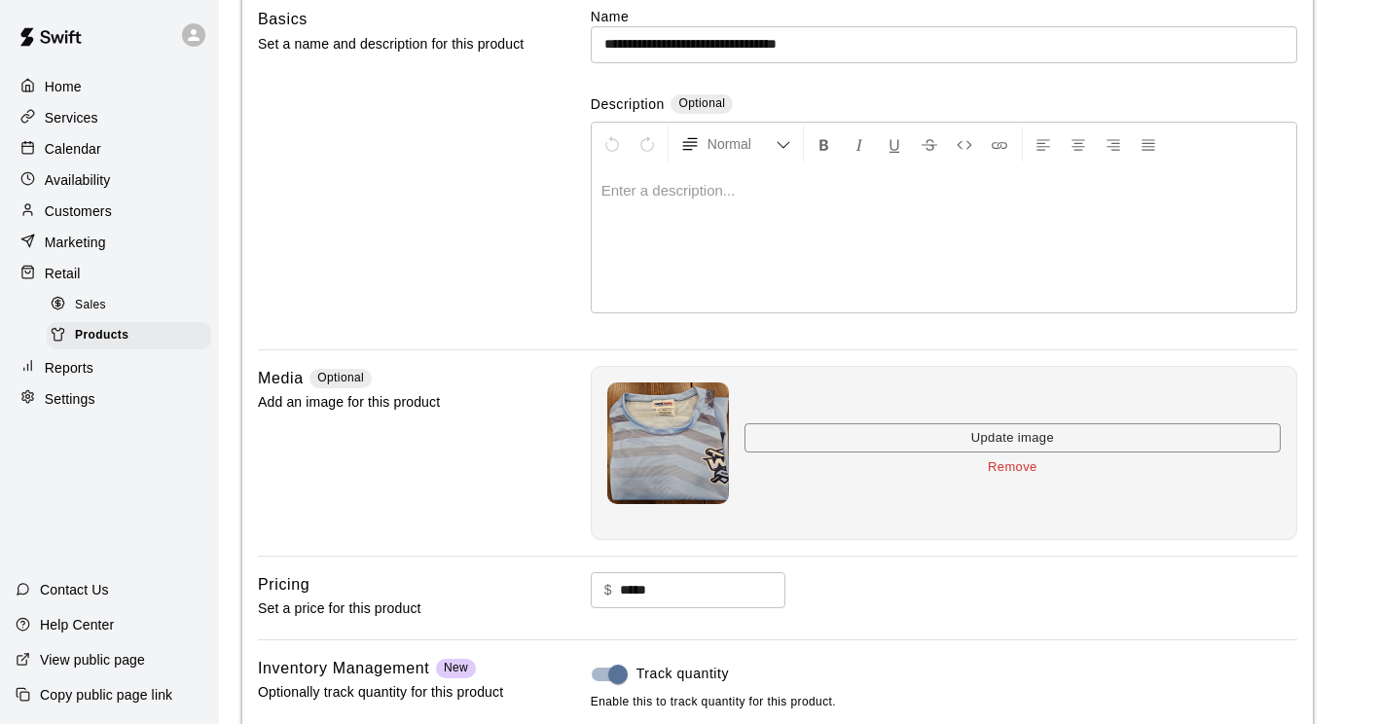
scroll to position [382, 0]
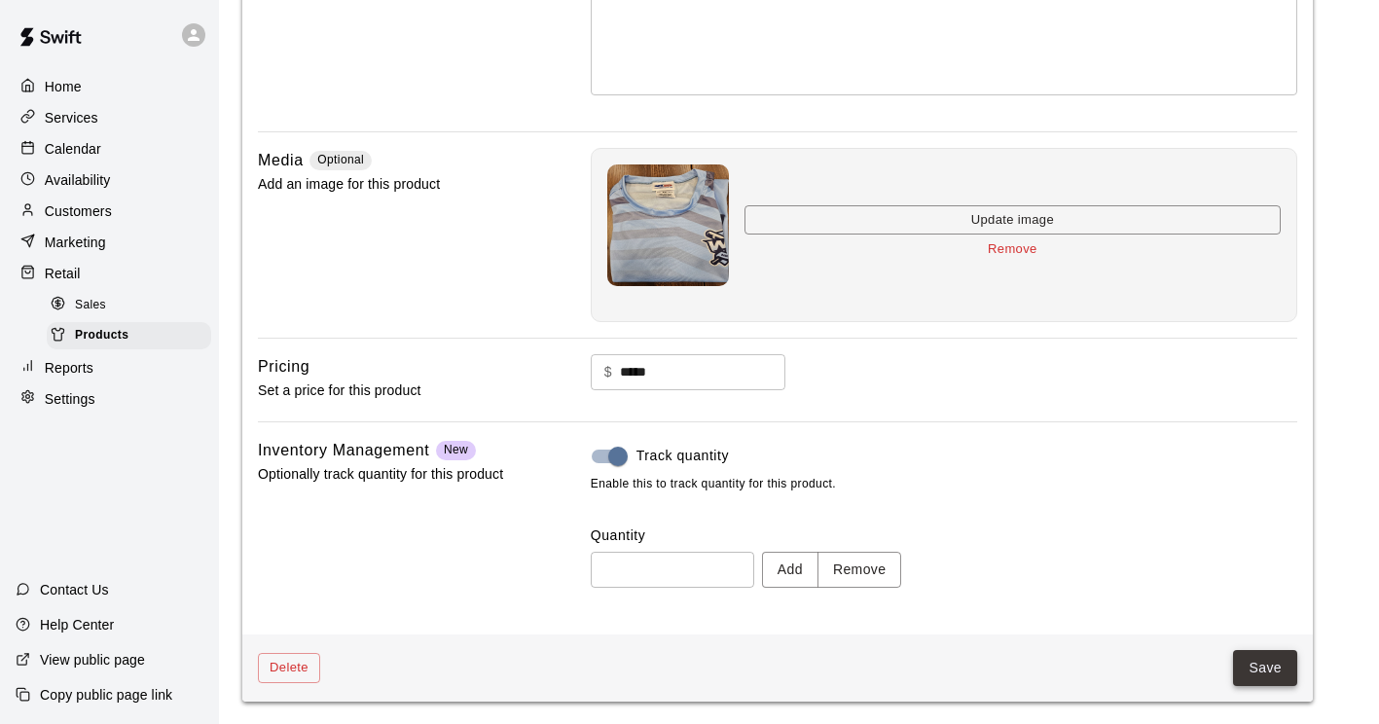
click at [1275, 665] on button "Save" at bounding box center [1265, 668] width 64 height 36
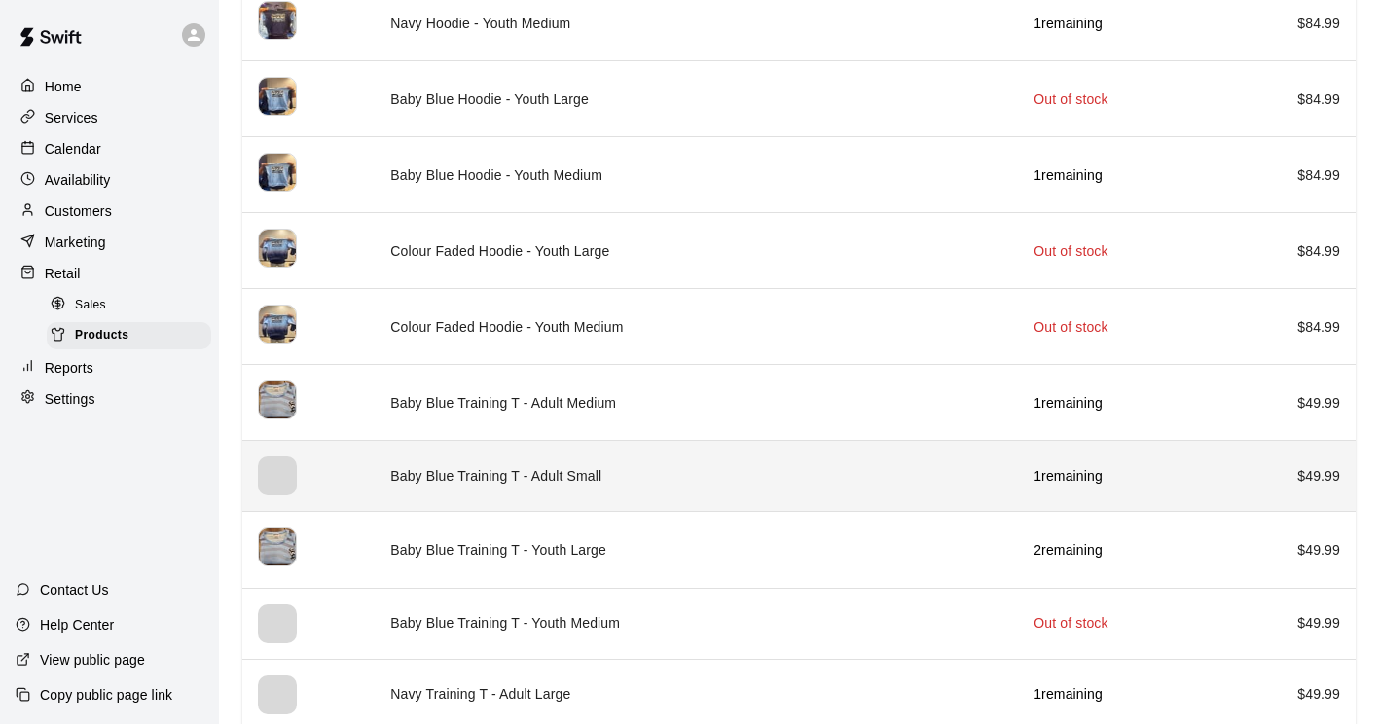
scroll to position [2941, 0]
click at [309, 471] on th "simple table" at bounding box center [308, 475] width 132 height 71
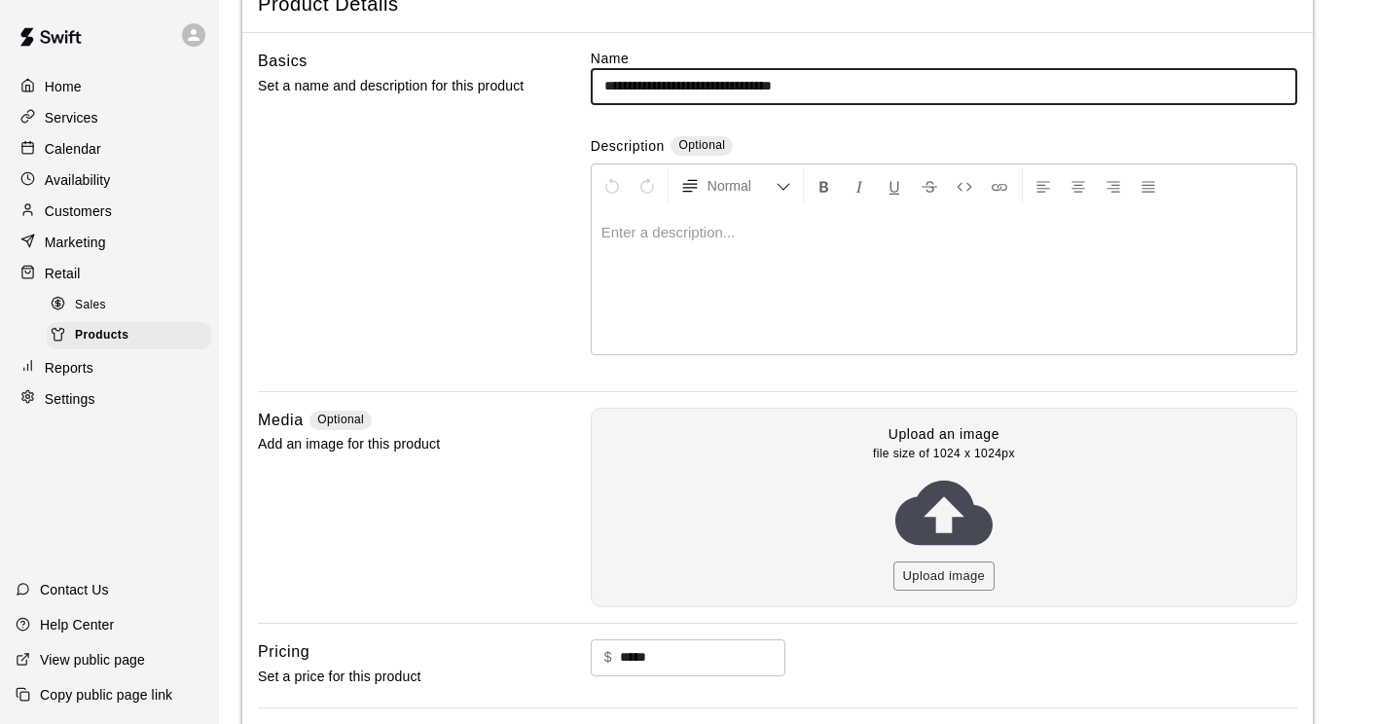
scroll to position [131, 0]
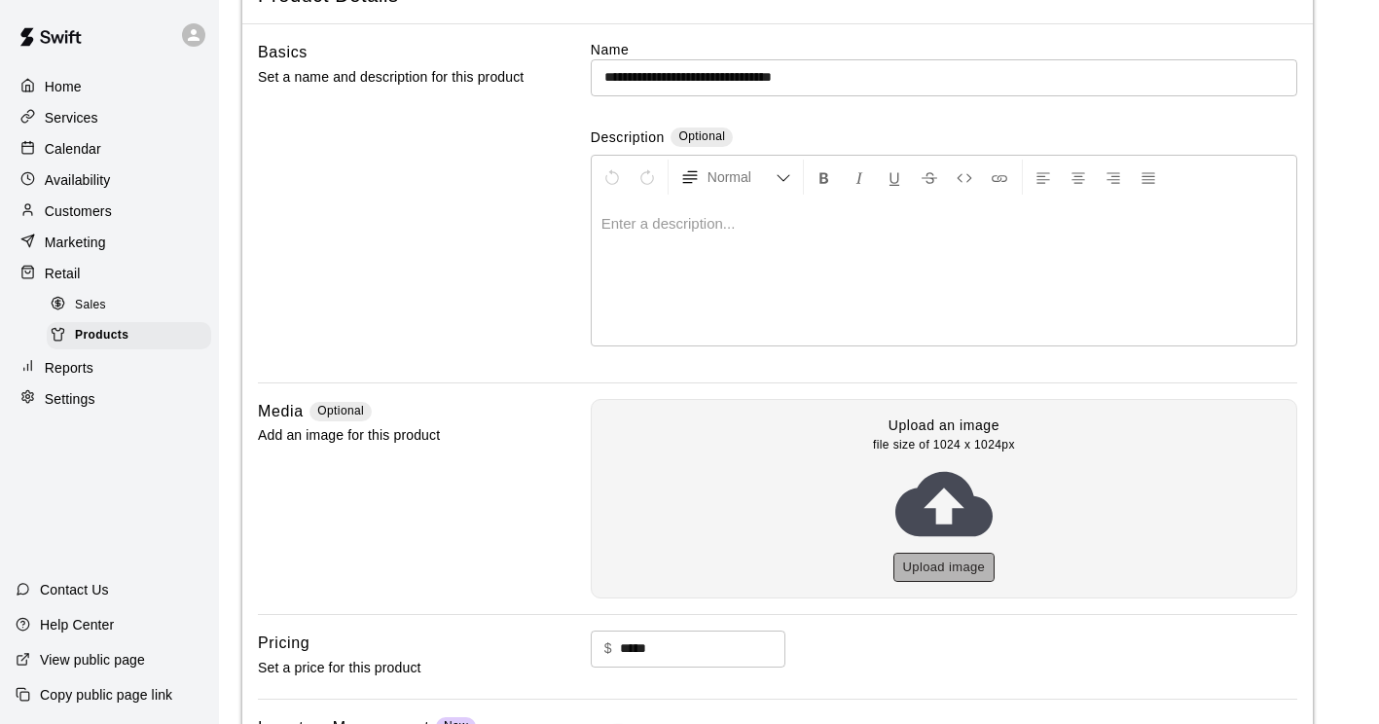
click at [909, 567] on button "Upload image" at bounding box center [944, 568] width 102 height 30
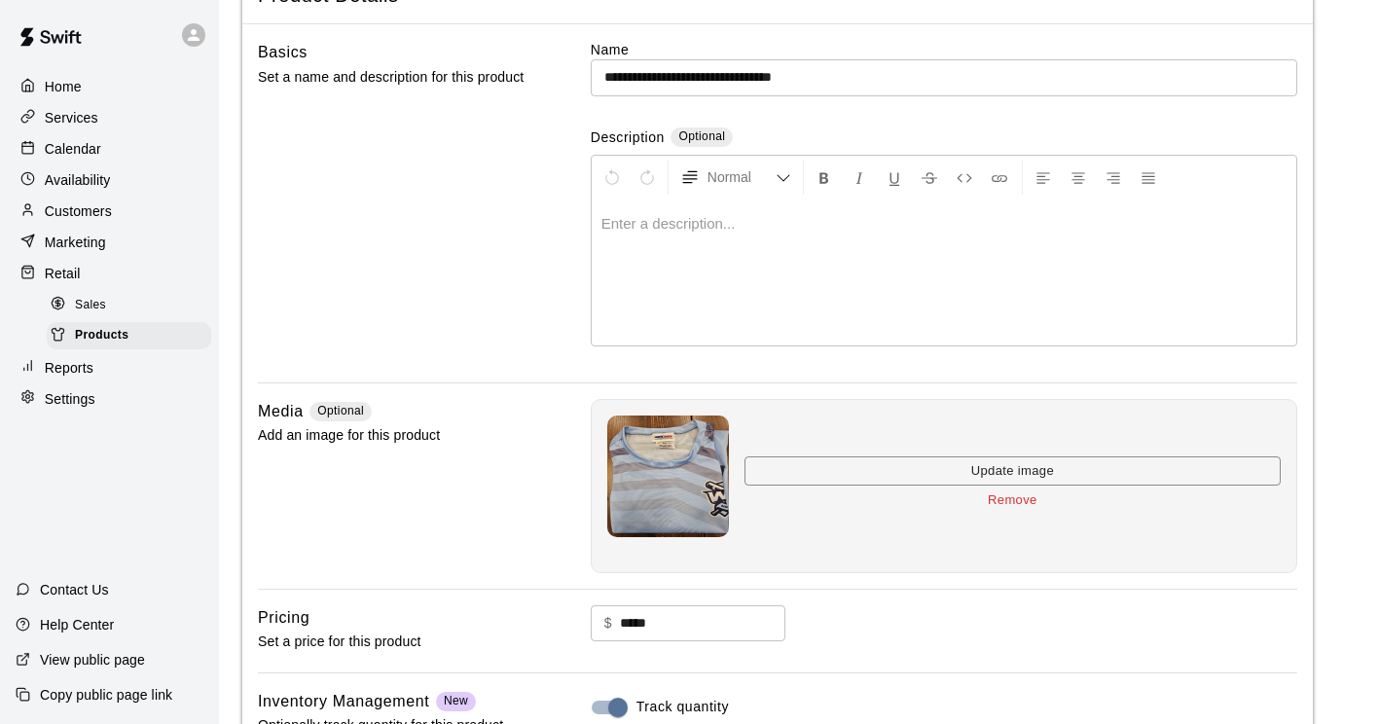
scroll to position [382, 0]
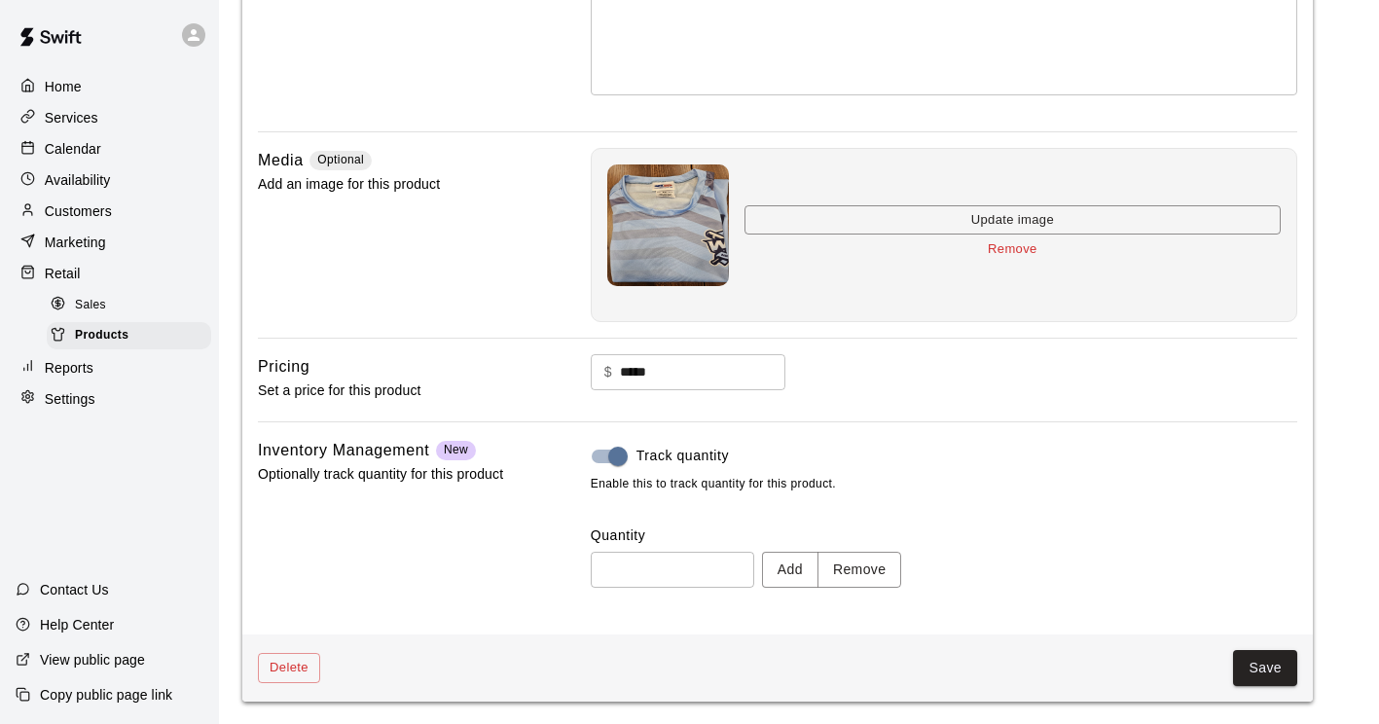
click at [1232, 661] on div "Save" at bounding box center [808, 668] width 977 height 36
click at [1255, 670] on button "Save" at bounding box center [1265, 668] width 64 height 36
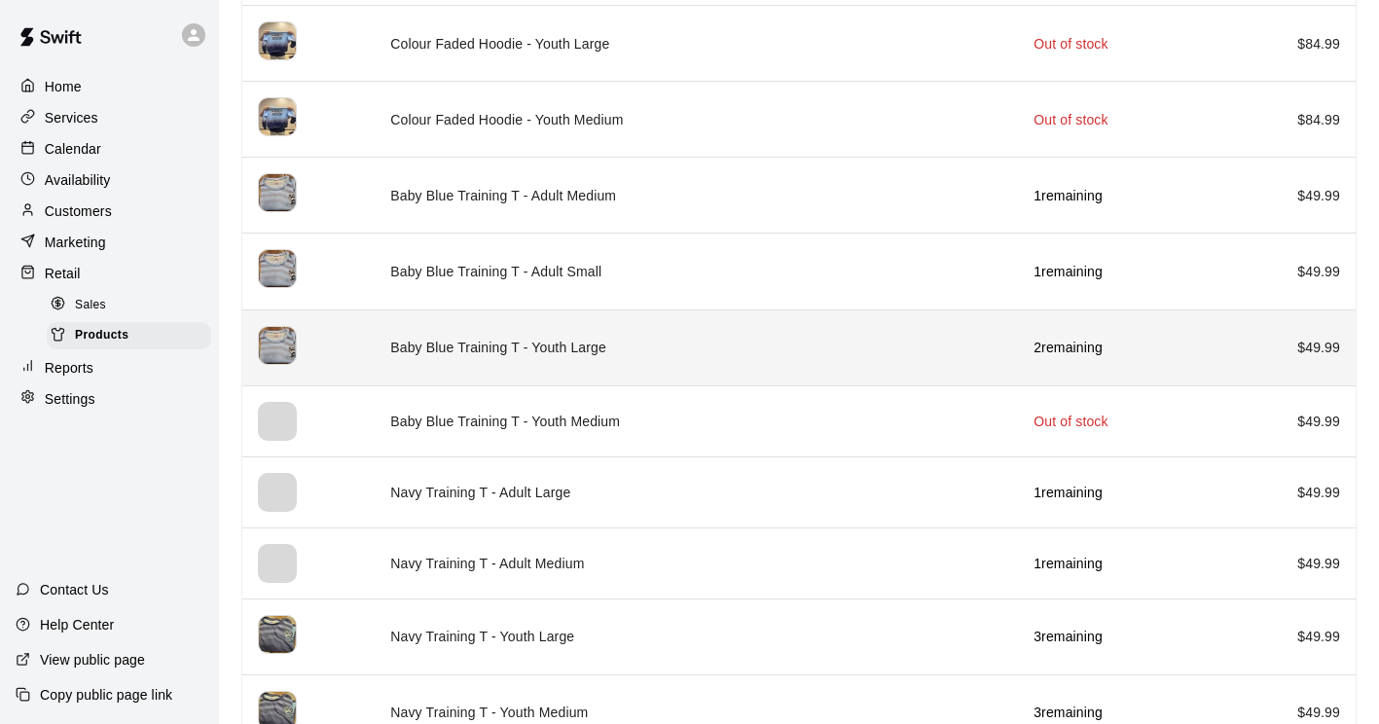
scroll to position [3149, 0]
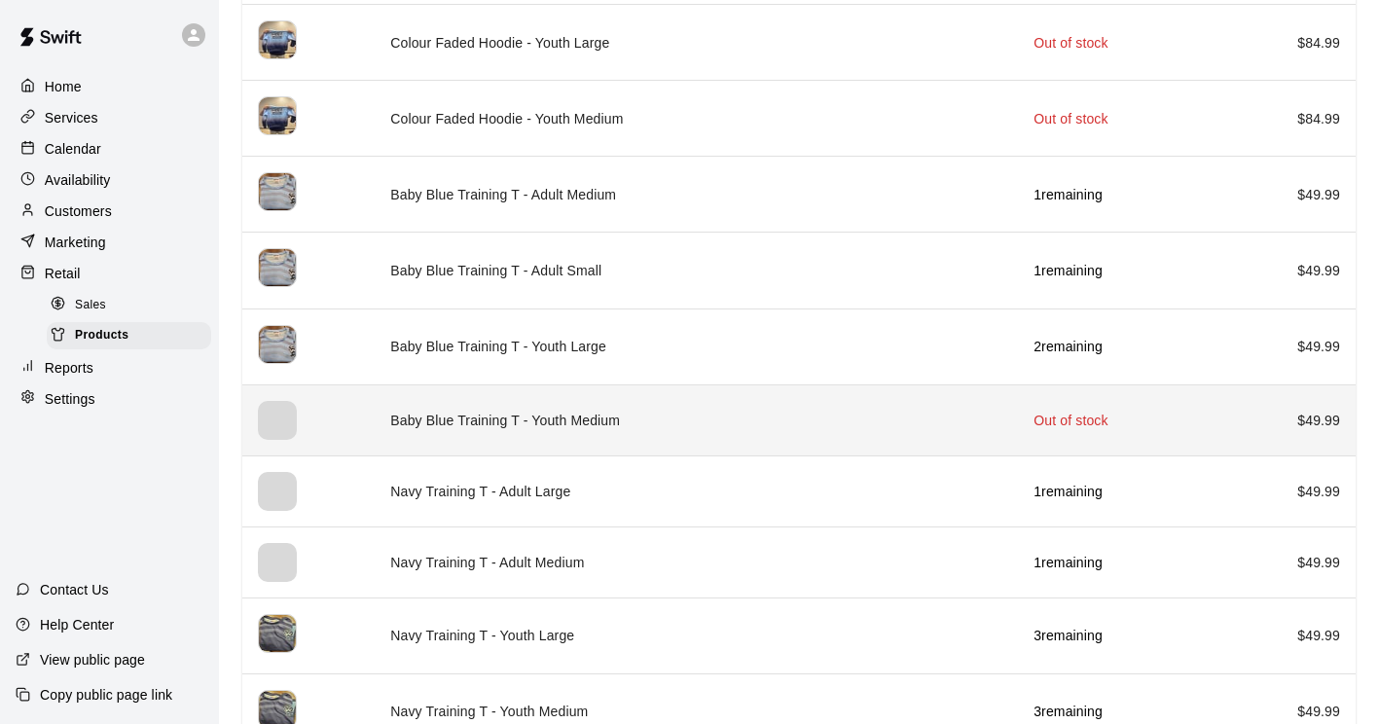
click at [495, 406] on td "Baby Blue Training T - Youth Medium" at bounding box center [696, 419] width 643 height 71
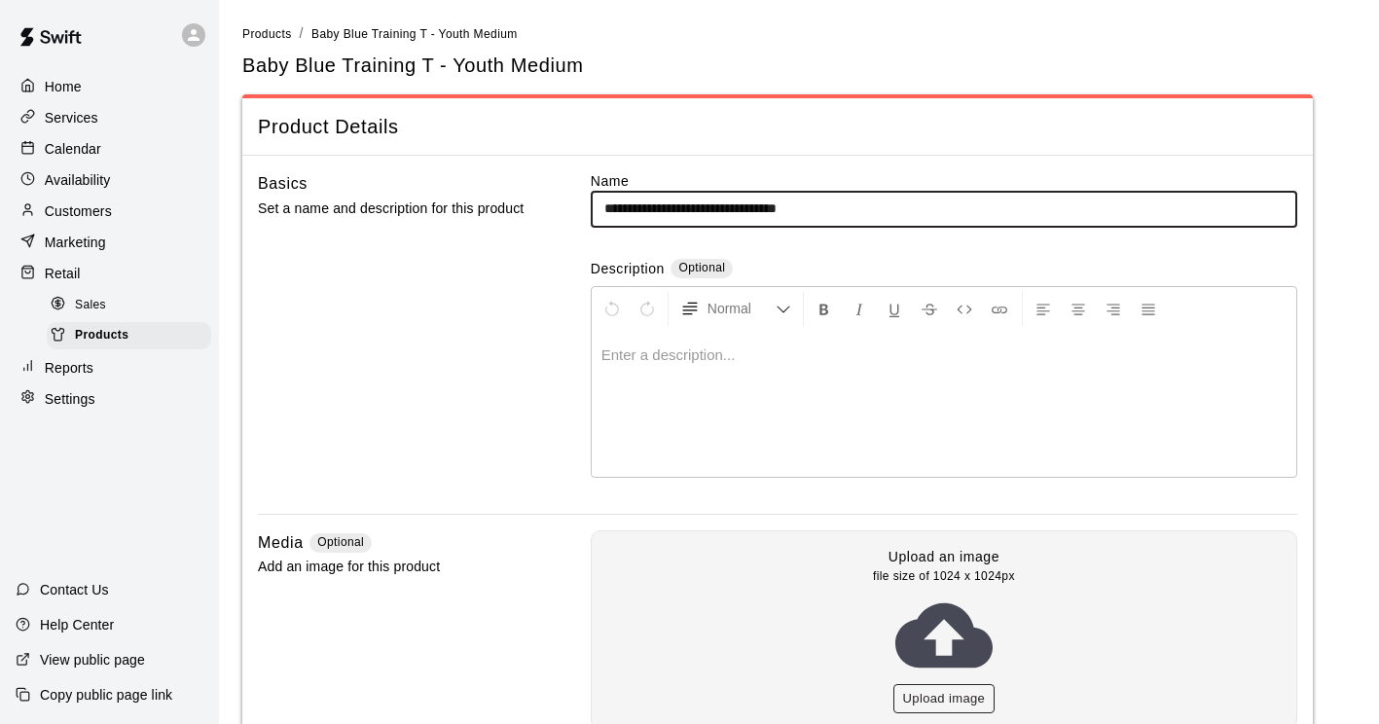
click at [953, 685] on button "Upload image" at bounding box center [944, 699] width 102 height 30
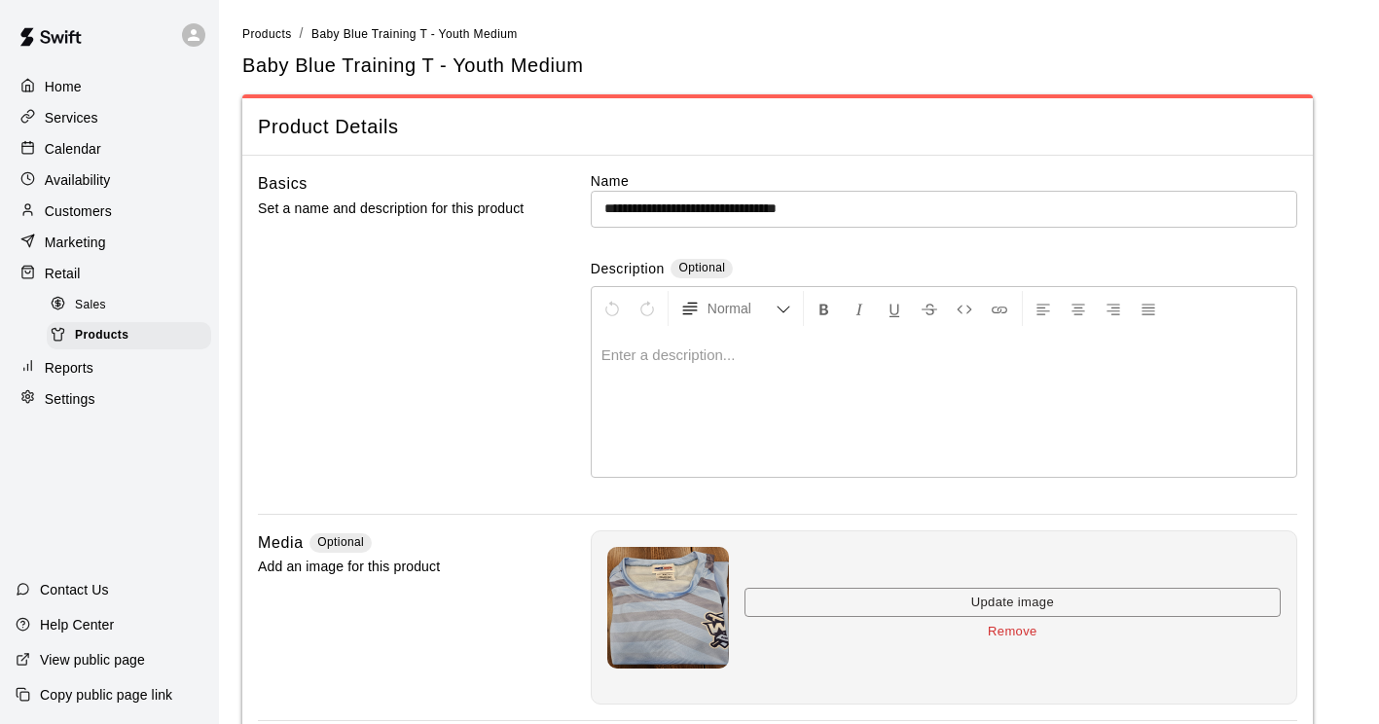
scroll to position [382, 0]
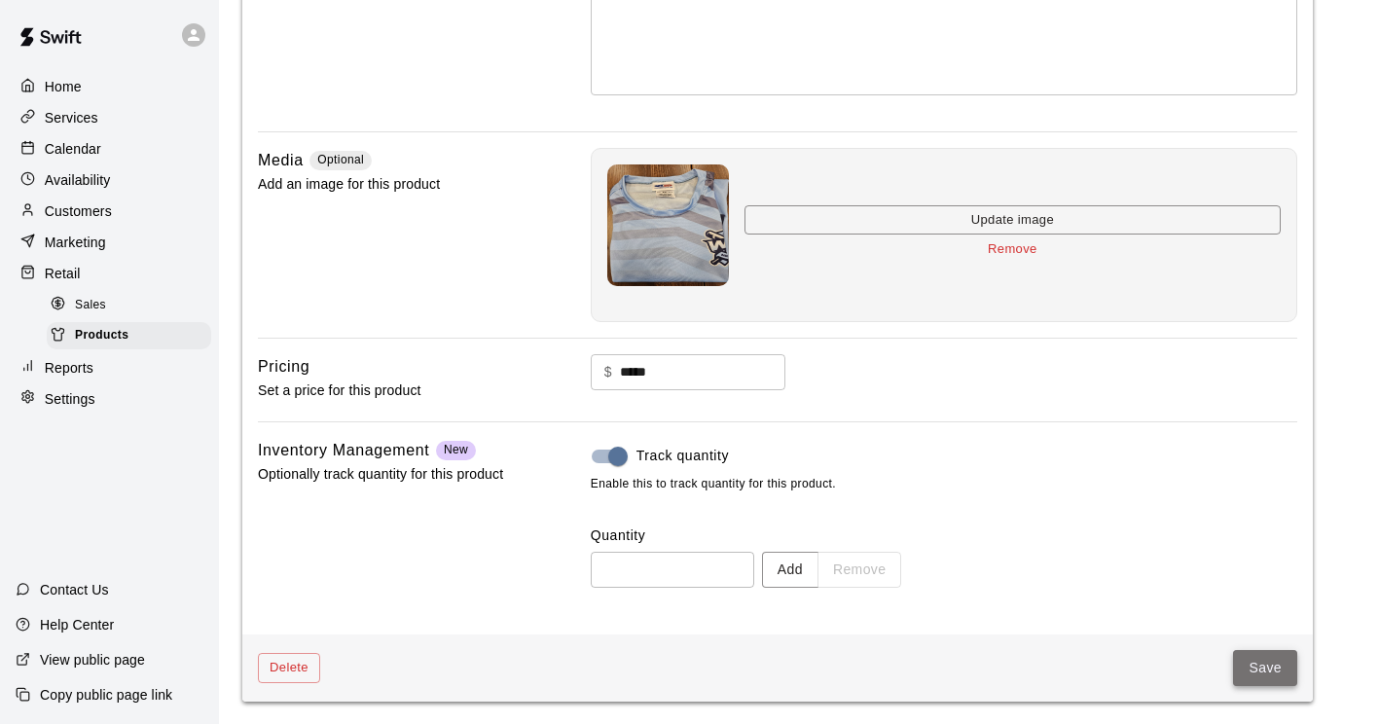
click at [1242, 672] on button "Save" at bounding box center [1265, 668] width 64 height 36
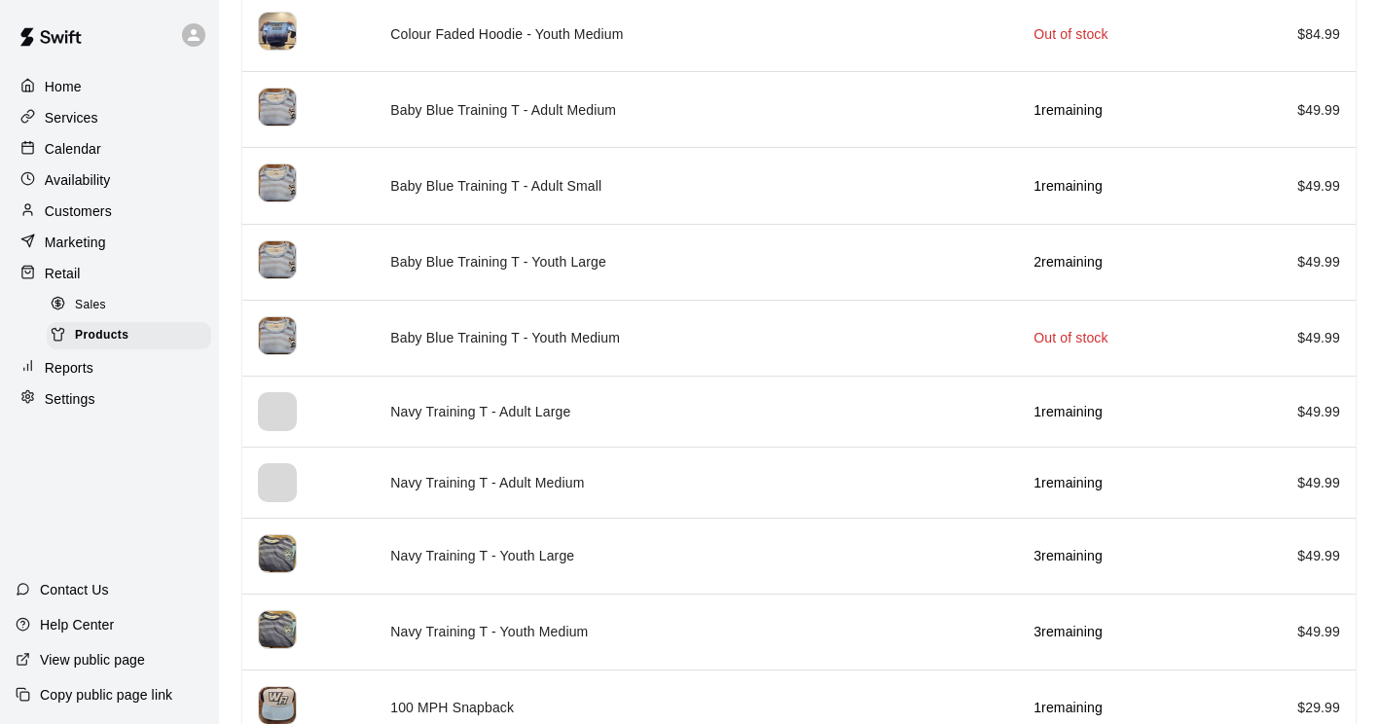
scroll to position [3250, 0]
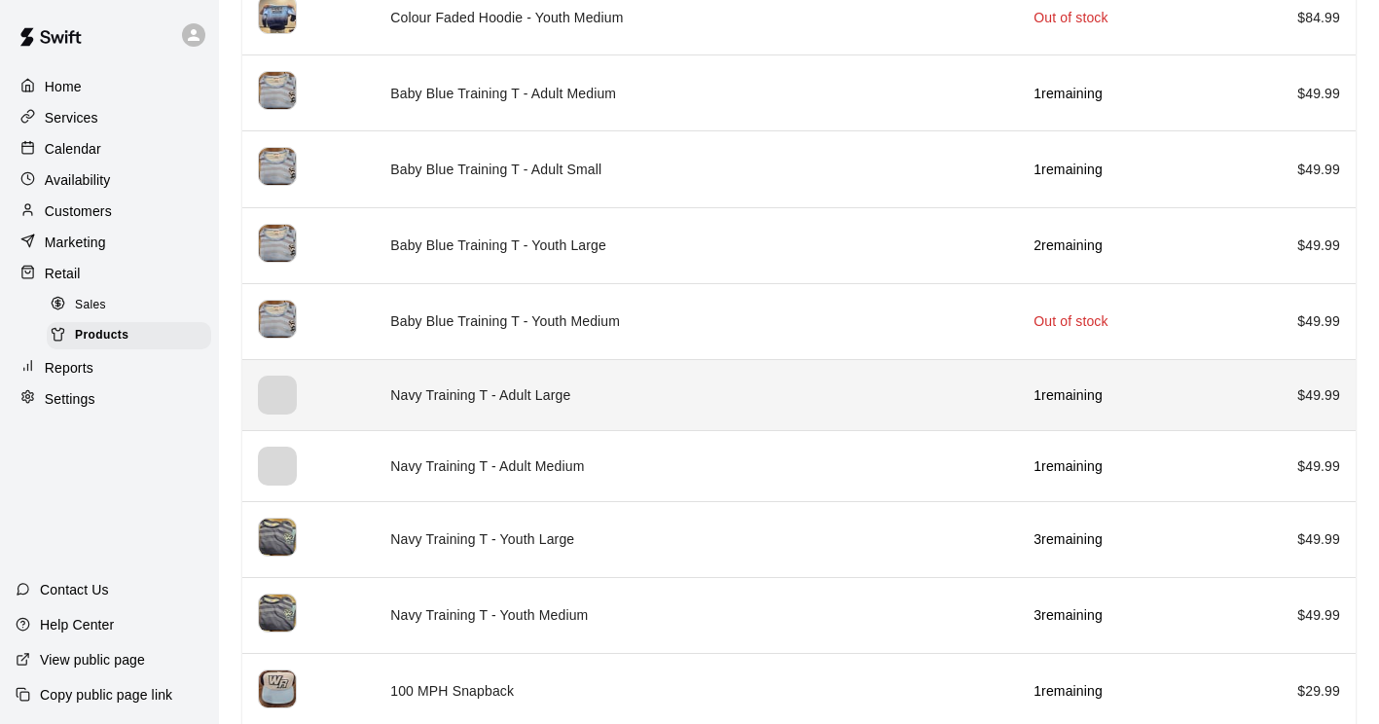
click at [449, 379] on td "Navy Training T - Adult Large" at bounding box center [696, 394] width 643 height 71
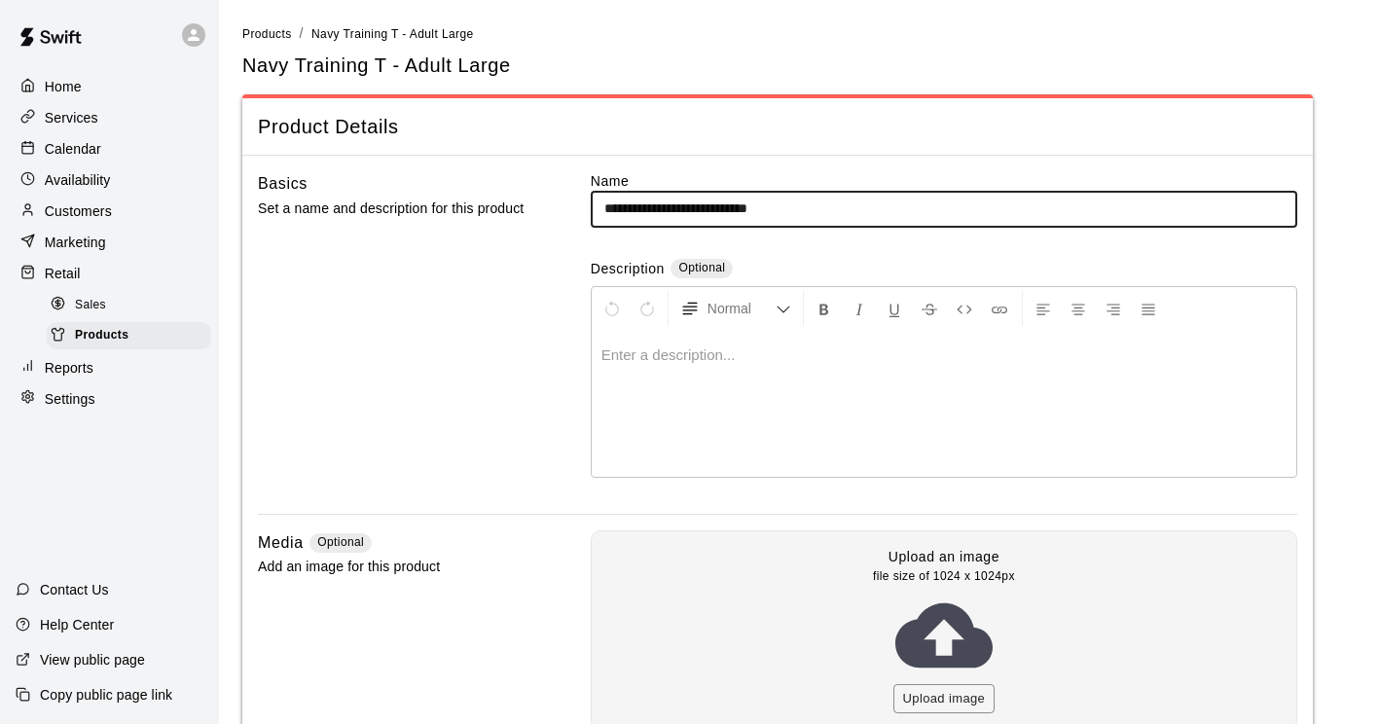
click at [763, 598] on div "Upload an image file size of 1024 x 1024px Upload image" at bounding box center [944, 630] width 706 height 200
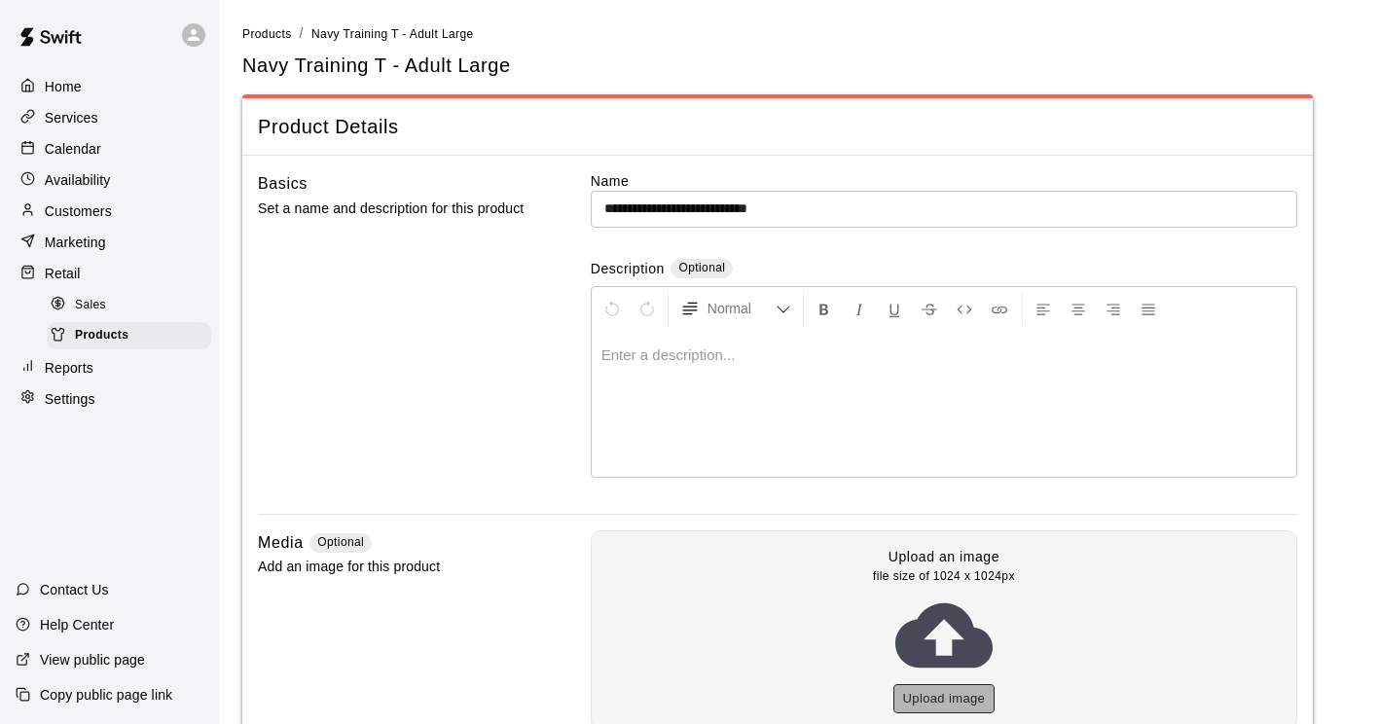
click at [911, 698] on button "Upload image" at bounding box center [944, 699] width 102 height 30
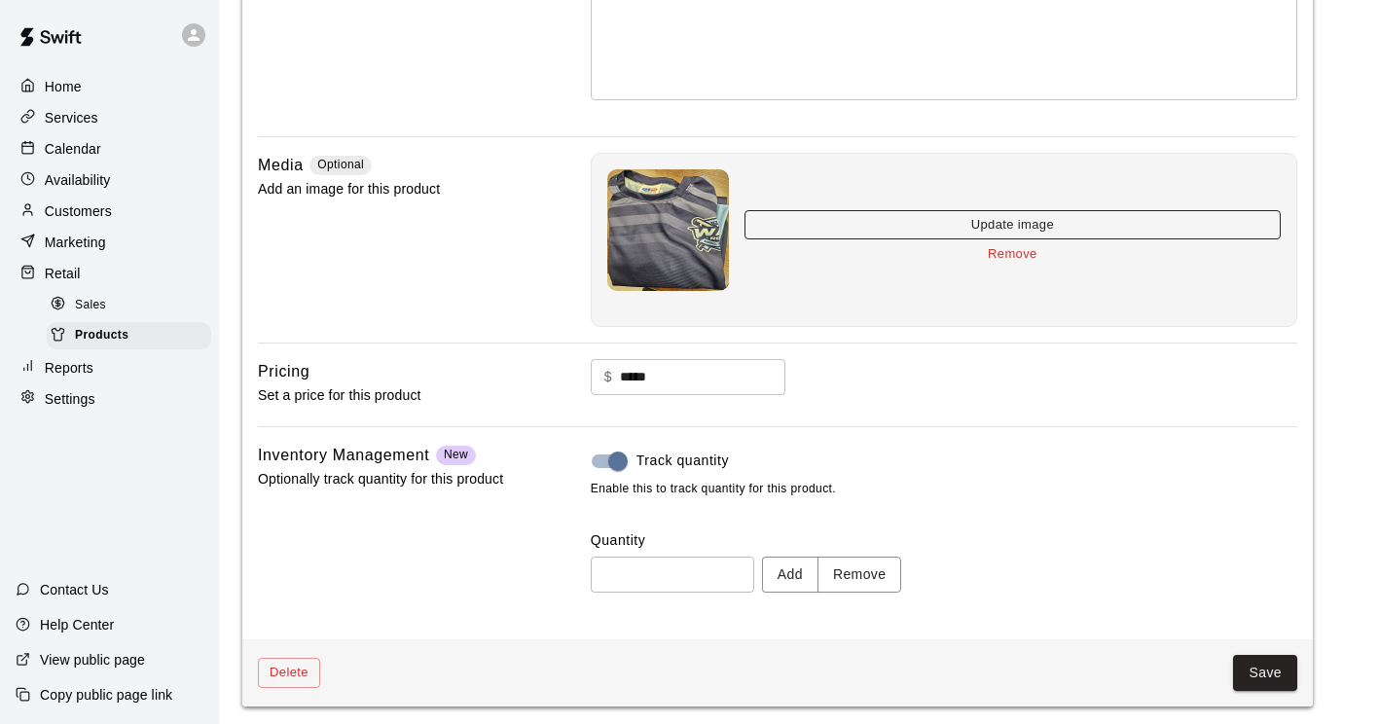
scroll to position [382, 0]
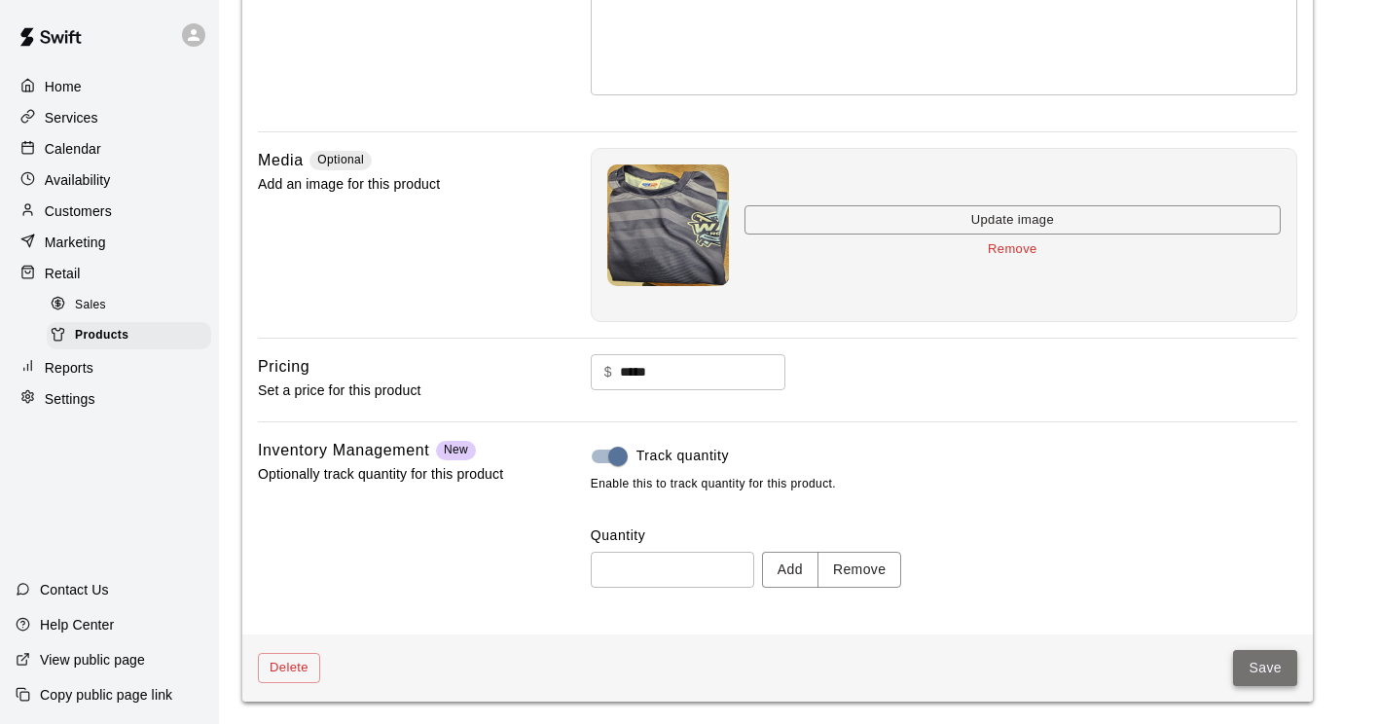
click at [1258, 661] on button "Save" at bounding box center [1265, 668] width 64 height 36
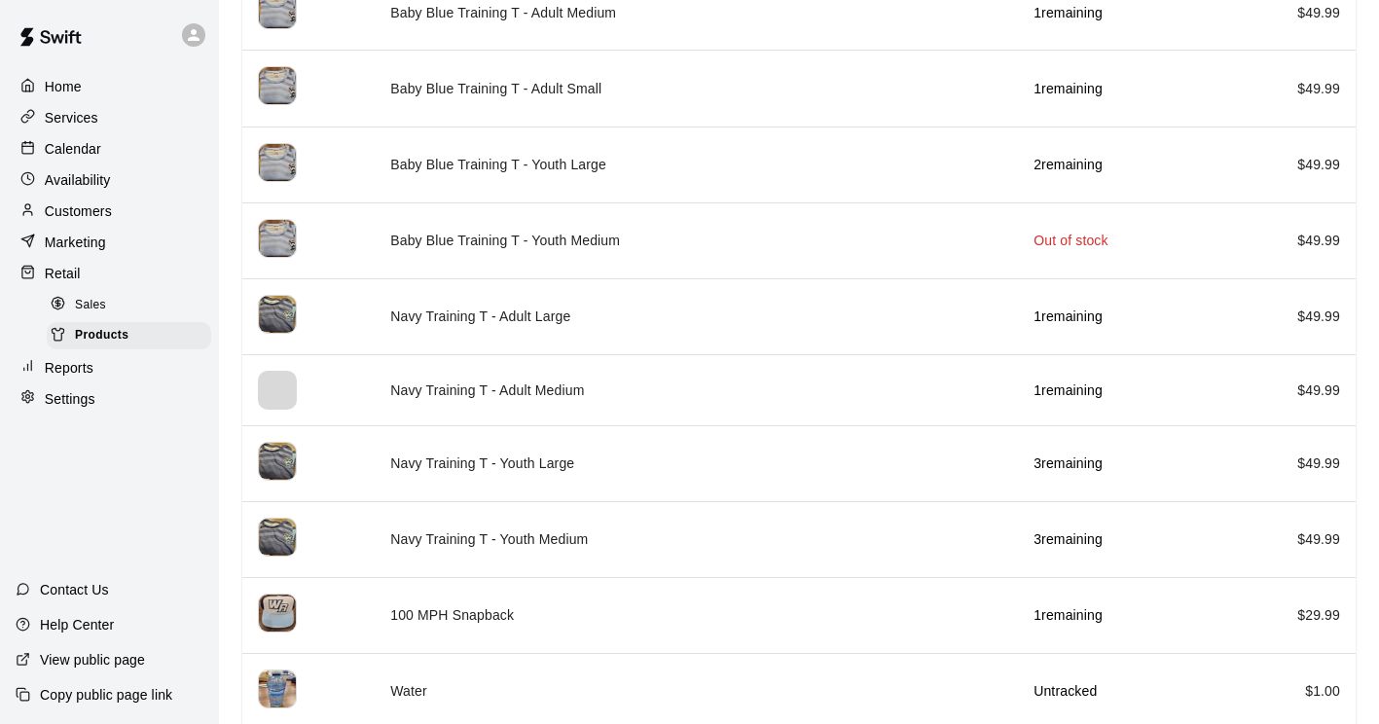
scroll to position [3331, 0]
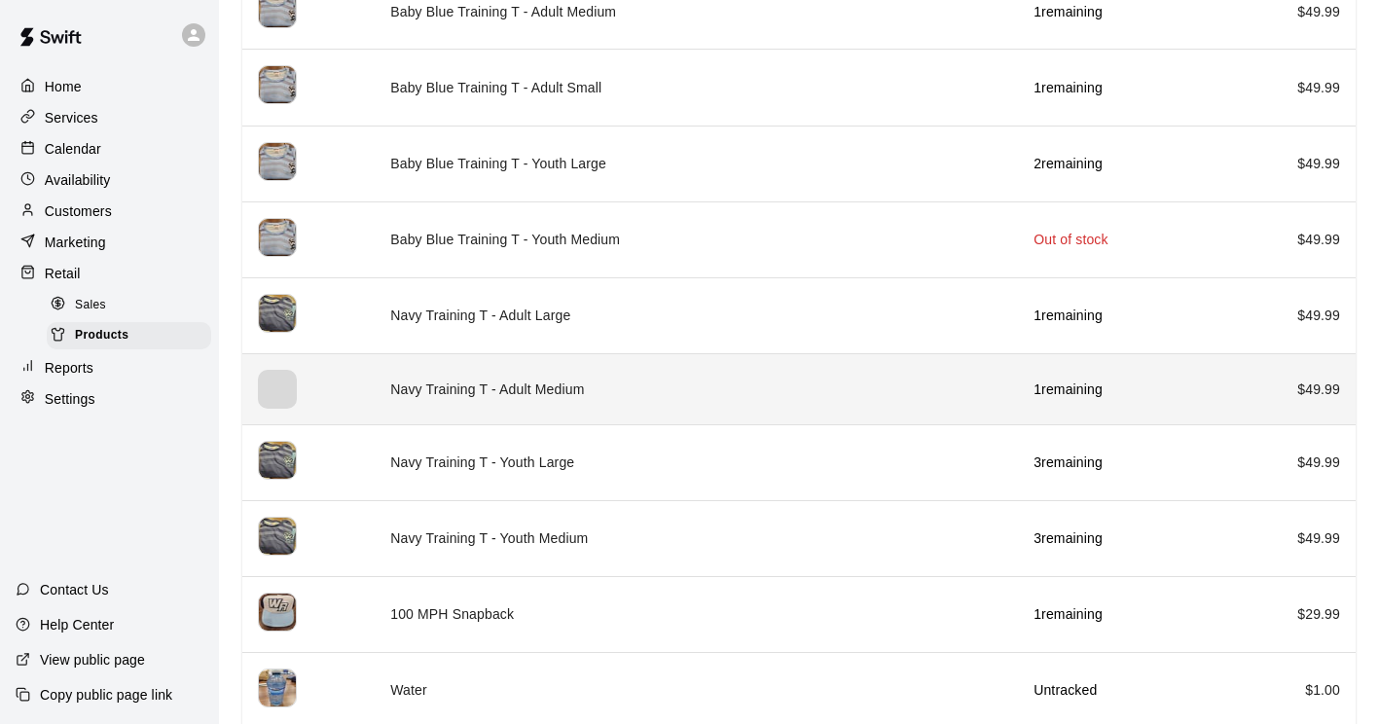
click at [549, 382] on td "Navy Training T - Adult Medium" at bounding box center [696, 388] width 643 height 71
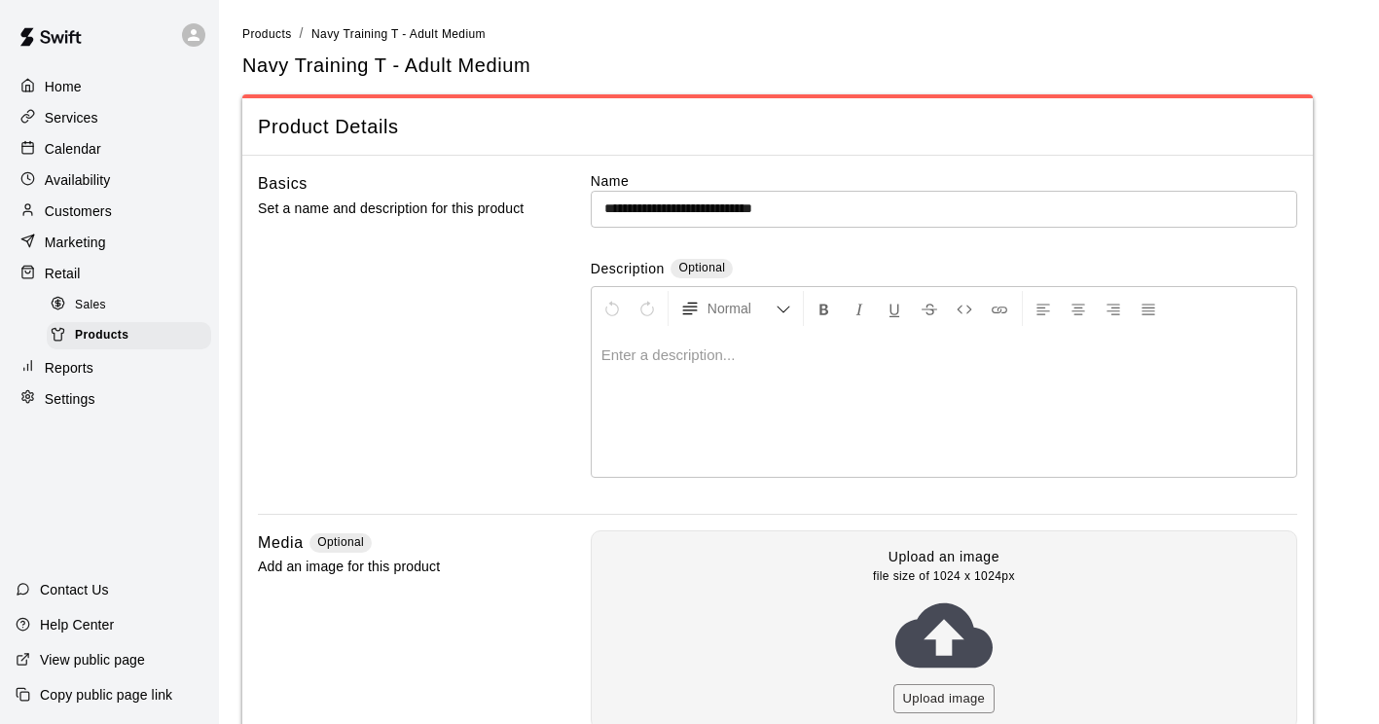
click at [938, 673] on icon at bounding box center [943, 635] width 97 height 97
click at [935, 686] on button "Upload image" at bounding box center [944, 699] width 102 height 30
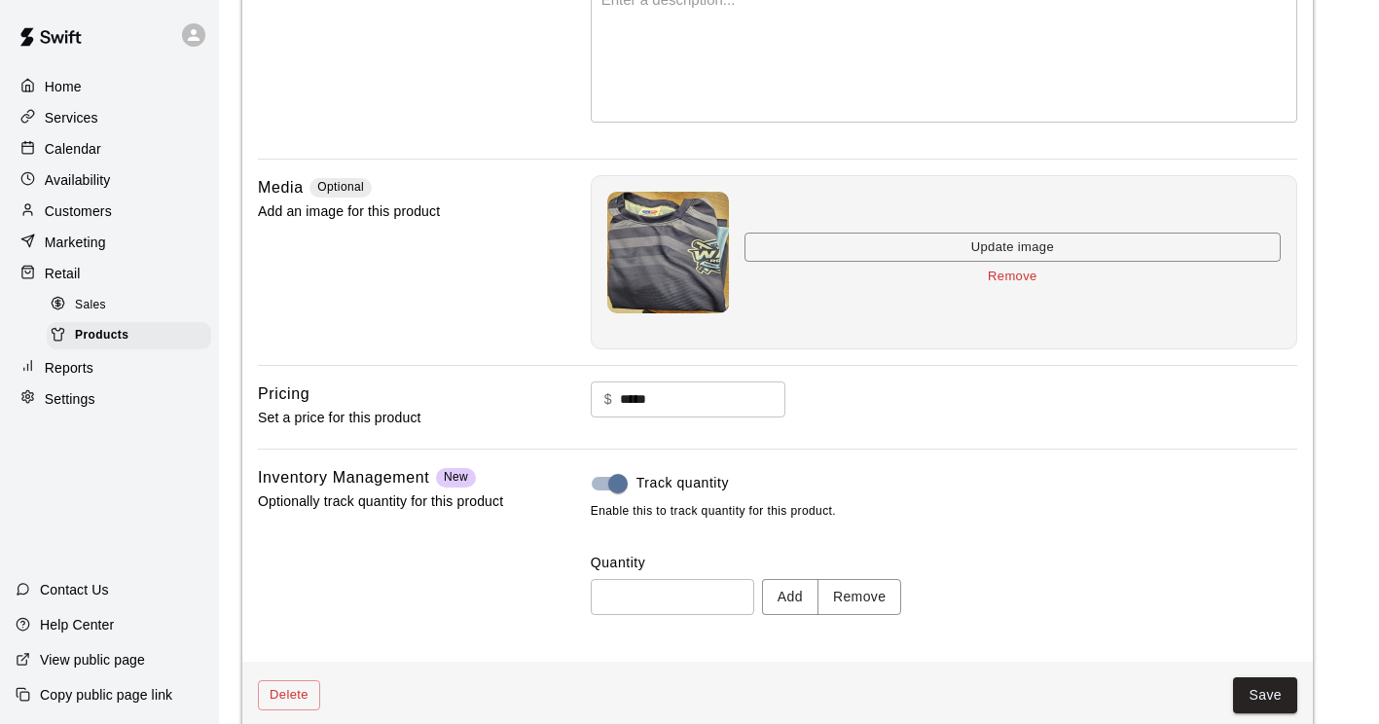
scroll to position [382, 0]
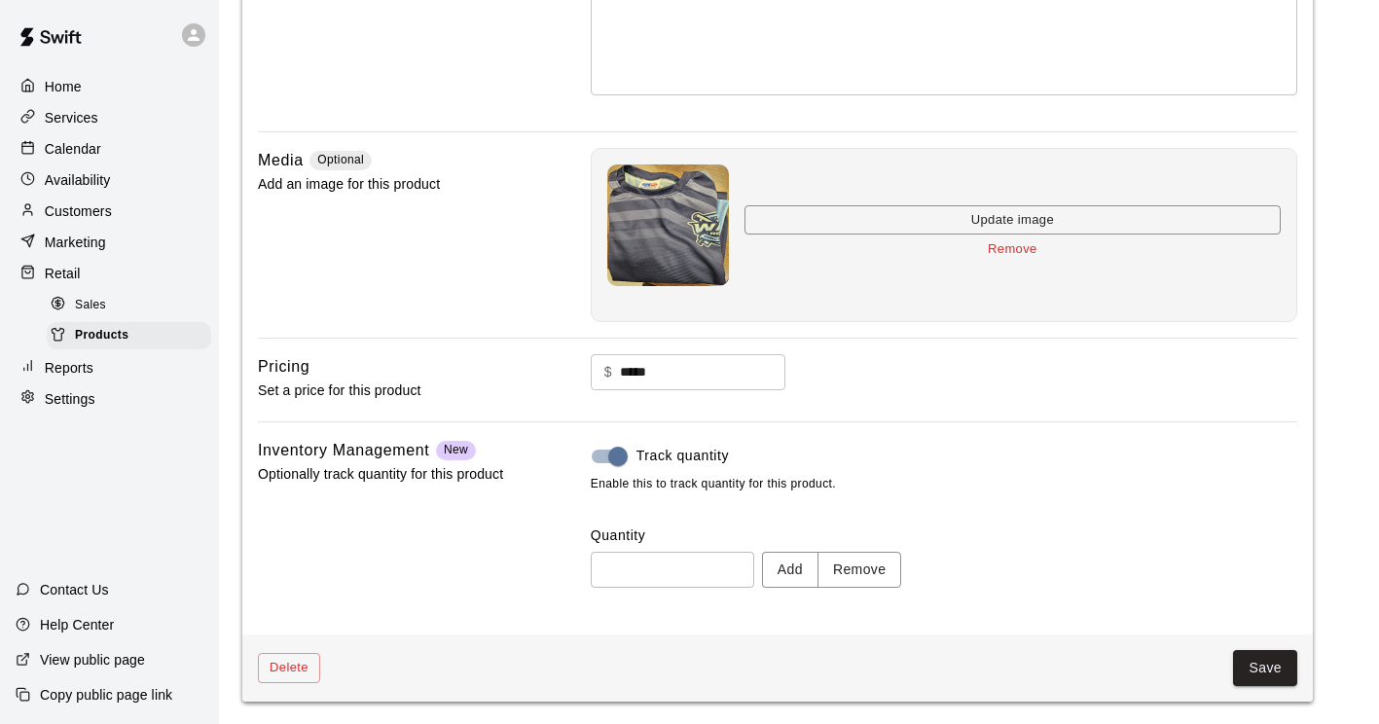
click at [1264, 646] on div "Delete Save" at bounding box center [777, 667] width 1070 height 67
click at [1270, 657] on button "Save" at bounding box center [1265, 668] width 64 height 36
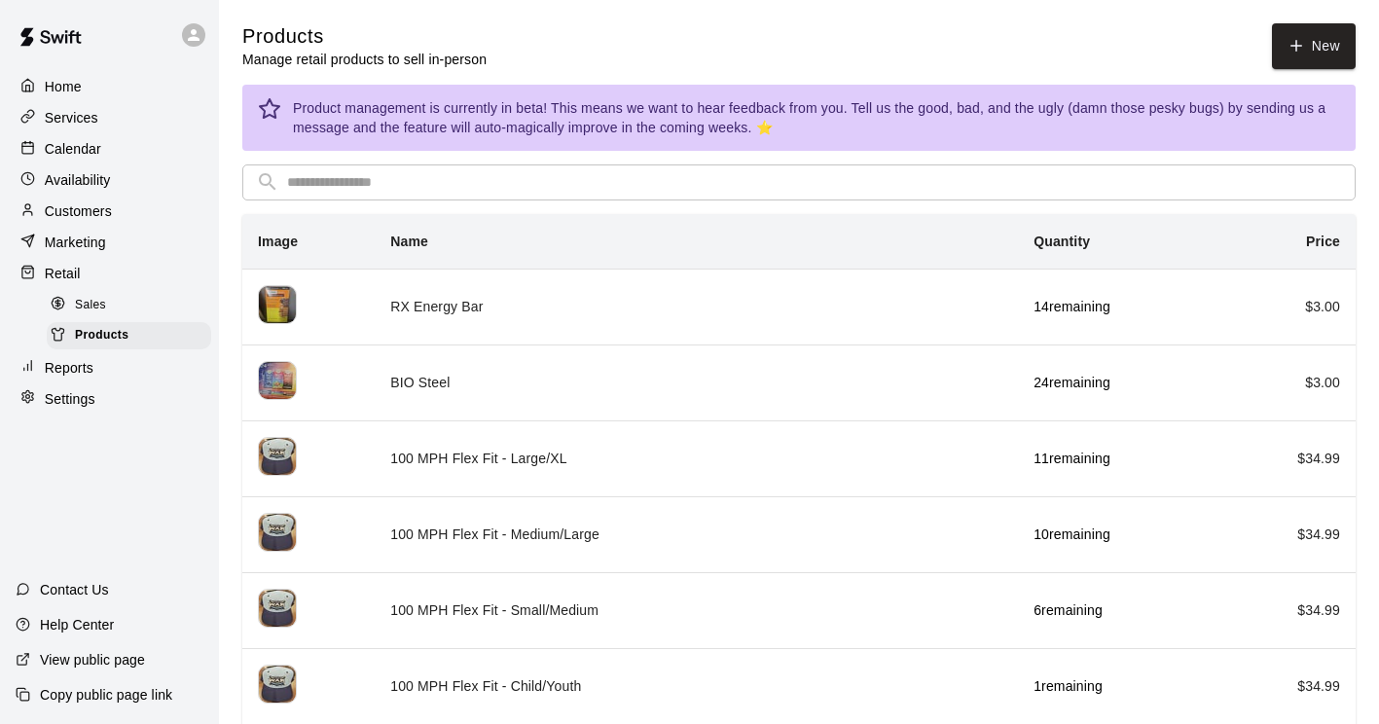
click at [97, 116] on div "Services" at bounding box center [110, 117] width 188 height 29
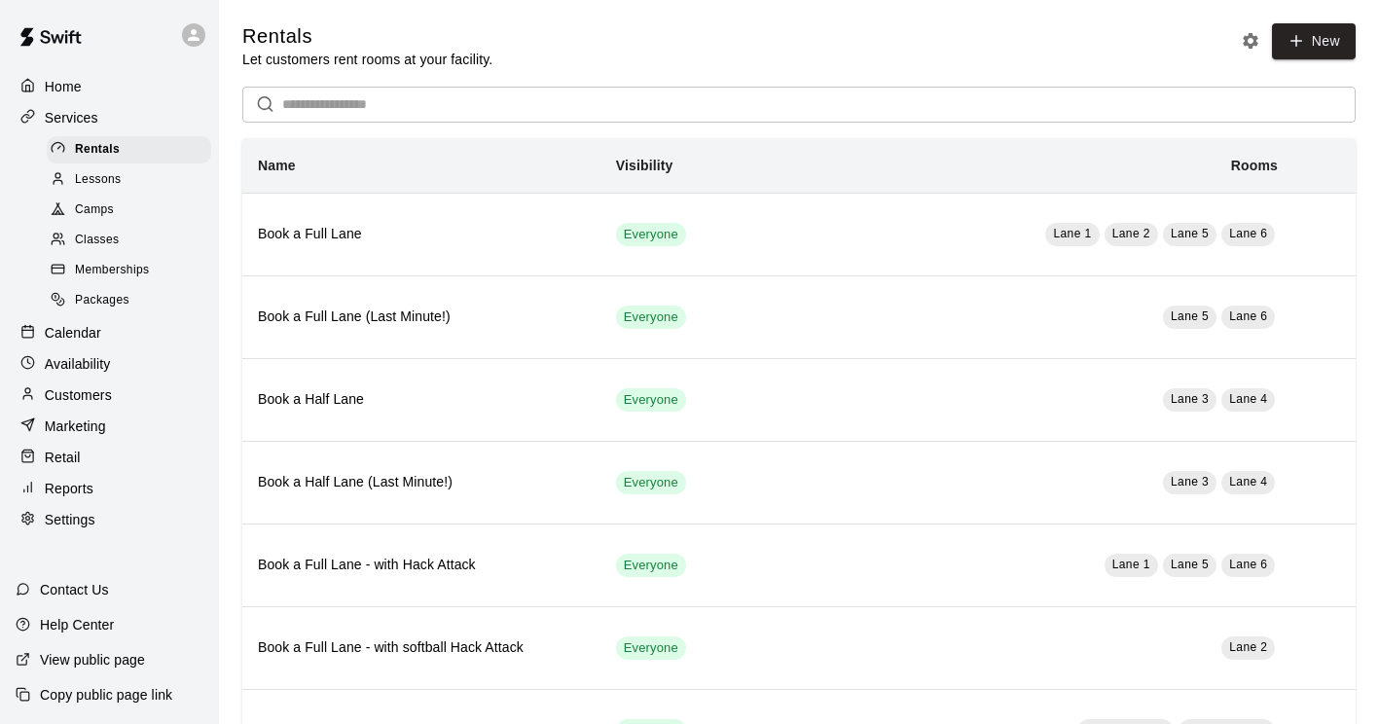
click at [119, 208] on div "Camps" at bounding box center [129, 210] width 164 height 27
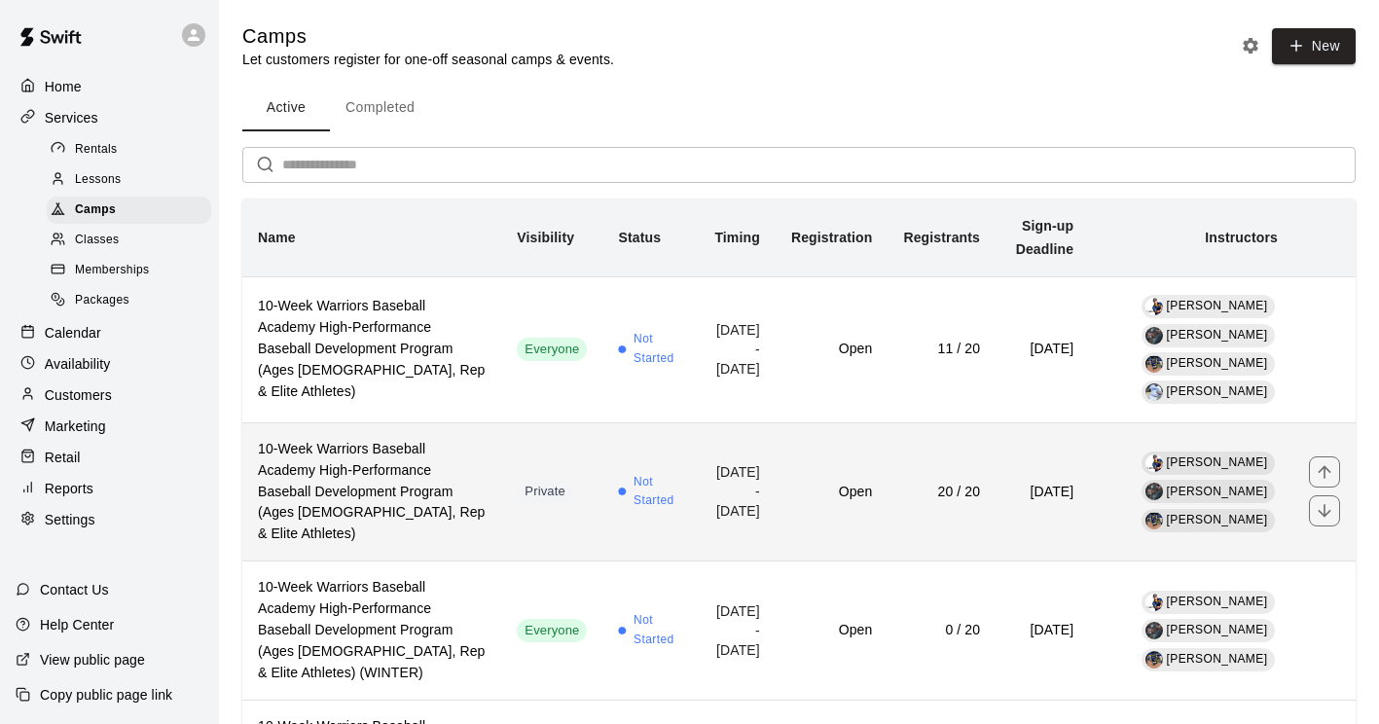
click at [367, 447] on h6 "10-Week Warriors Baseball Academy High-Performance Baseball Development Program…" at bounding box center [372, 492] width 228 height 107
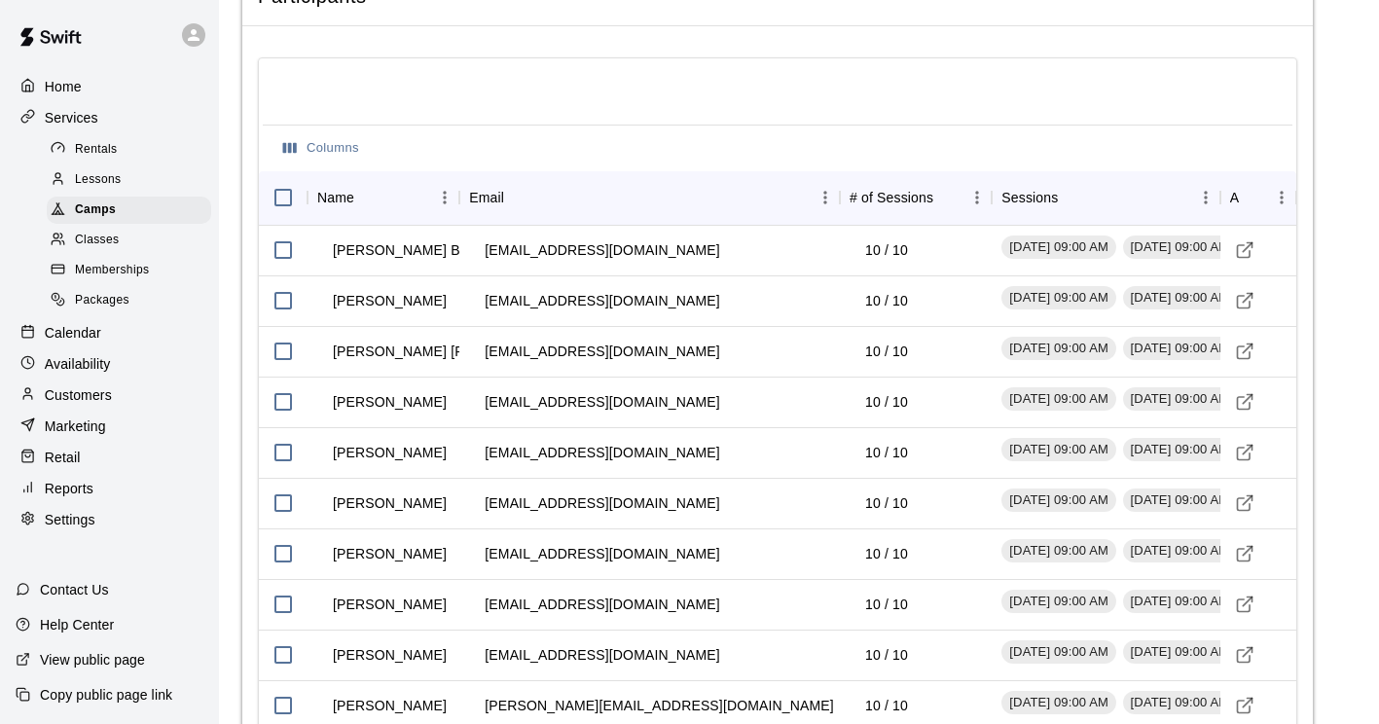
scroll to position [2893, 0]
click at [329, 165] on button "Columns" at bounding box center [321, 150] width 86 height 30
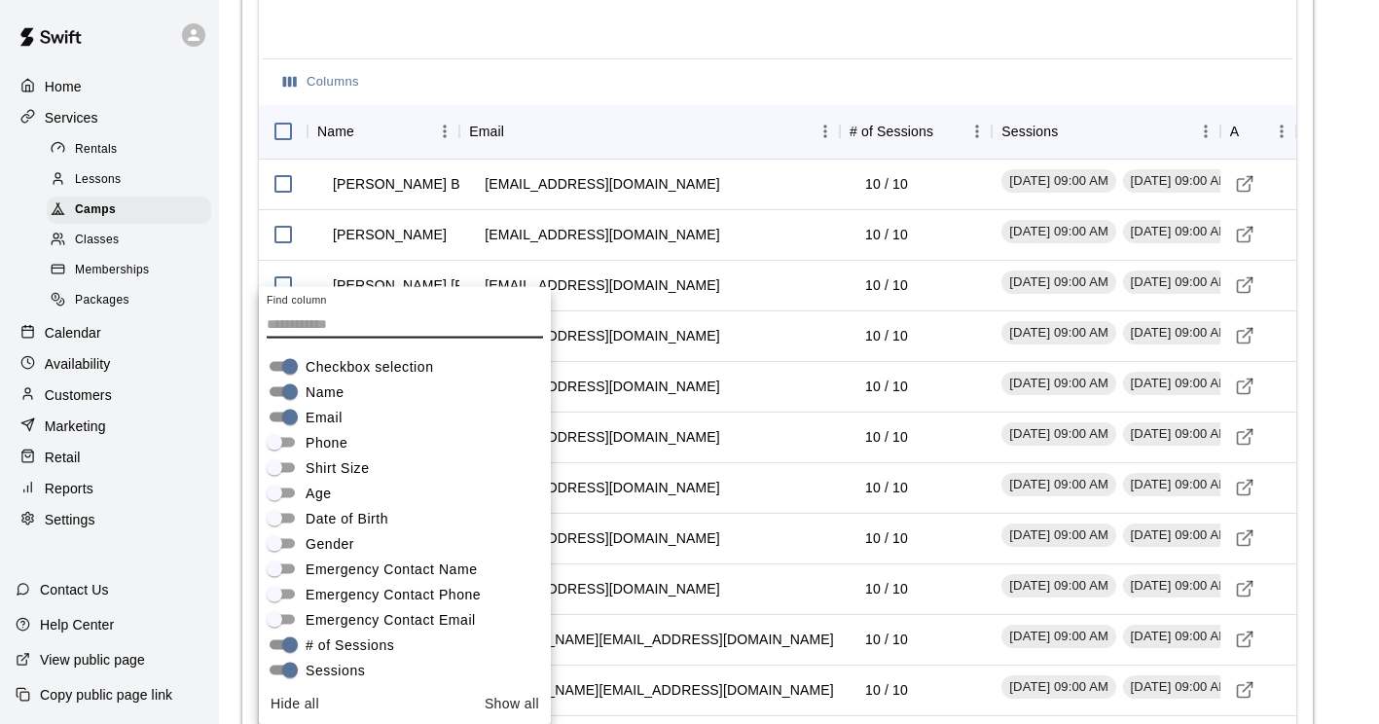
scroll to position [1, 0]
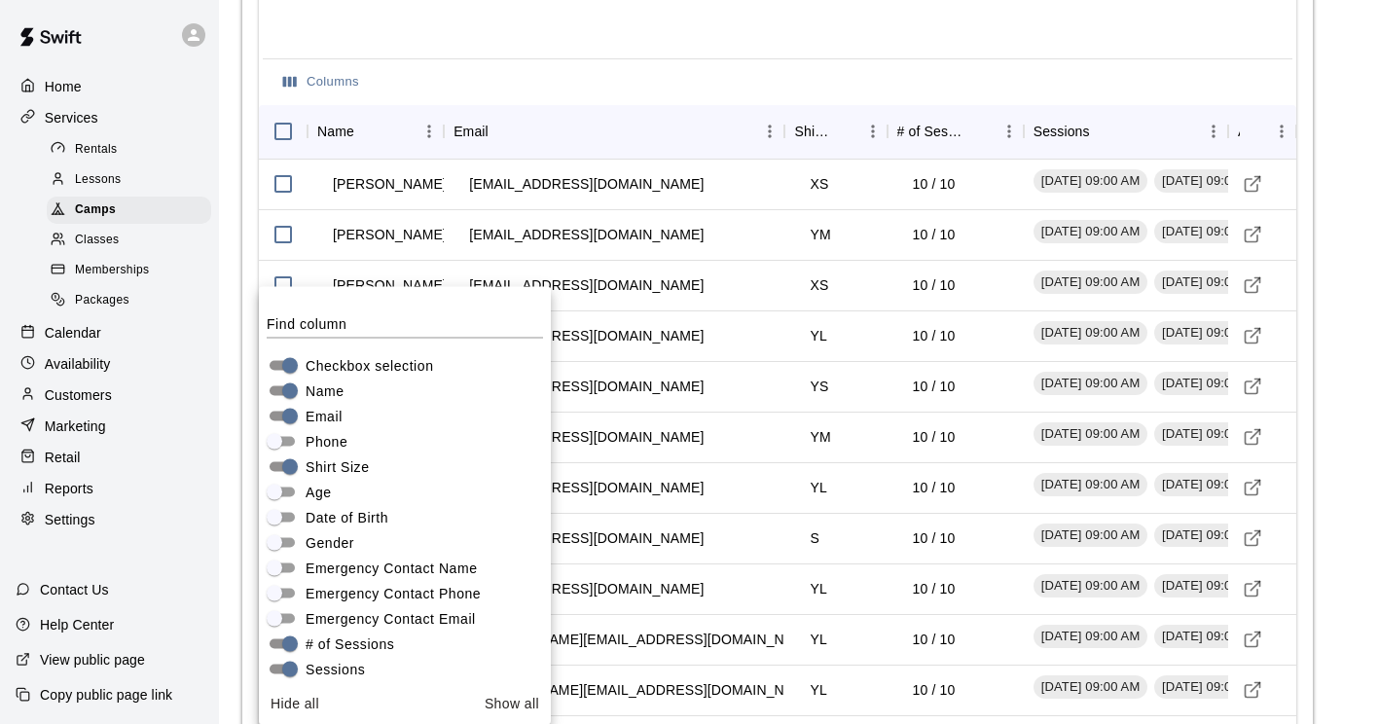
click at [709, 105] on div "Columns" at bounding box center [777, 81] width 1029 height 47
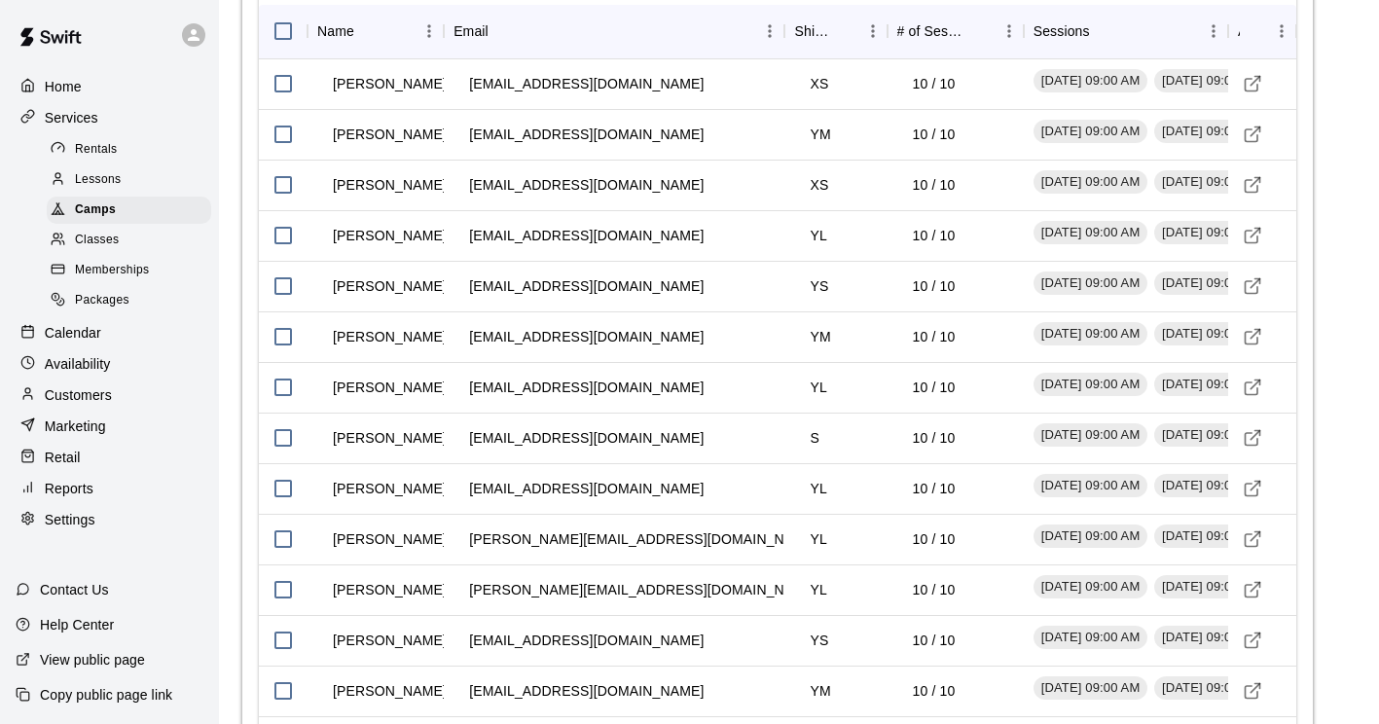
scroll to position [3060, 0]
click at [846, 41] on icon "Sort" at bounding box center [845, 32] width 18 height 18
click at [811, 59] on div "Shirt Size" at bounding box center [812, 32] width 36 height 54
click at [872, 42] on icon "Menu" at bounding box center [872, 31] width 19 height 19
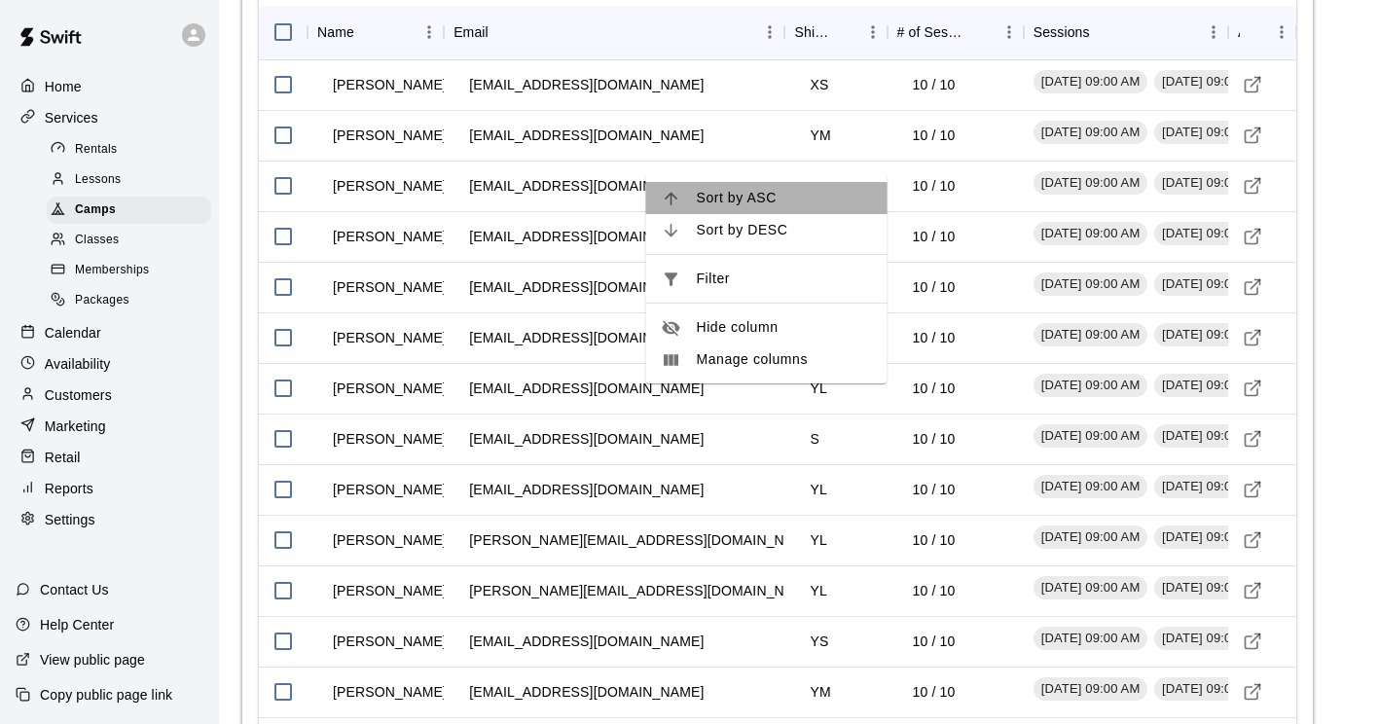
click at [789, 192] on span "Sort by ASC" at bounding box center [784, 198] width 175 height 20
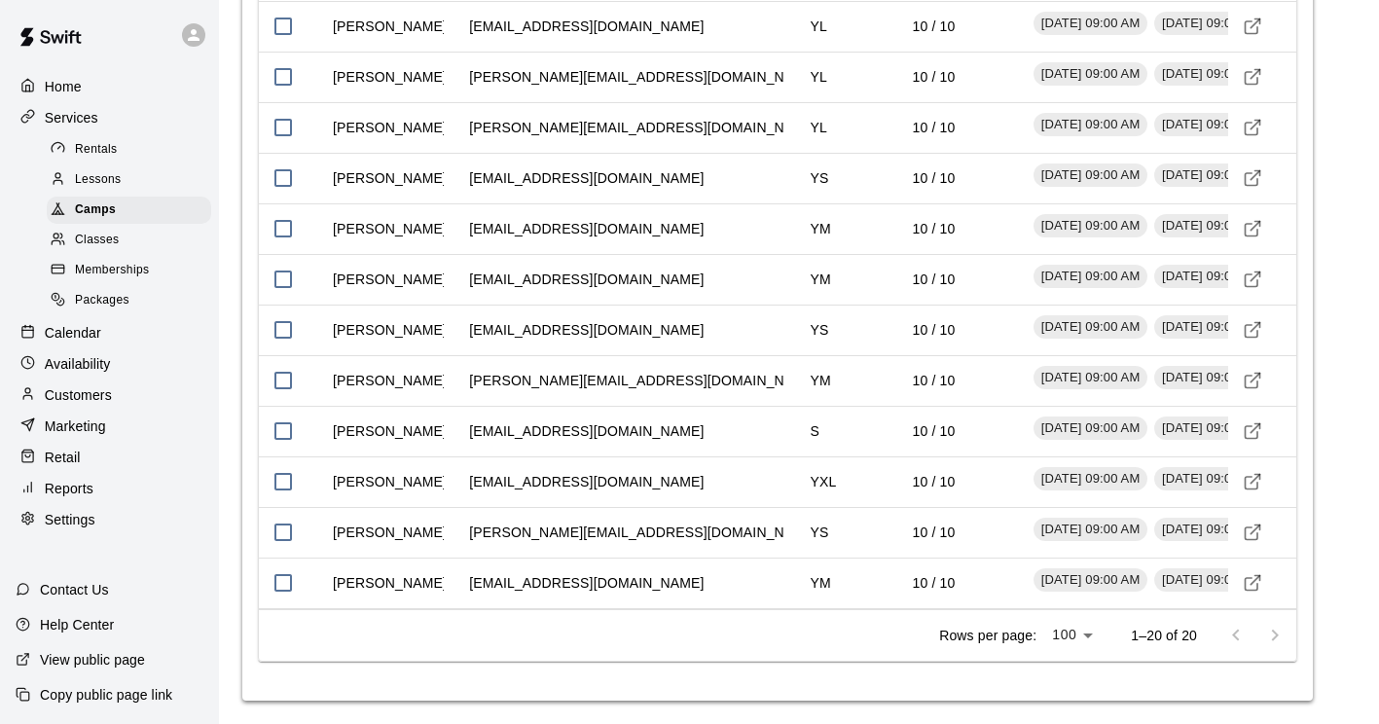
scroll to position [3628, 0]
click at [93, 207] on span "Camps" at bounding box center [95, 209] width 41 height 19
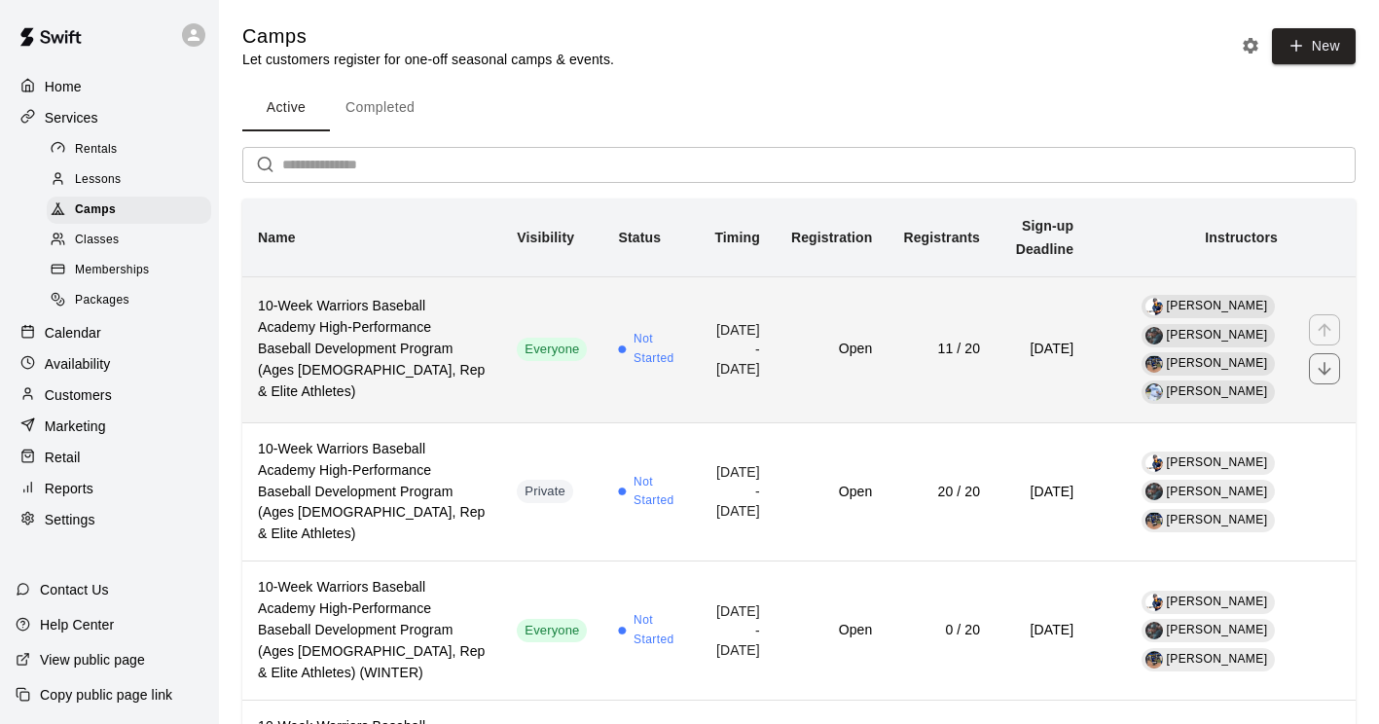
click at [397, 353] on h6 "10-Week Warriors Baseball Academy High-Performance Baseball Development Program…" at bounding box center [372, 349] width 228 height 107
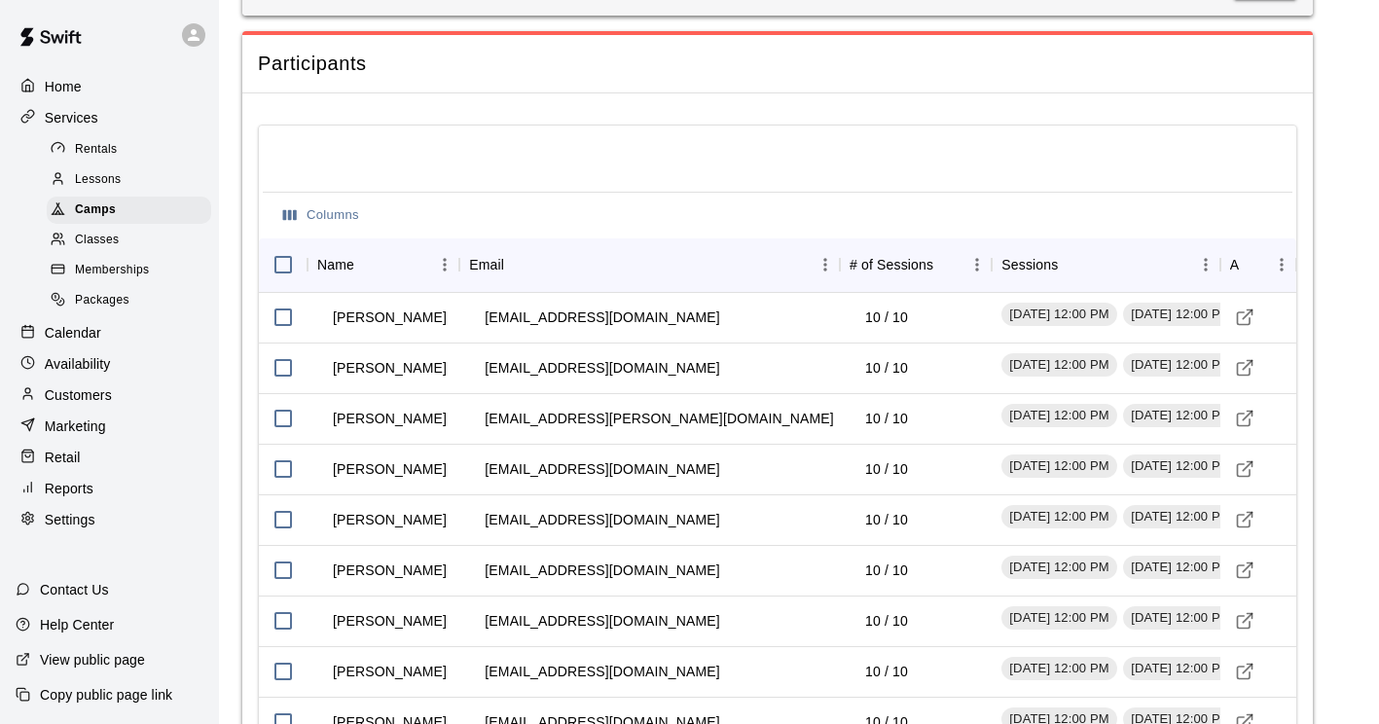
scroll to position [2830, 0]
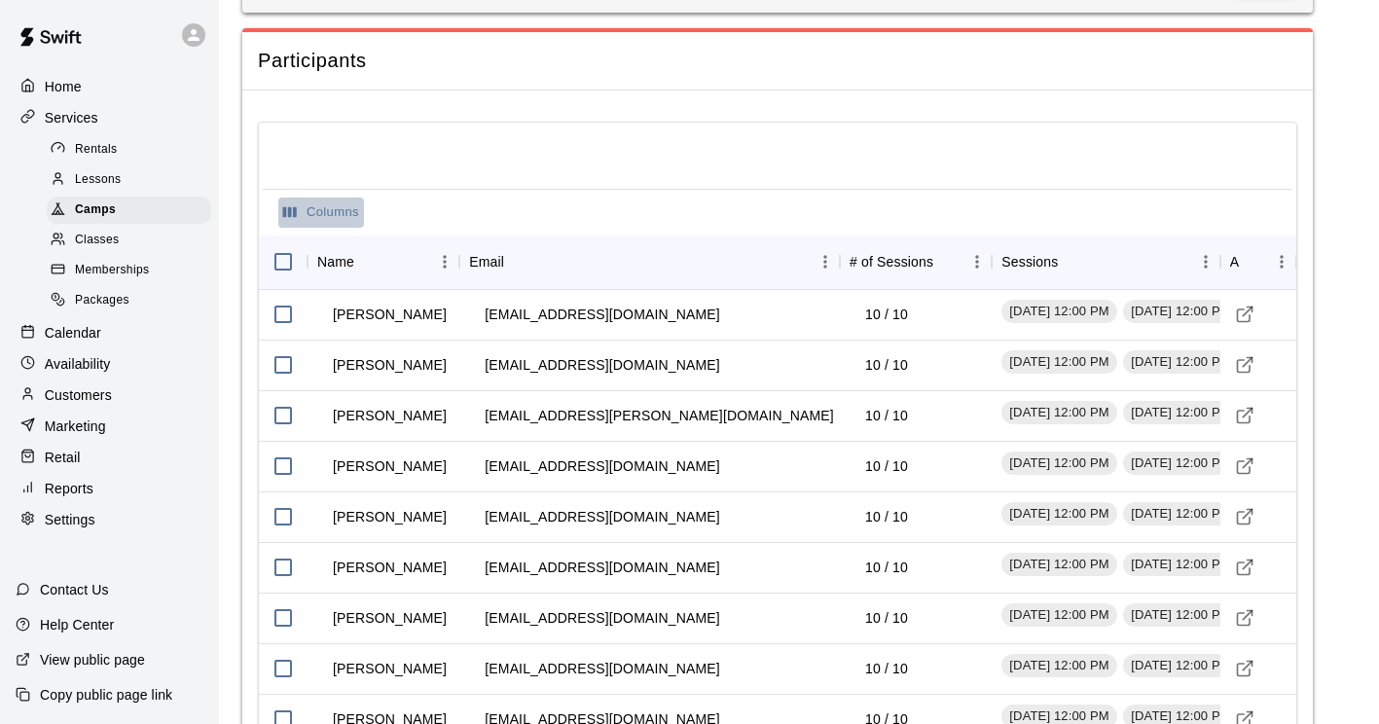
click at [297, 221] on icon "Select columns" at bounding box center [290, 212] width 18 height 18
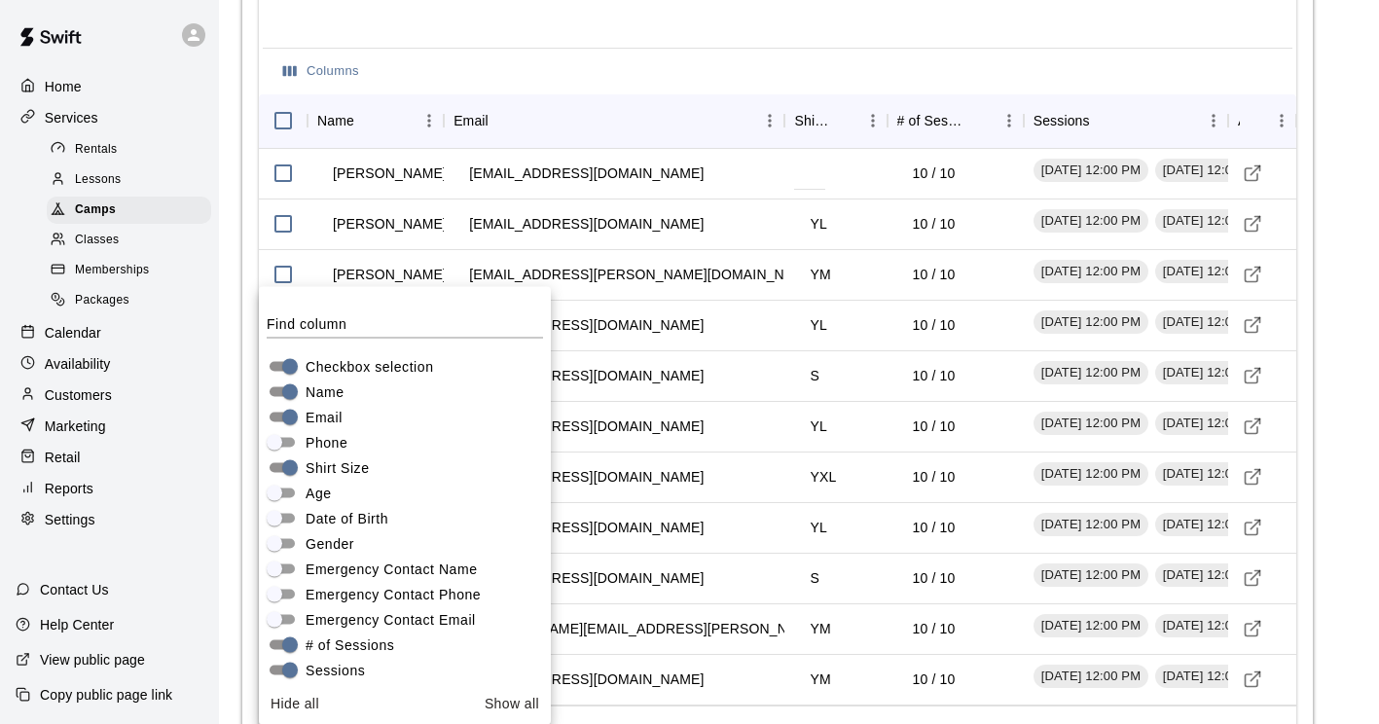
click at [580, 48] on div at bounding box center [777, 16] width 1029 height 62
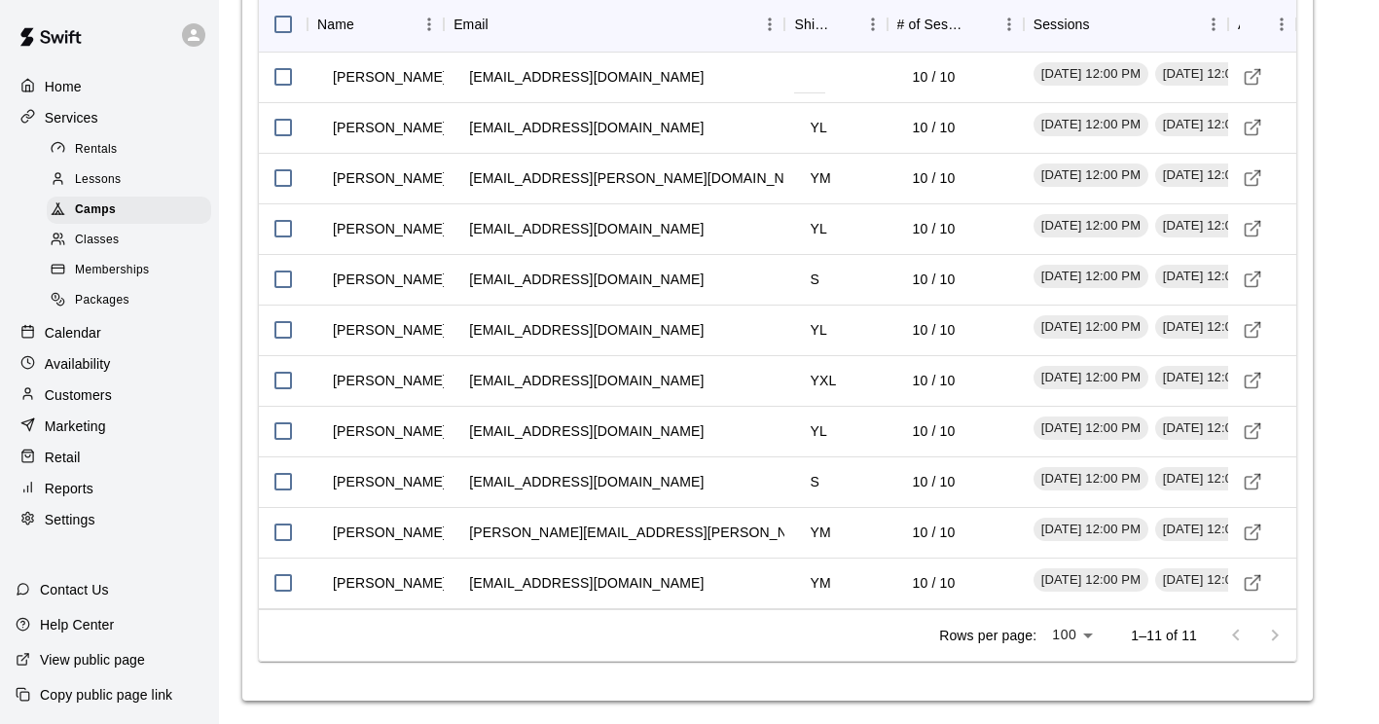
scroll to position [3197, 0]
